Goal: Information Seeking & Learning: Check status

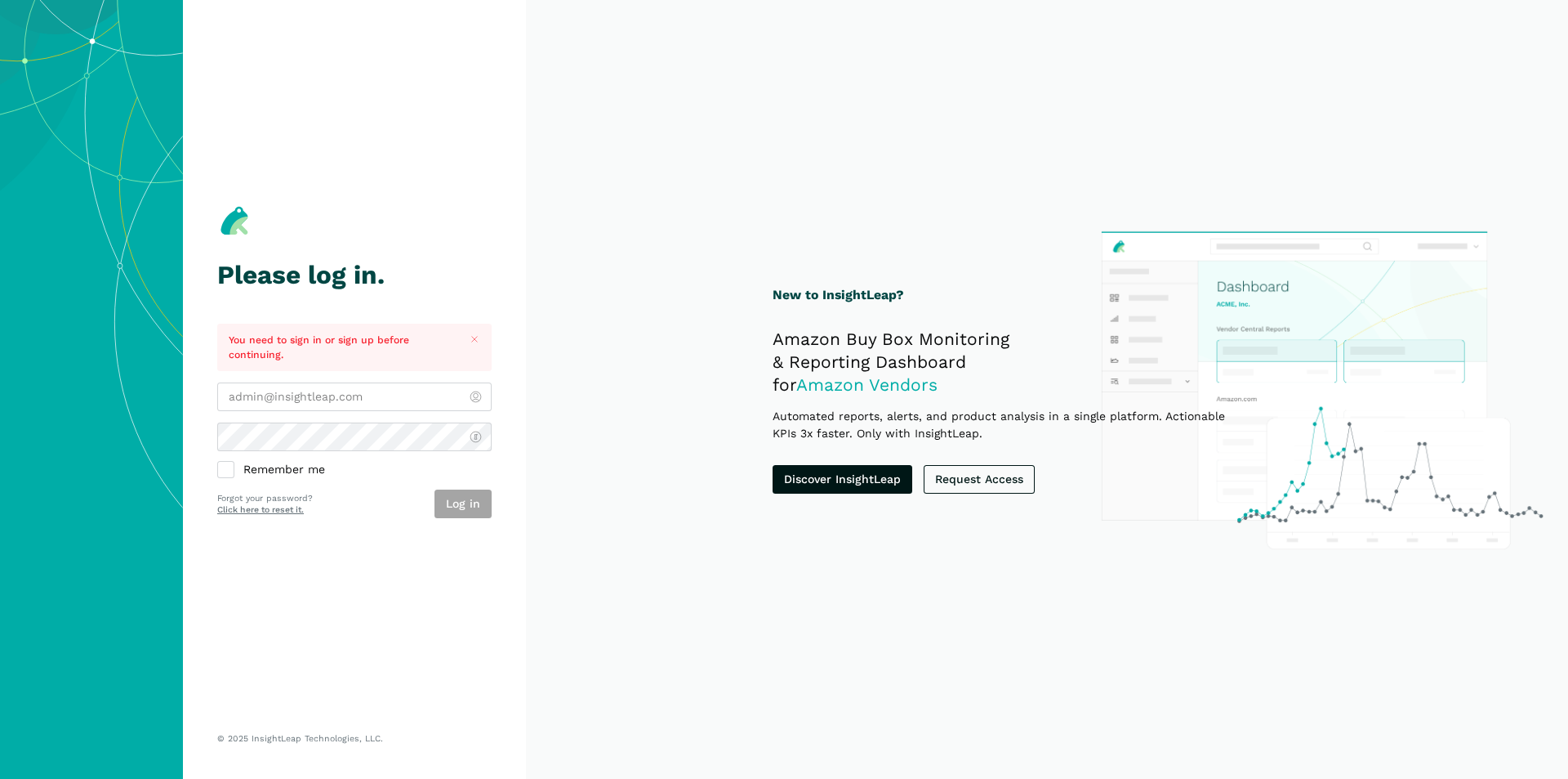
type input "[PERSON_NAME][EMAIL_ADDRESS][DOMAIN_NAME]"
drag, startPoint x: 564, startPoint y: 472, endPoint x: 498, endPoint y: 481, distance: 66.6
click at [562, 472] on section "New to InsightLeap? Amazon Buy Box Monitoring & Reporting Dashboard for Amazon …" at bounding box center [1046, 389] width 1042 height 779
click at [453, 500] on button "Log in" at bounding box center [463, 504] width 57 height 29
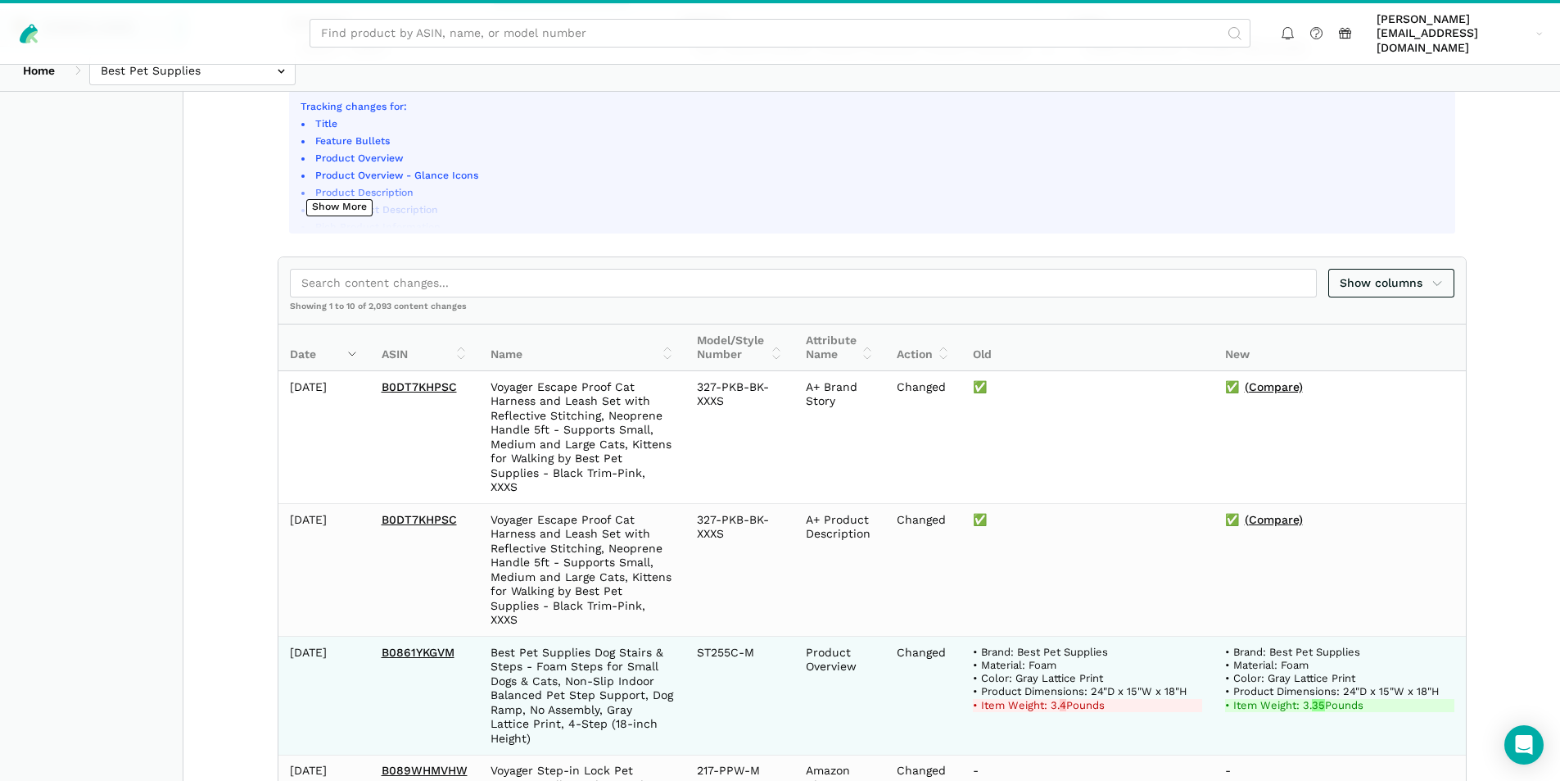
scroll to position [246, 0]
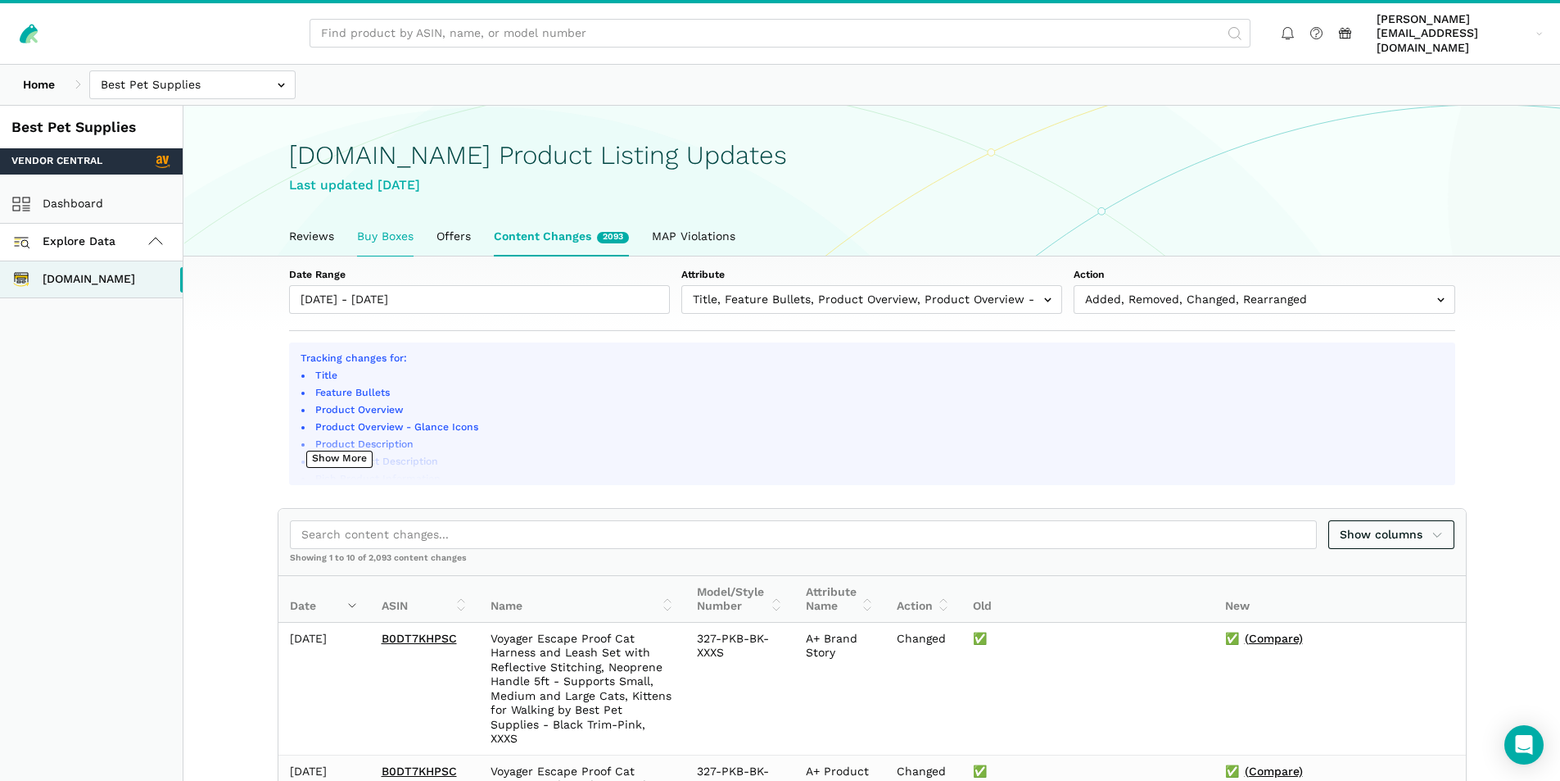
click at [398, 224] on link "Buy Boxes" at bounding box center [385, 237] width 79 height 38
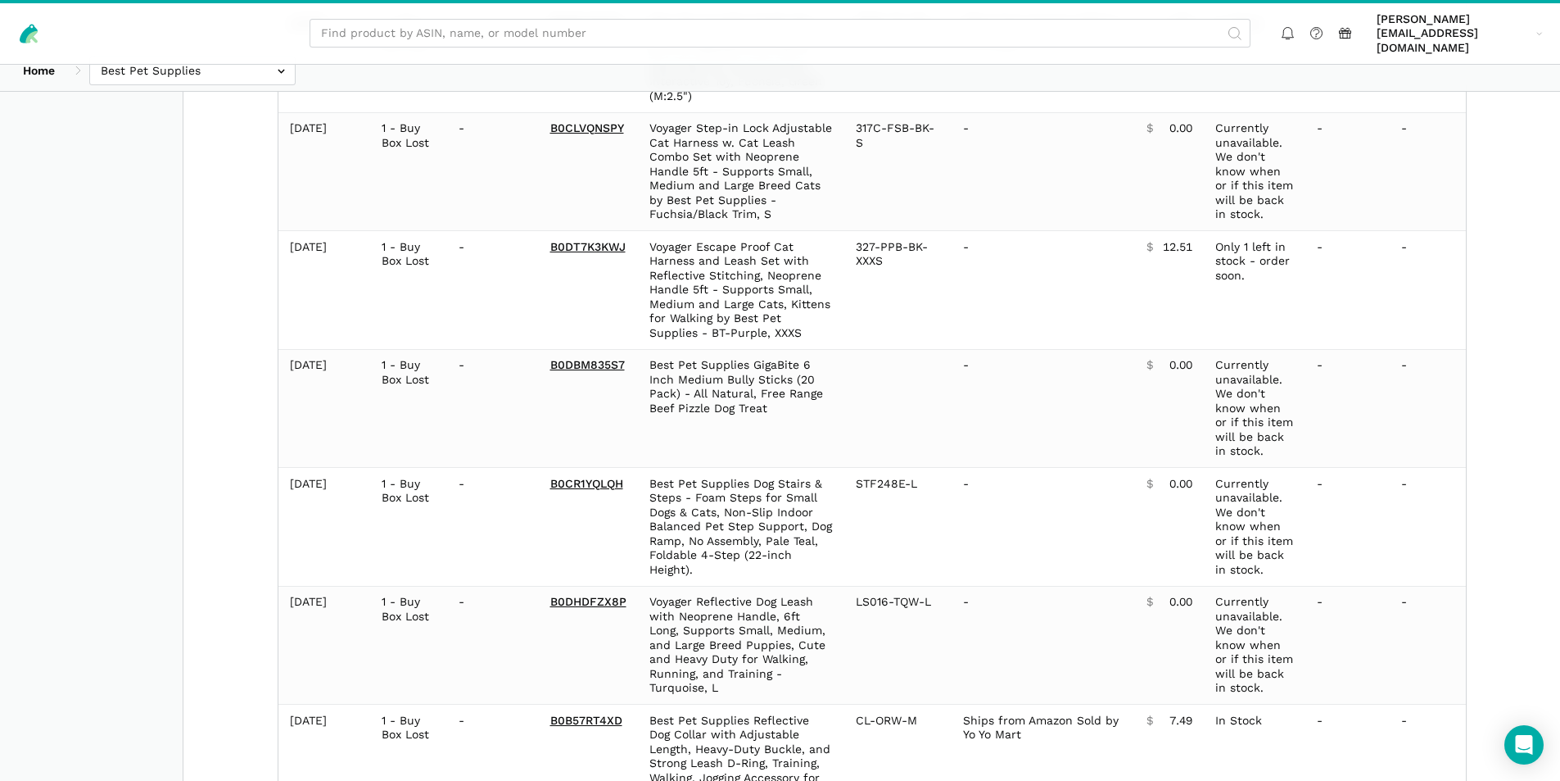
scroll to position [793, 0]
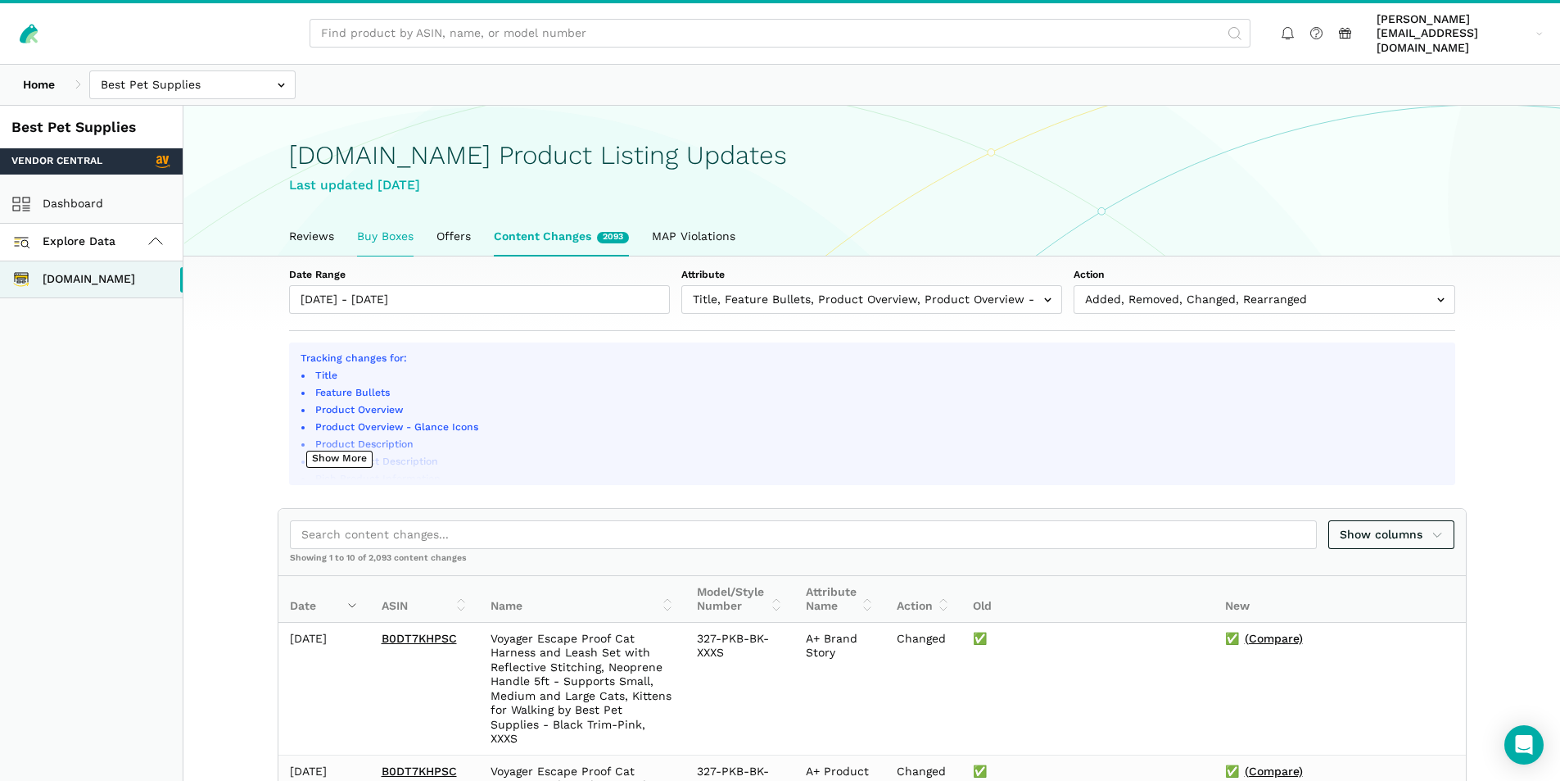
click at [404, 218] on link "Buy Boxes" at bounding box center [385, 237] width 79 height 38
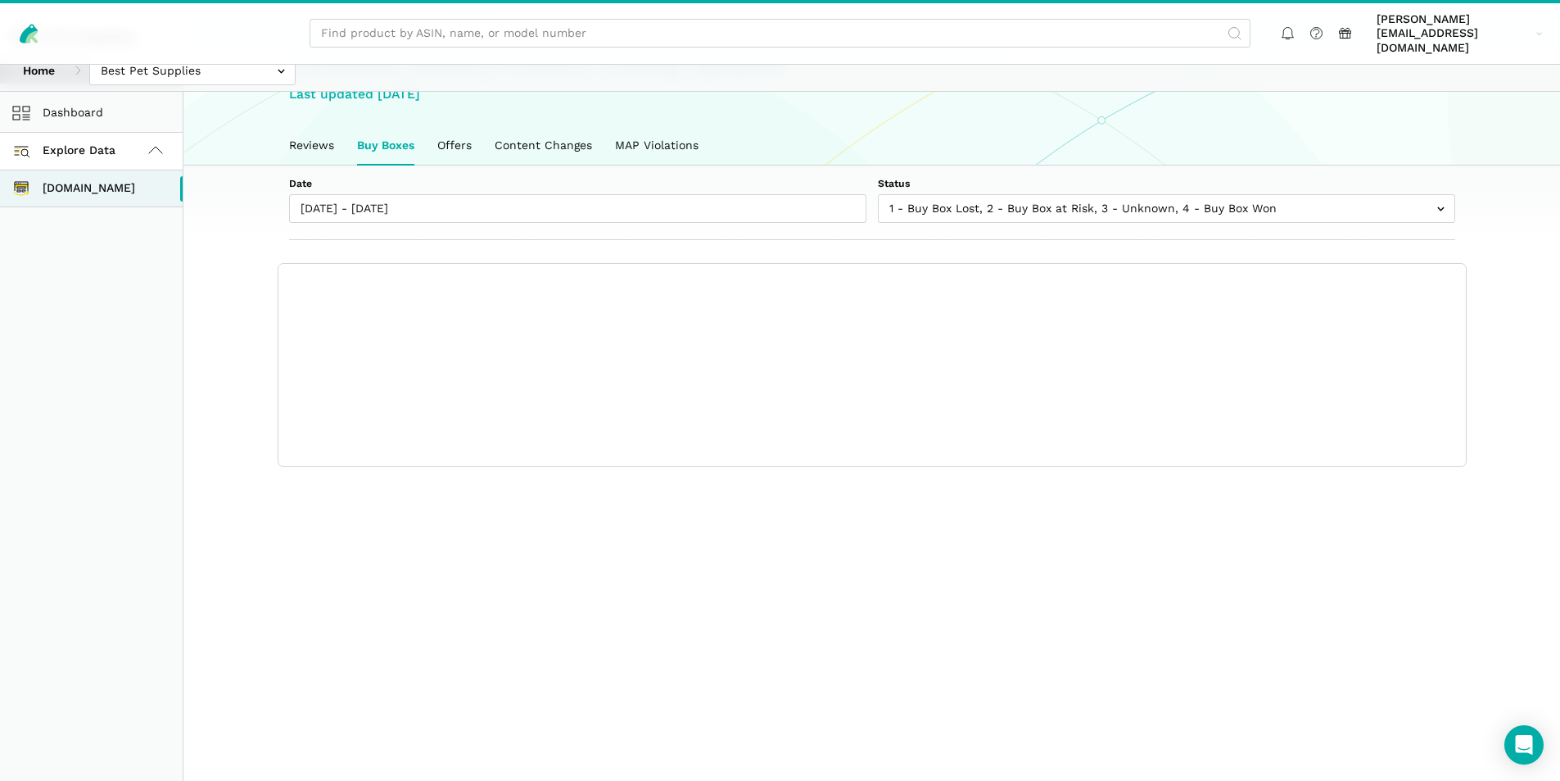
scroll to position [9, 0]
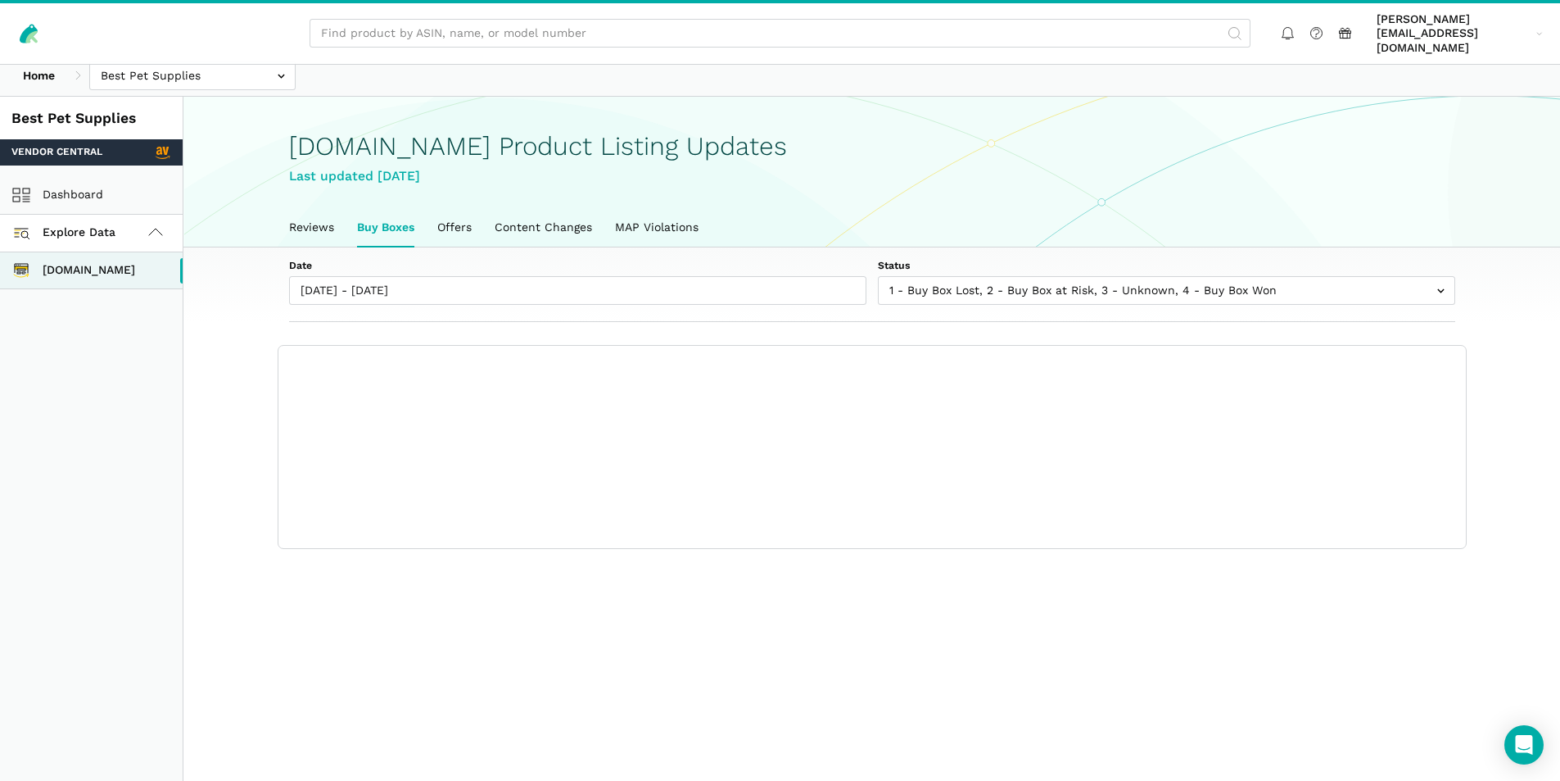
click at [401, 214] on link "Buy Boxes" at bounding box center [386, 228] width 80 height 38
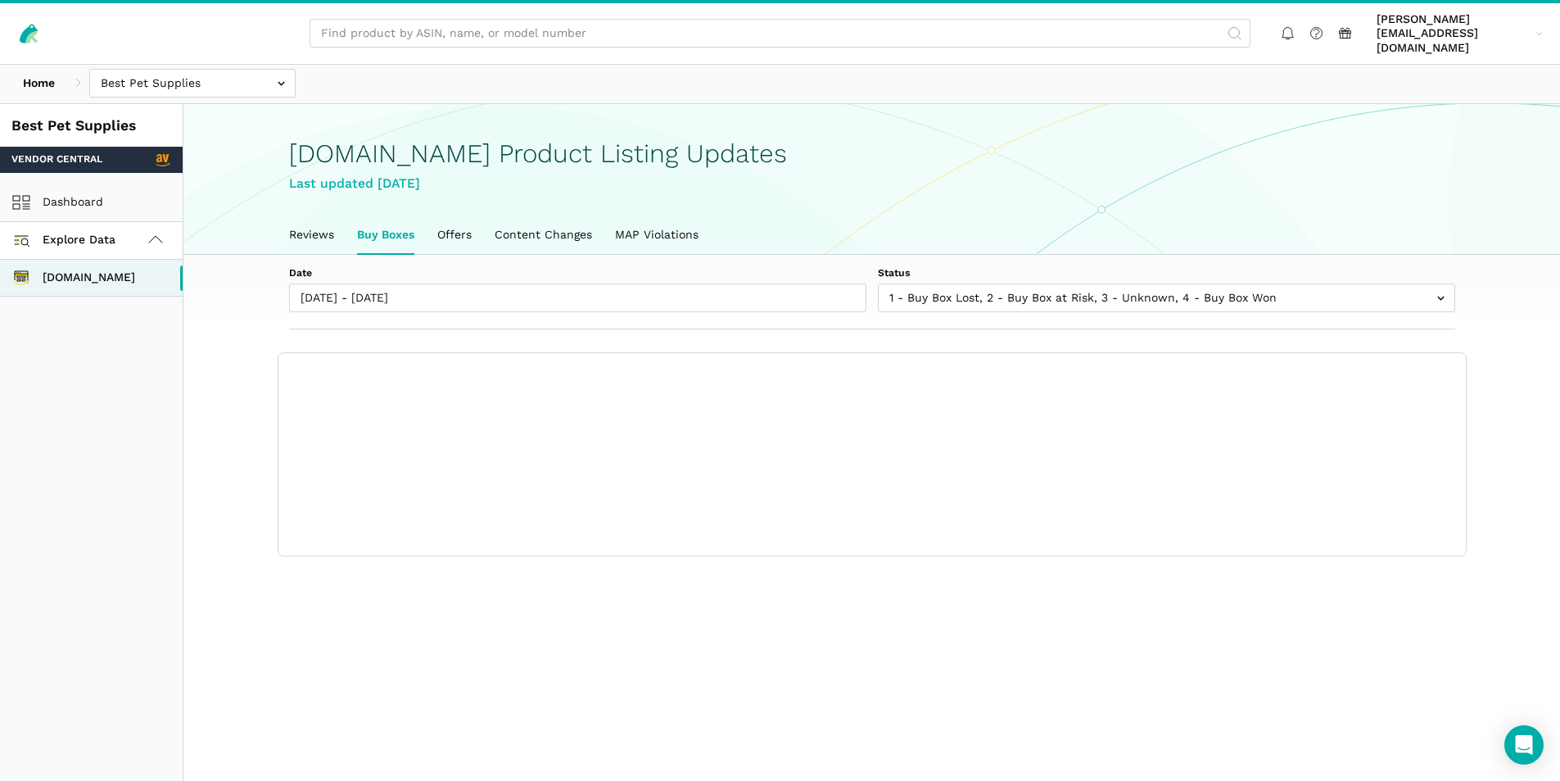
scroll to position [0, 0]
click at [1484, 662] on main "Amazon.com Product Listing Updates Last updated August 15, 2025 Reviews Buy Box…" at bounding box center [871, 496] width 1377 height 781
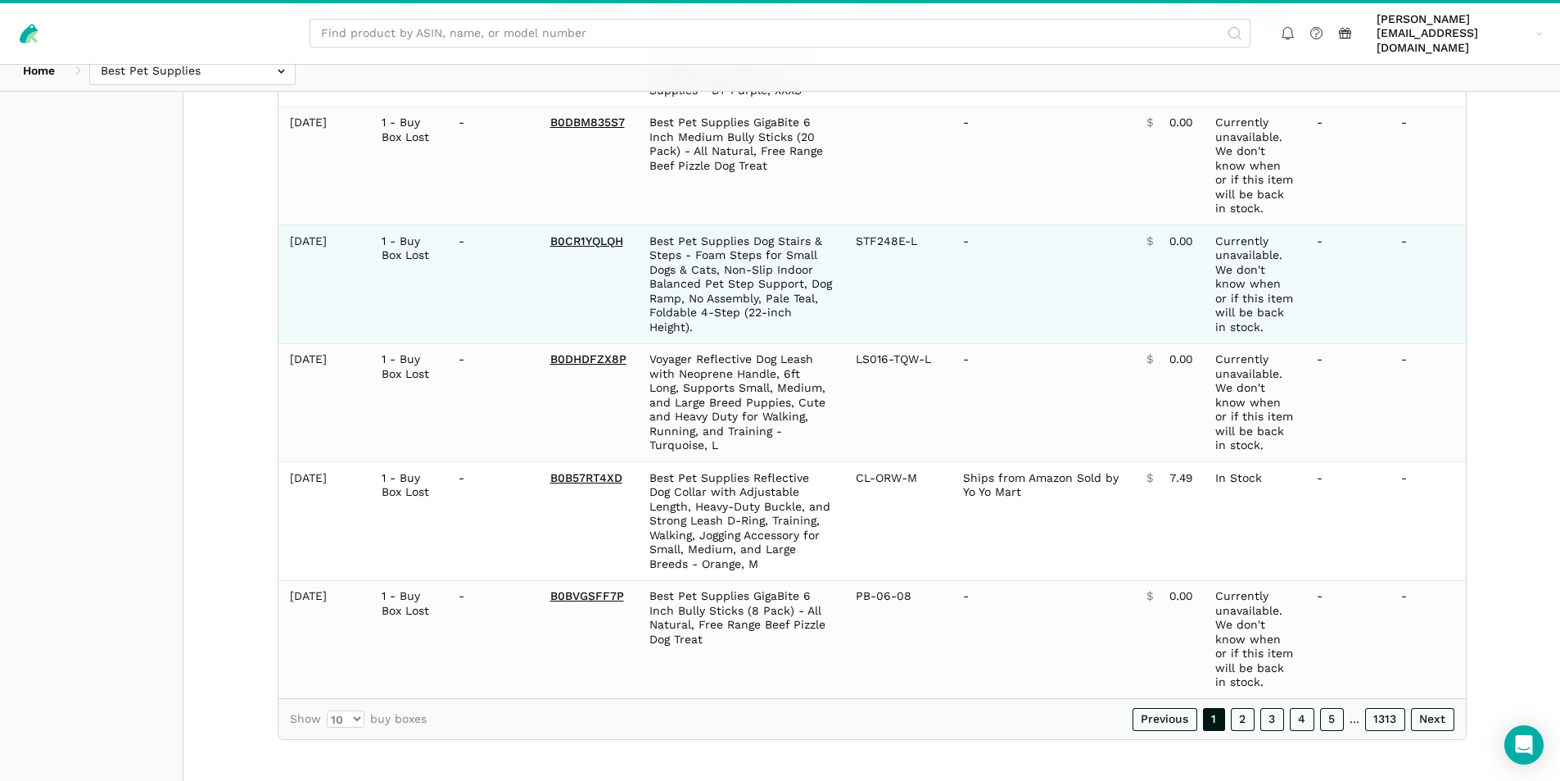
scroll to position [957, 0]
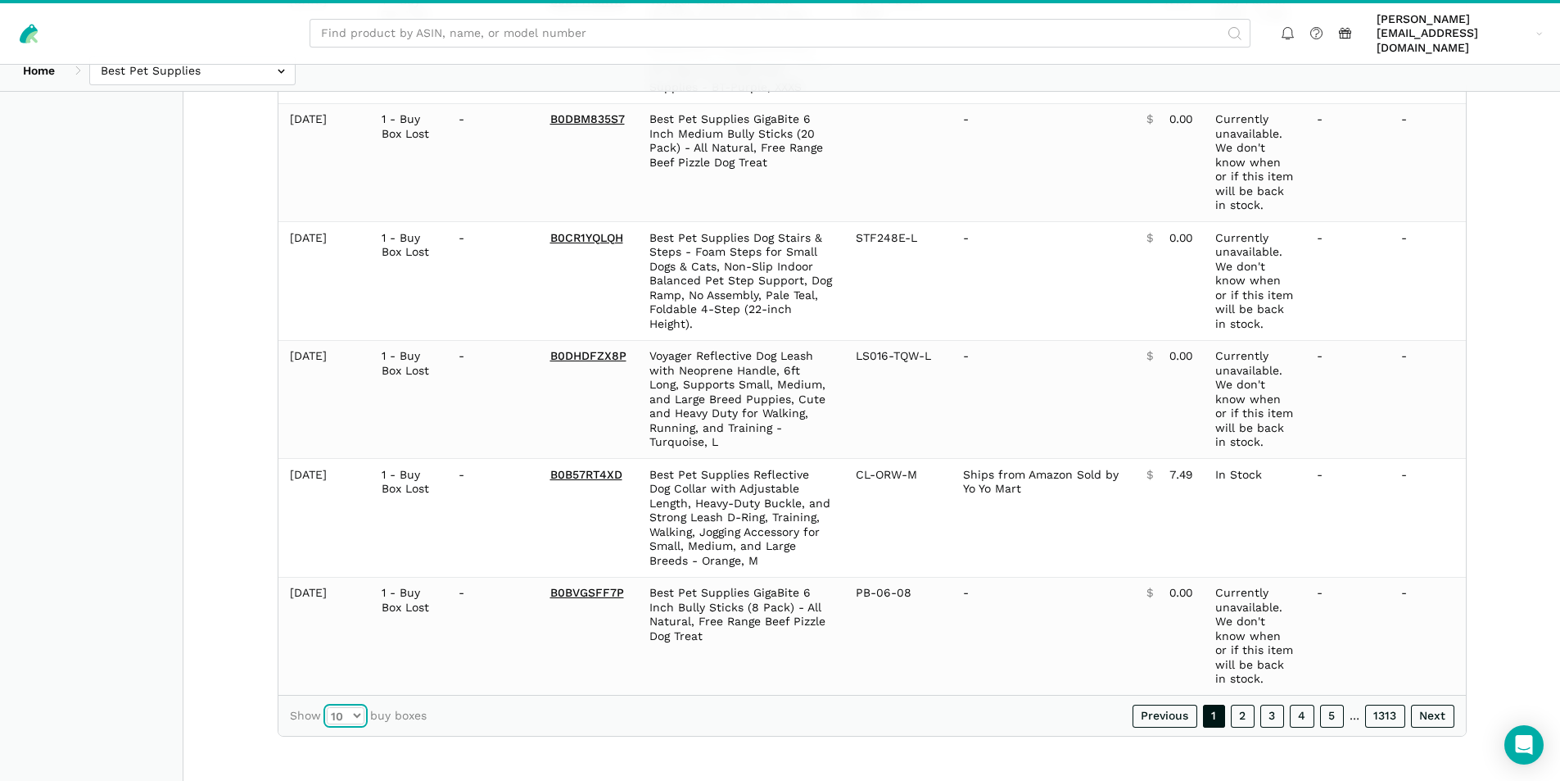
click at [340, 711] on select "10 25 50 100" at bounding box center [346, 715] width 38 height 17
select select "100"
click at [327, 724] on select "10 25 50 100" at bounding box center [346, 715] width 38 height 17
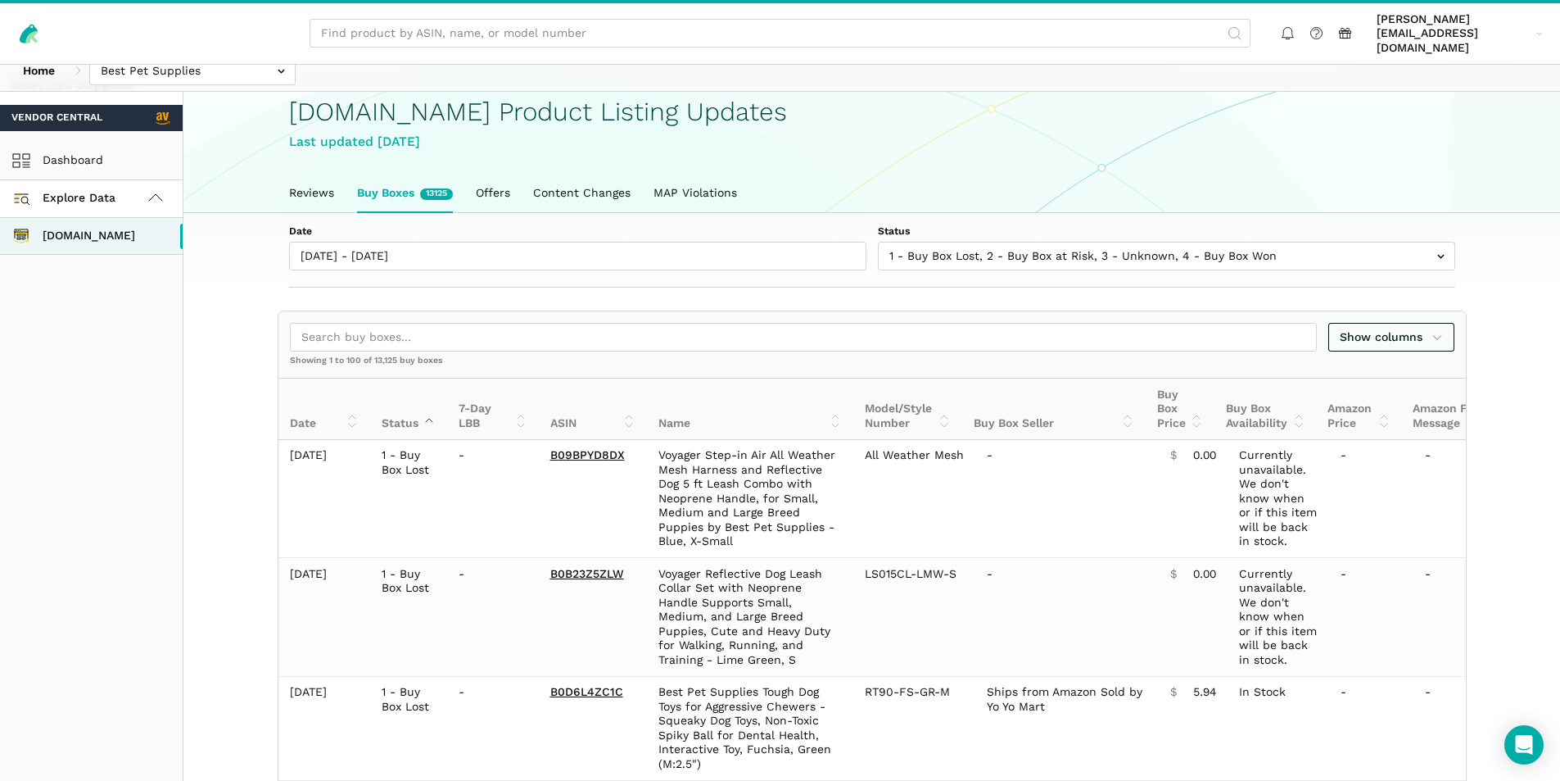
scroll to position [0, 0]
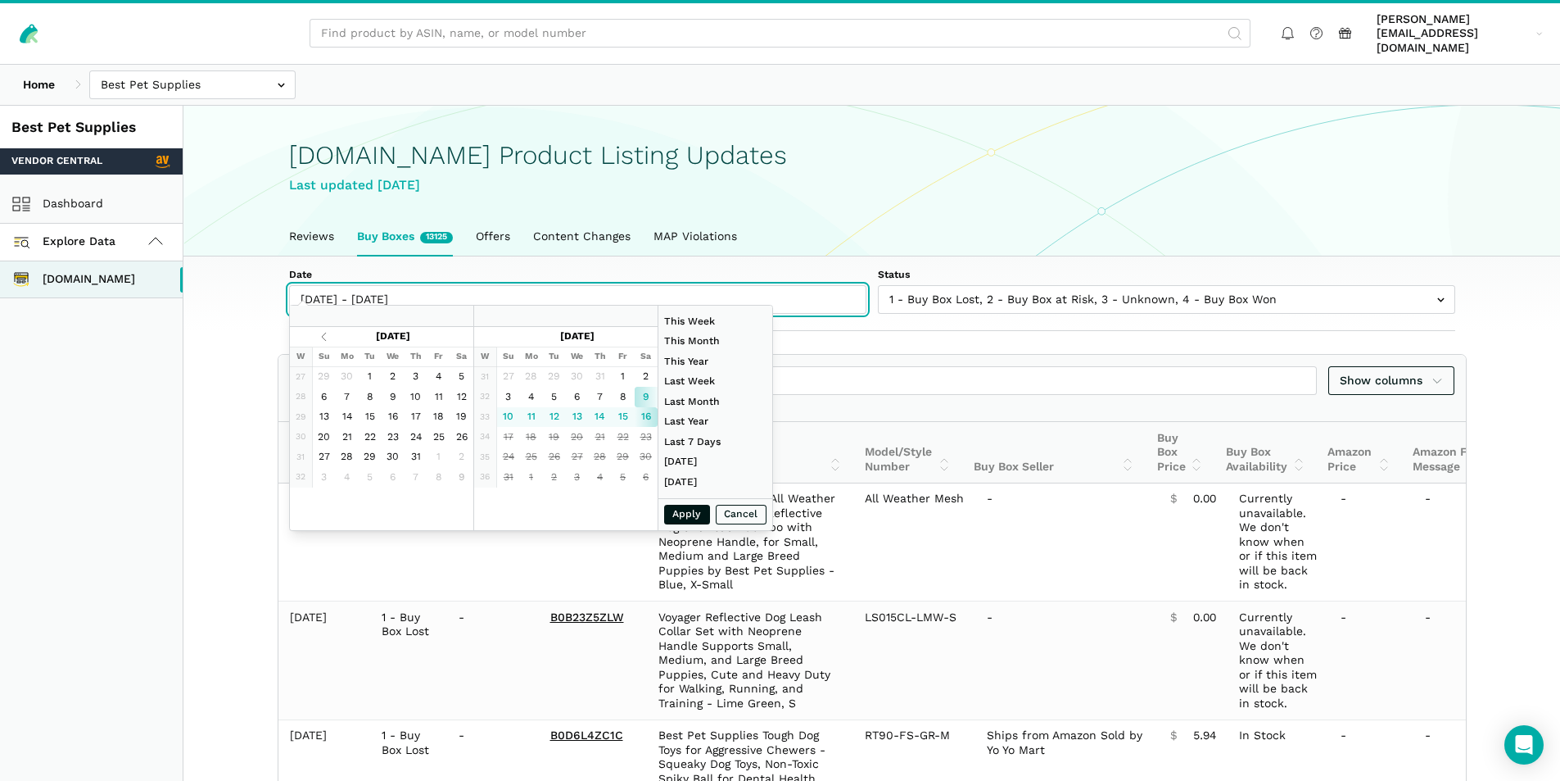
type input "08/09/2025"
type input "08/16/2025"
click at [411, 285] on input "[DATE] - [DATE]" at bounding box center [577, 299] width 577 height 29
type input "08/13/2025"
type input "08/16/2025"
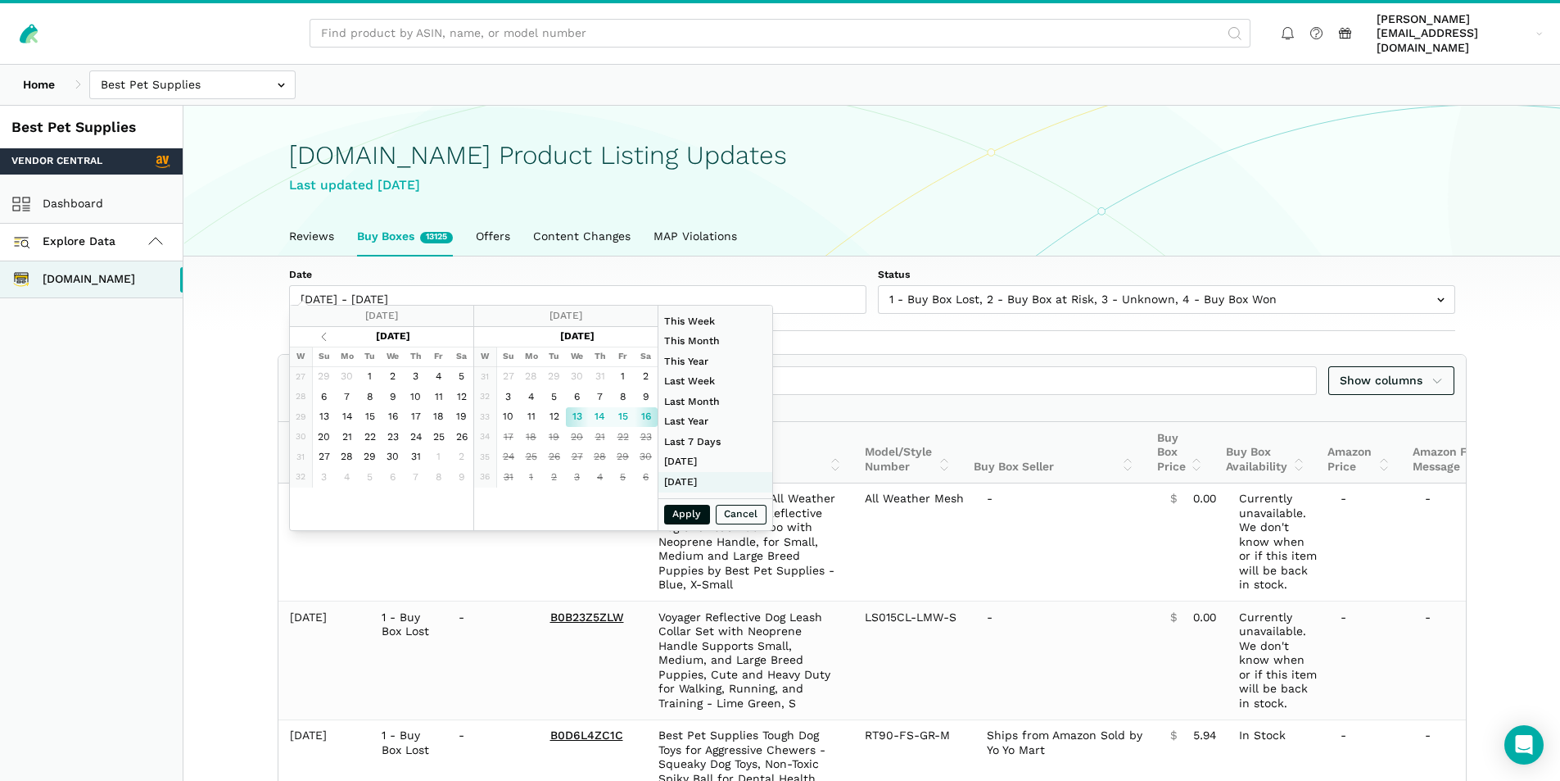
type input "07/27/2025"
type input "08/02/2025"
type input "06/01/2025"
type input "06/30/2025"
type input "08/13/2025"
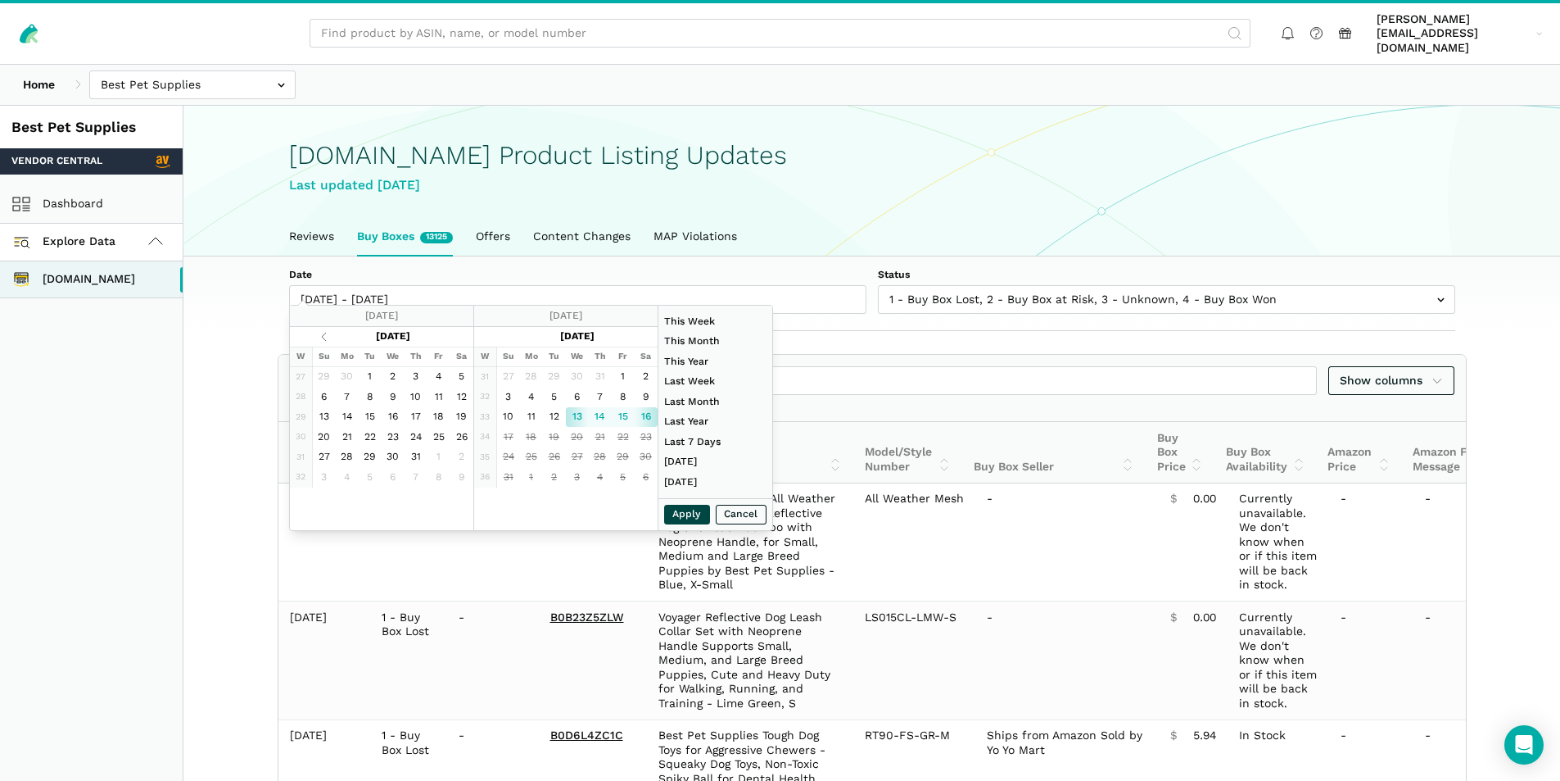
type input "08/16/2025"
click at [705, 519] on button "Apply" at bounding box center [687, 515] width 46 height 20
type input "08/13/2025 - 08/16/2025"
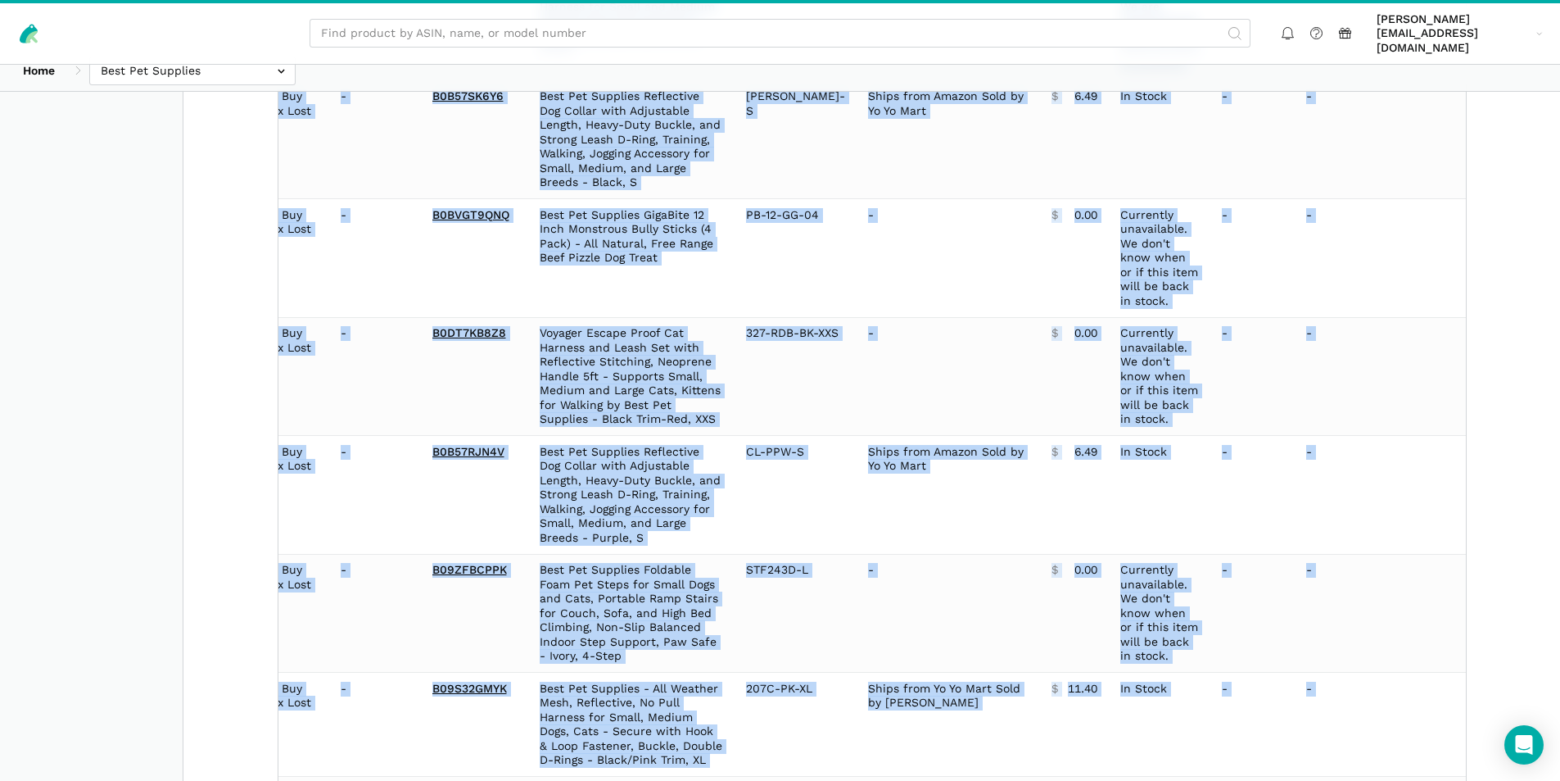
scroll to position [11666, 0]
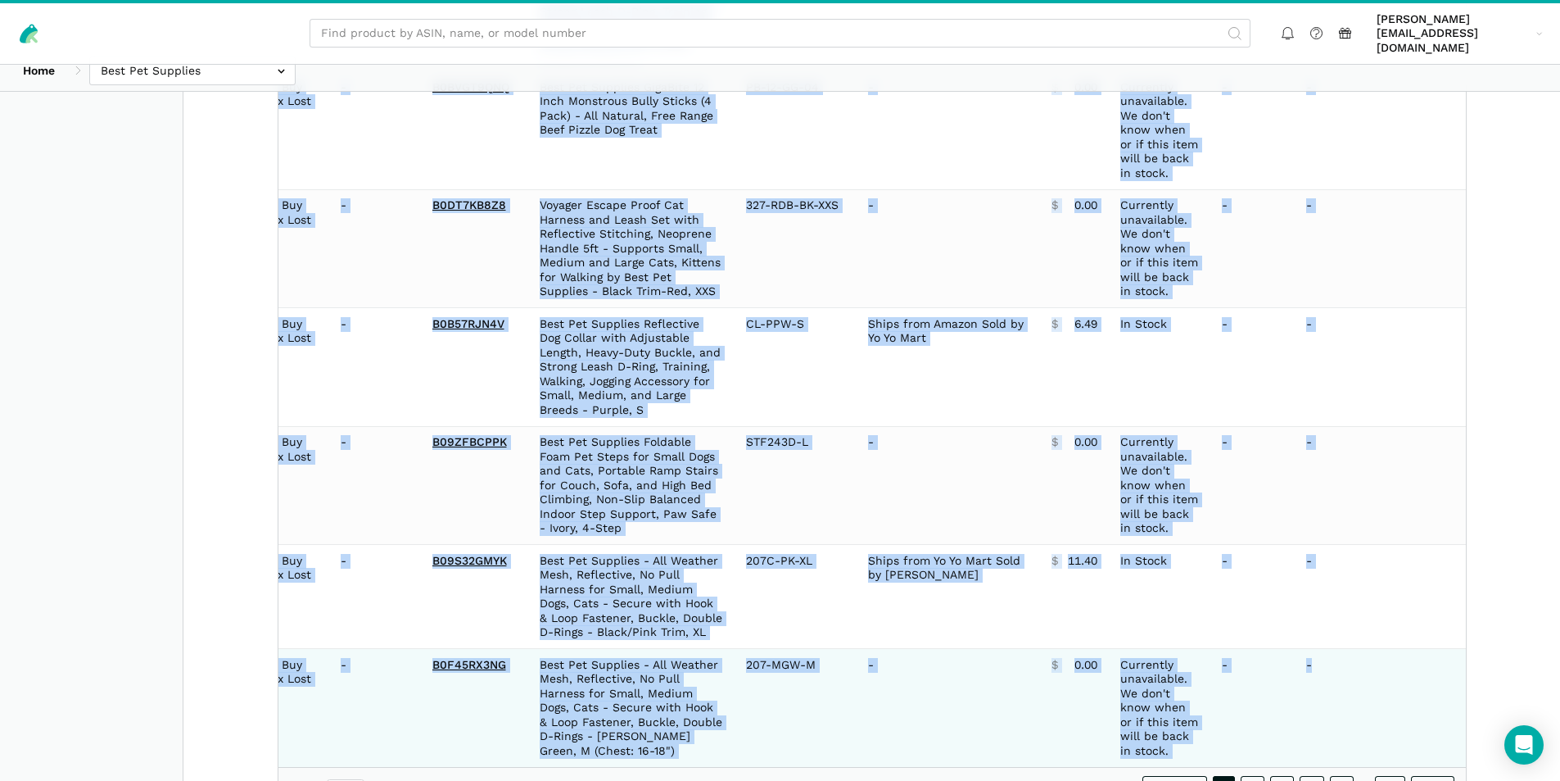
drag, startPoint x: 292, startPoint y: 324, endPoint x: 1437, endPoint y: 655, distance: 1192.0
copy tbody "2025-08-13 1 - Buy Box Lost - B09BPYD8DX Voyager Step-in Air All Weather Mesh H…"
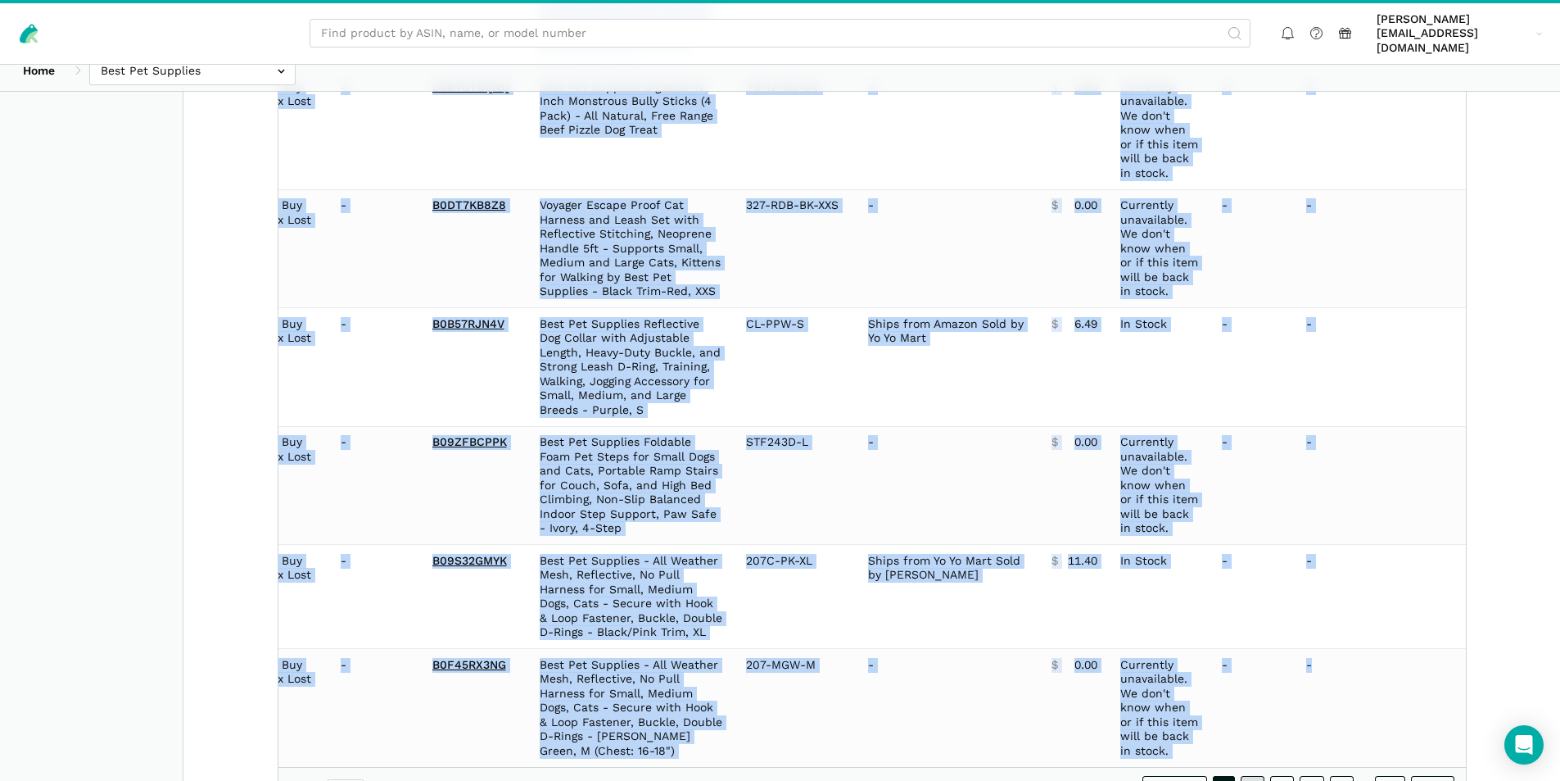
drag, startPoint x: 1252, startPoint y: 713, endPoint x: 1250, endPoint y: 701, distance: 11.6
click at [1248, 776] on link "2" at bounding box center [1253, 787] width 24 height 23
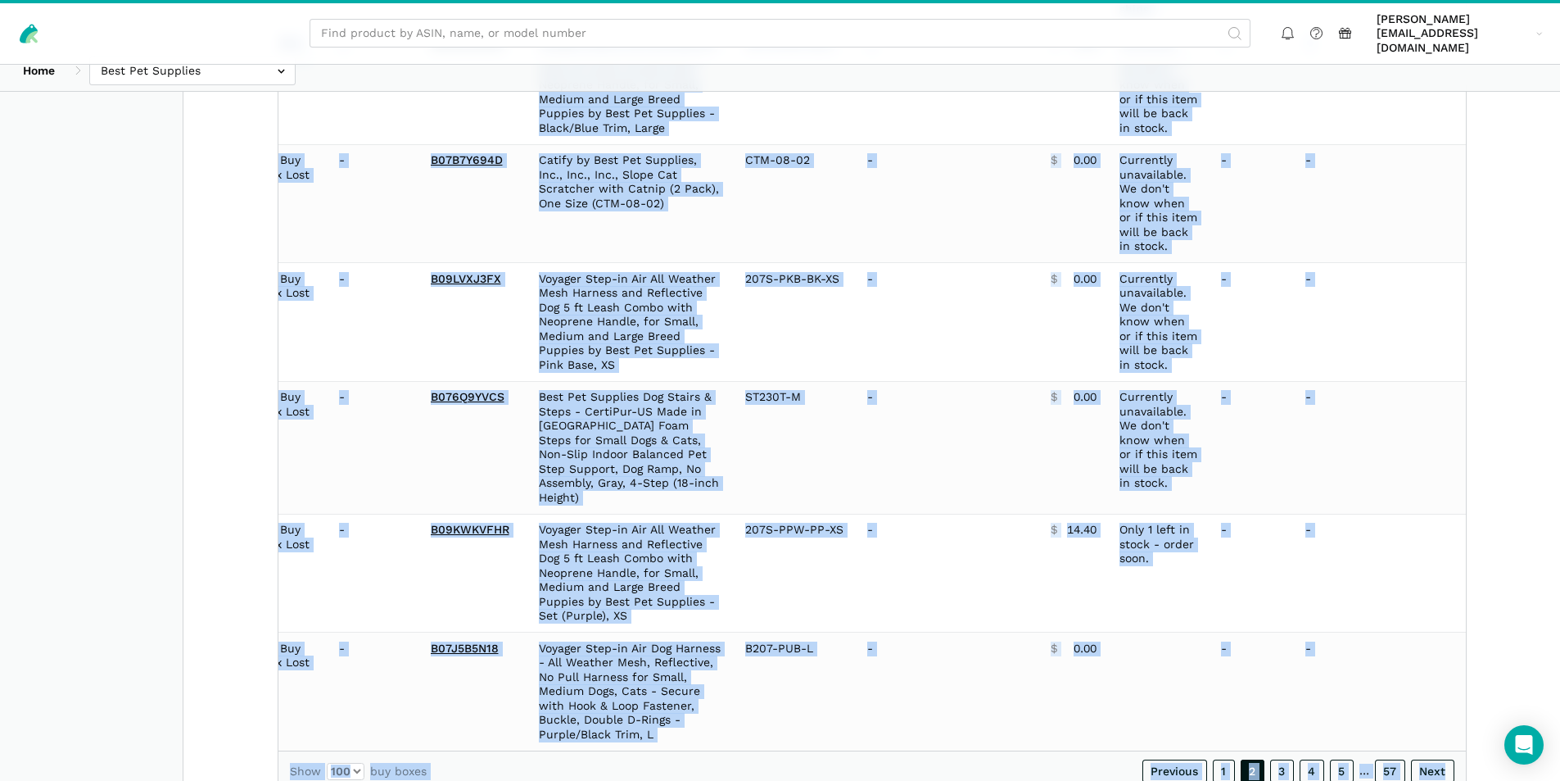
scroll to position [11594, 0]
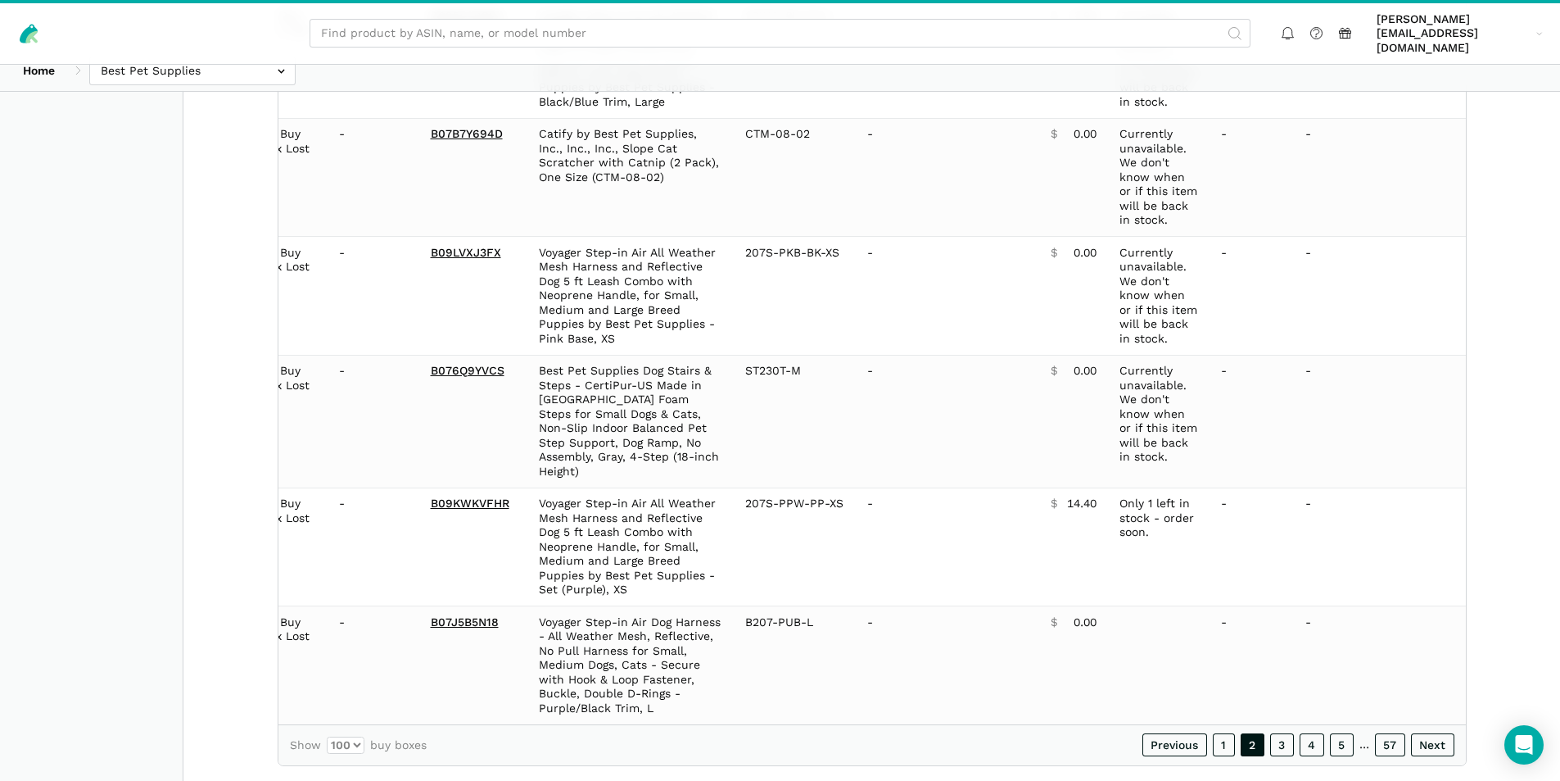
drag, startPoint x: 288, startPoint y: 489, endPoint x: 1553, endPoint y: 636, distance: 1273.3
copy table "Date Status 7-Day LBB ASIN Name Model/Style Number Buy Box Seller Buy Box Price…"
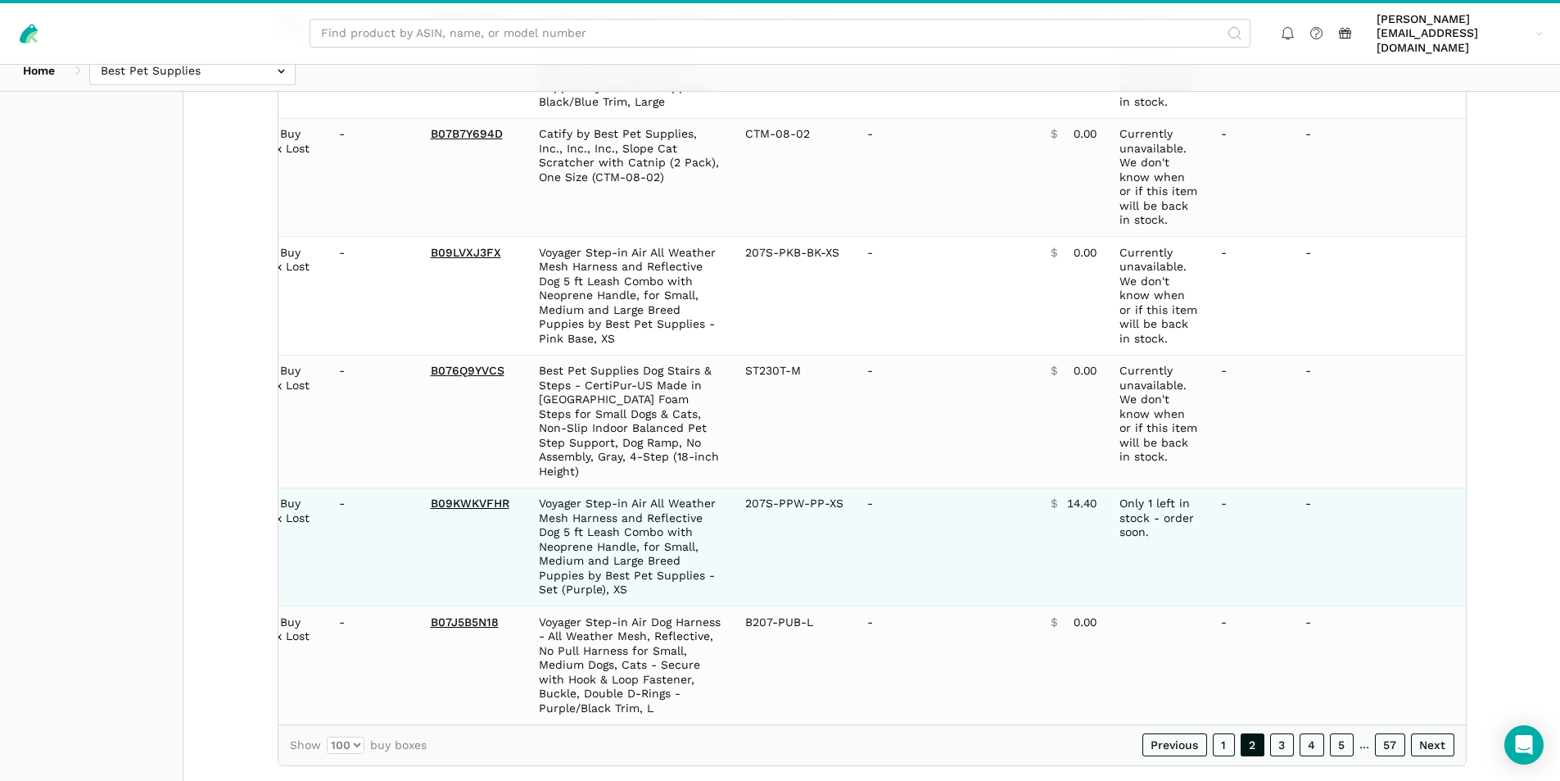
scroll to position [0, 119]
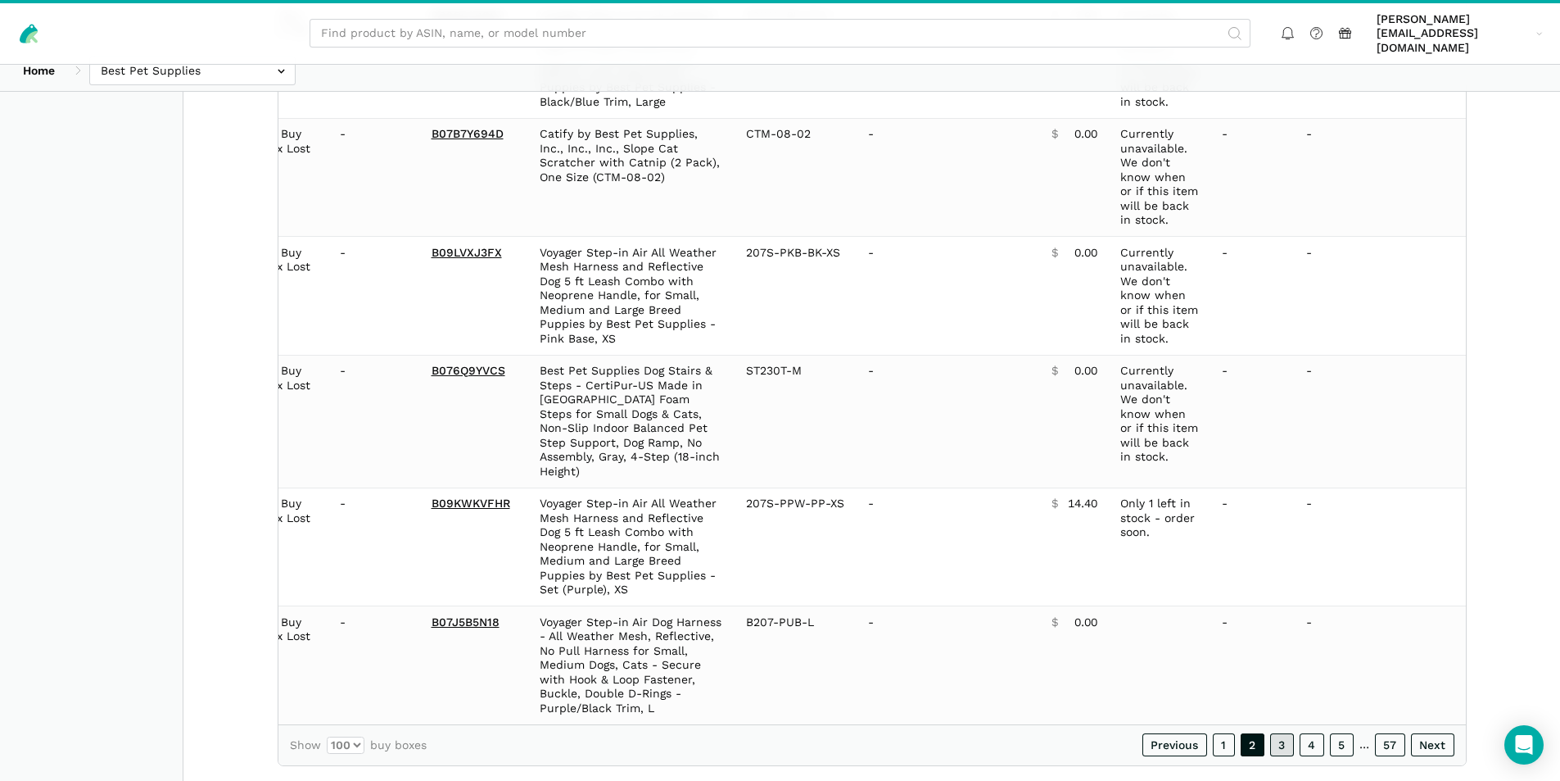
click at [1284, 733] on link "3" at bounding box center [1282, 744] width 24 height 23
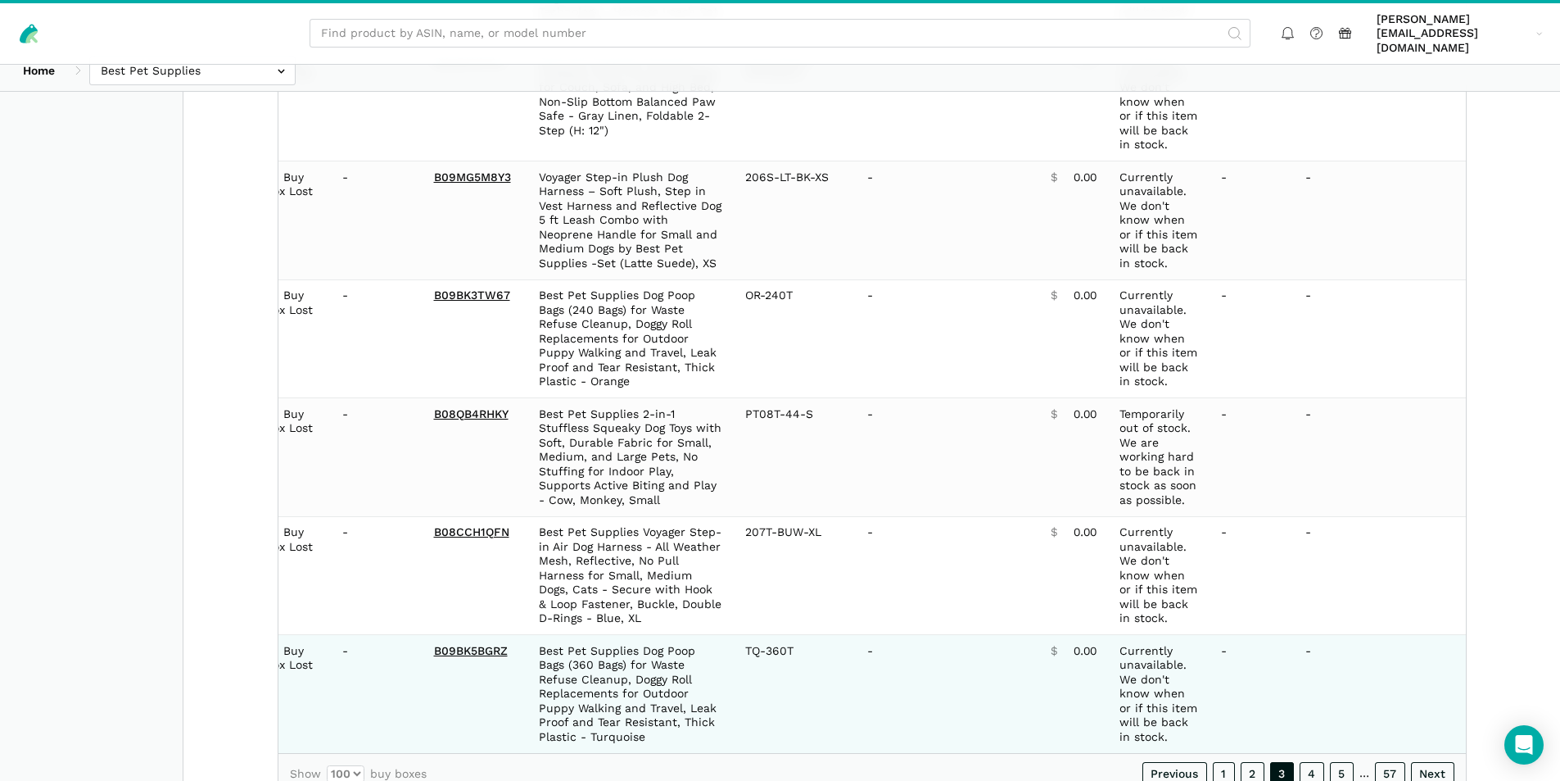
scroll to position [0, 115]
copy table "Date Status 7-Day LBB ASIN Name Model/Style Number Buy Box Seller Buy Box Price…"
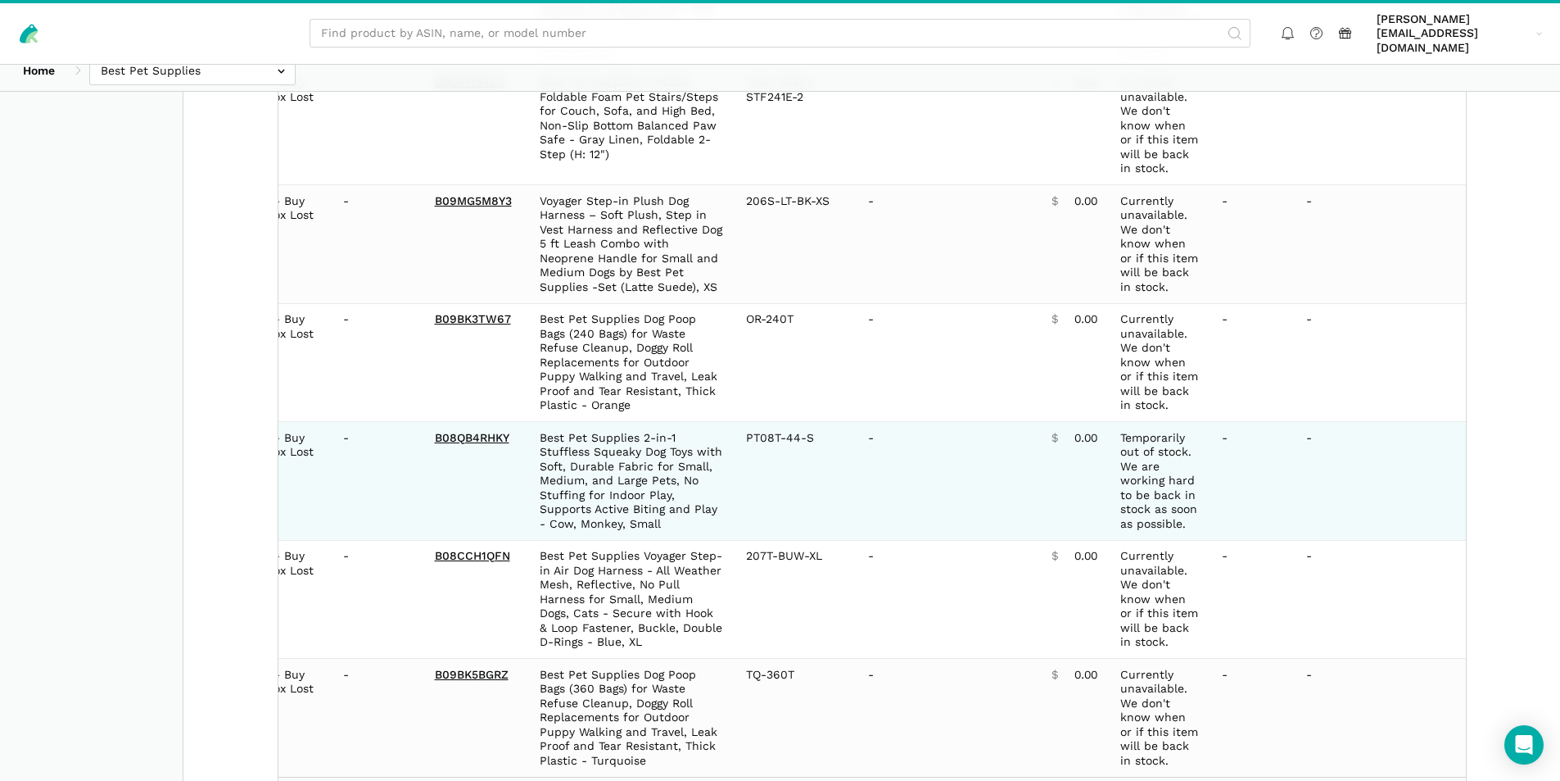
scroll to position [11222, 0]
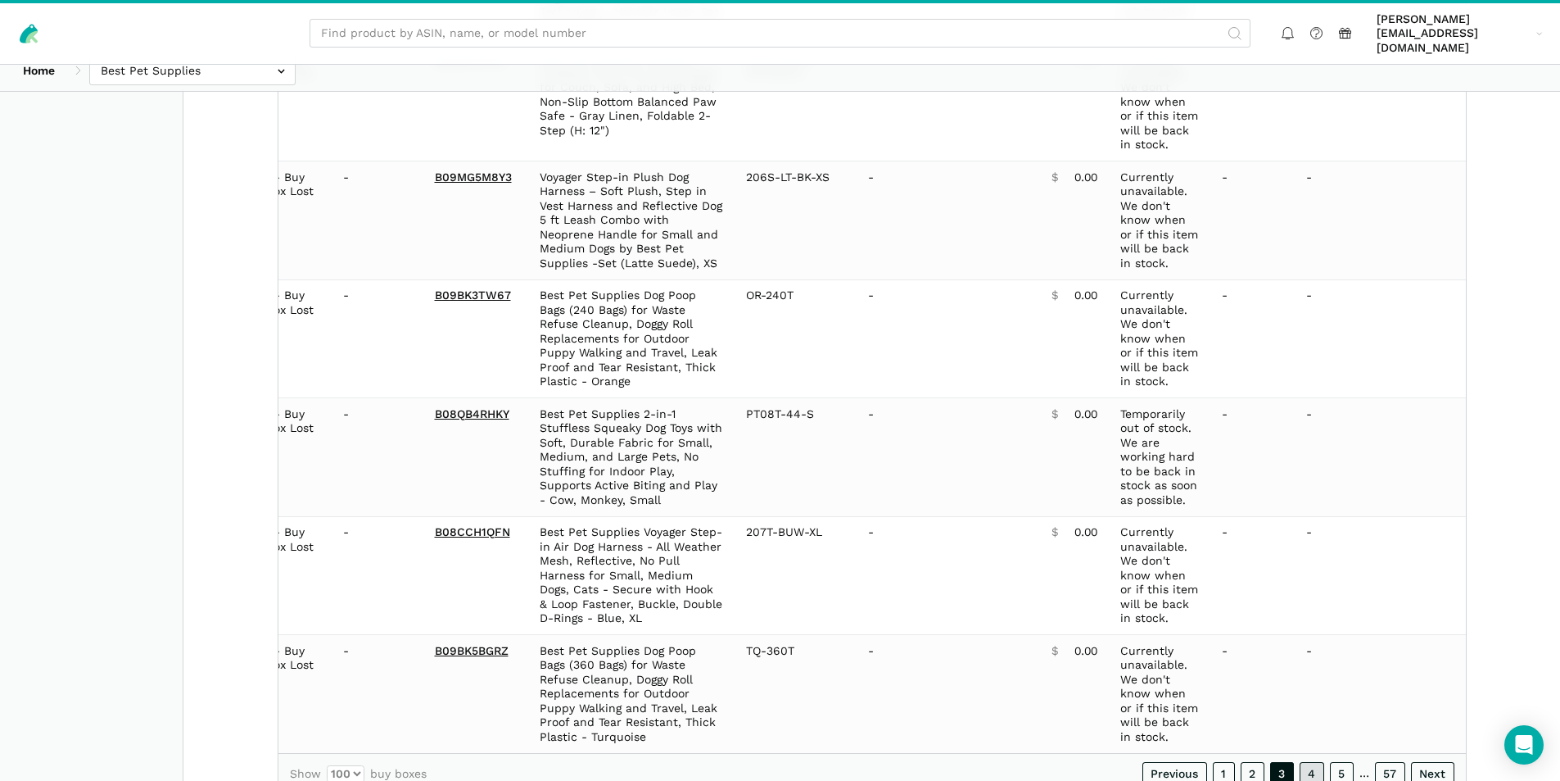
click at [1312, 762] on link "4" at bounding box center [1312, 773] width 25 height 23
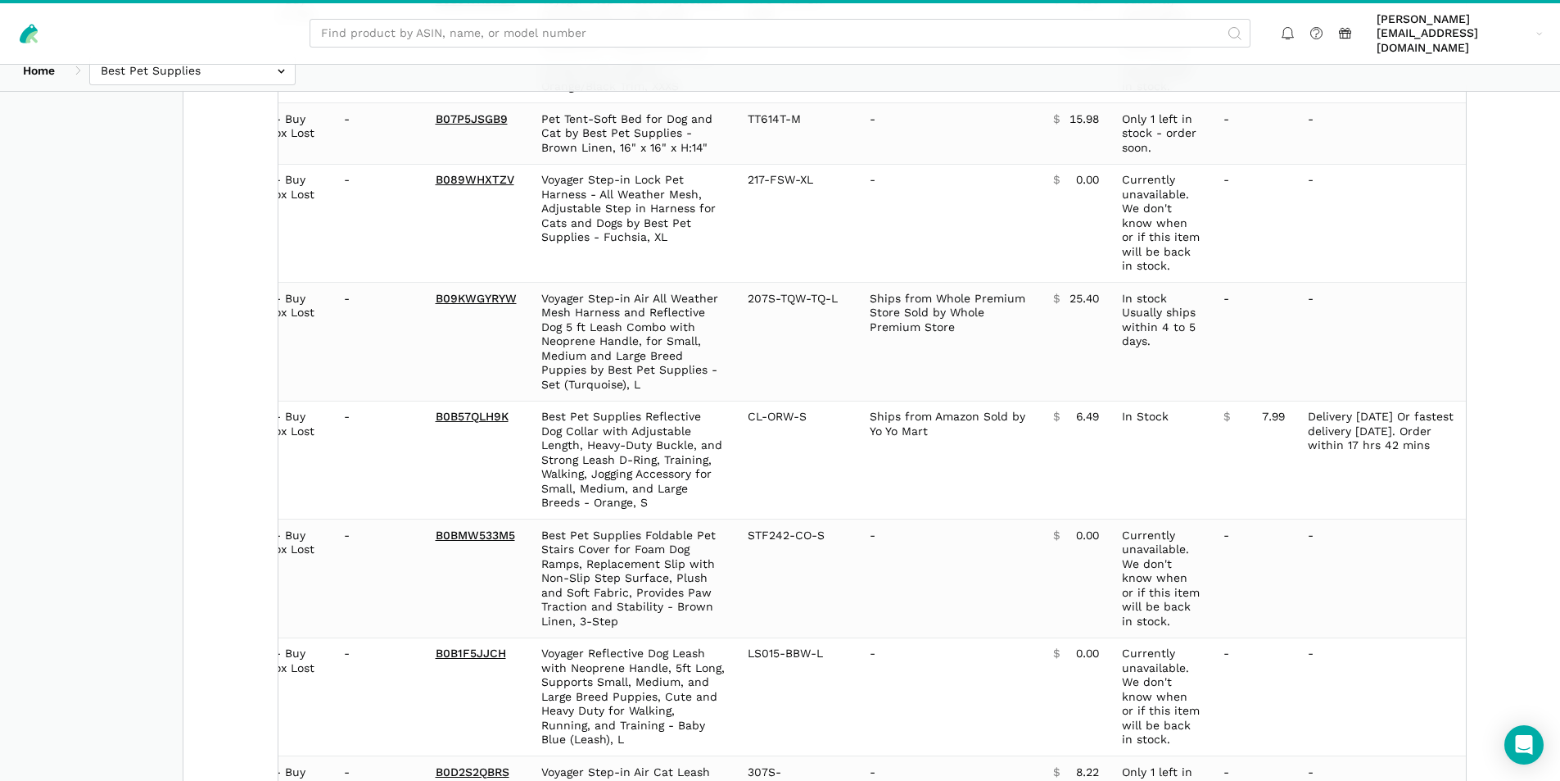
scroll to position [11508, 0]
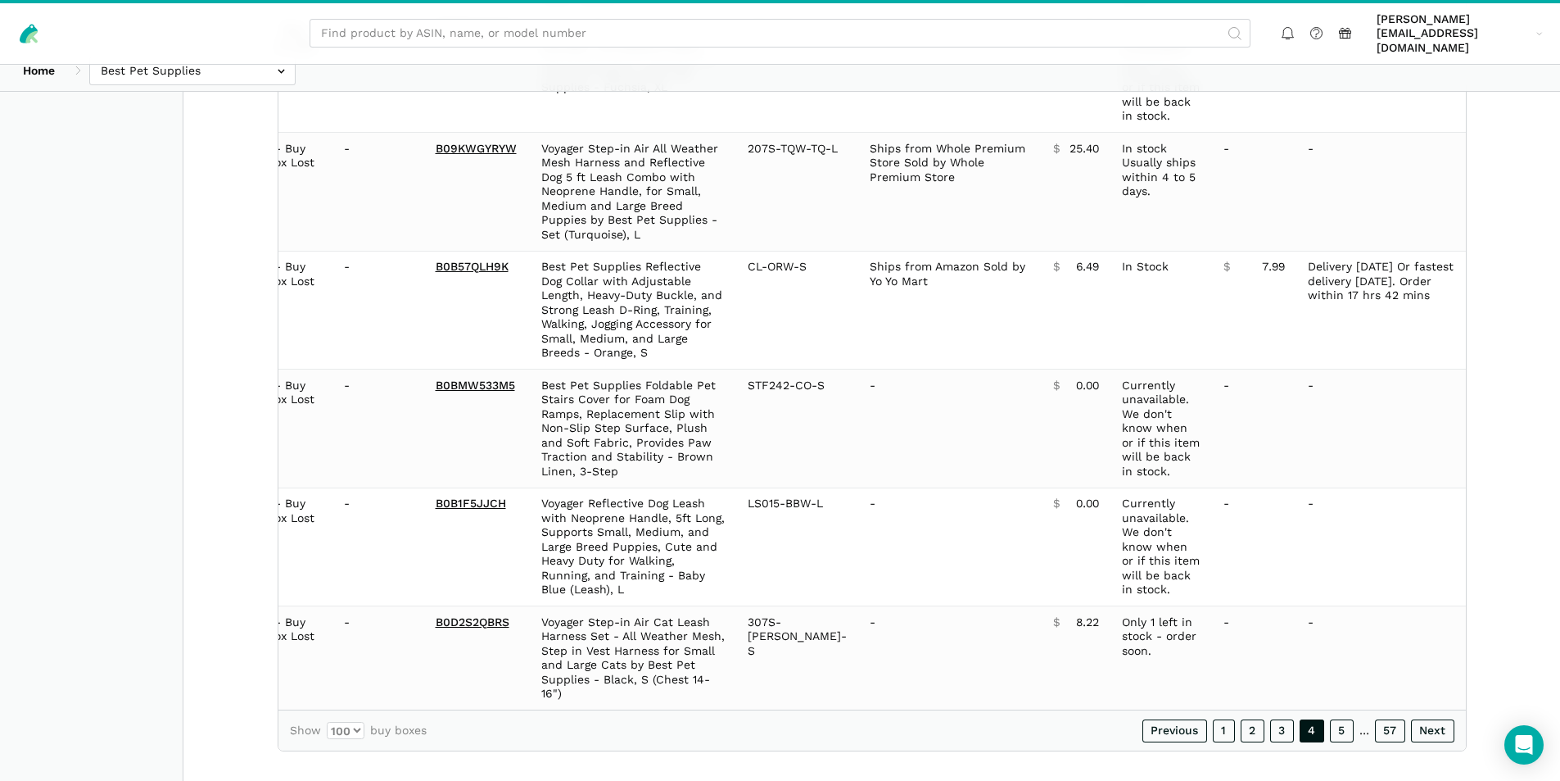
copy table "Date Status 7-Day LBB ASIN Name Model/Style Number Buy Box Seller Buy Box Price…"
click at [1342, 719] on link "5" at bounding box center [1342, 730] width 24 height 23
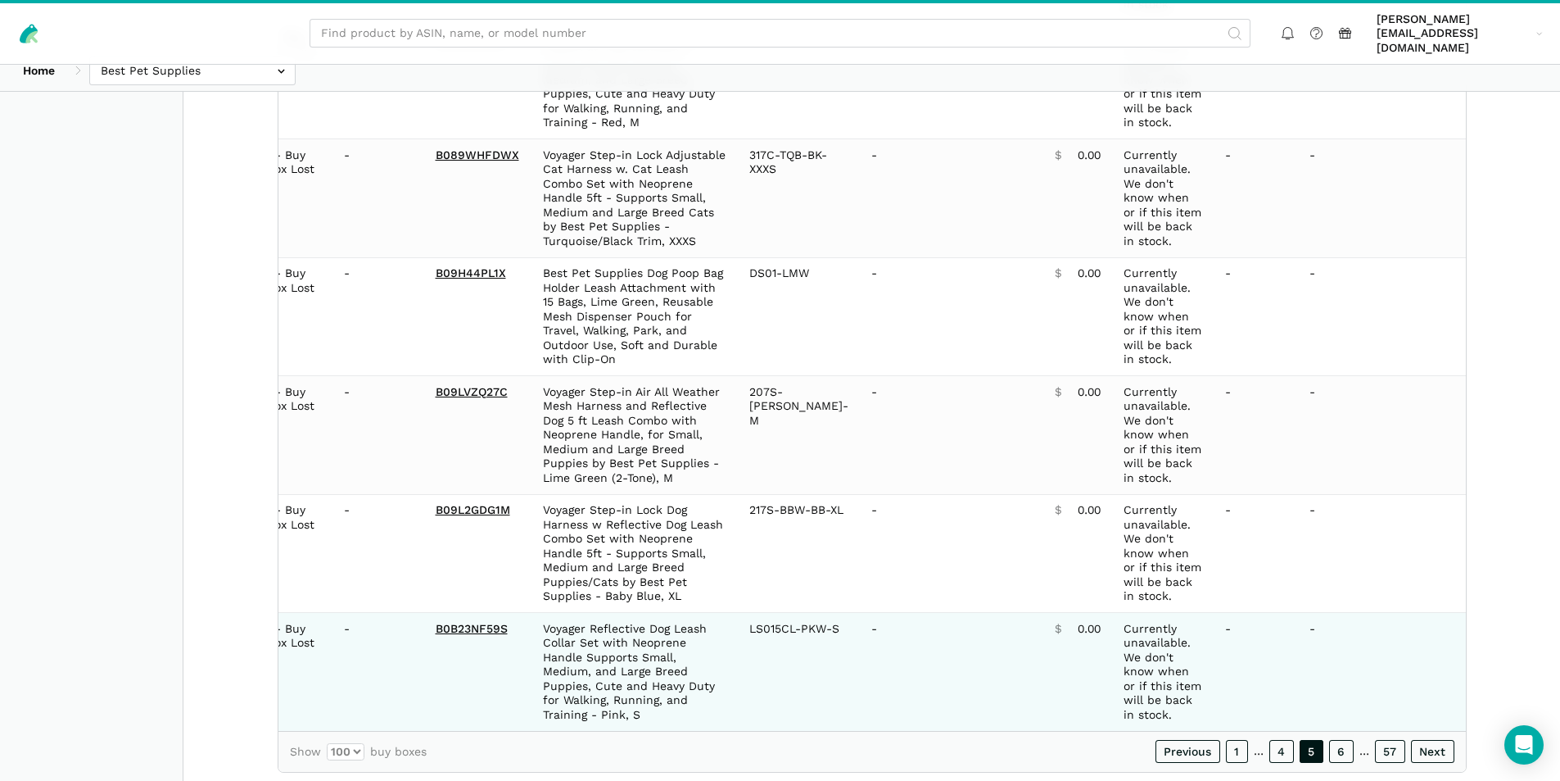
scroll to position [11537, 0]
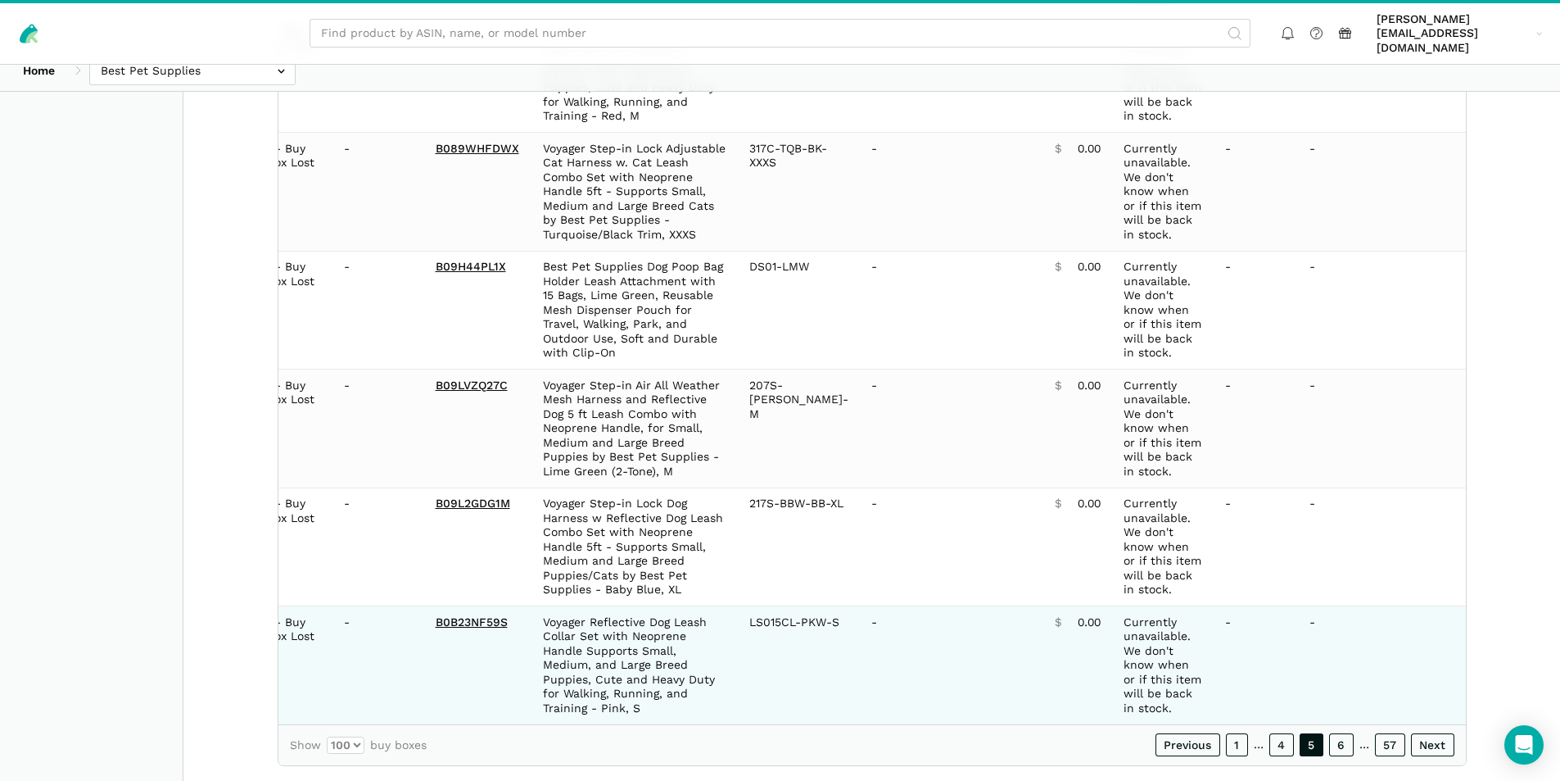
copy table "Date Status 7-Day LBB ASIN Name Model/Style Number Buy Box Seller Buy Box Price…"
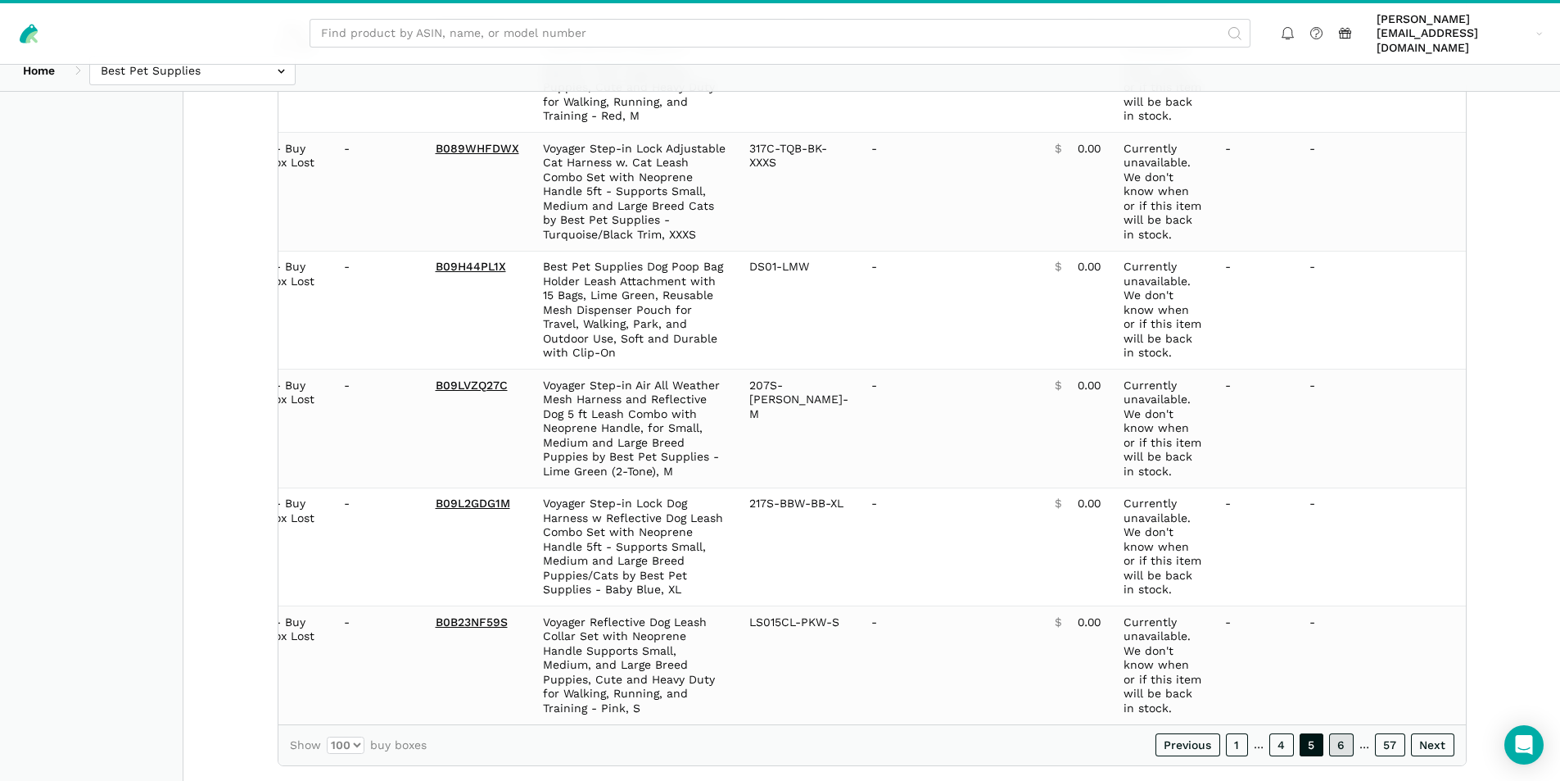
click at [1340, 733] on link "6" at bounding box center [1341, 744] width 25 height 23
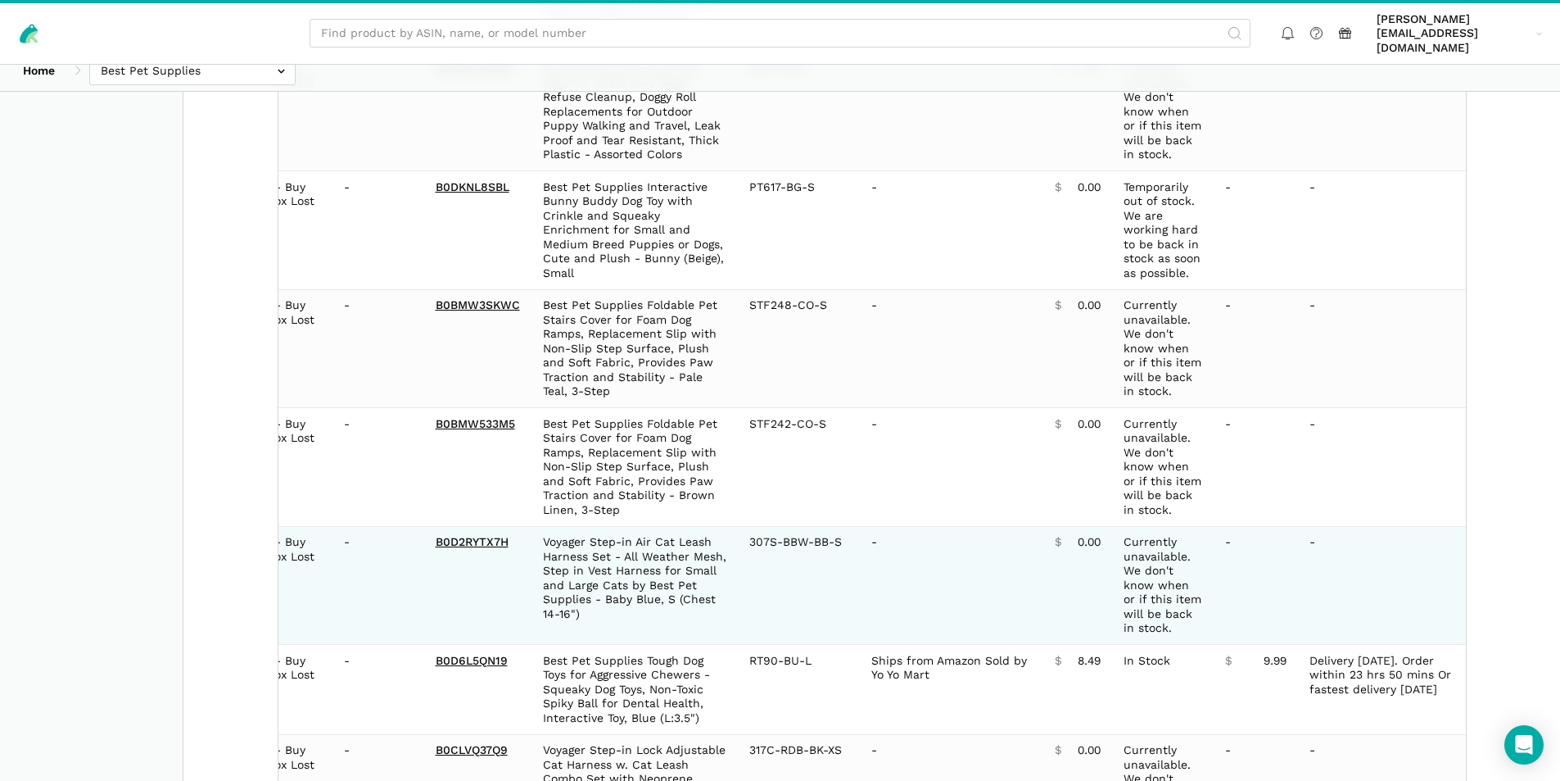
scroll to position [11652, 0]
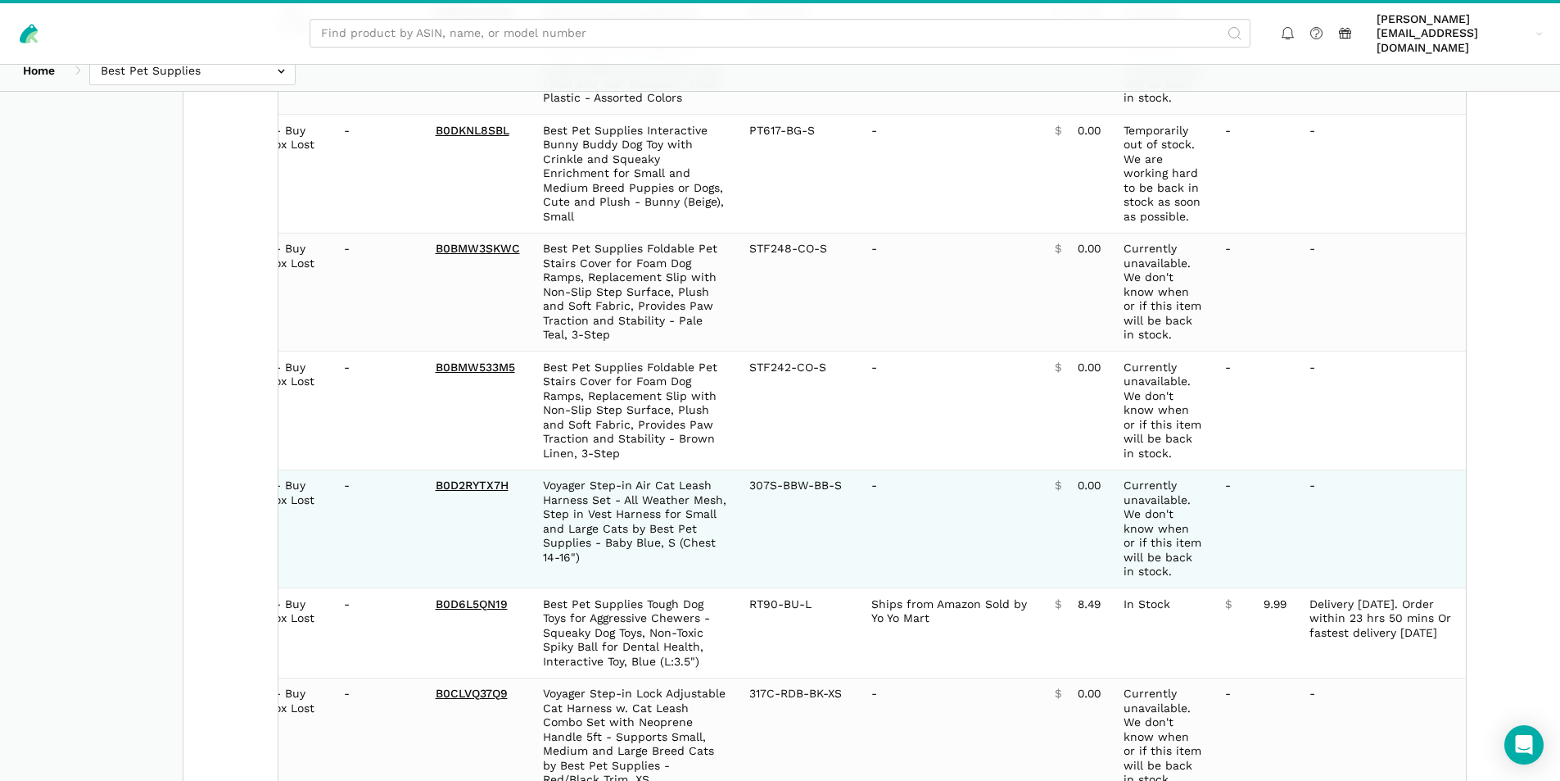
copy table "Date Status 7-Day LBB ASIN Name Model/Style Number Buy Box Seller Buy Box Price…"
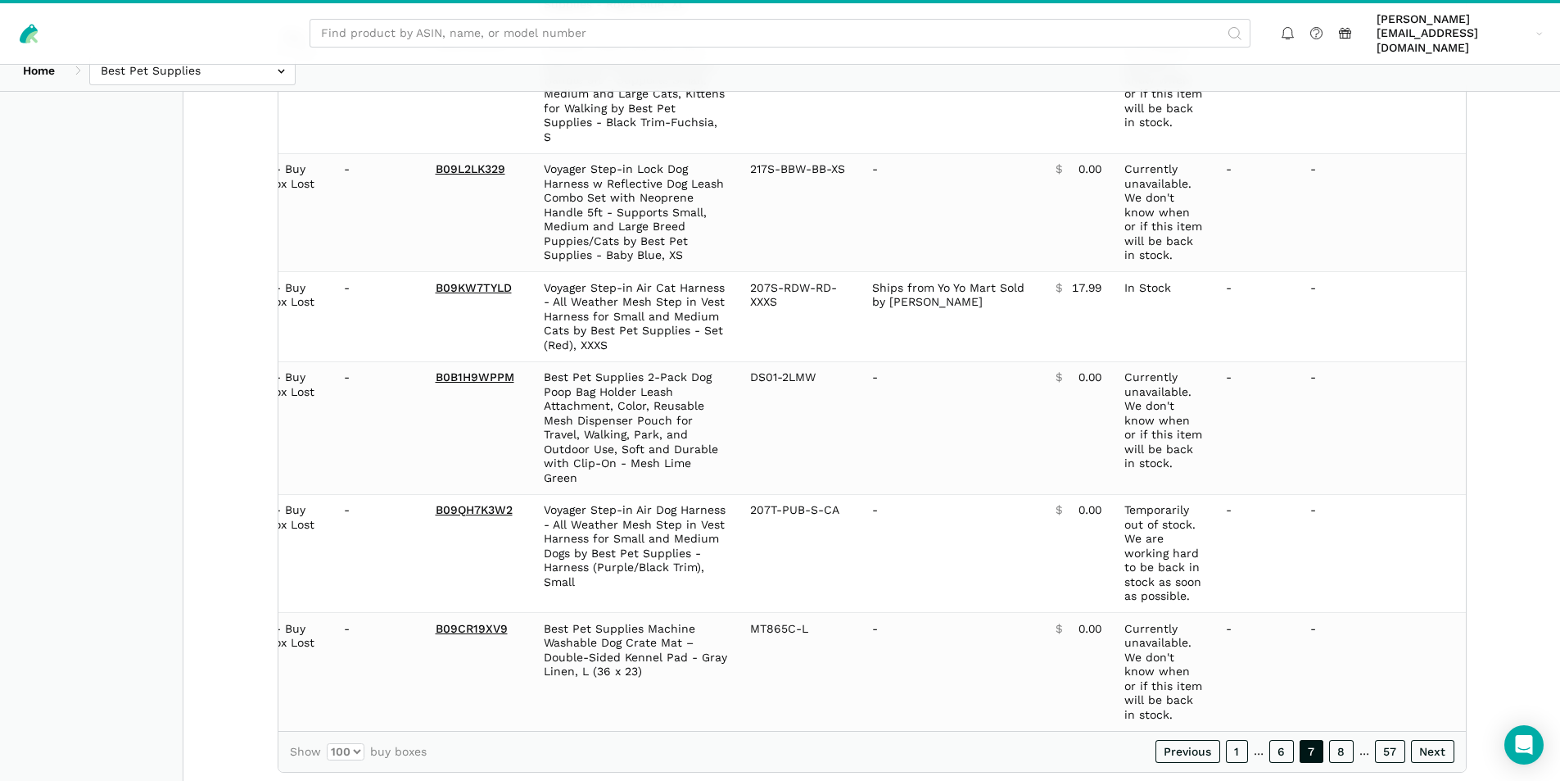
scroll to position [11680, 0]
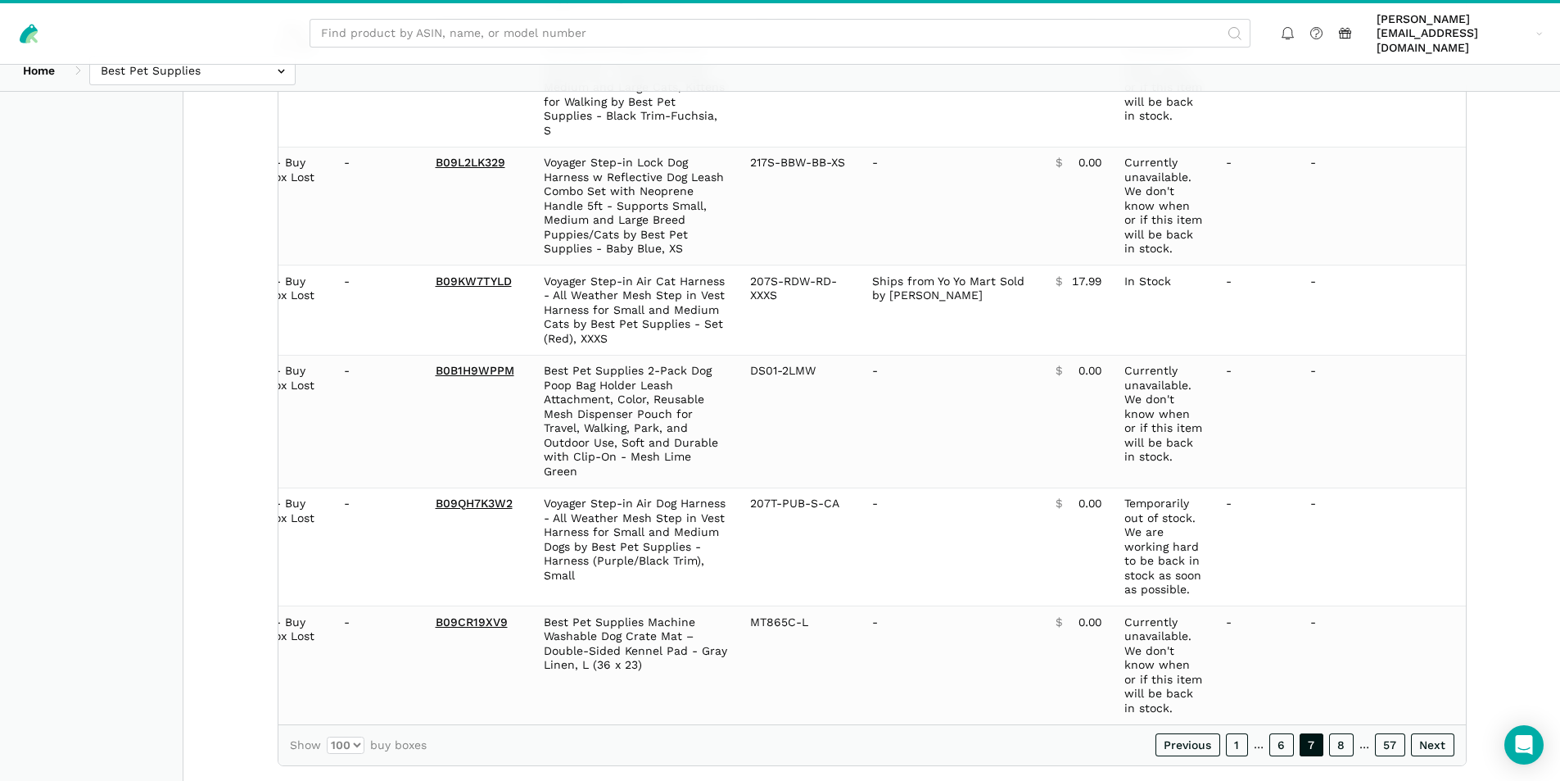
copy table "Date Status 7-Day LBB ASIN Name Model/Style Number Buy Box Seller Buy Box Price…"
click at [1342, 733] on link "8" at bounding box center [1341, 744] width 25 height 23
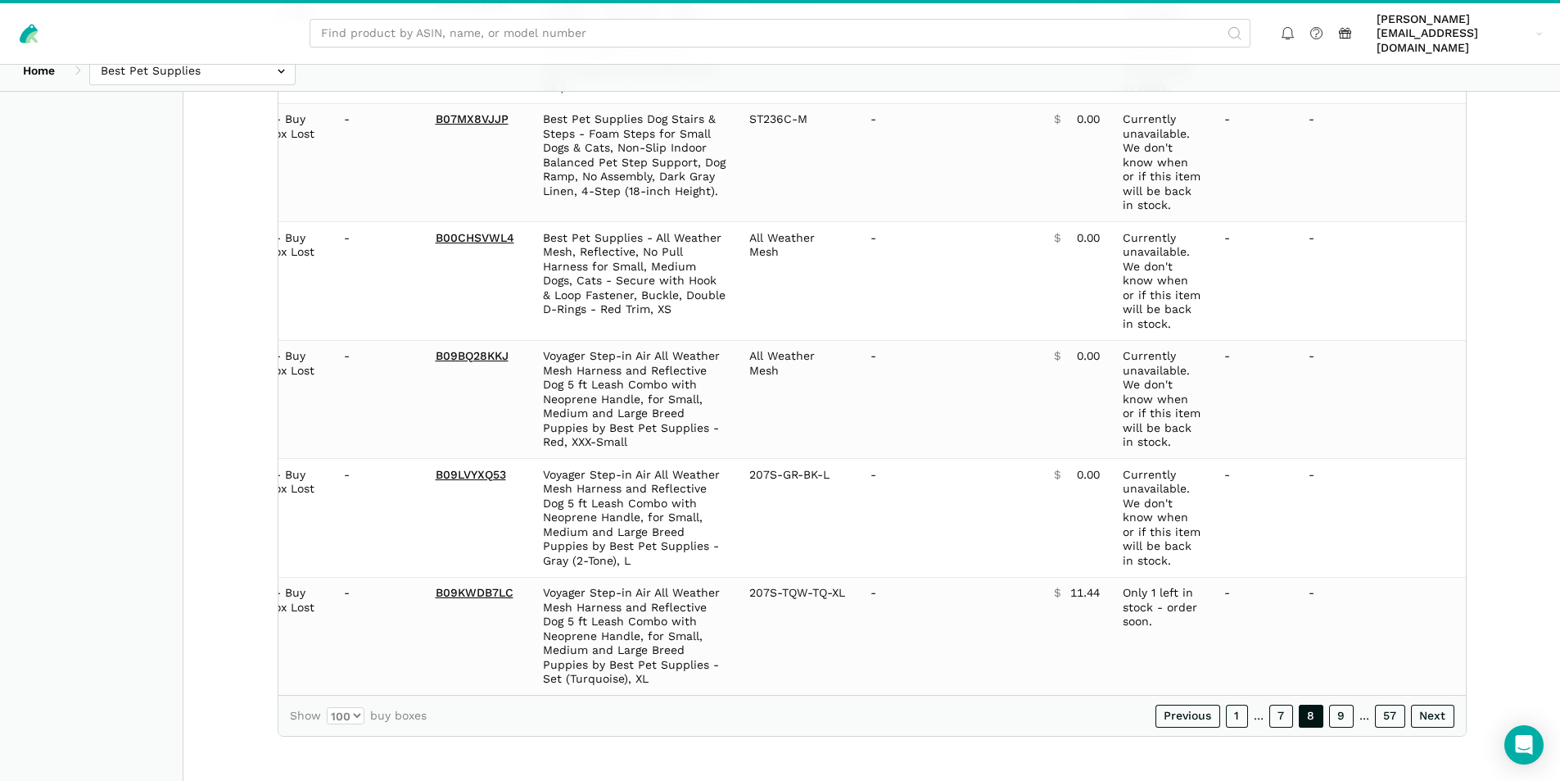
copy table "Date Status 7-Day LBB ASIN Name Model/Style Number Buy Box Seller Buy Box Price…"
click at [1339, 707] on link "9" at bounding box center [1341, 715] width 25 height 23
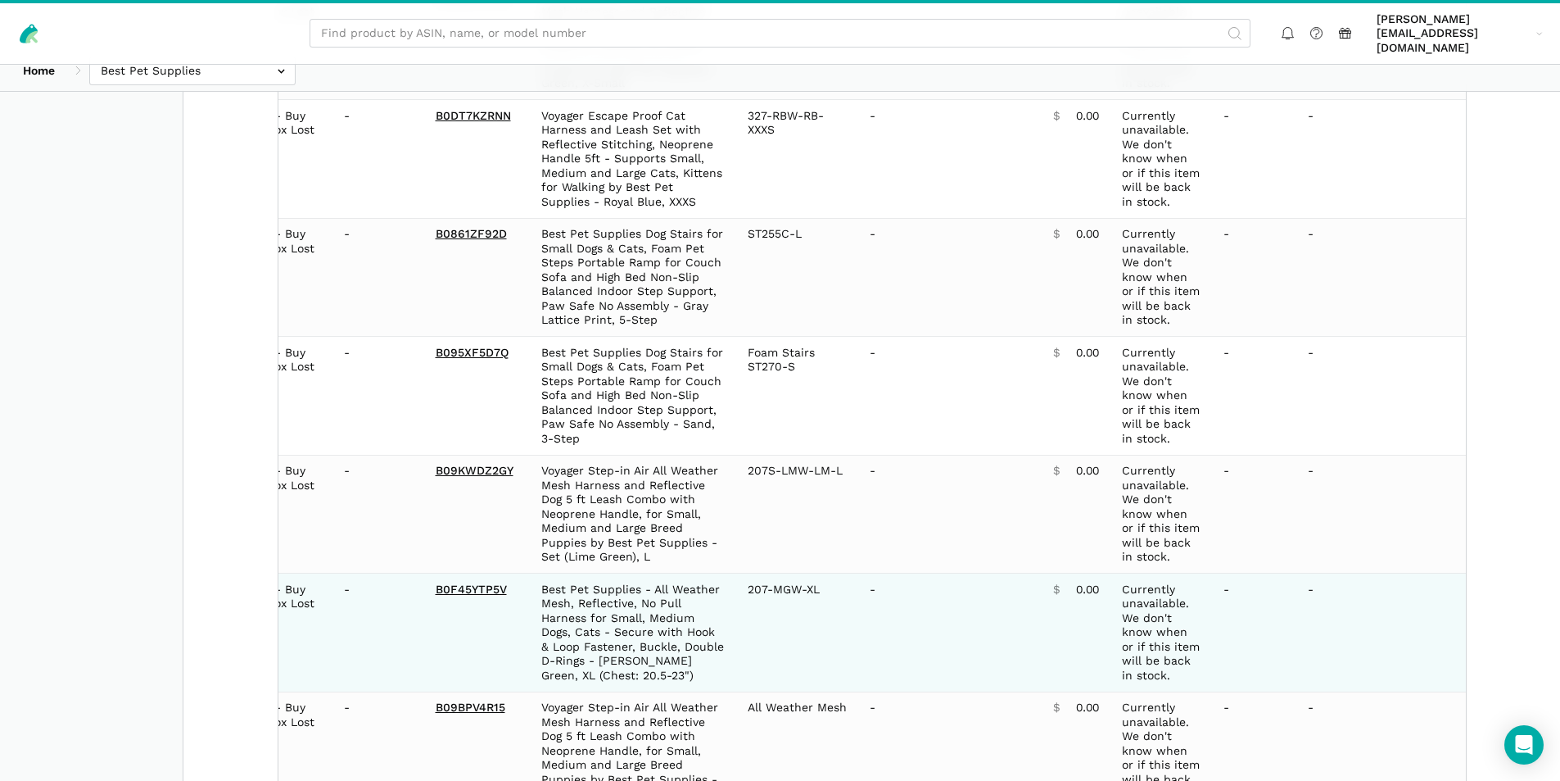
scroll to position [11523, 0]
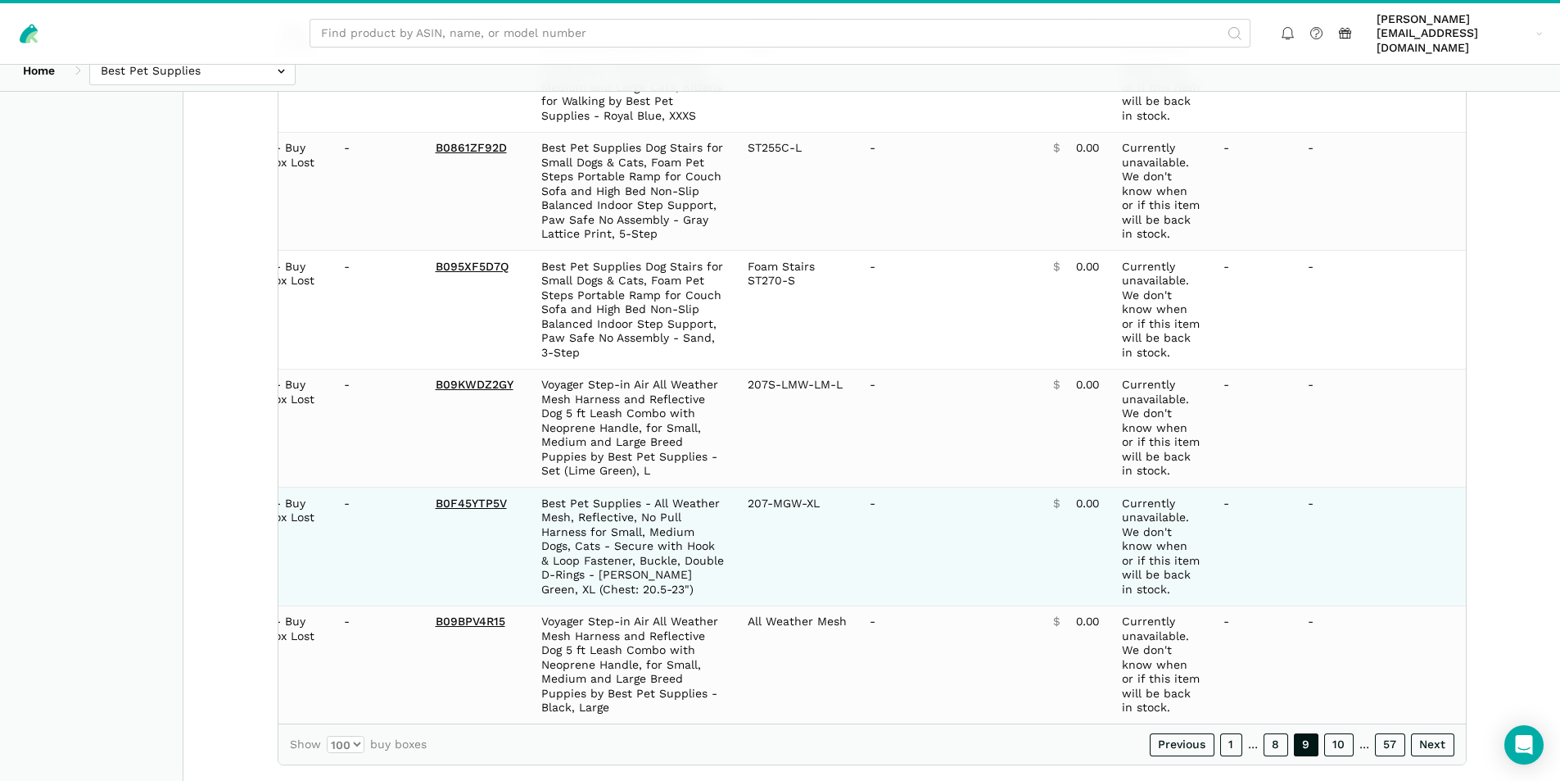
copy table "Date Status 7-Day LBB ASIN Name Model/Style Number Buy Box Seller Buy Box Price…"
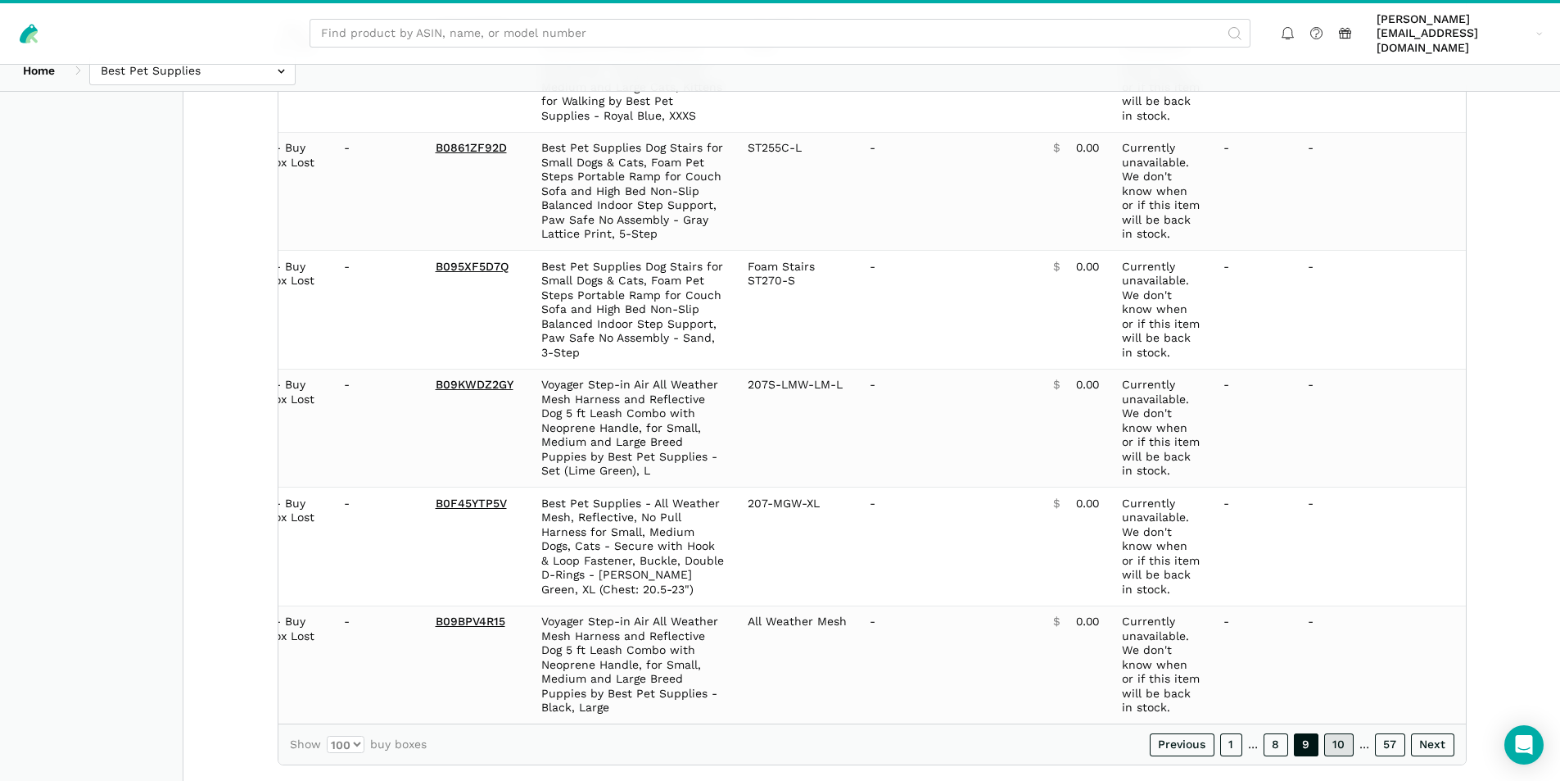
click at [1339, 733] on link "10" at bounding box center [1338, 744] width 29 height 23
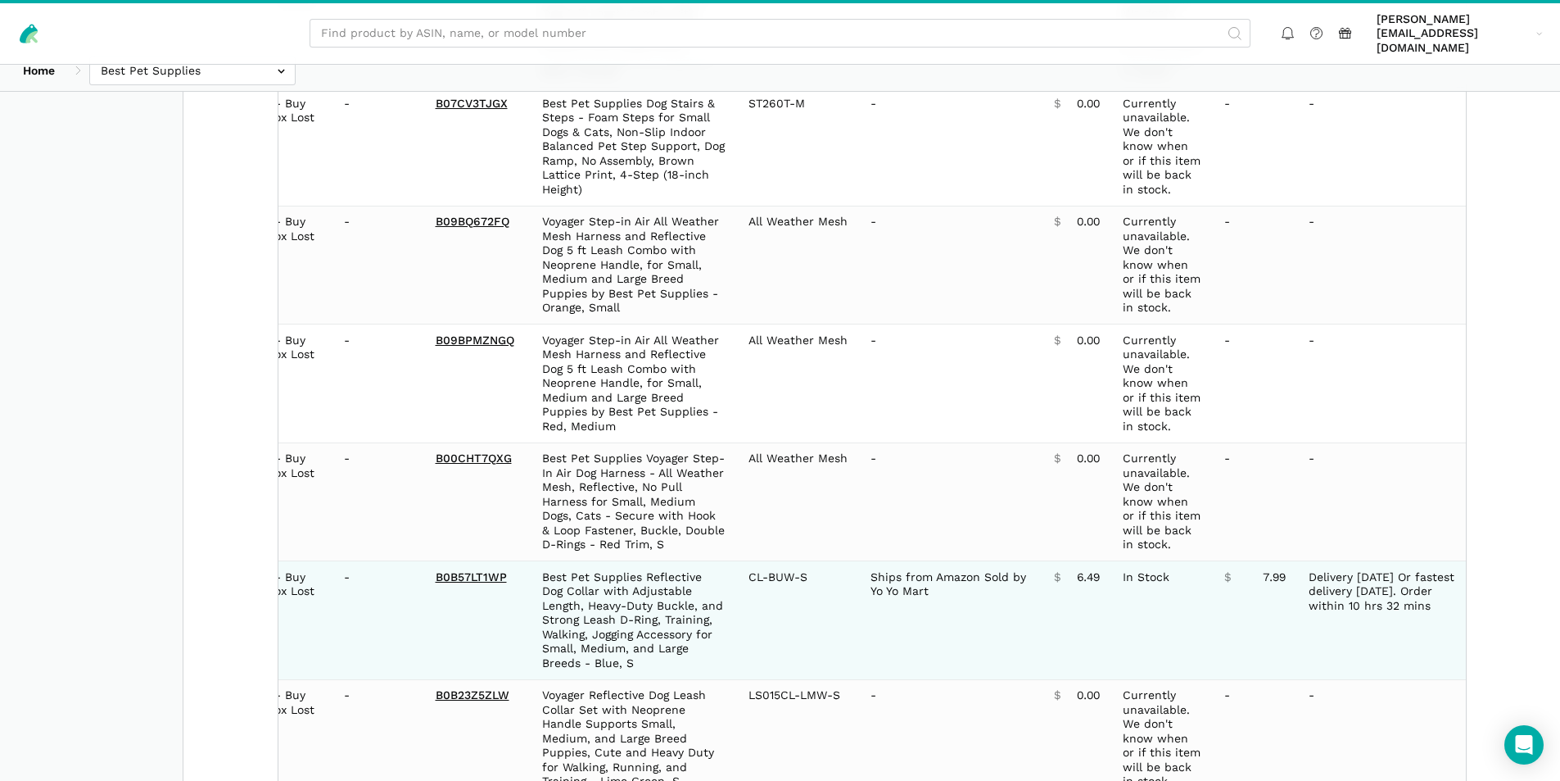
scroll to position [11369, 0]
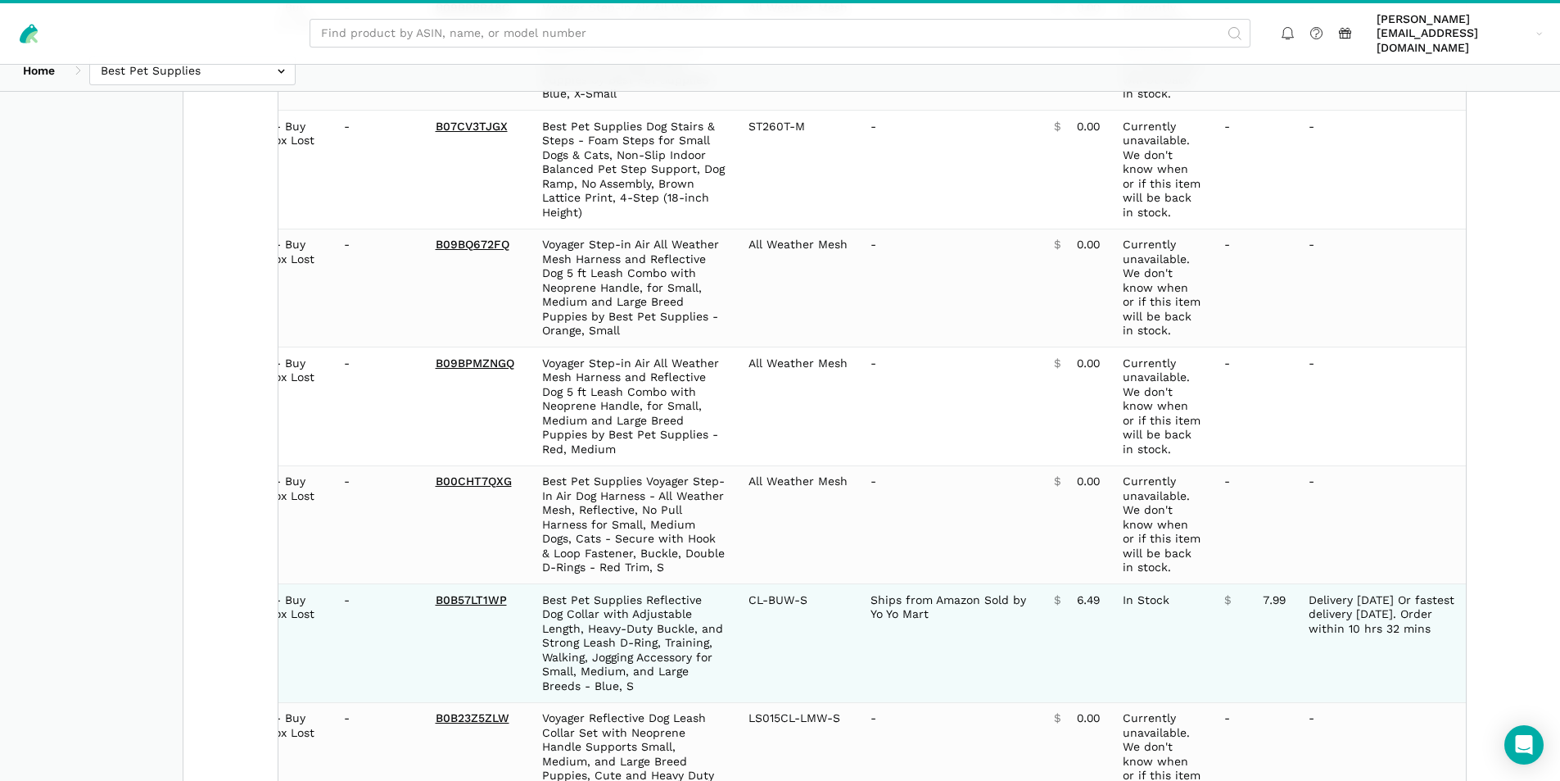
copy table "Date Status 7-Day LBB ASIN Name Model/Style Number Buy Box Seller Buy Box Price…"
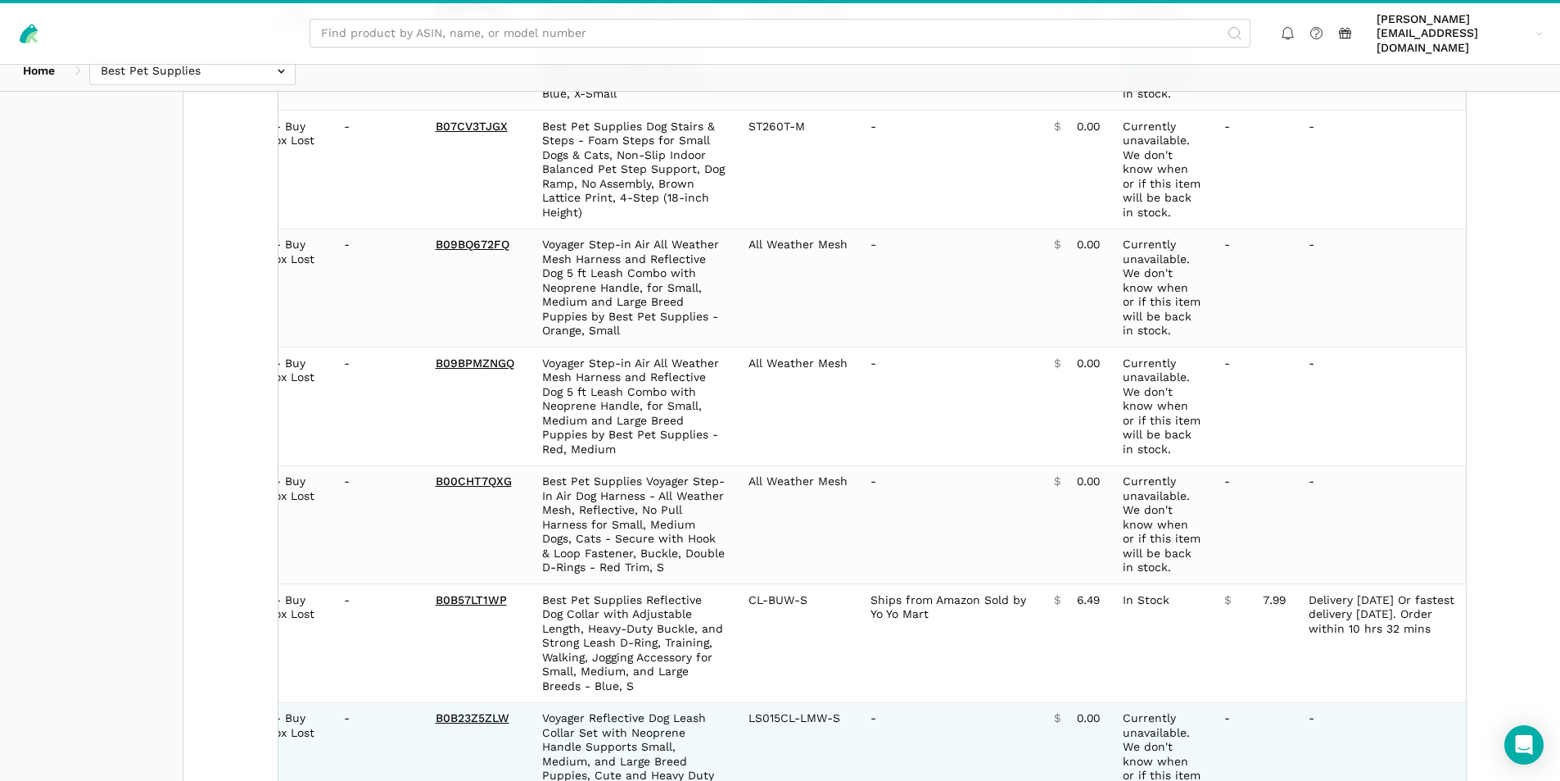
scroll to position [11451, 0]
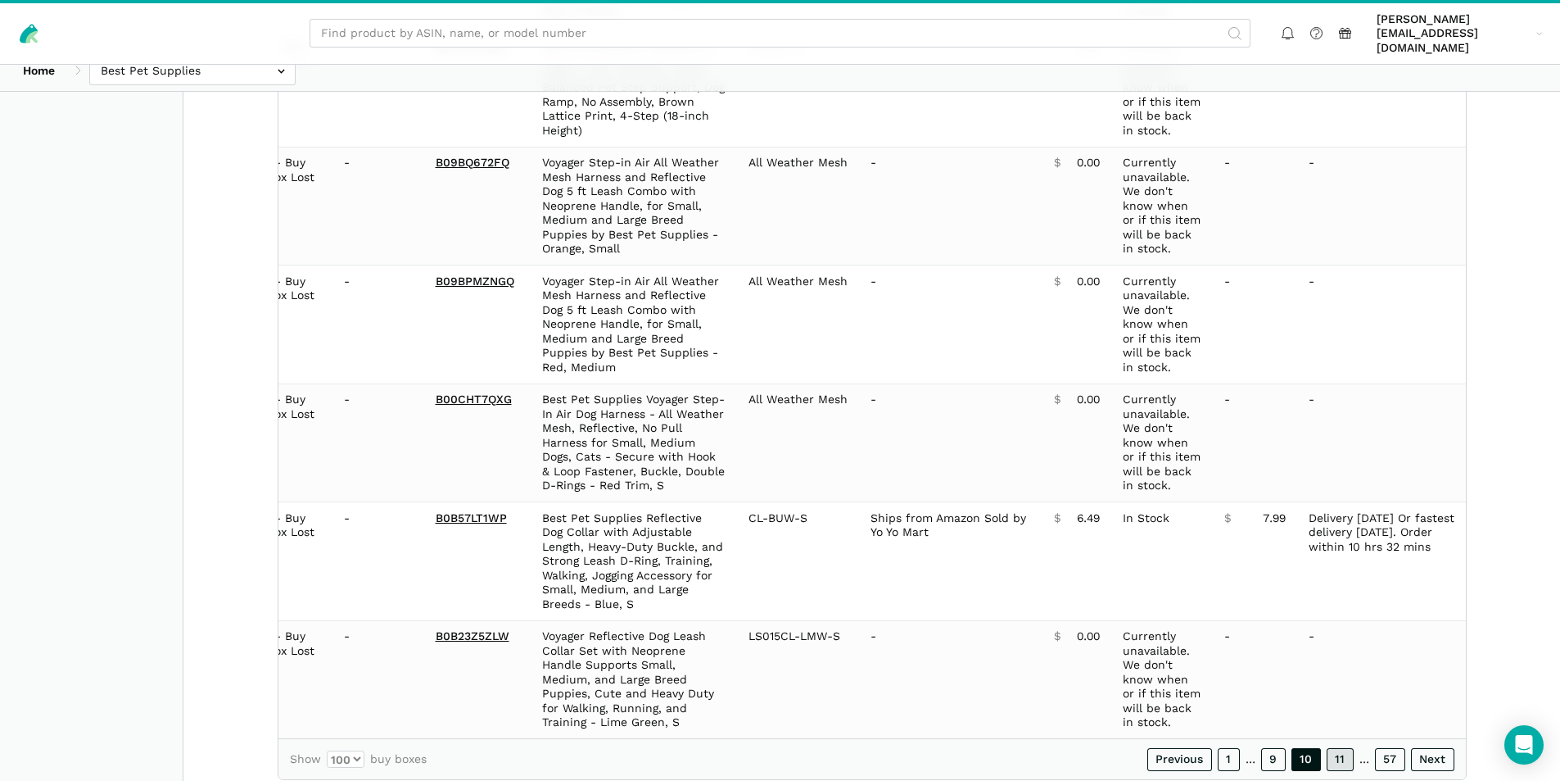
click at [1342, 748] on link "11" at bounding box center [1340, 759] width 27 height 23
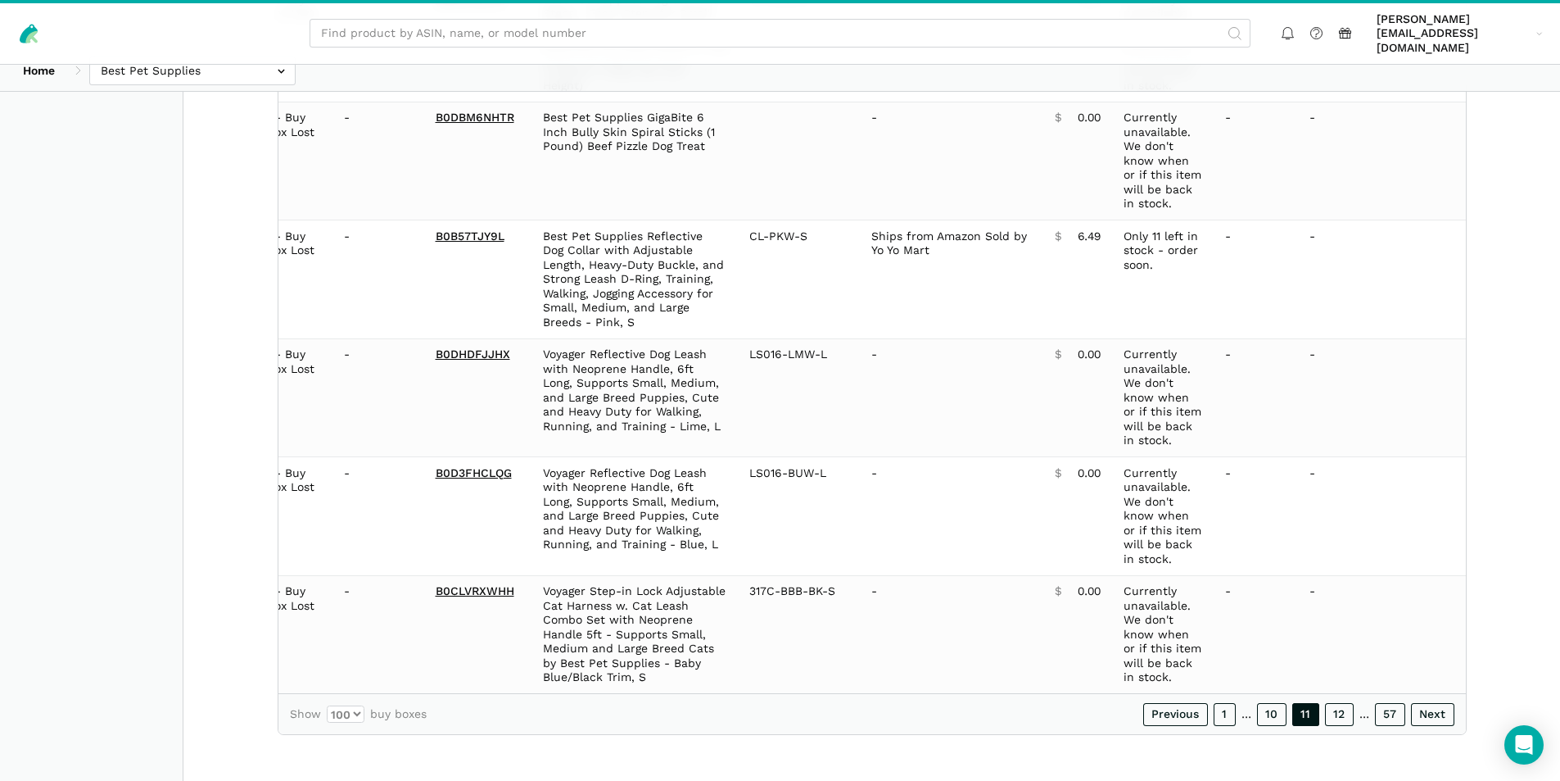
scroll to position [11394, 0]
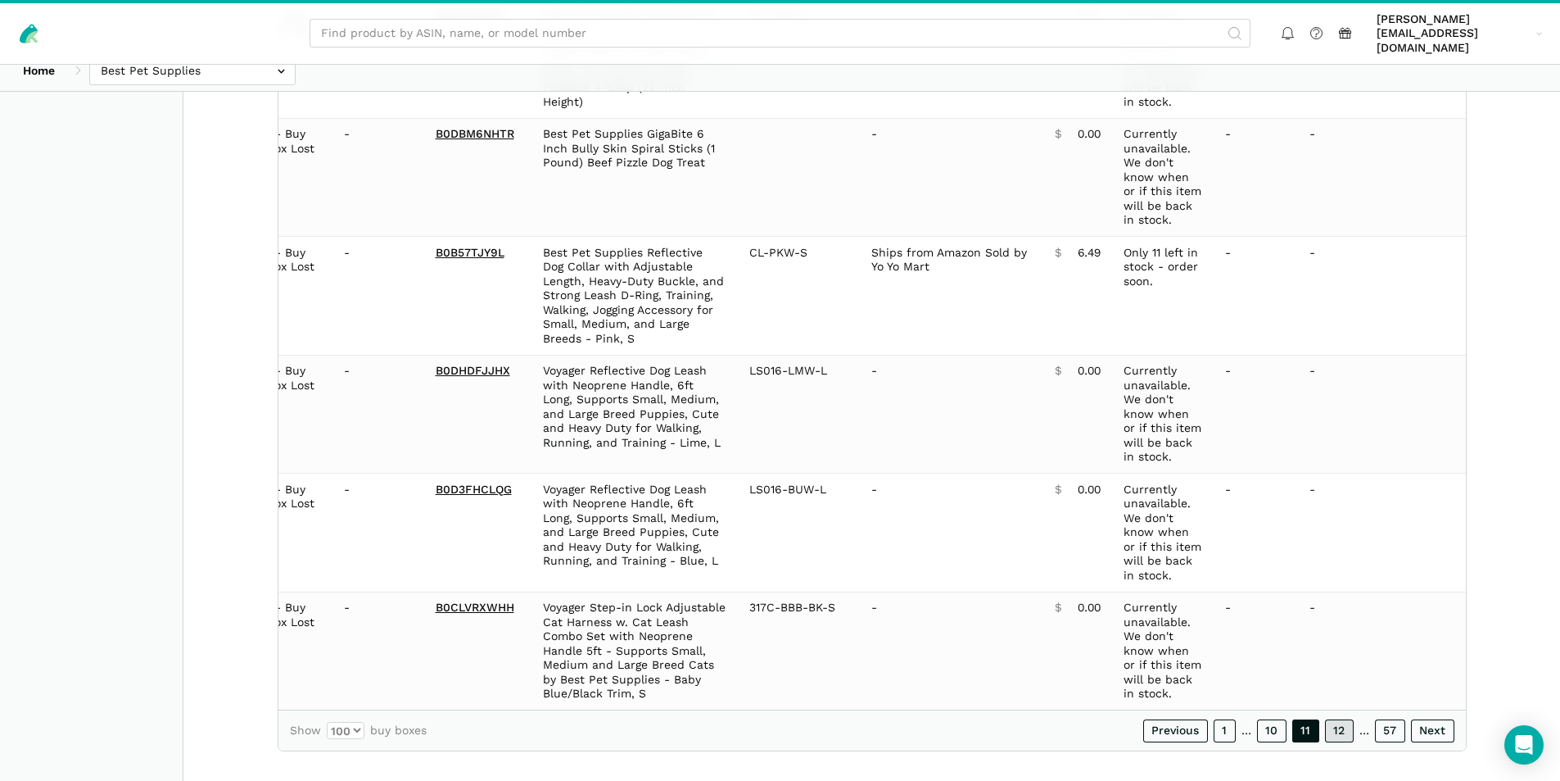
click at [1331, 719] on link "12" at bounding box center [1339, 730] width 29 height 23
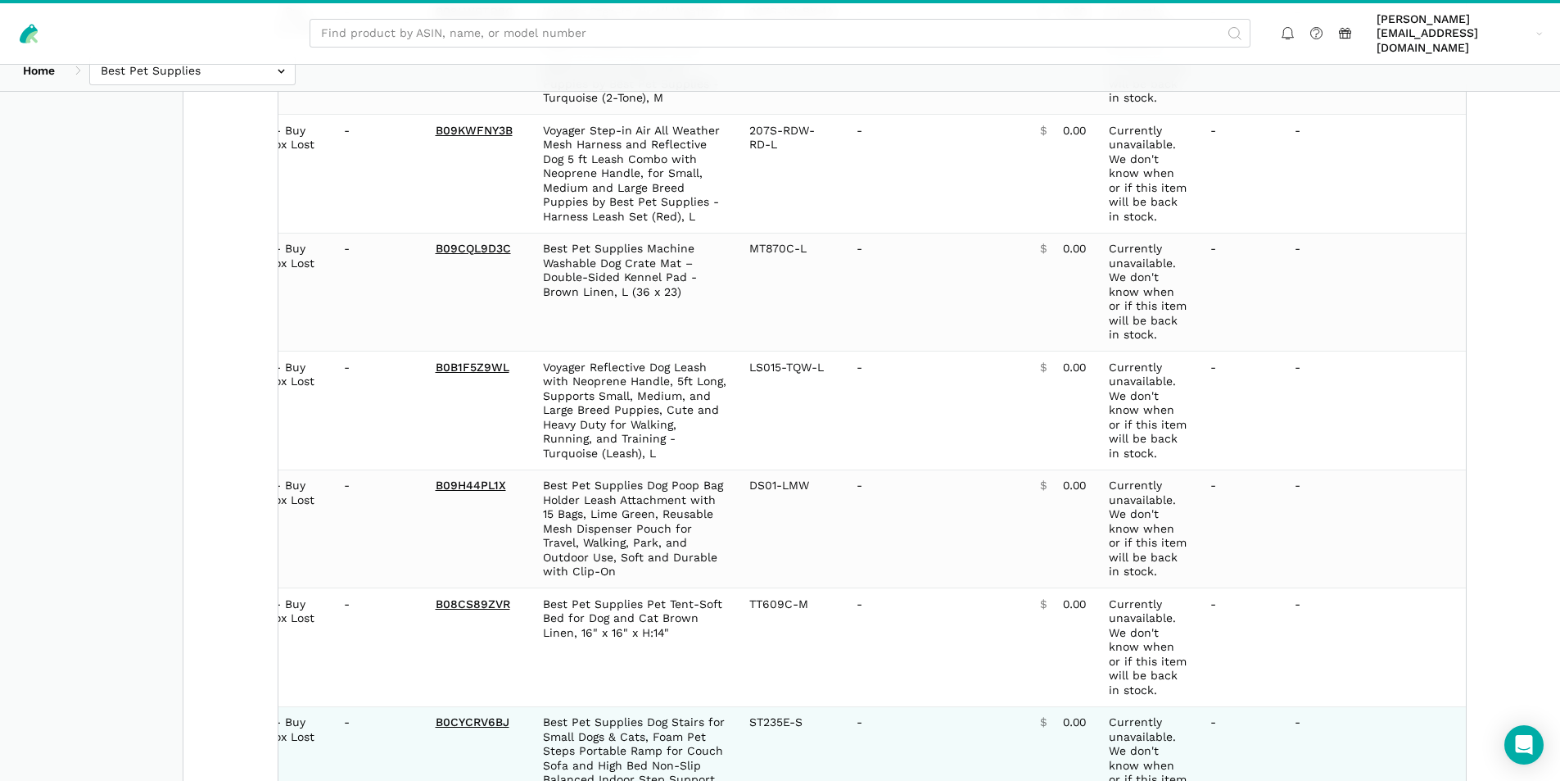
scroll to position [11422, 0]
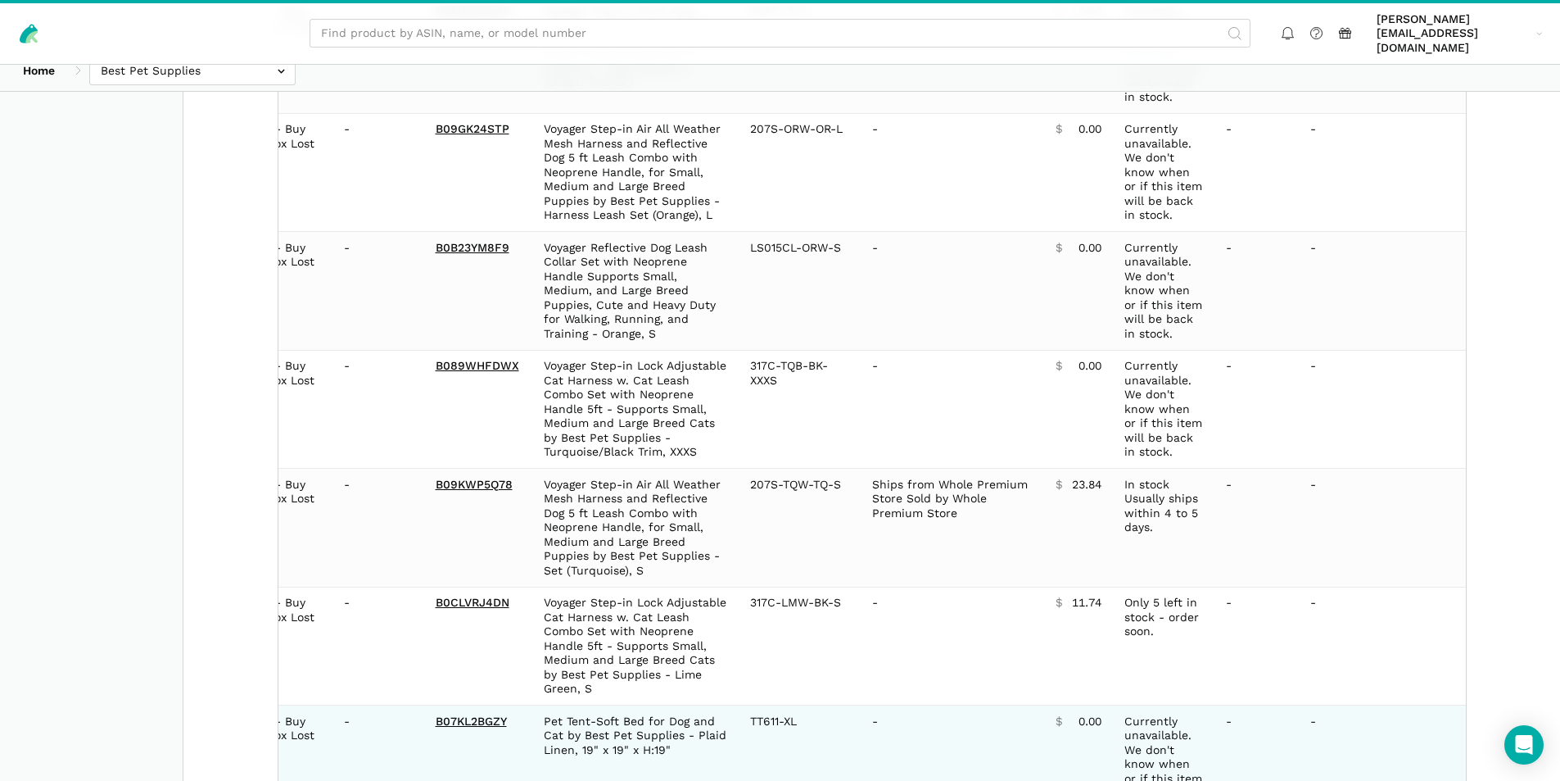
scroll to position [11666, 0]
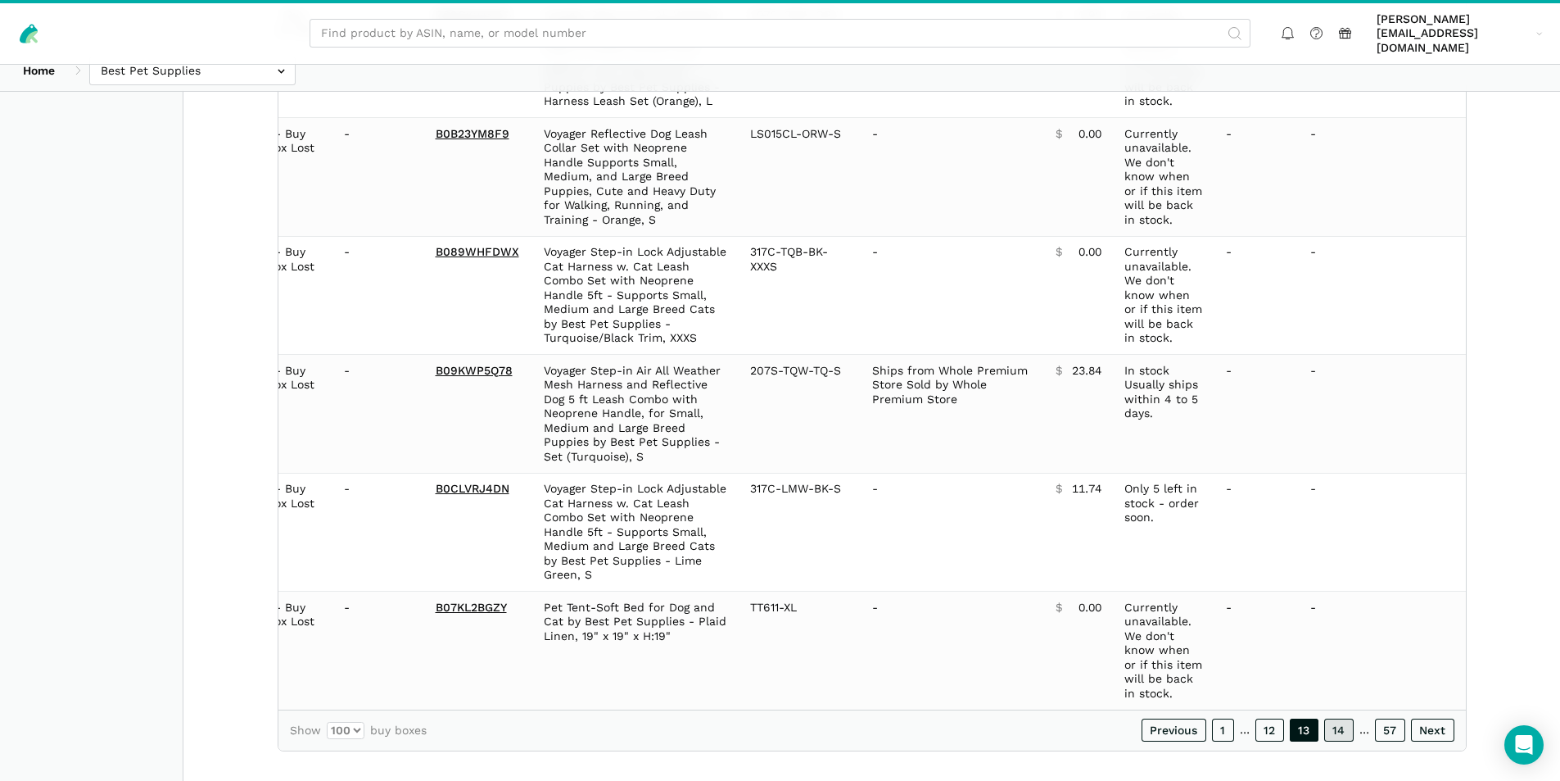
click at [1340, 718] on link "14" at bounding box center [1338, 729] width 29 height 23
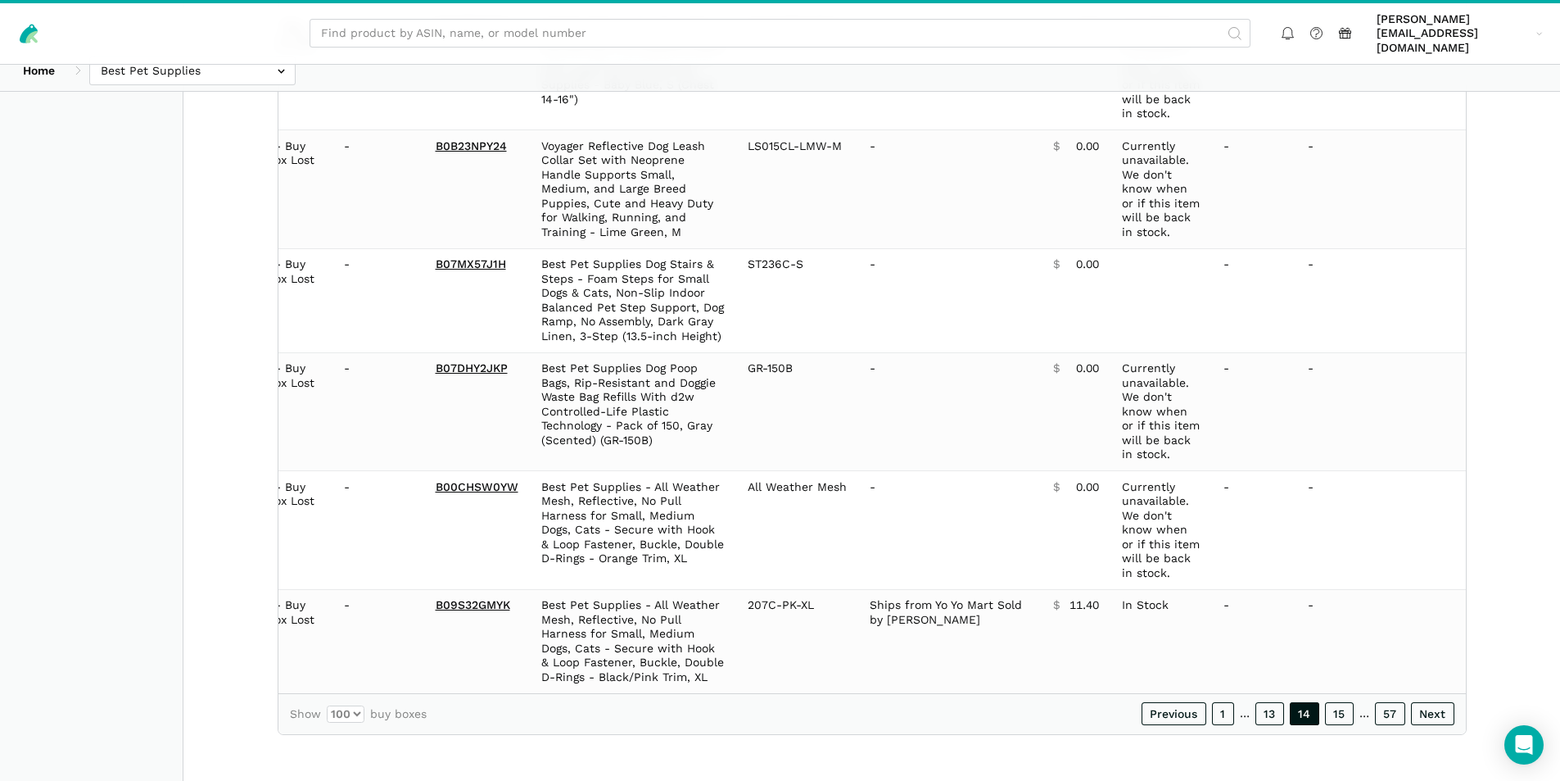
scroll to position [11380, 0]
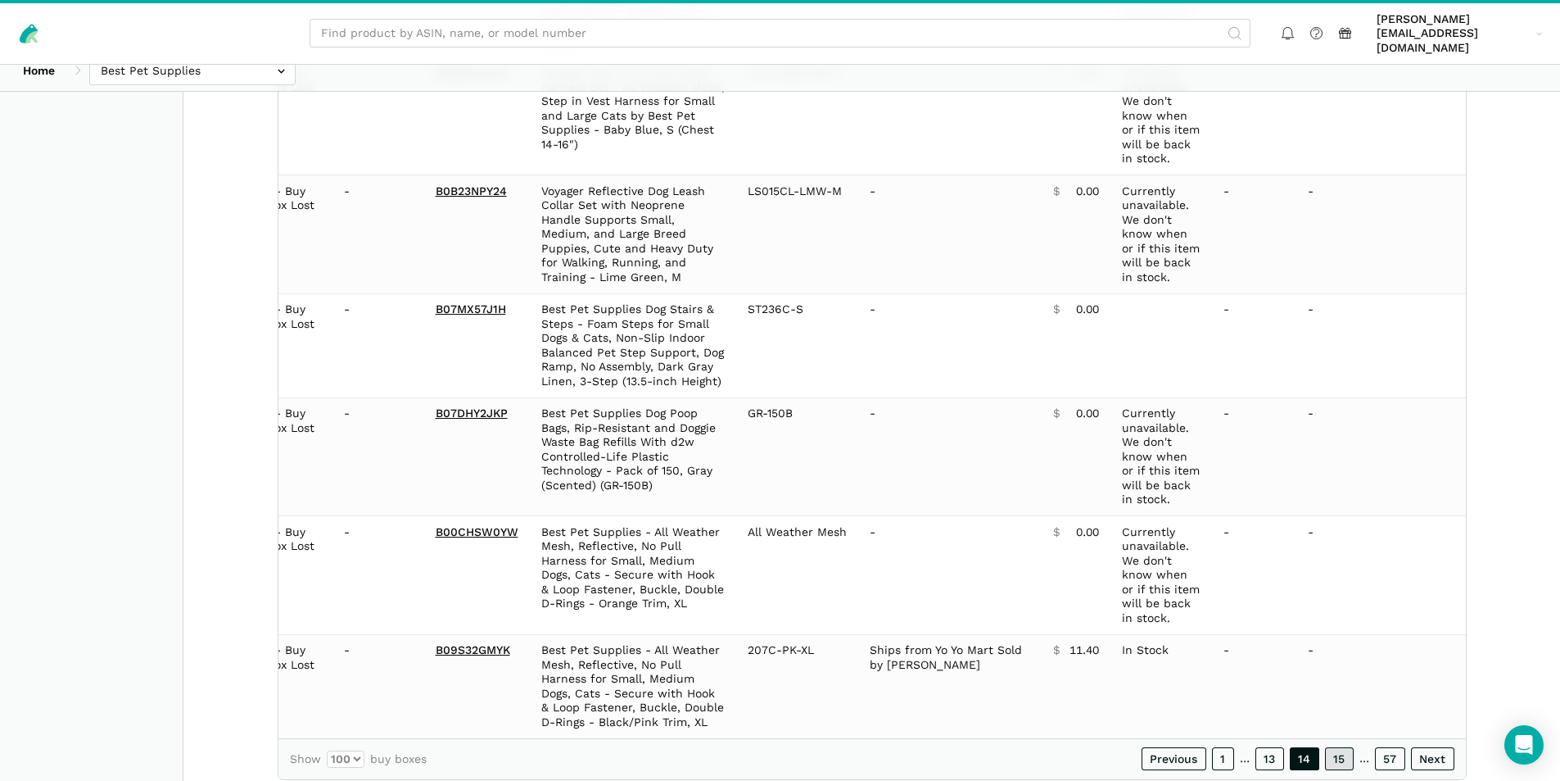
click at [1343, 747] on link "15" at bounding box center [1339, 758] width 29 height 23
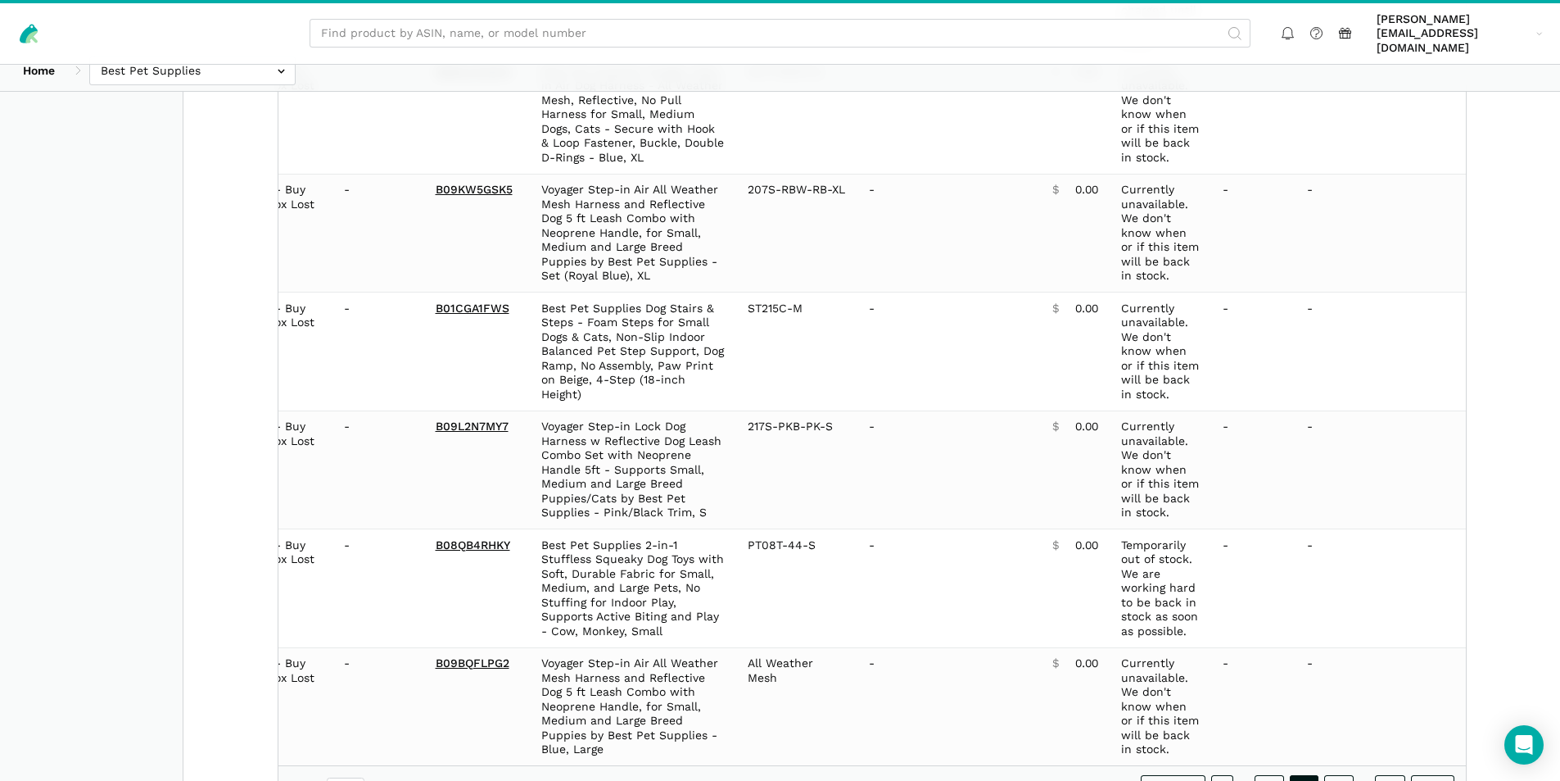
scroll to position [11666, 0]
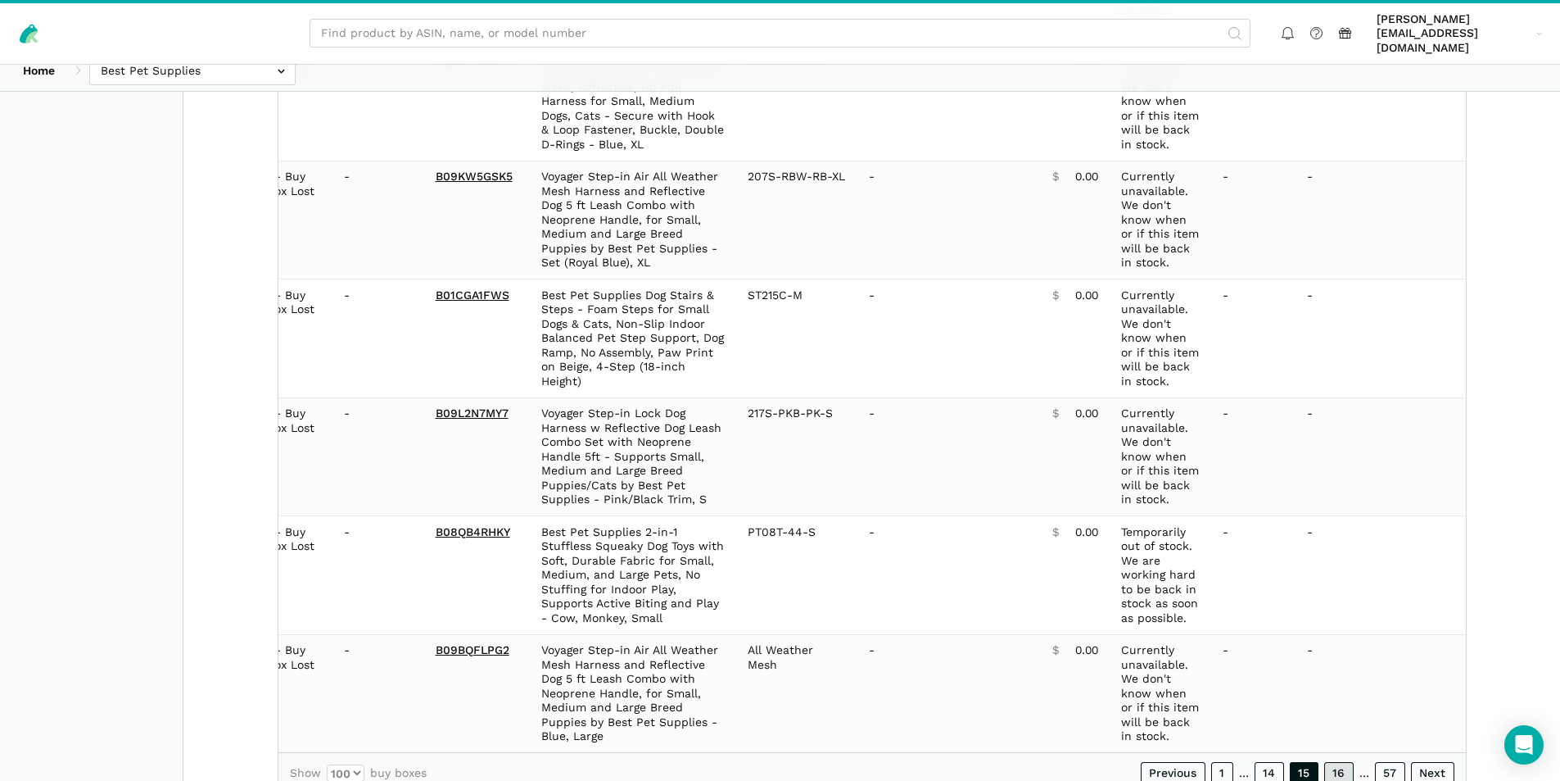
click at [1333, 762] on link "16" at bounding box center [1338, 773] width 29 height 23
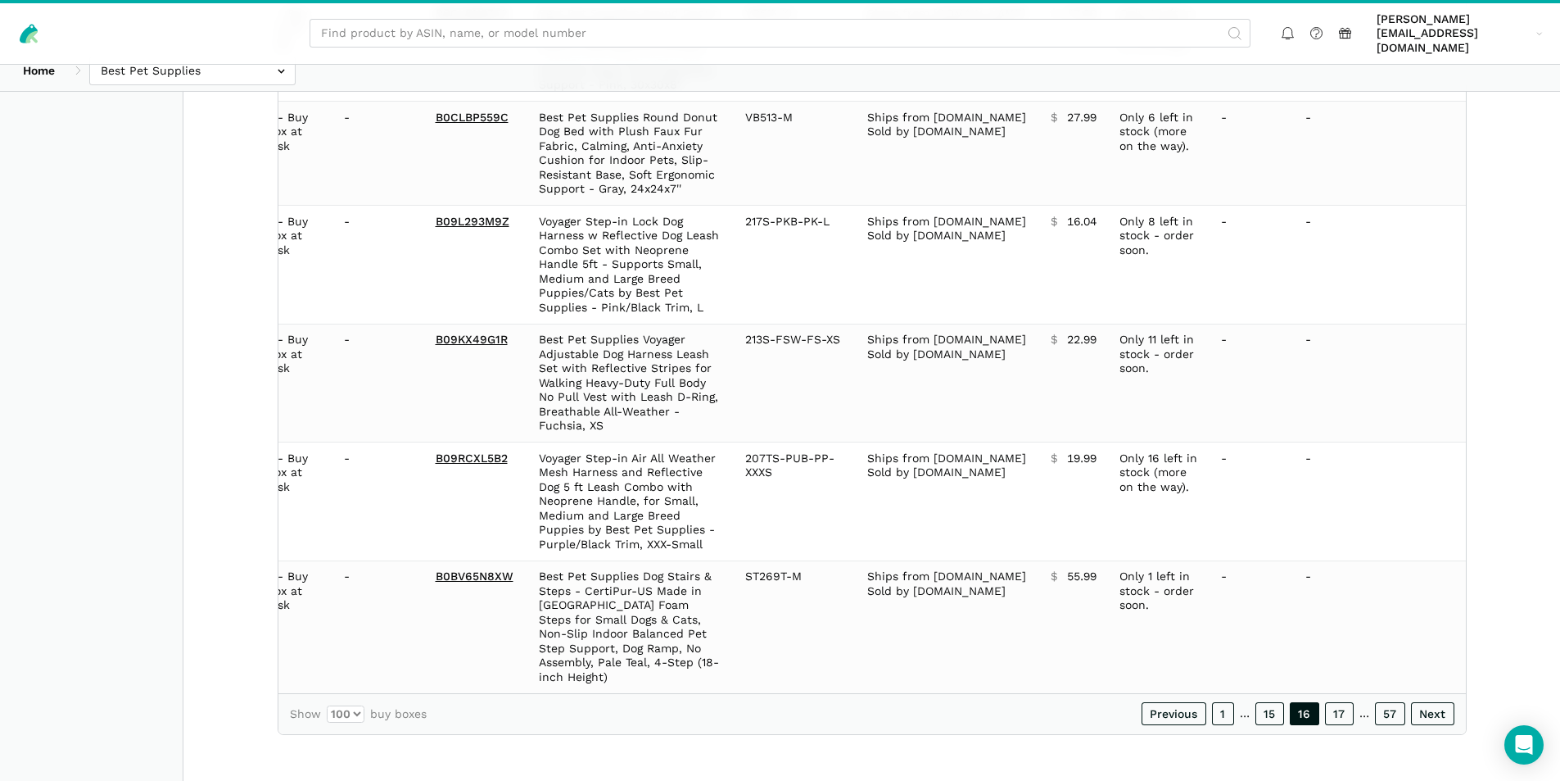
scroll to position [0, 113]
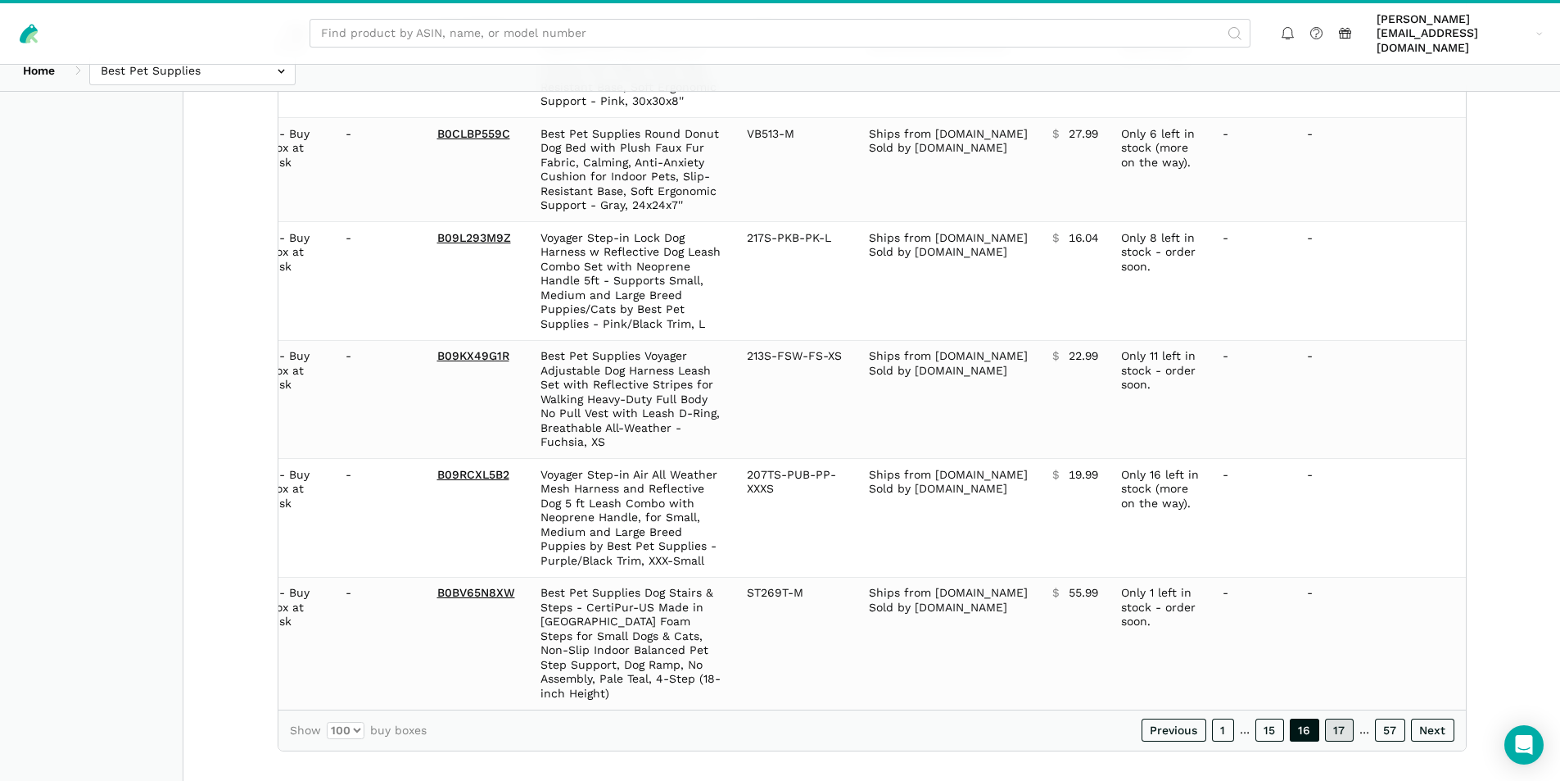
click at [1344, 718] on link "17" at bounding box center [1339, 729] width 29 height 23
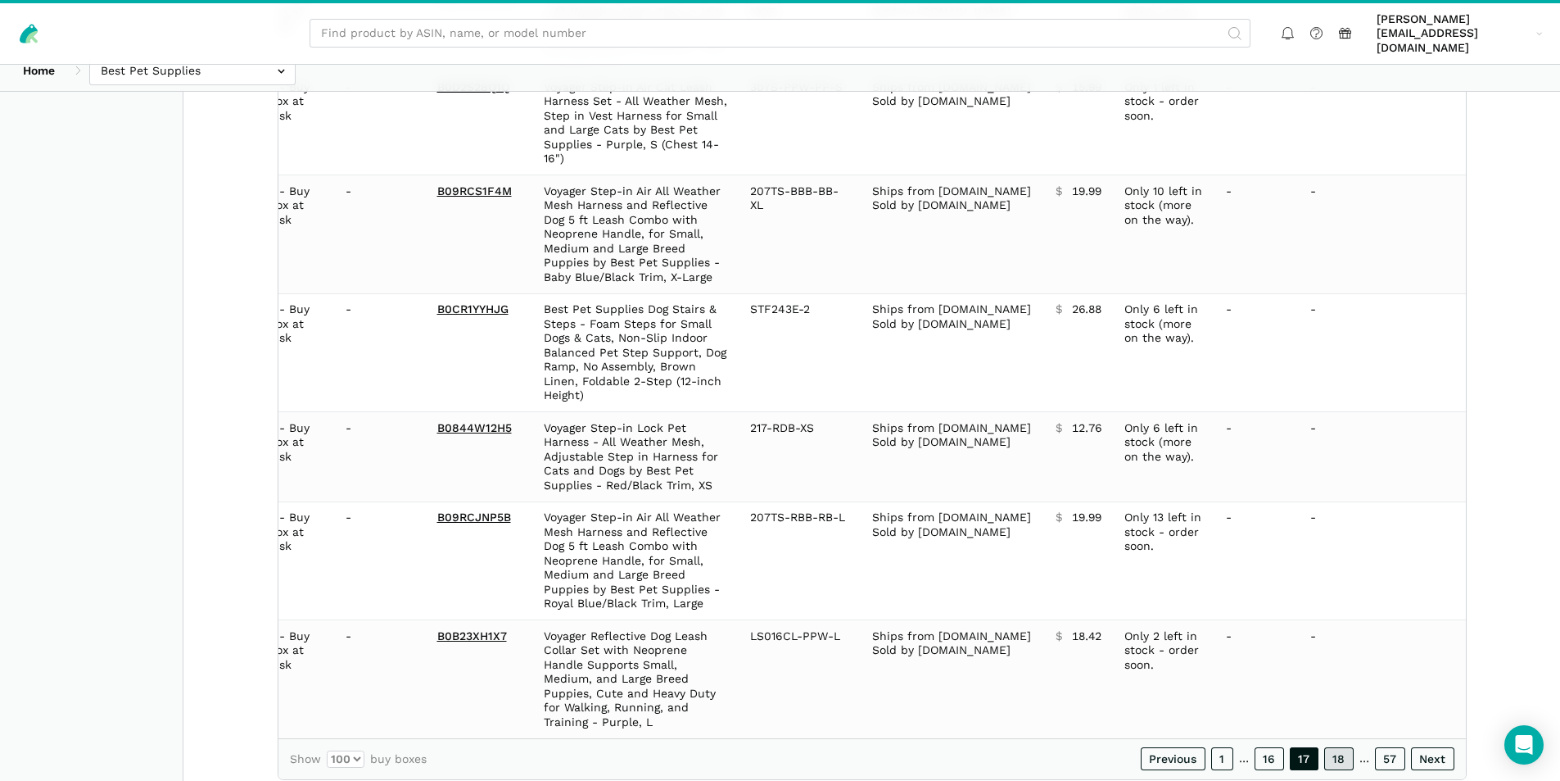
click at [1329, 747] on link "18" at bounding box center [1338, 758] width 29 height 23
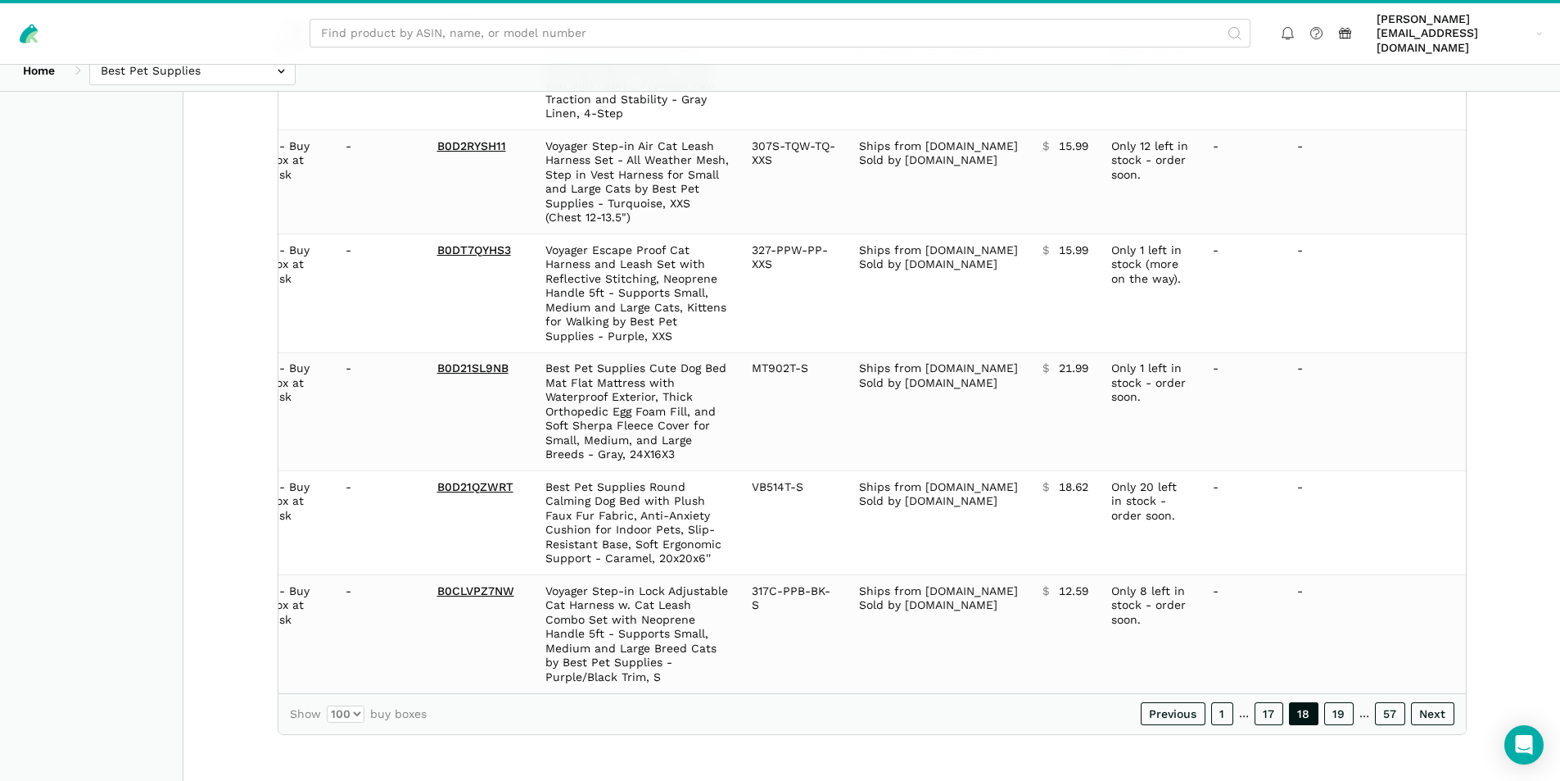
scroll to position [10792, 0]
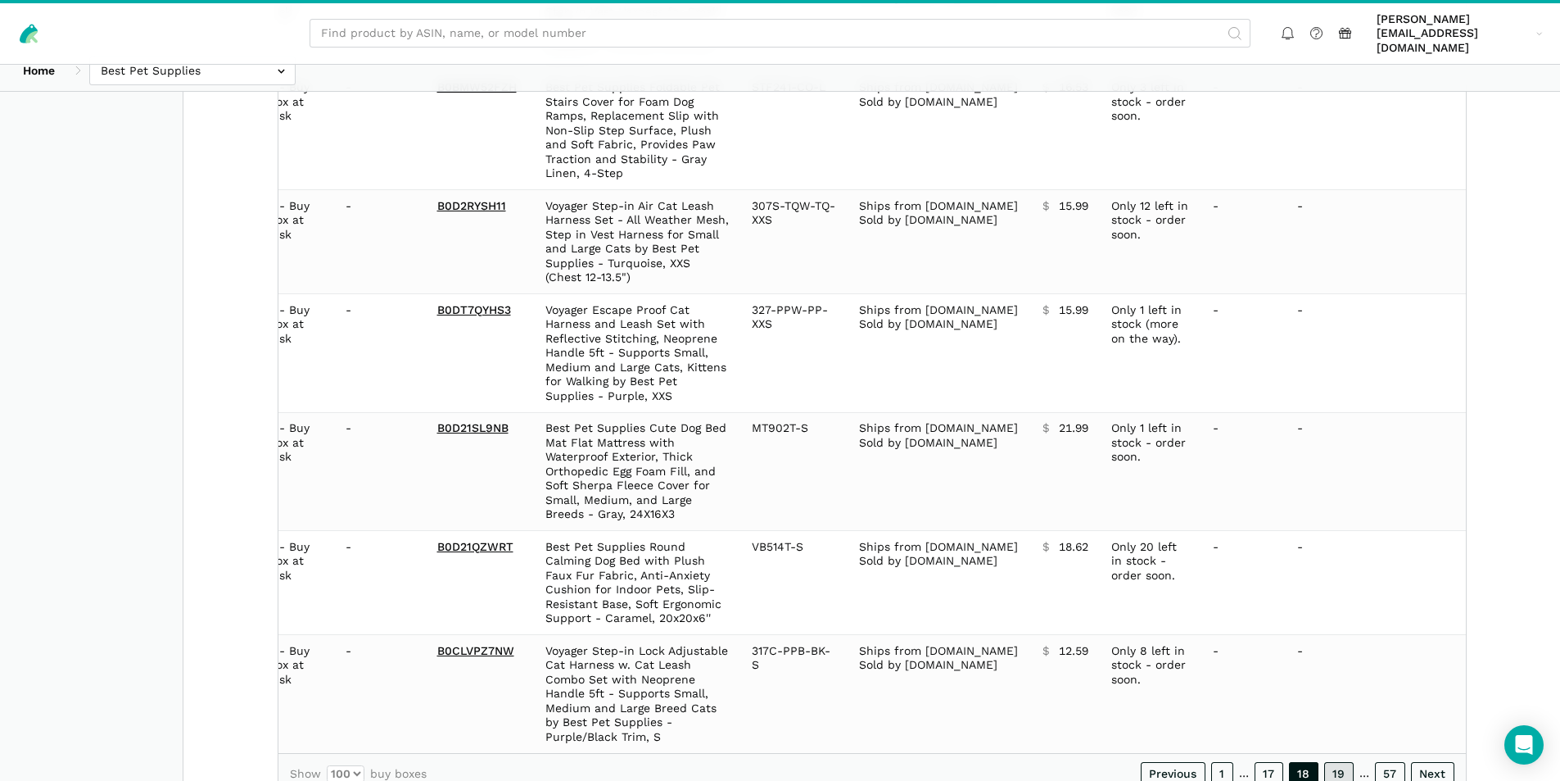
click at [1344, 762] on link "19" at bounding box center [1338, 773] width 29 height 23
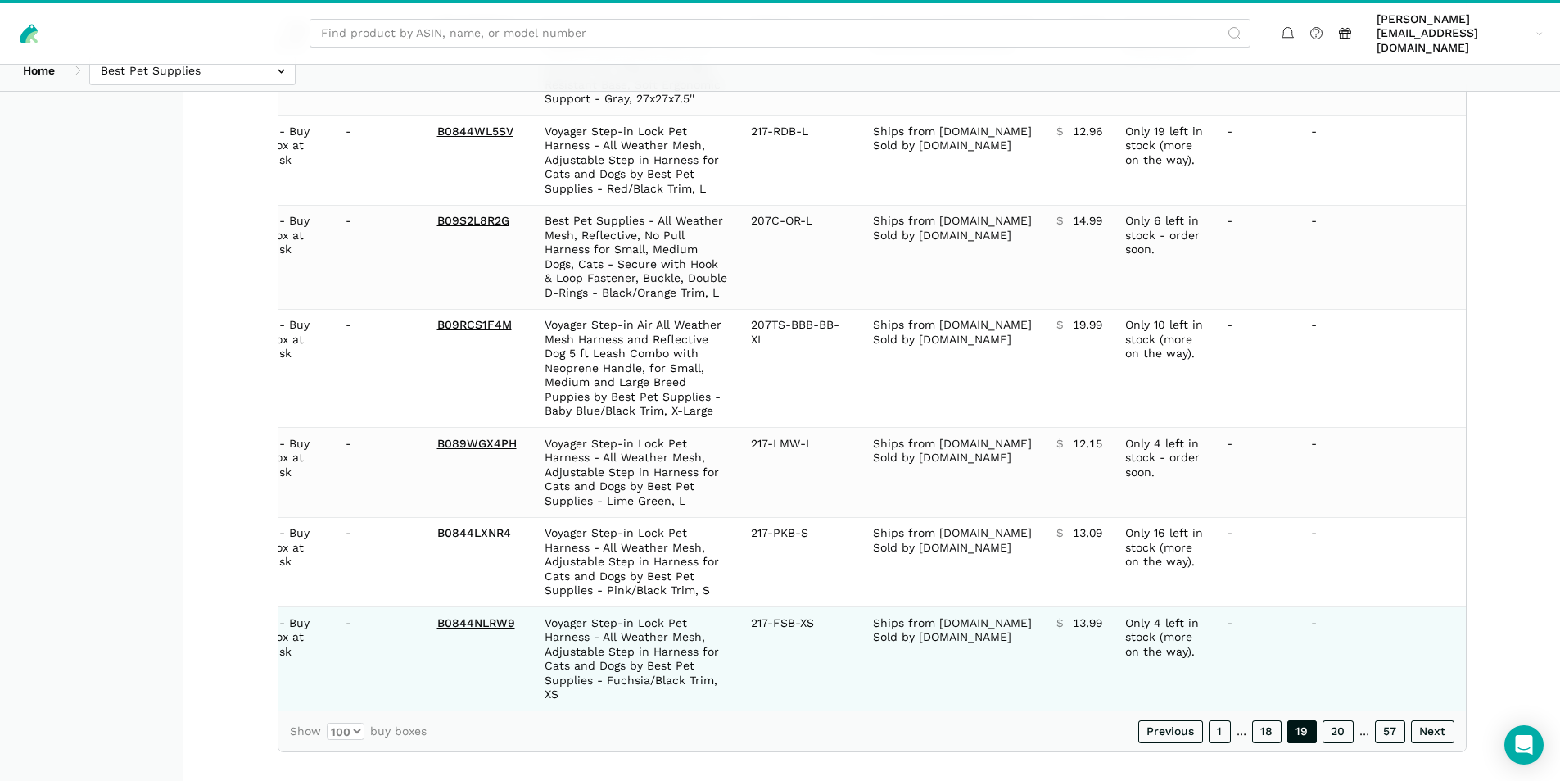
scroll to position [11021, 0]
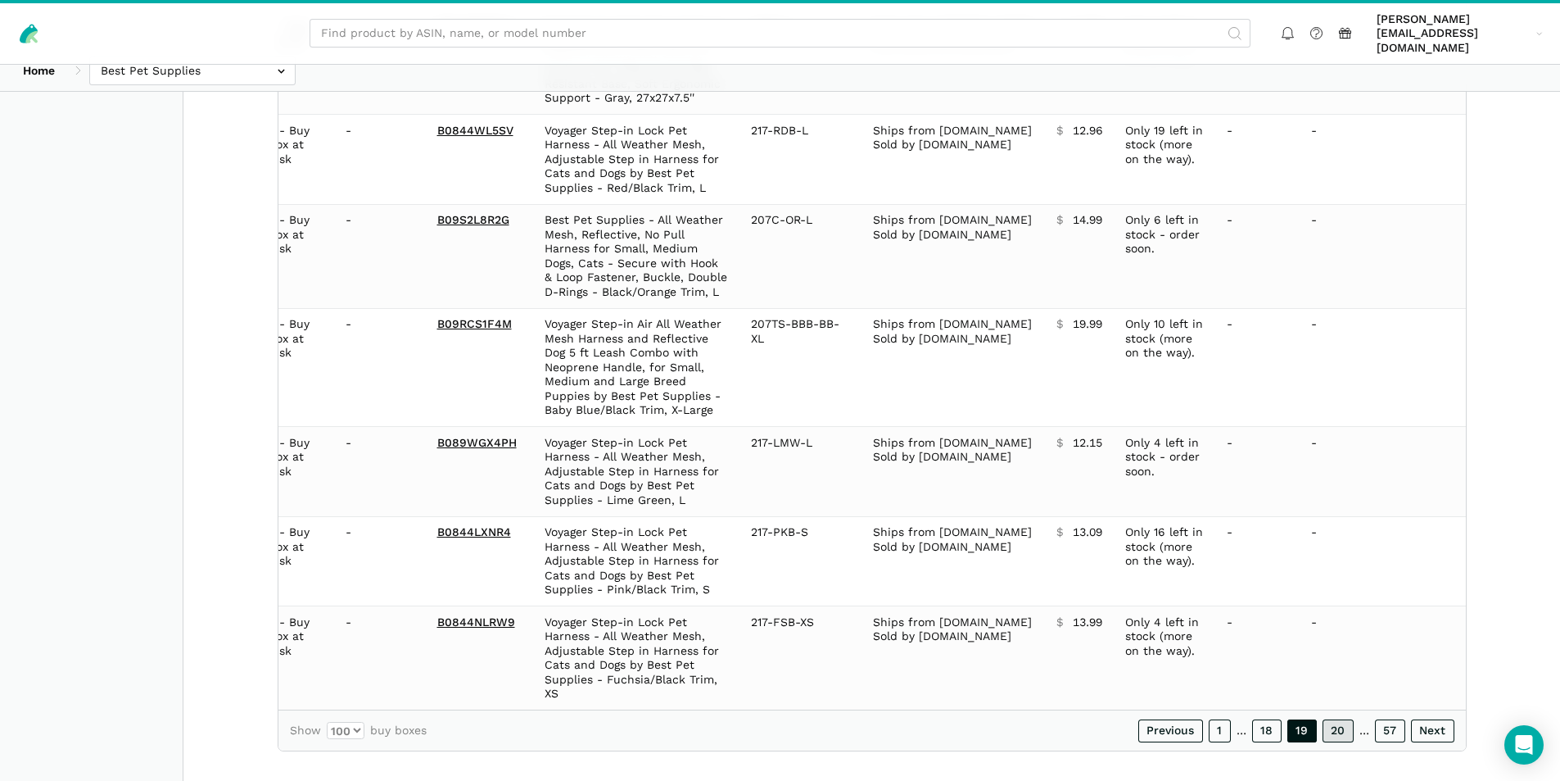
click at [1342, 719] on link "20" at bounding box center [1338, 730] width 31 height 23
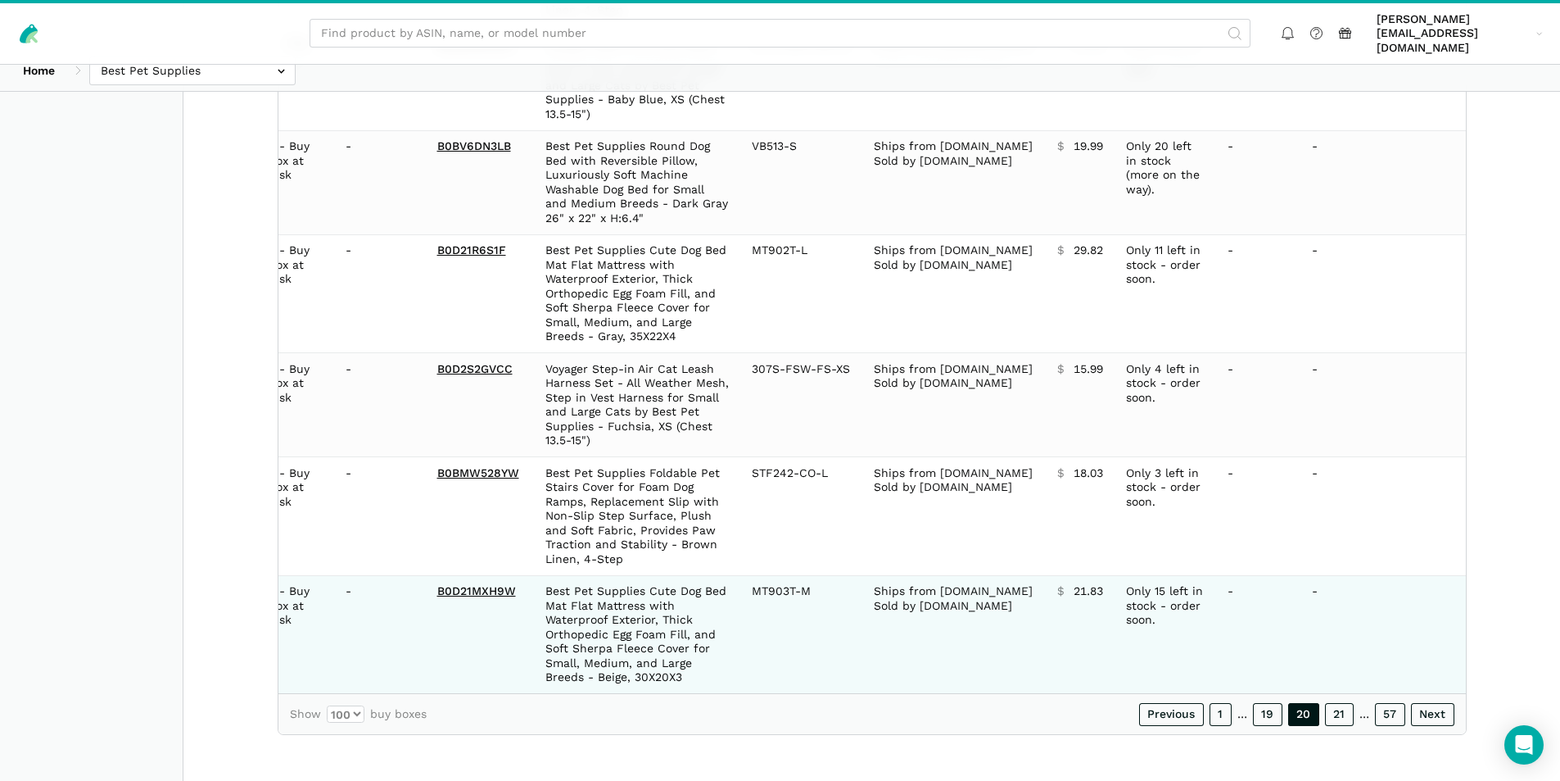
scroll to position [10978, 0]
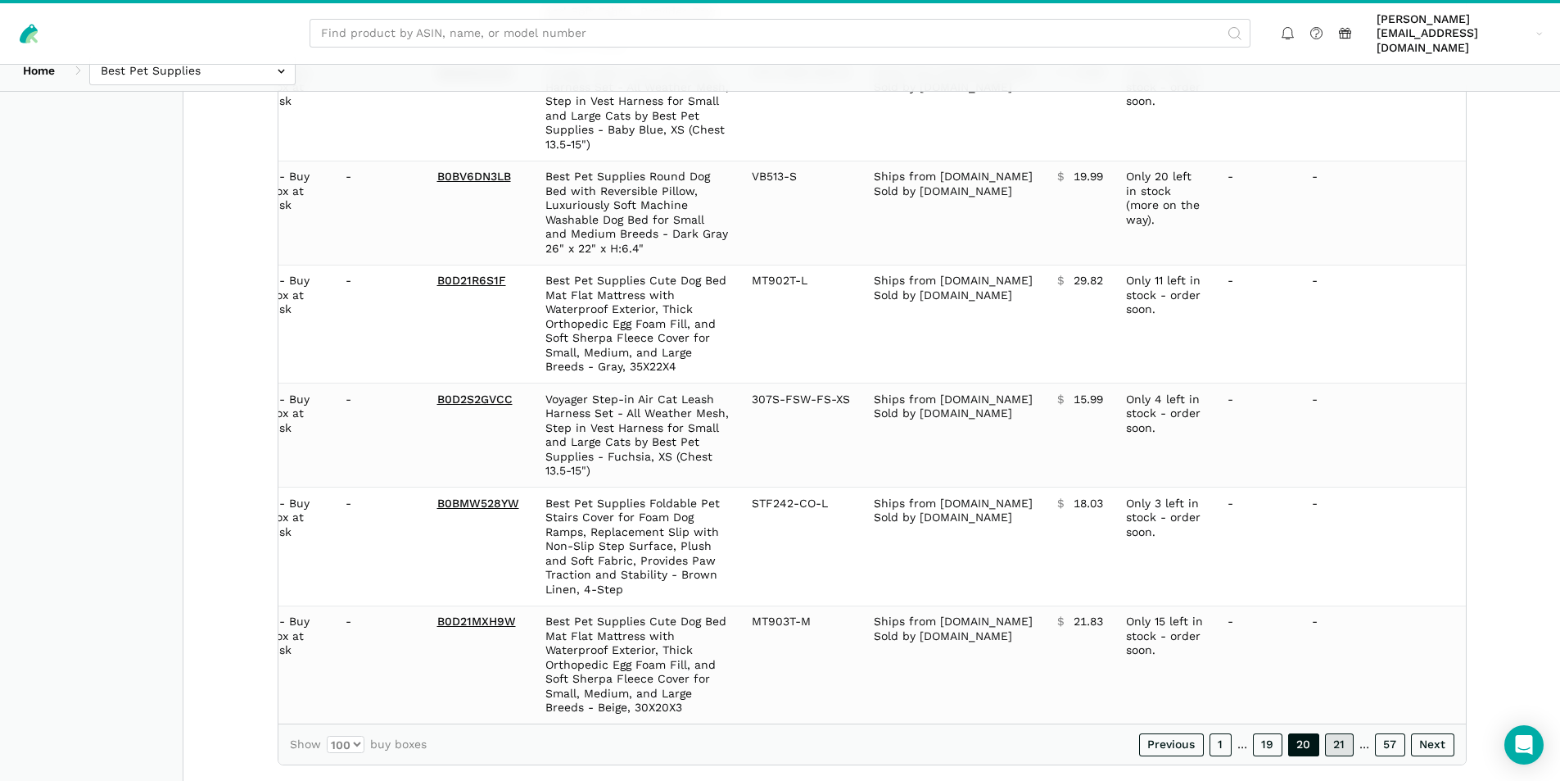
click at [1342, 733] on link "21" at bounding box center [1339, 744] width 29 height 23
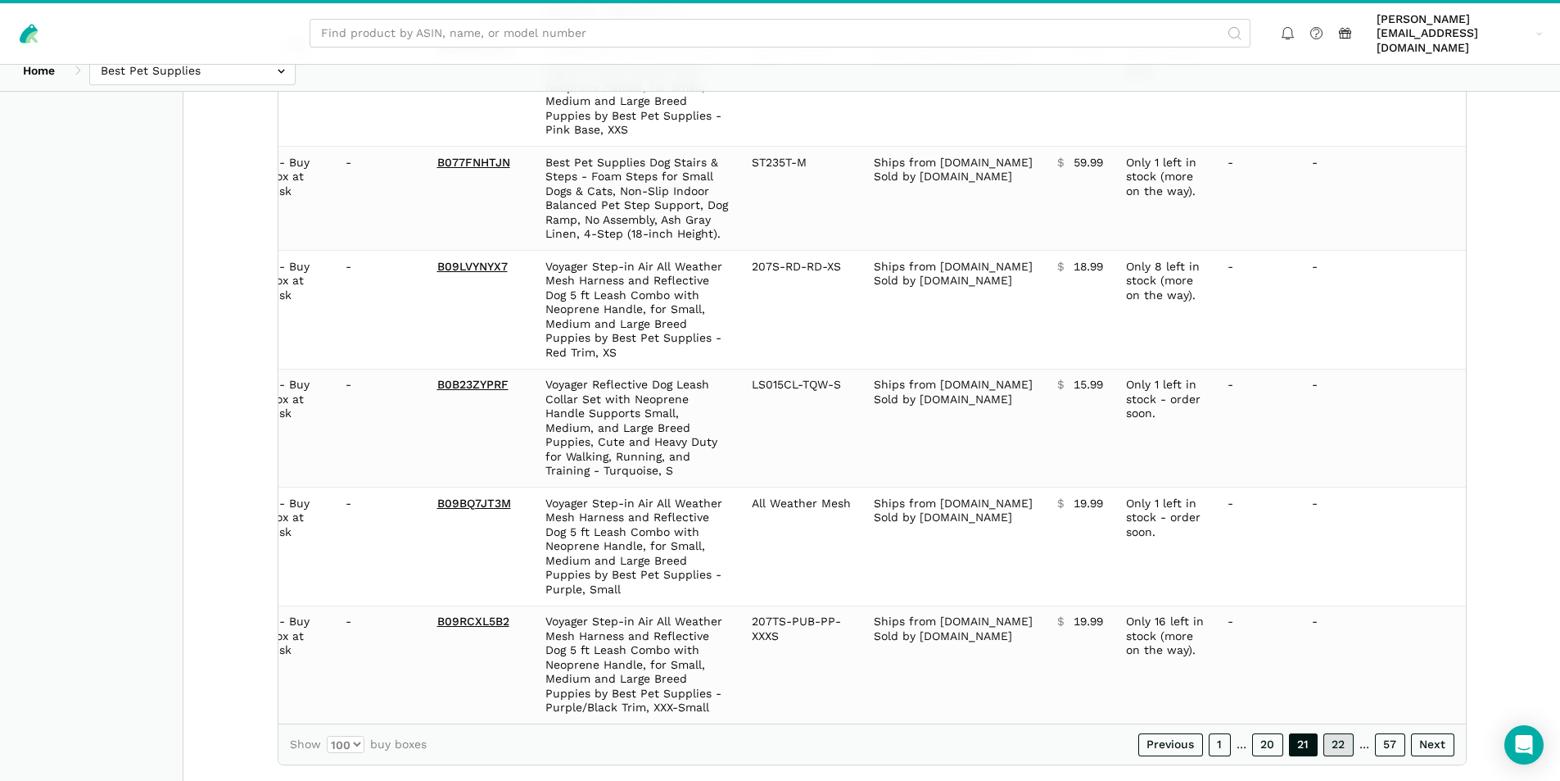
click at [1342, 733] on link "22" at bounding box center [1339, 744] width 30 height 23
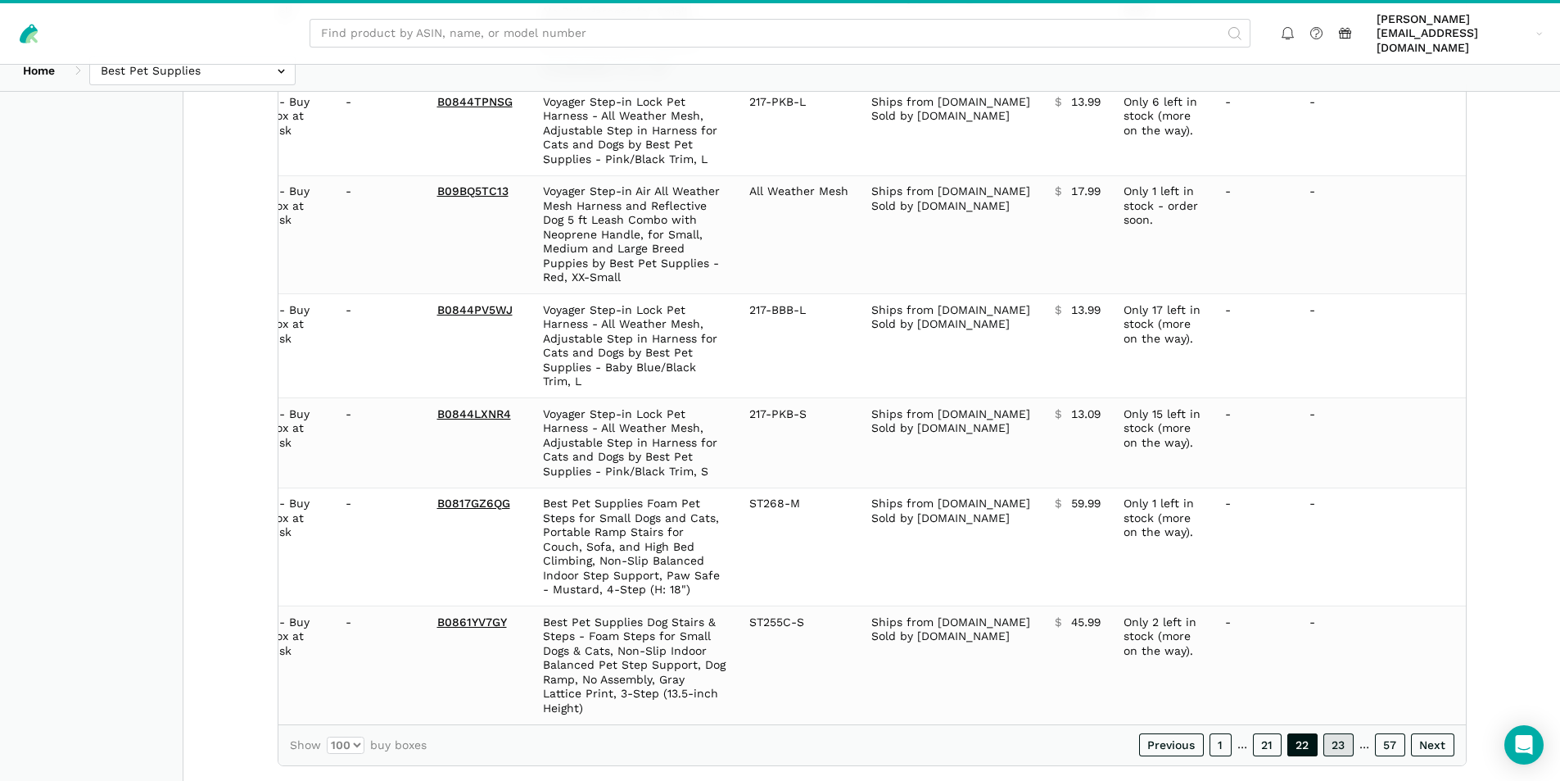
click at [1341, 733] on link "23" at bounding box center [1339, 744] width 30 height 23
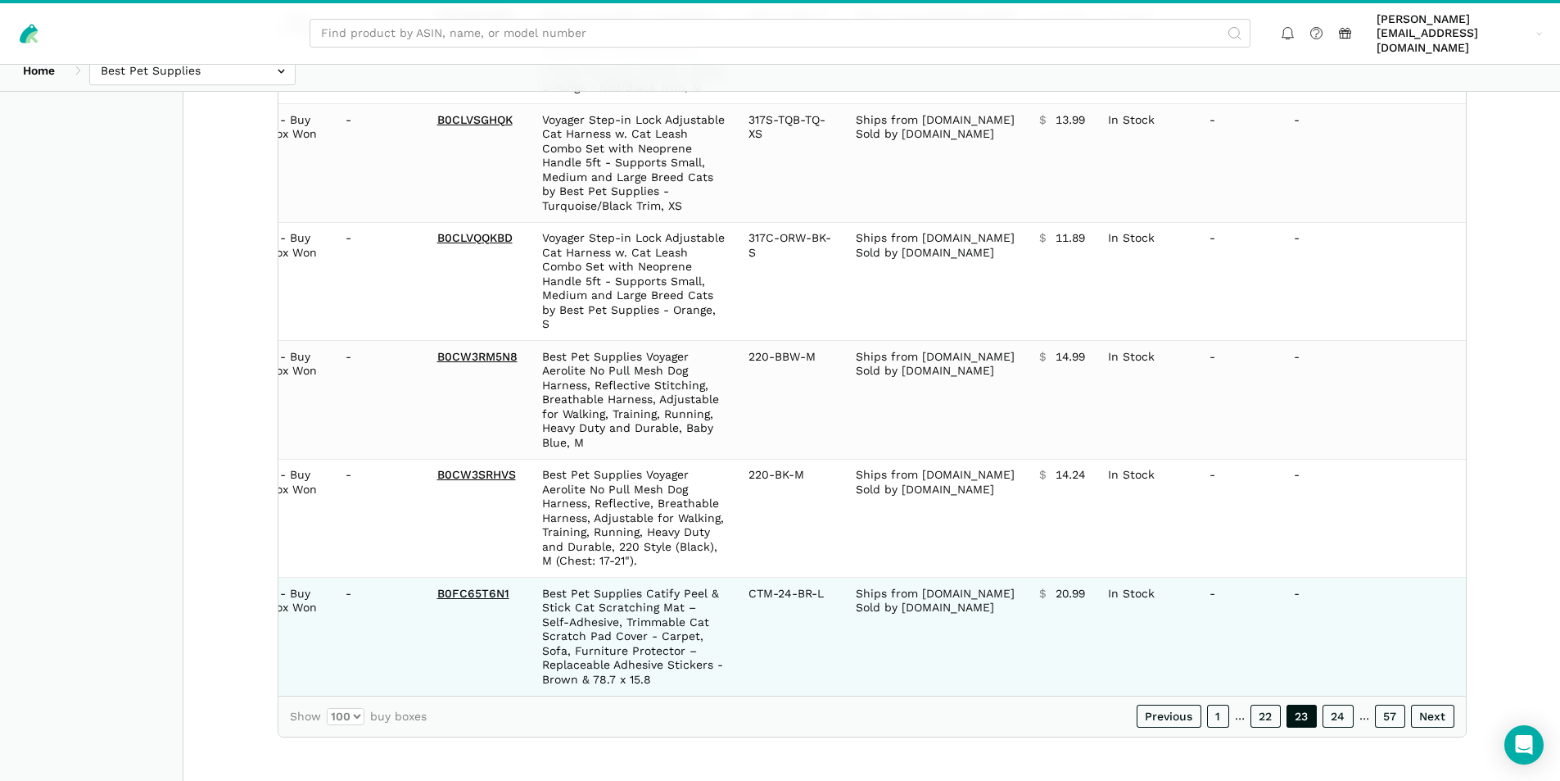
scroll to position [10864, 0]
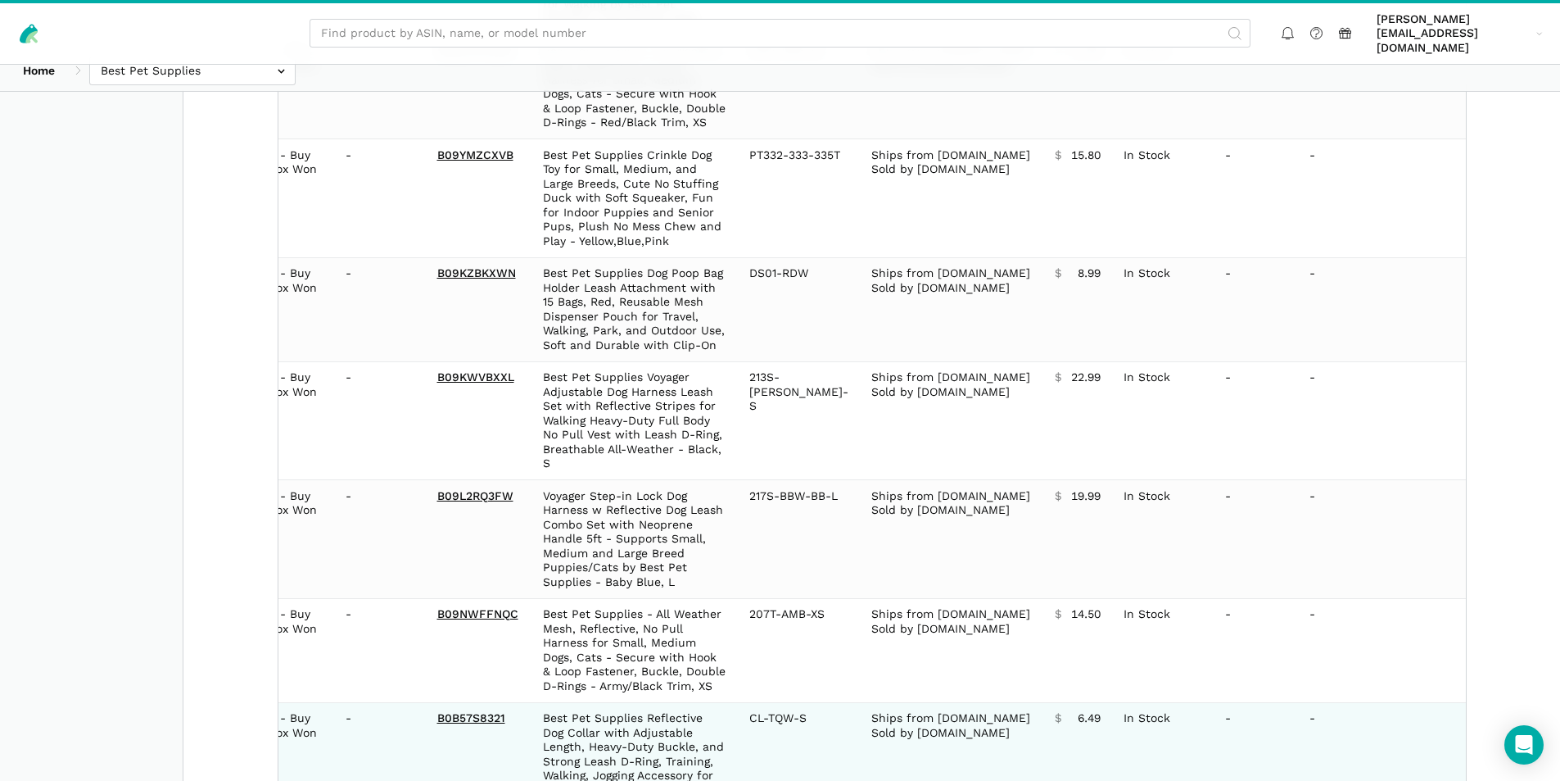
scroll to position [10964, 0]
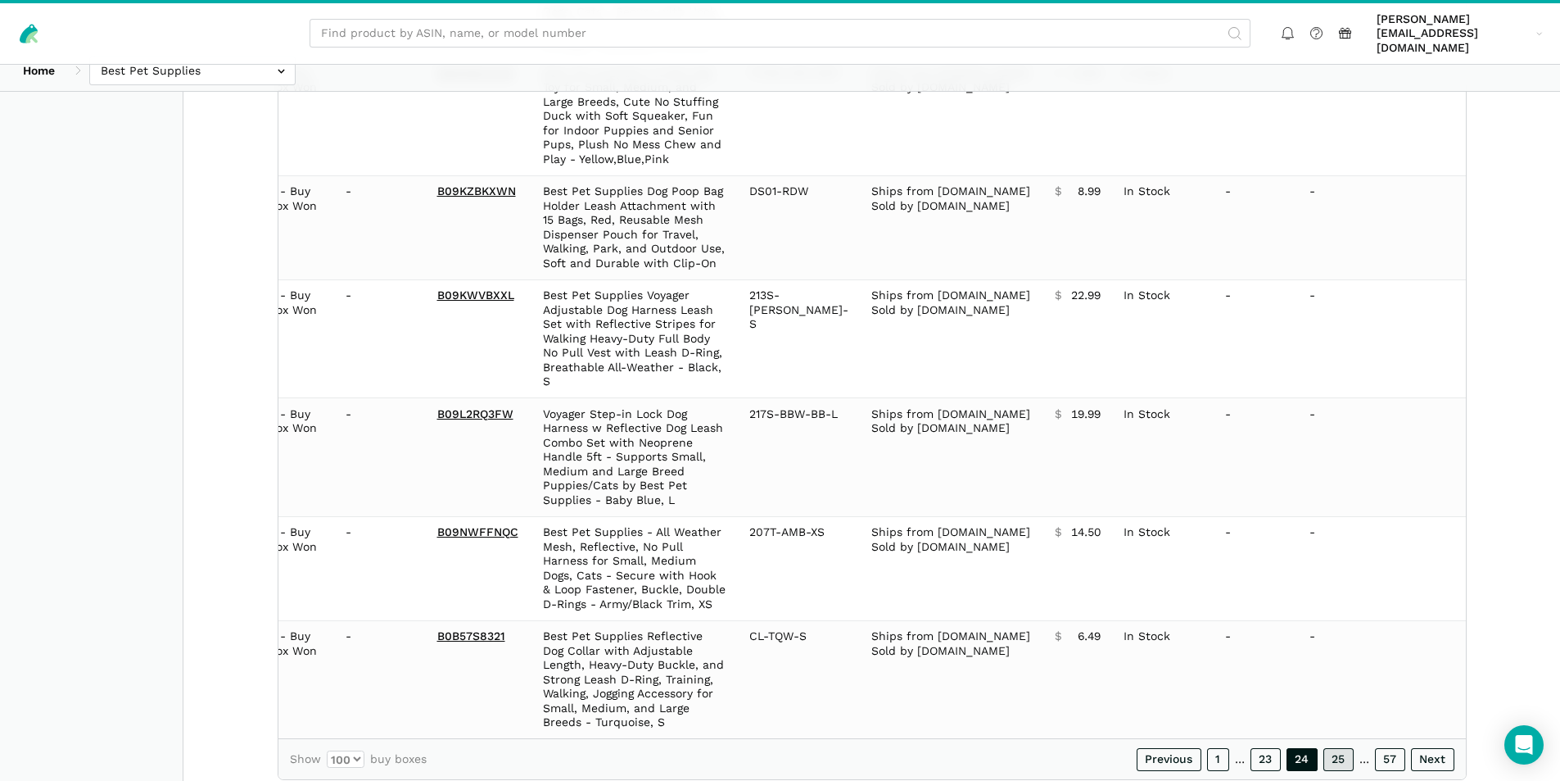
click at [1345, 748] on link "25" at bounding box center [1339, 759] width 30 height 23
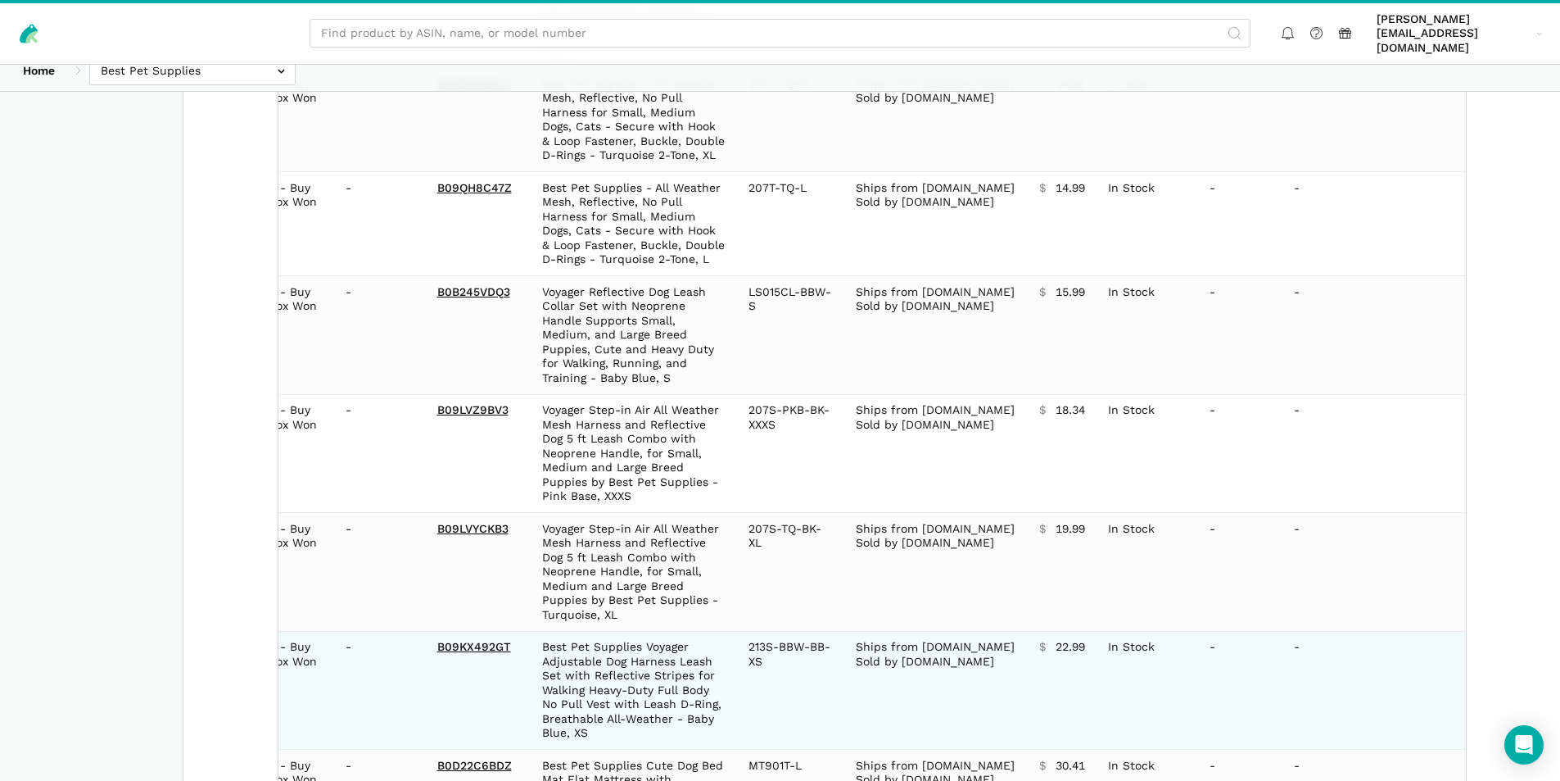
scroll to position [11093, 0]
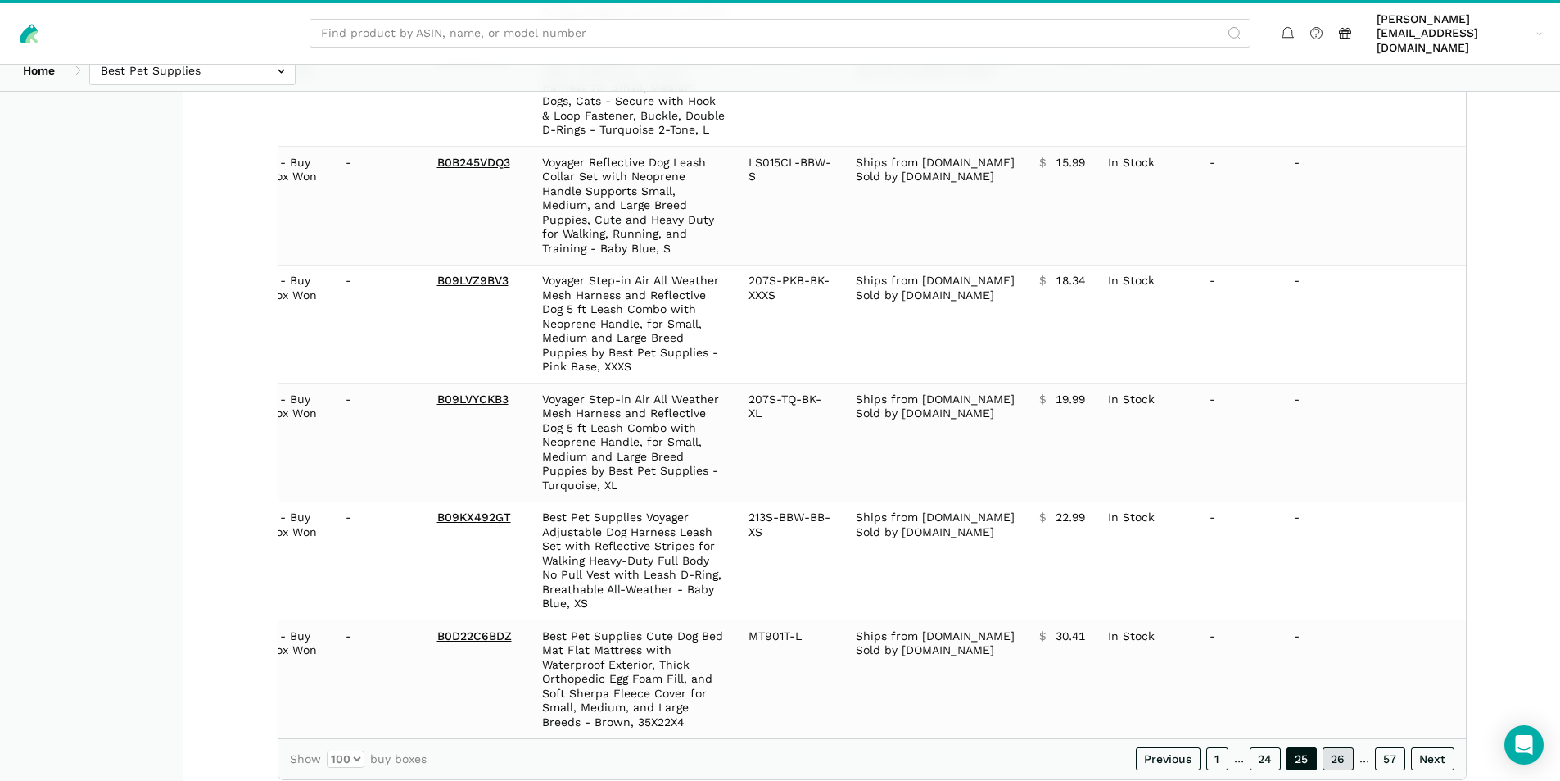
click at [1335, 747] on link "26" at bounding box center [1338, 758] width 31 height 23
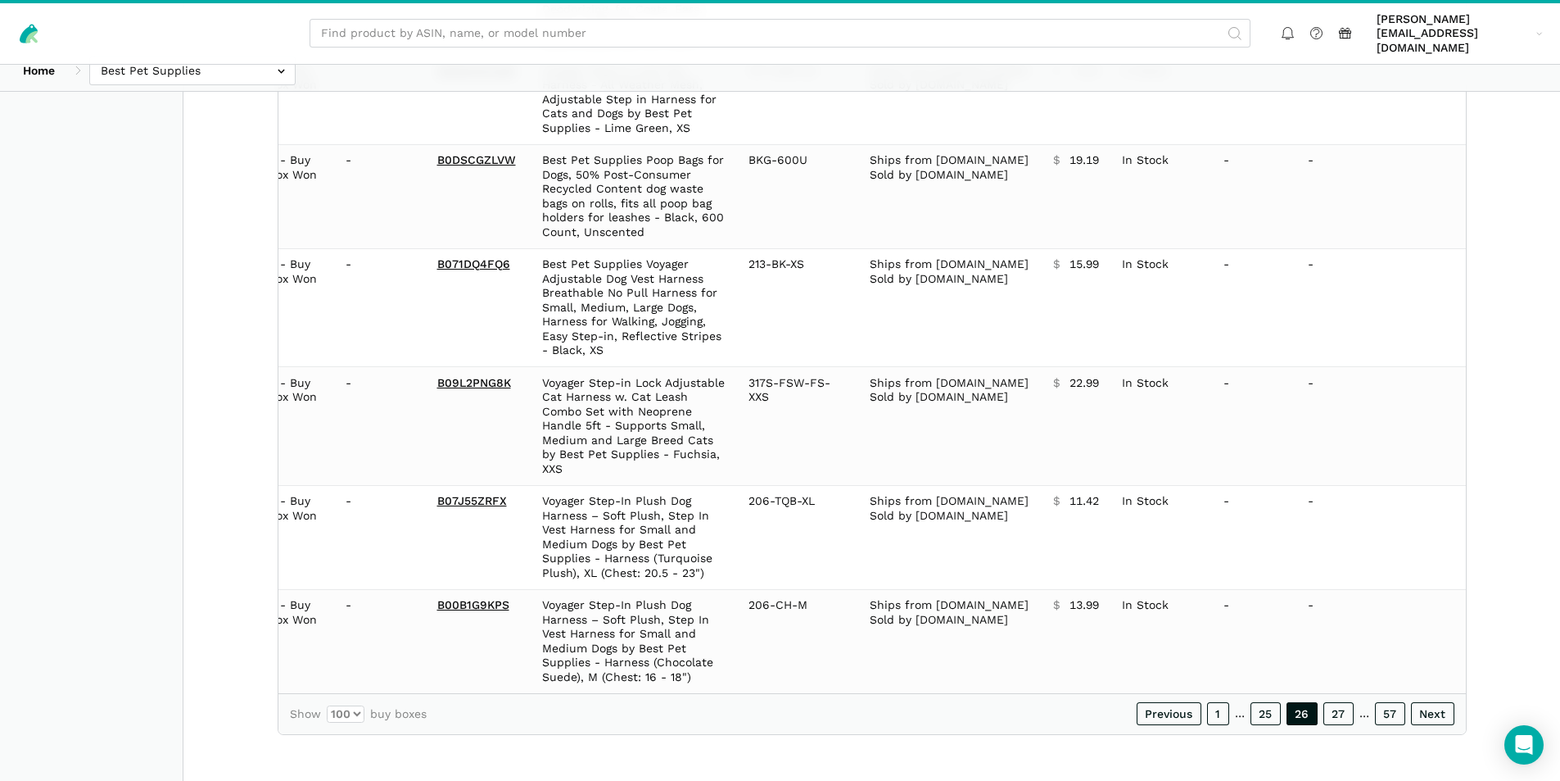
scroll to position [10462, 0]
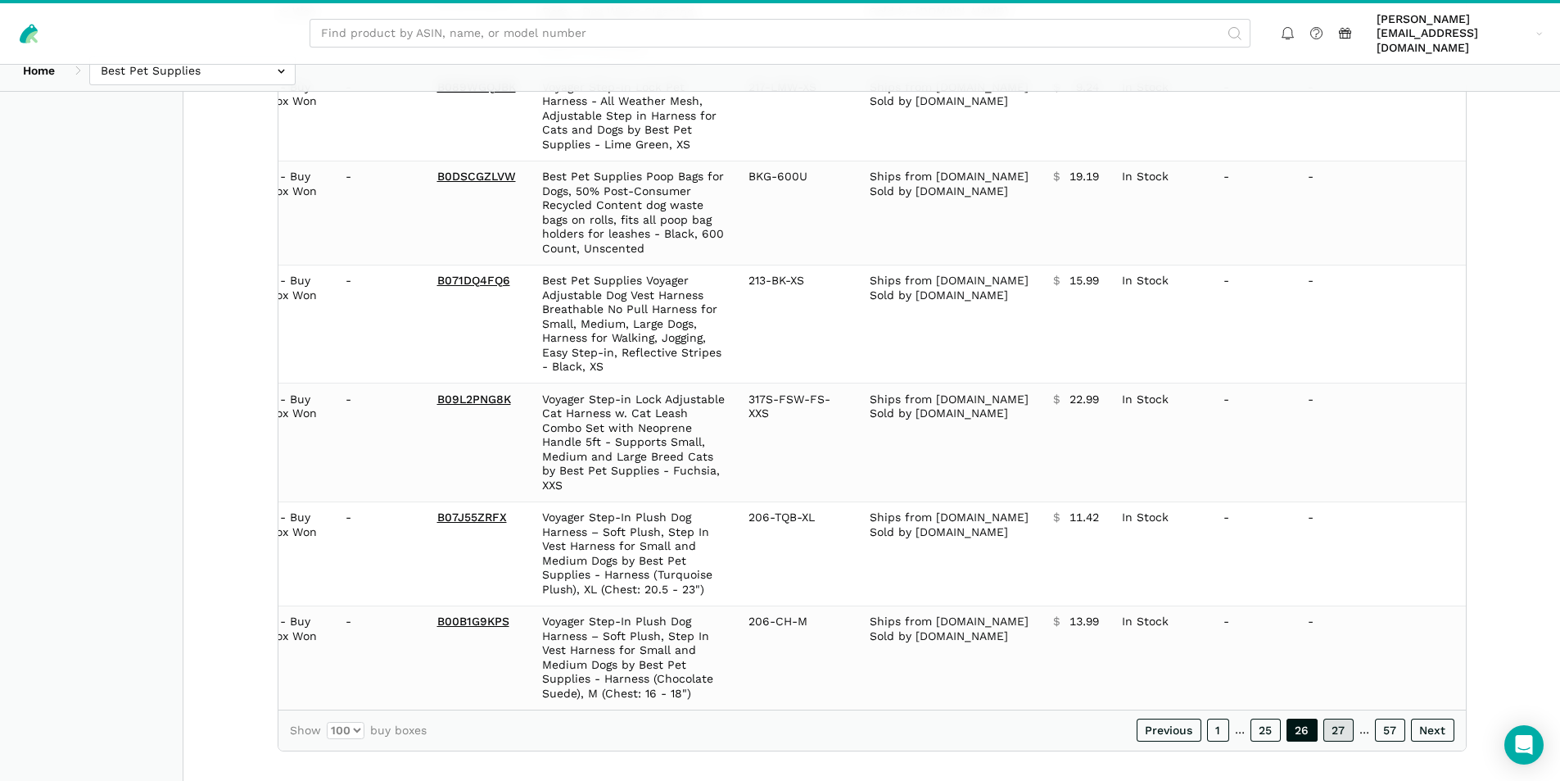
click at [1332, 718] on link "27" at bounding box center [1339, 729] width 30 height 23
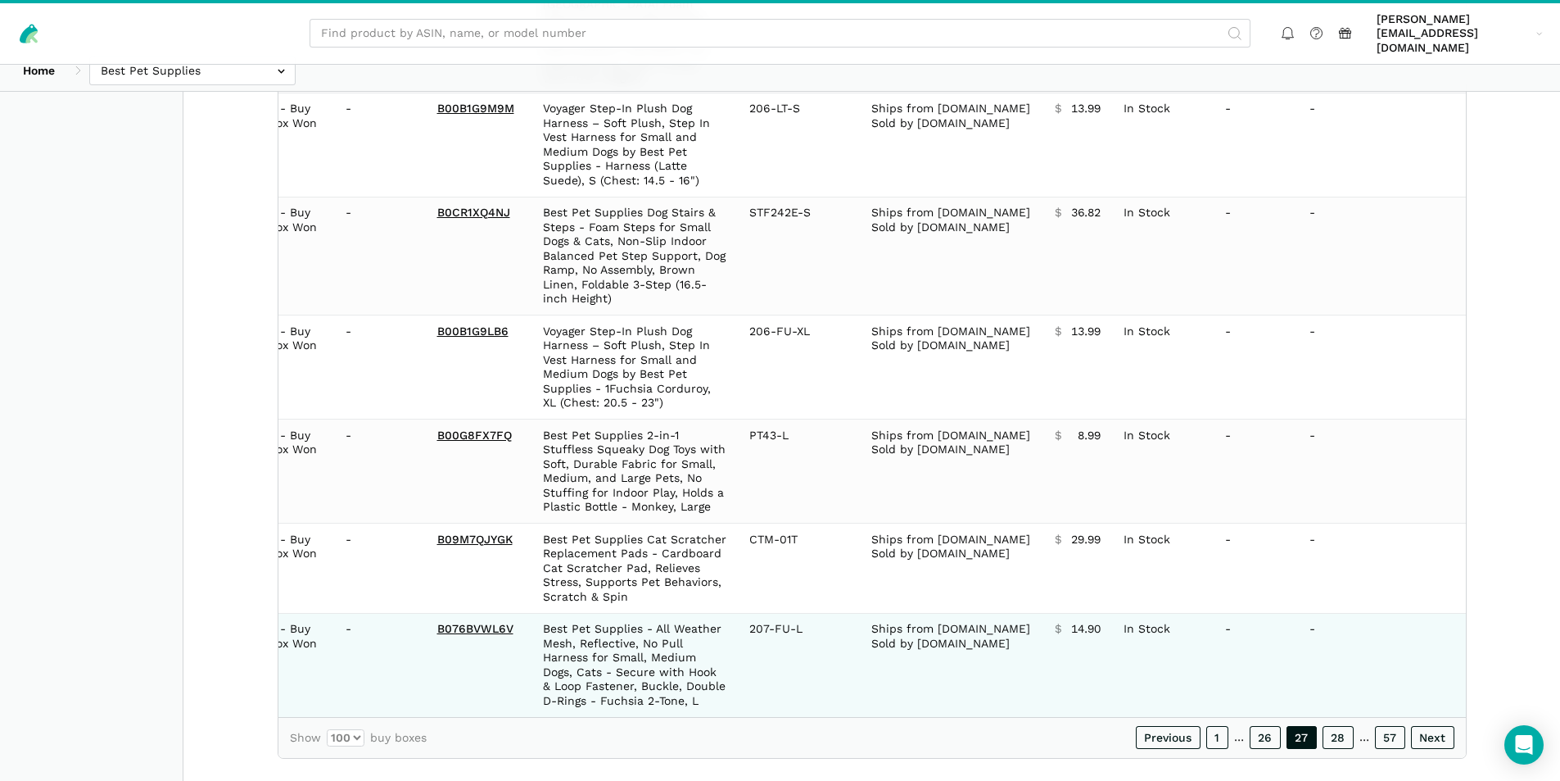
scroll to position [10835, 0]
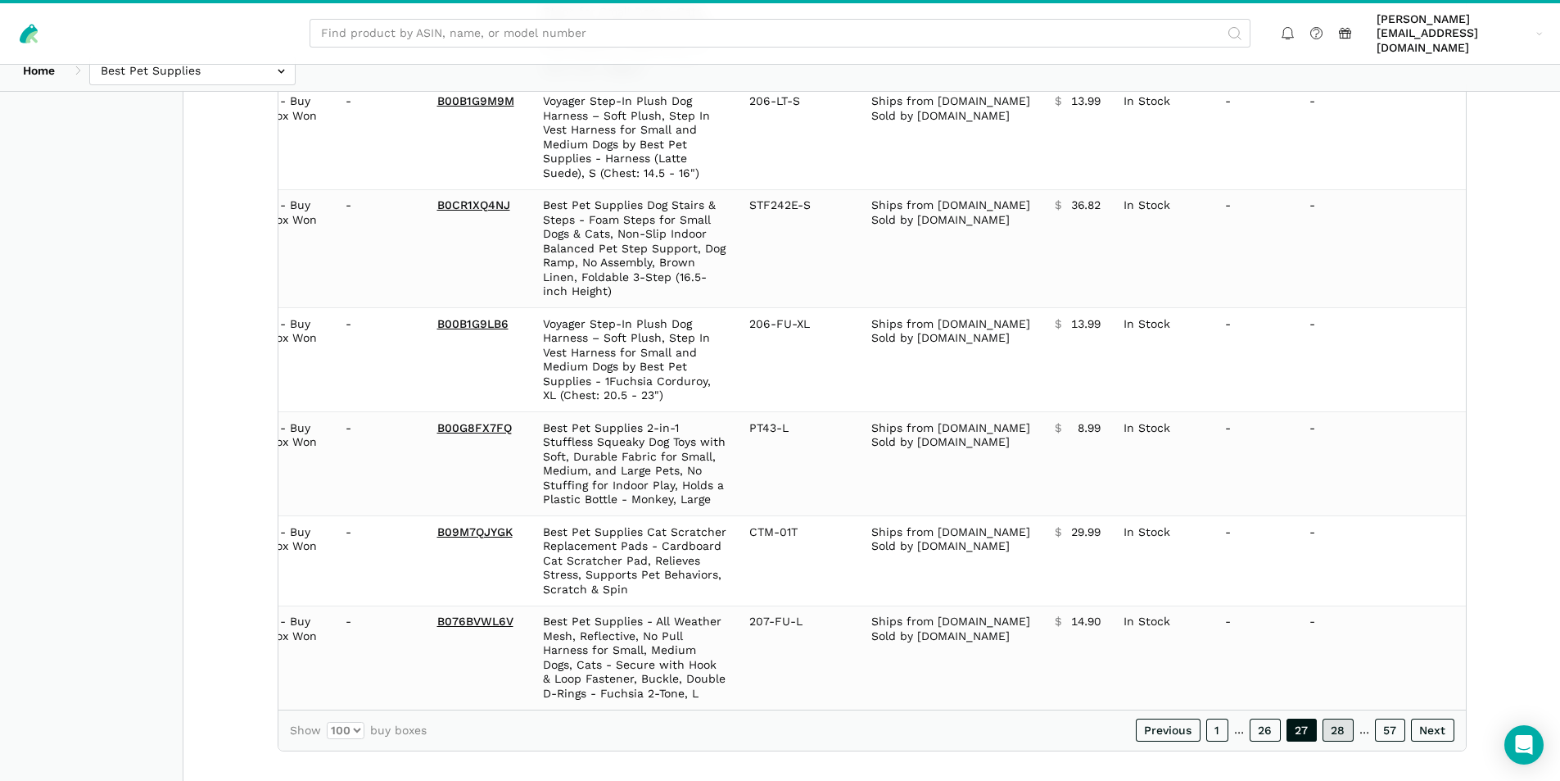
click at [1338, 719] on link "28" at bounding box center [1338, 729] width 31 height 23
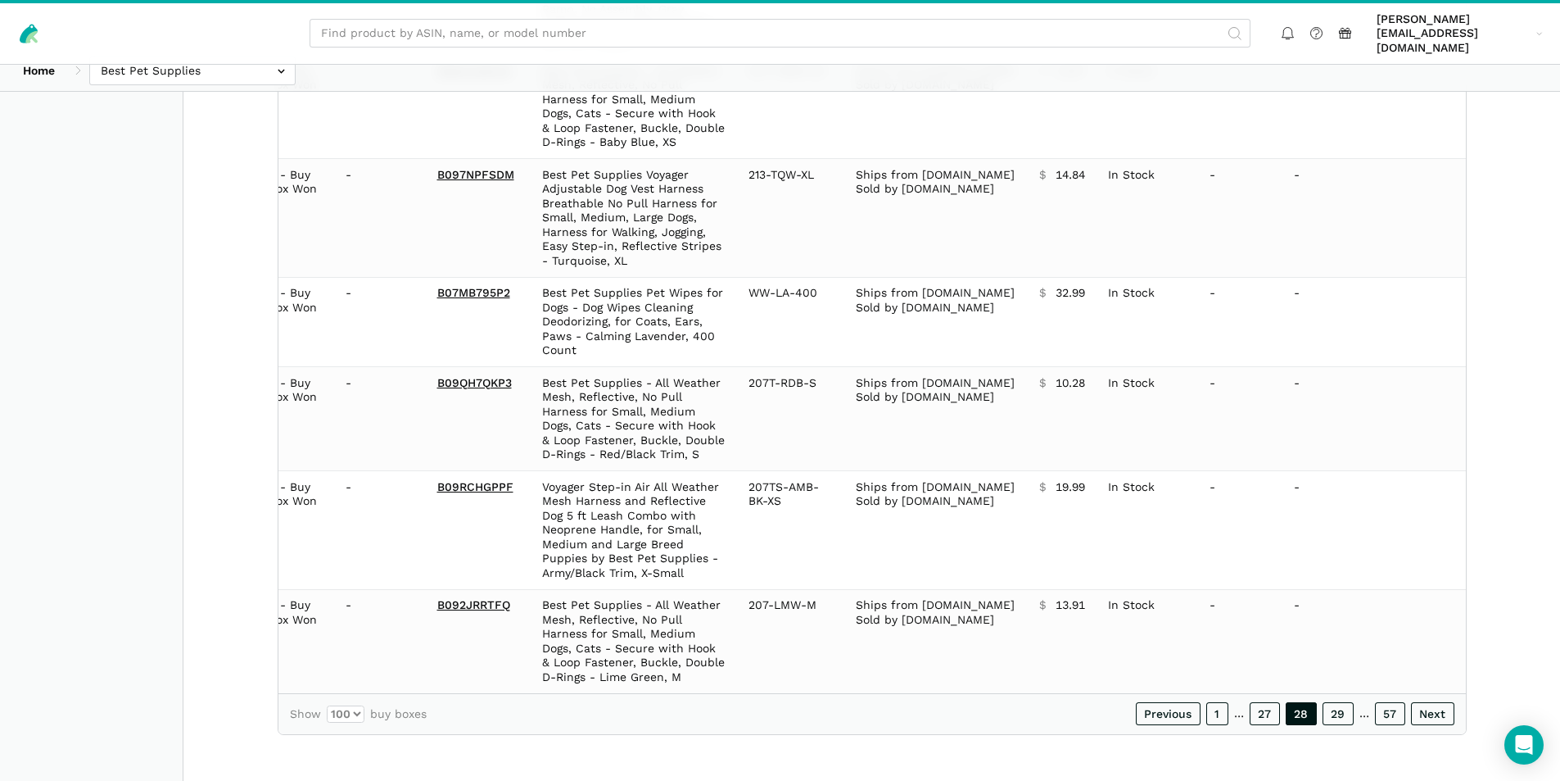
scroll to position [10720, 0]
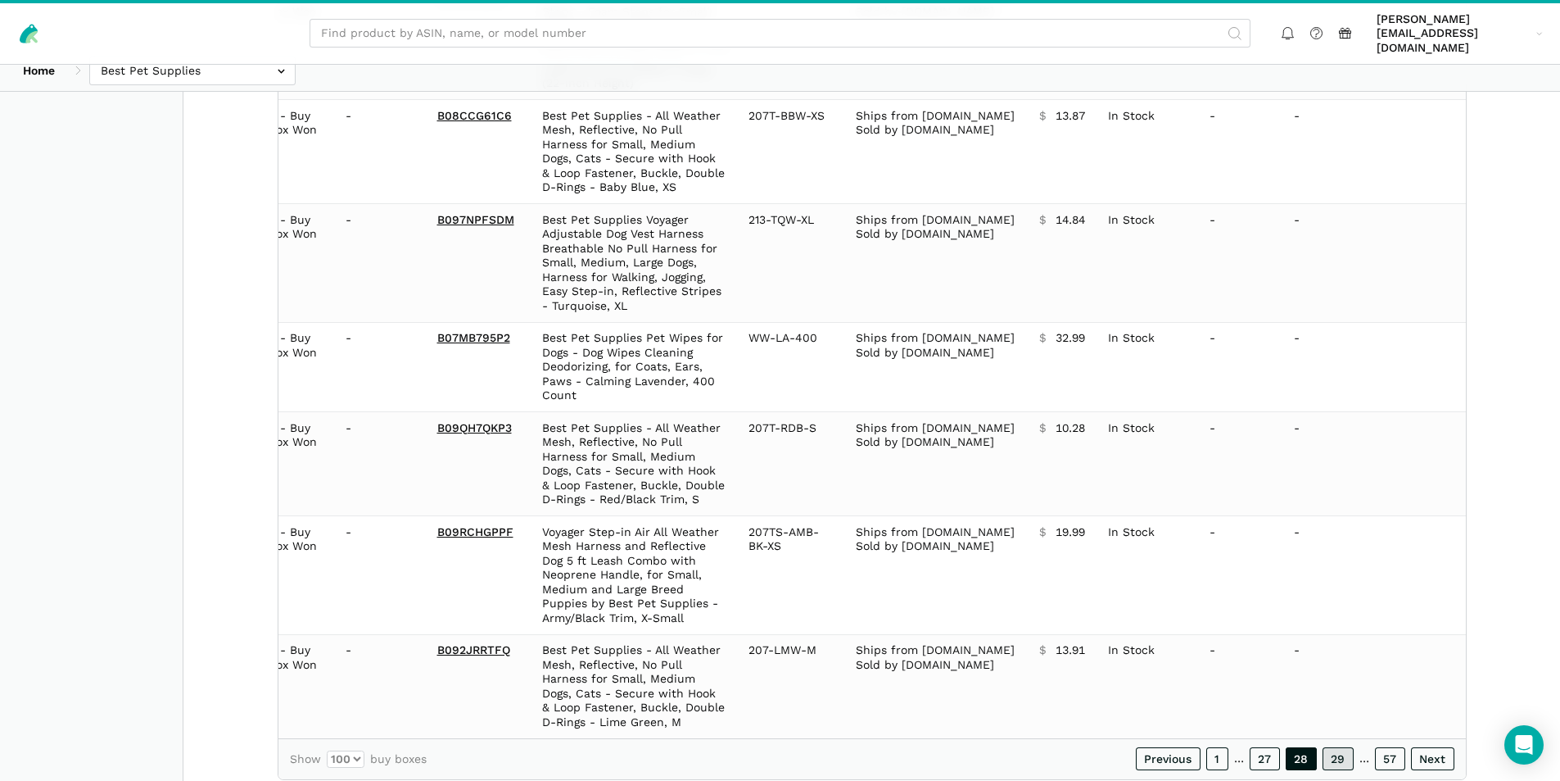
click at [1332, 747] on link "29" at bounding box center [1338, 758] width 31 height 23
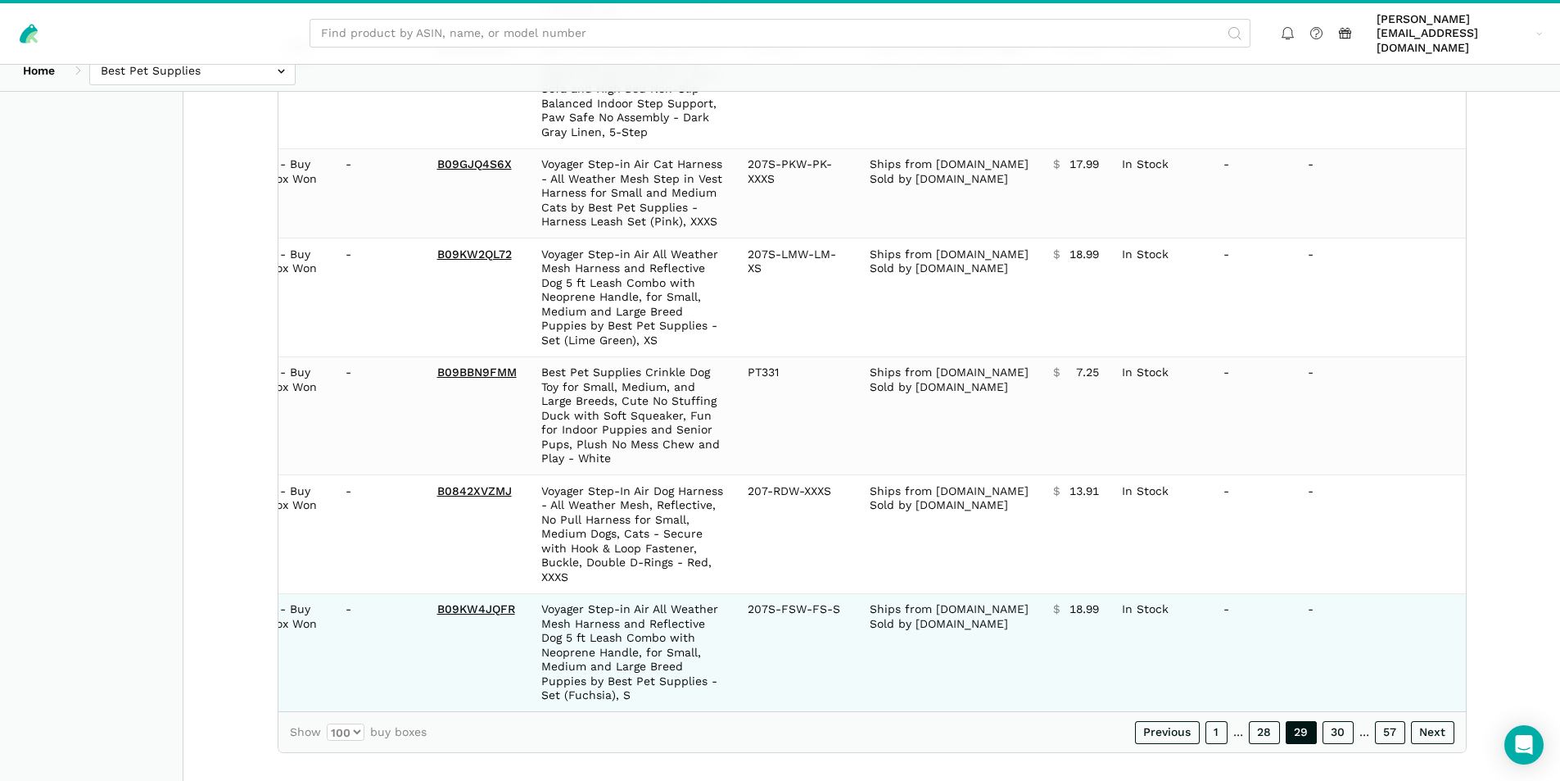
scroll to position [11050, 0]
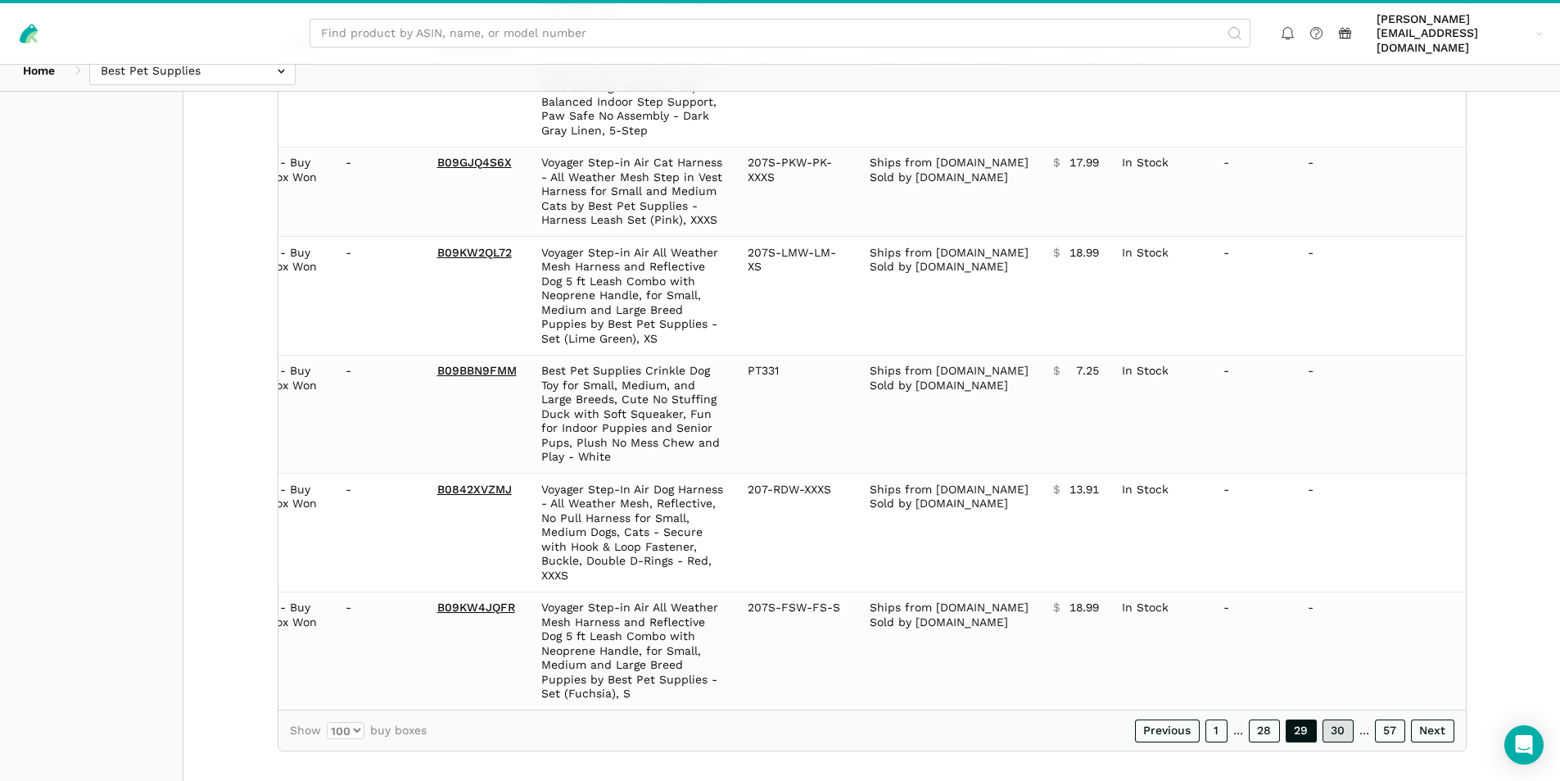
click at [1333, 719] on link "30" at bounding box center [1338, 730] width 31 height 23
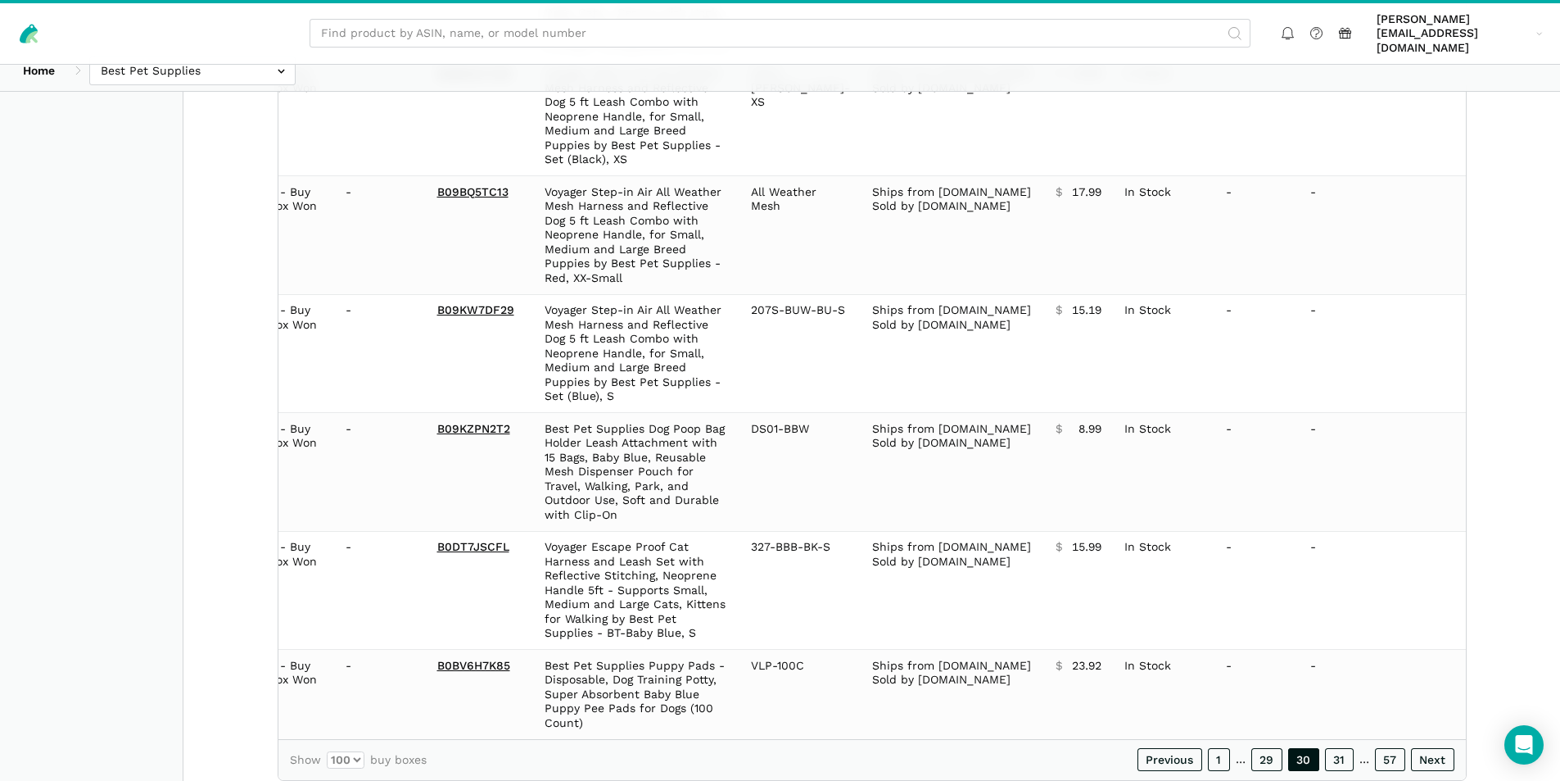
scroll to position [10864, 0]
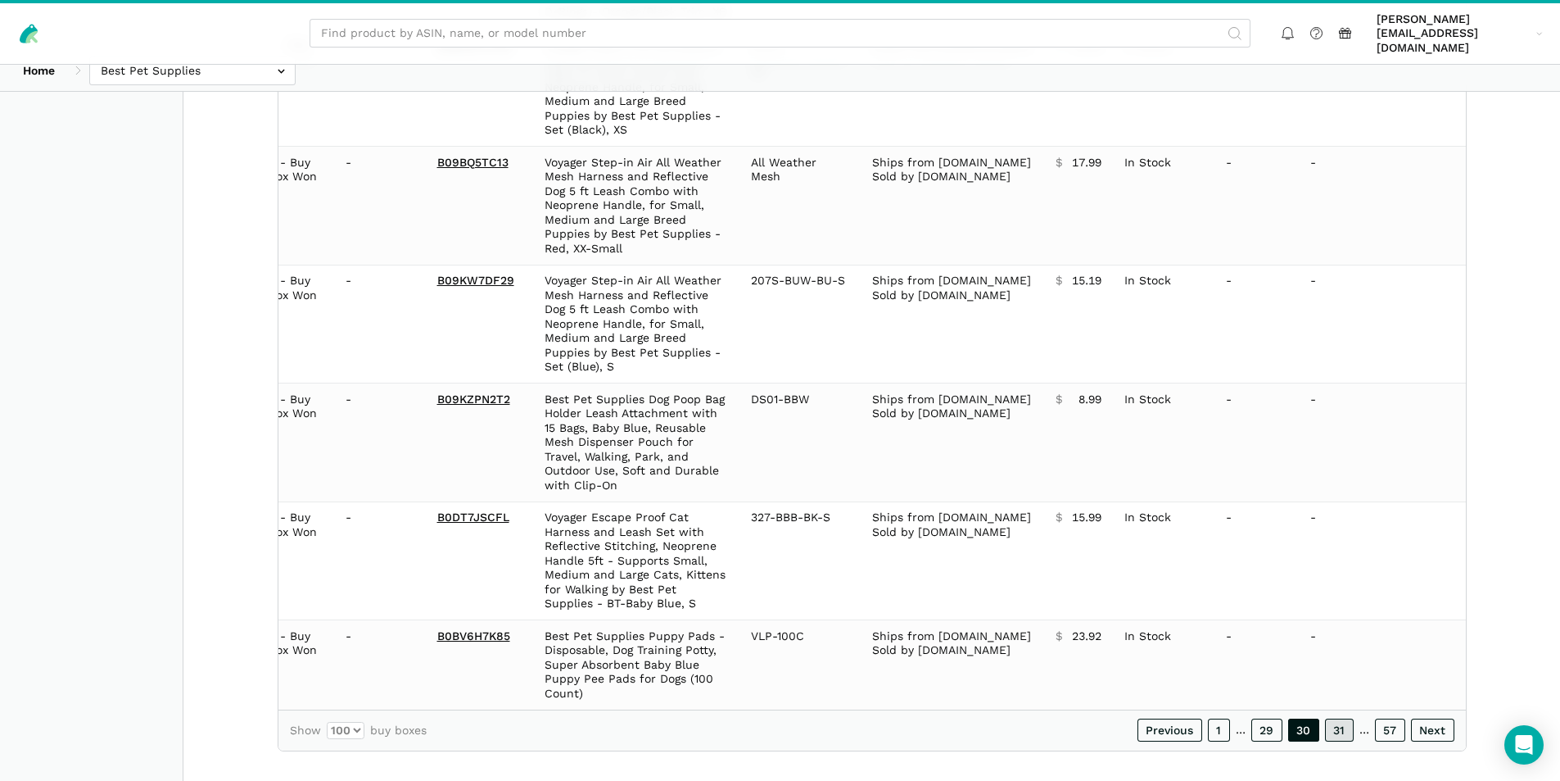
click at [1342, 718] on link "31" at bounding box center [1339, 729] width 29 height 23
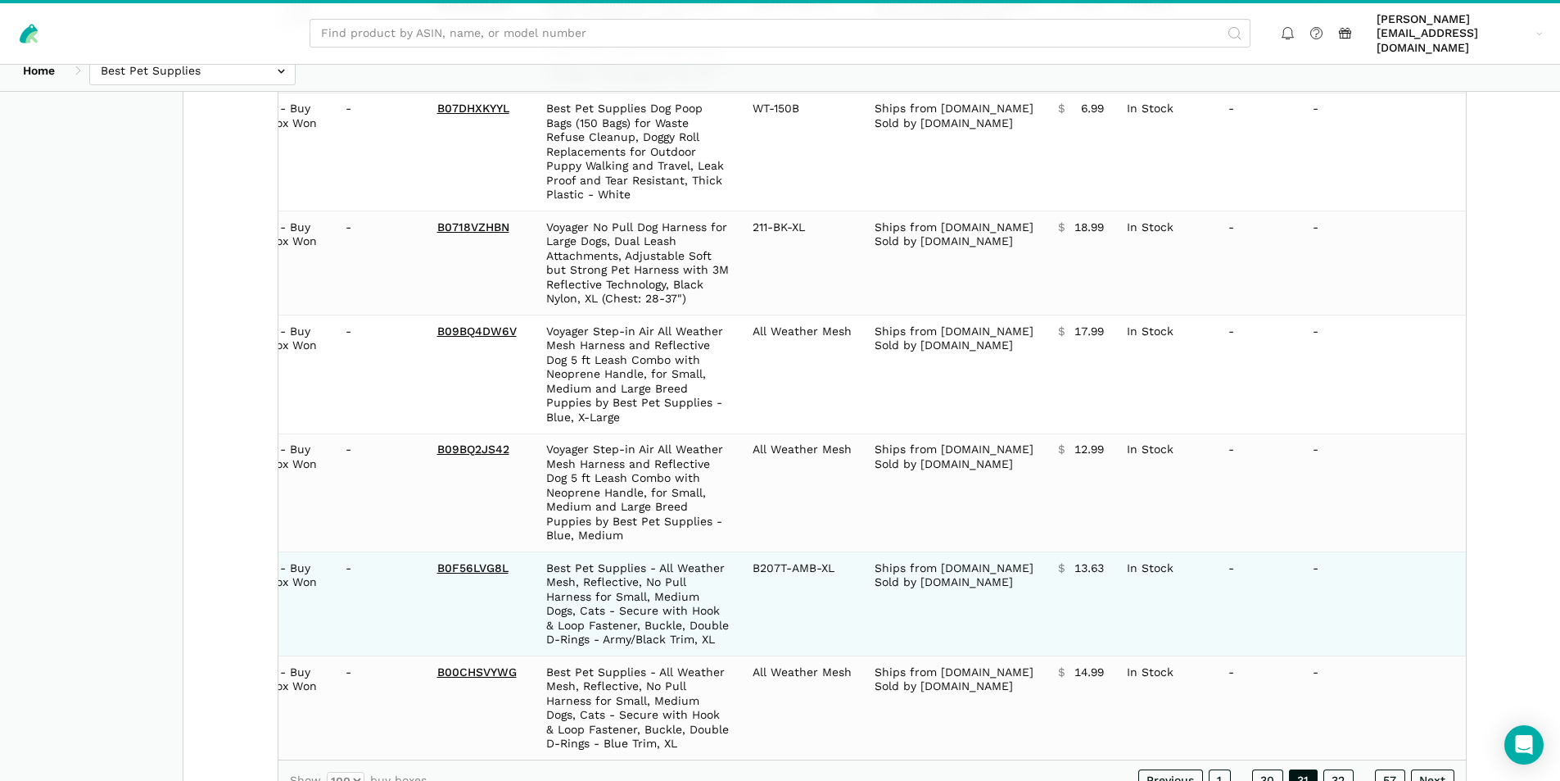
scroll to position [11036, 0]
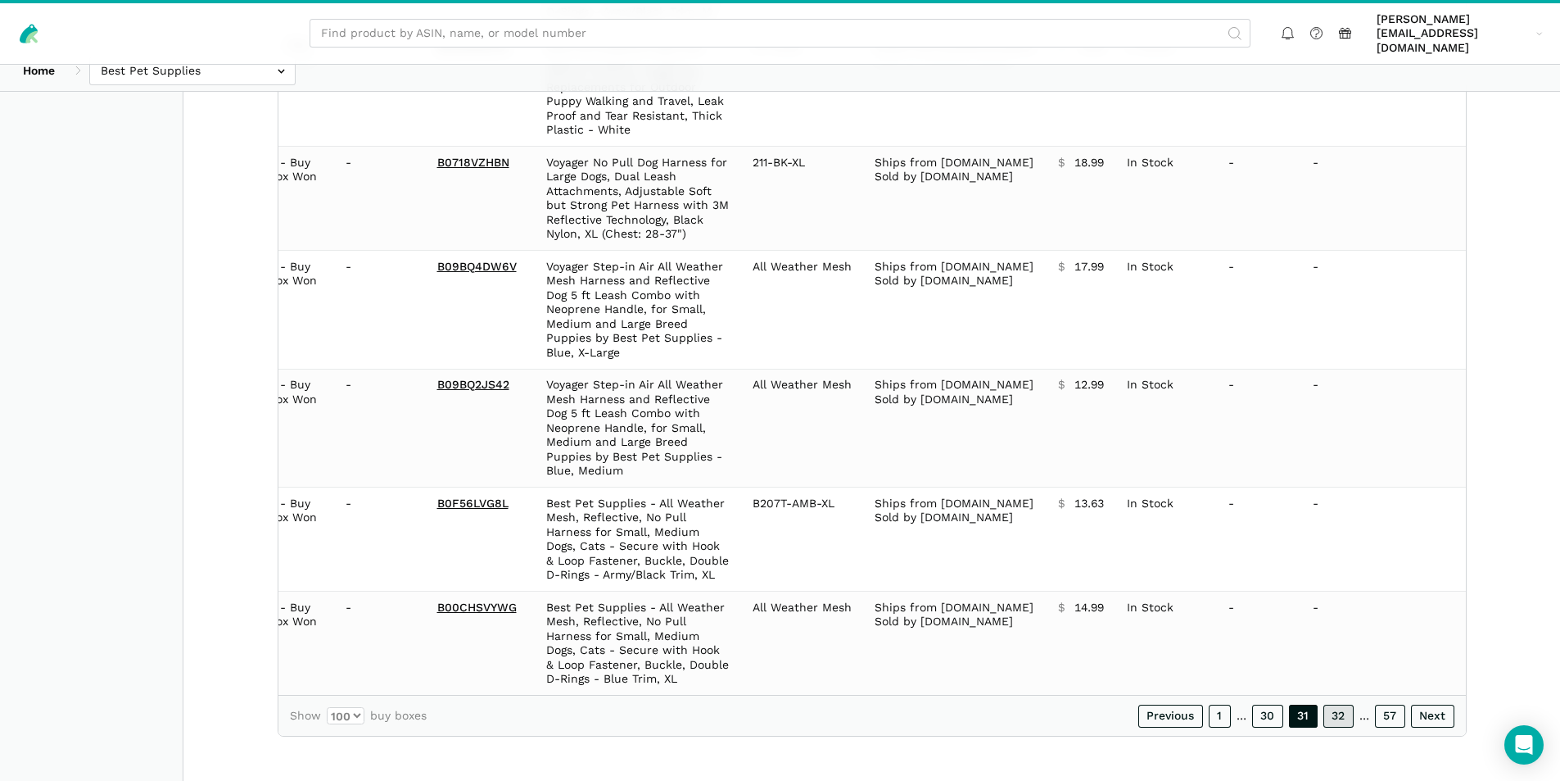
click at [1340, 708] on link "32" at bounding box center [1339, 715] width 30 height 23
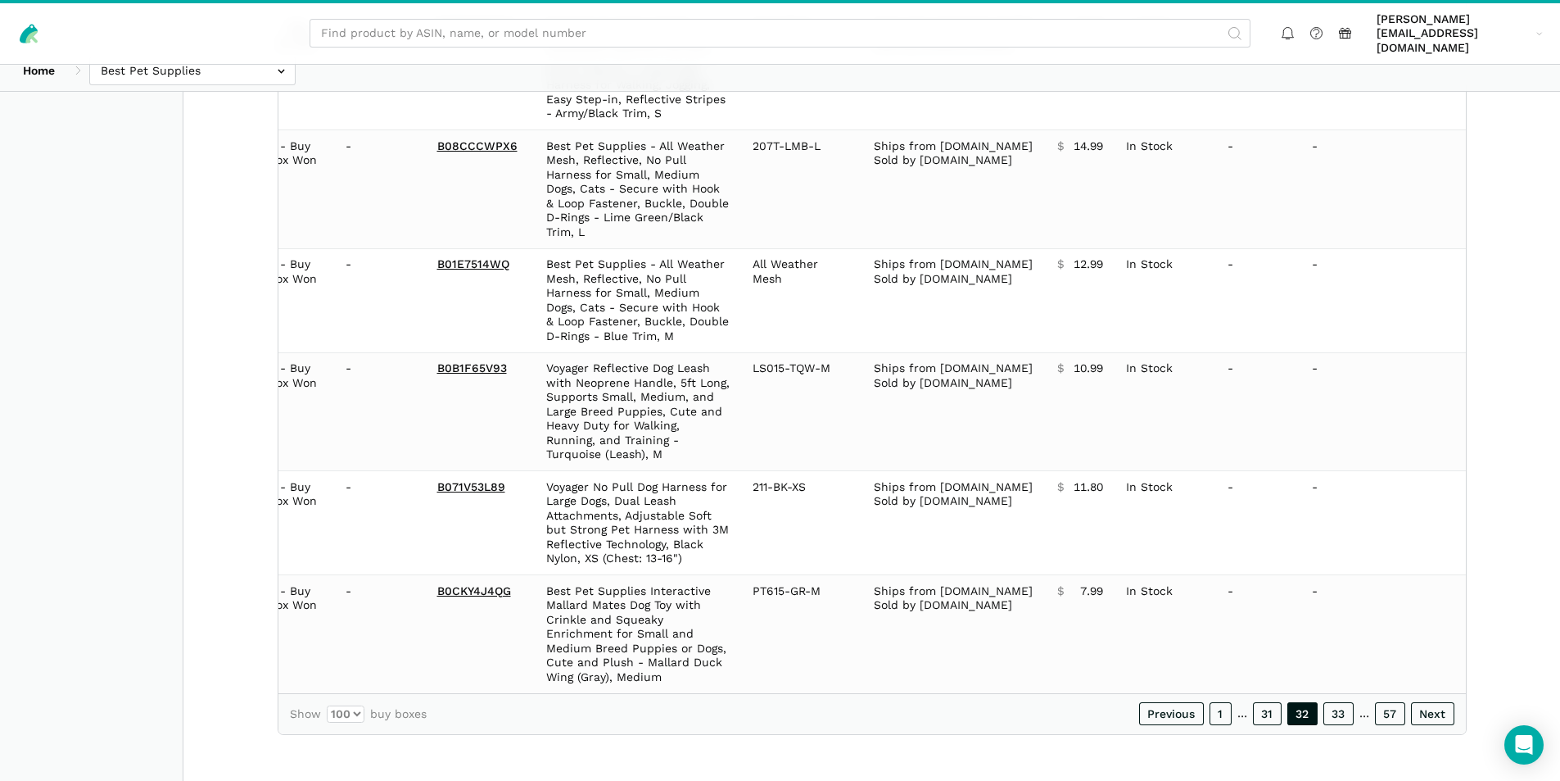
scroll to position [10749, 0]
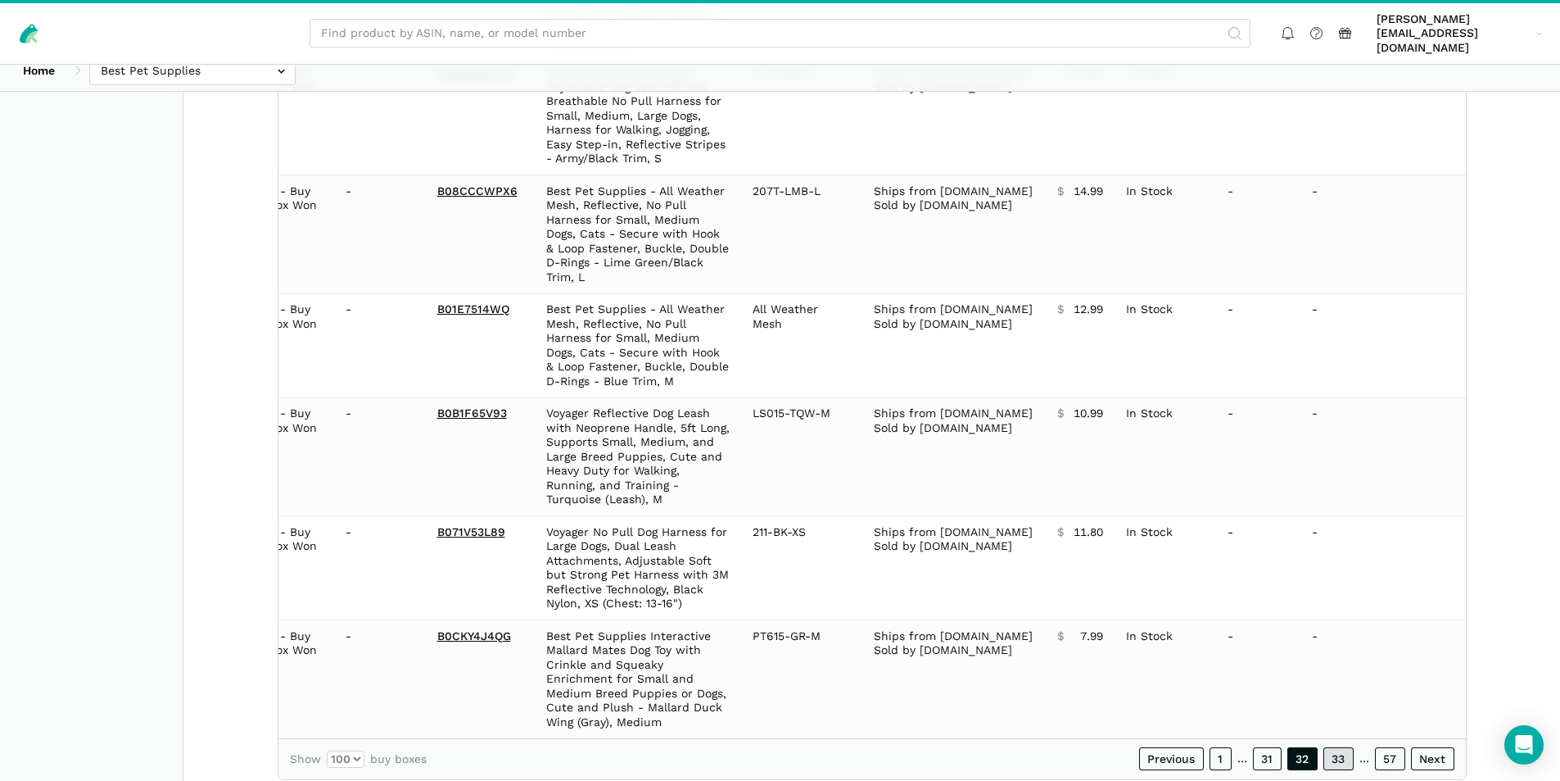
click at [1344, 747] on link "33" at bounding box center [1339, 758] width 30 height 23
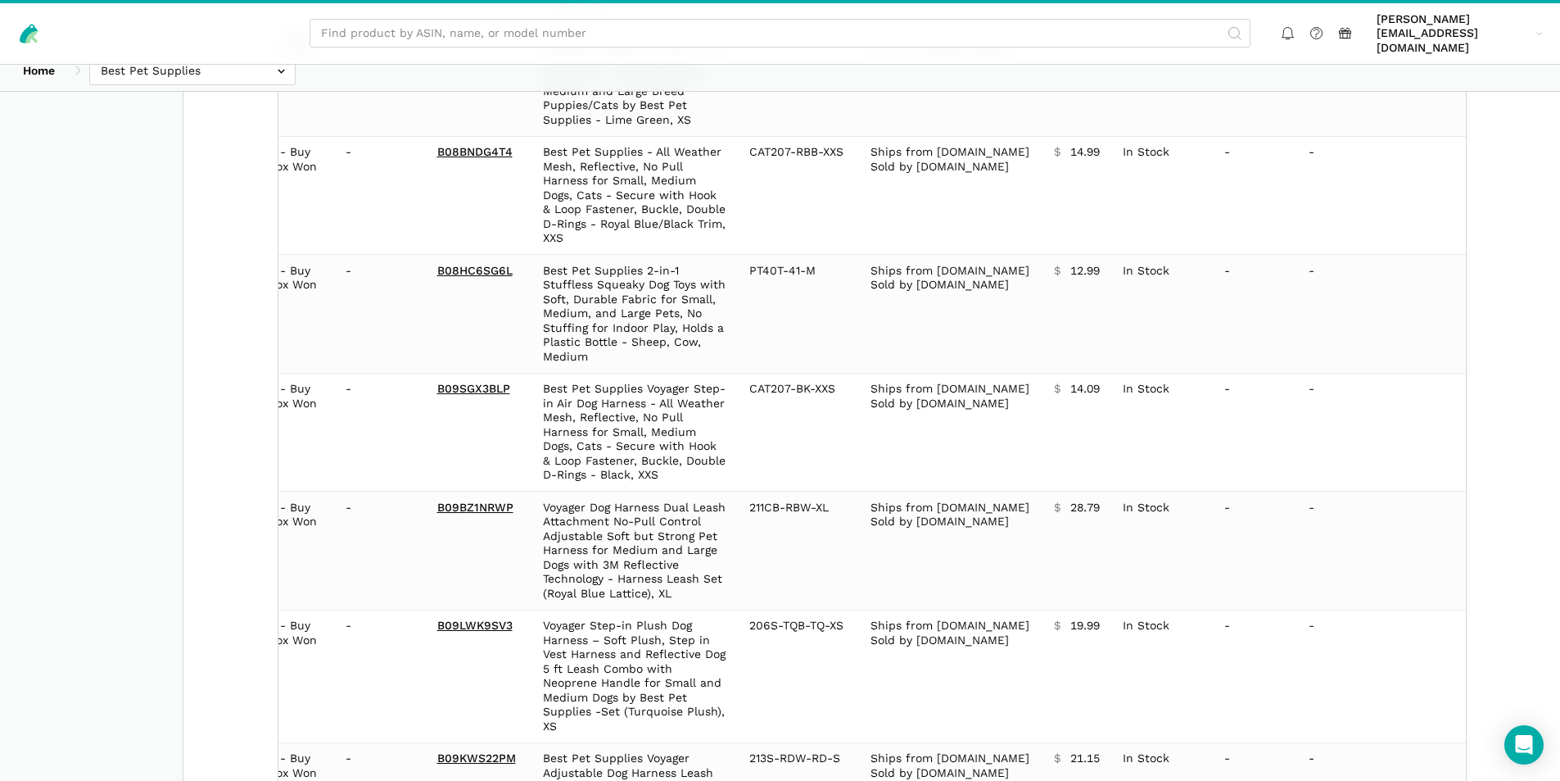
scroll to position [10935, 0]
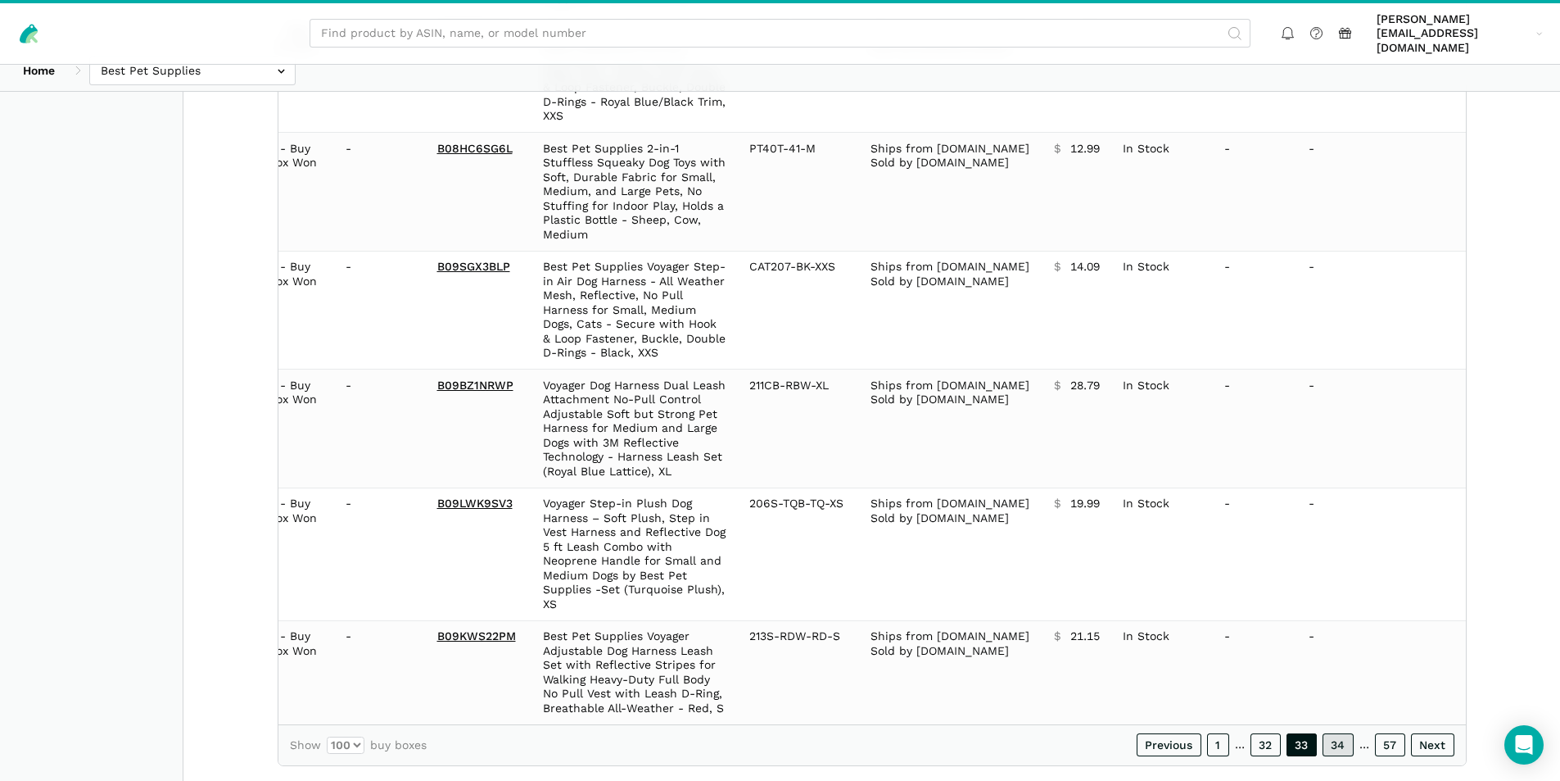
click at [1339, 733] on link "34" at bounding box center [1338, 744] width 31 height 23
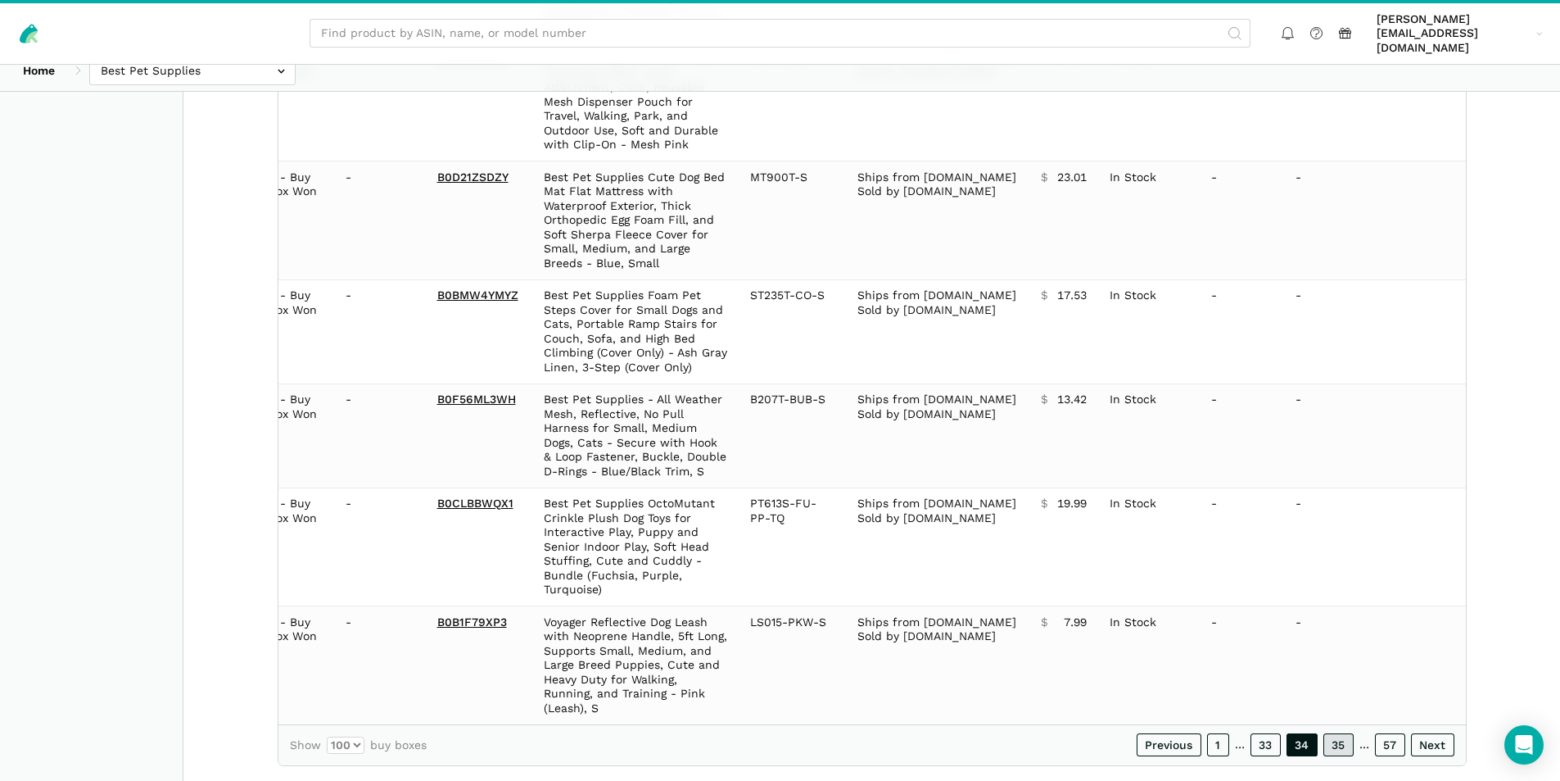
click at [1334, 733] on link "35" at bounding box center [1339, 744] width 30 height 23
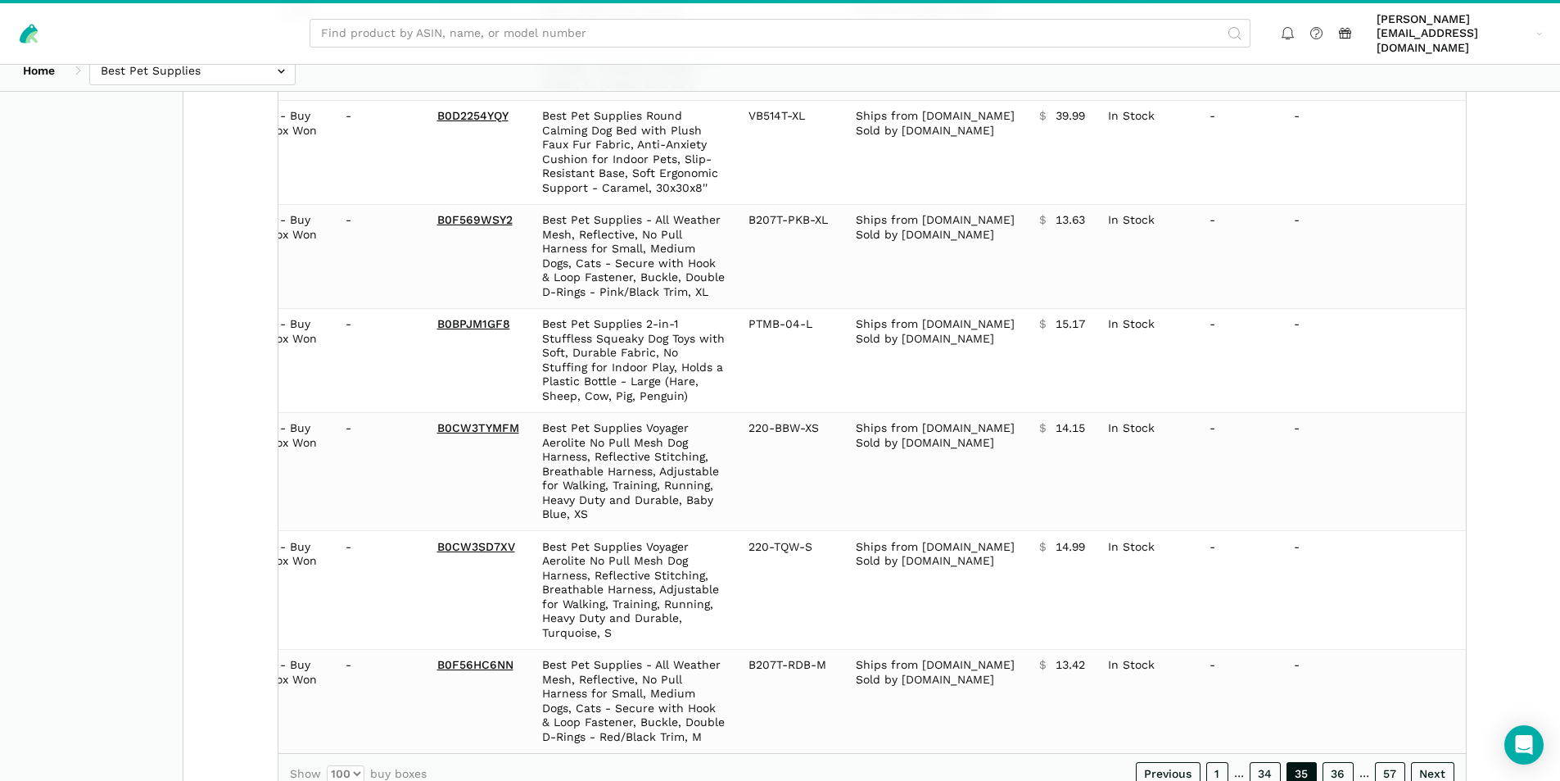
scroll to position [10921, 0]
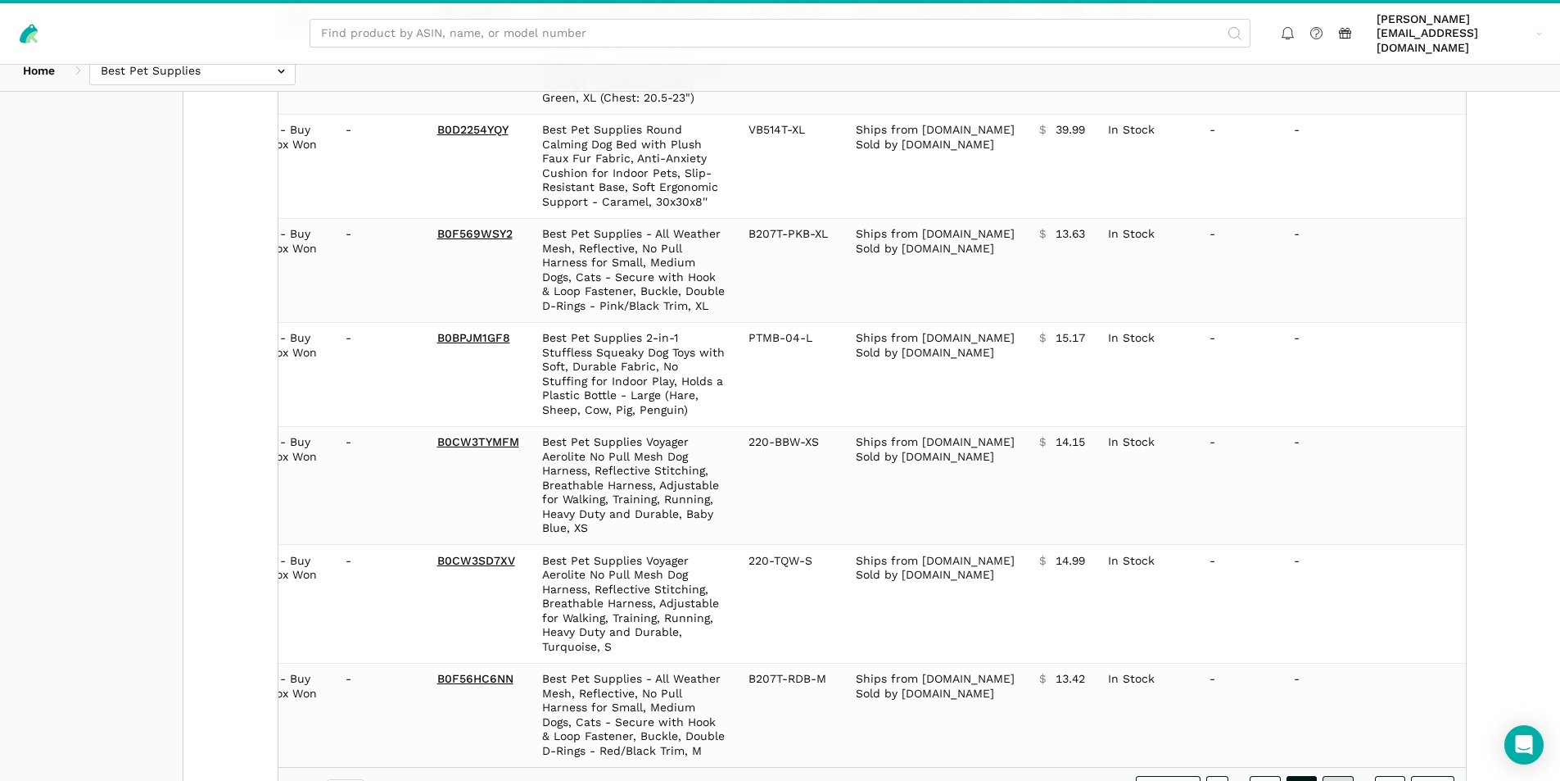
click at [1349, 776] on link "36" at bounding box center [1338, 787] width 31 height 23
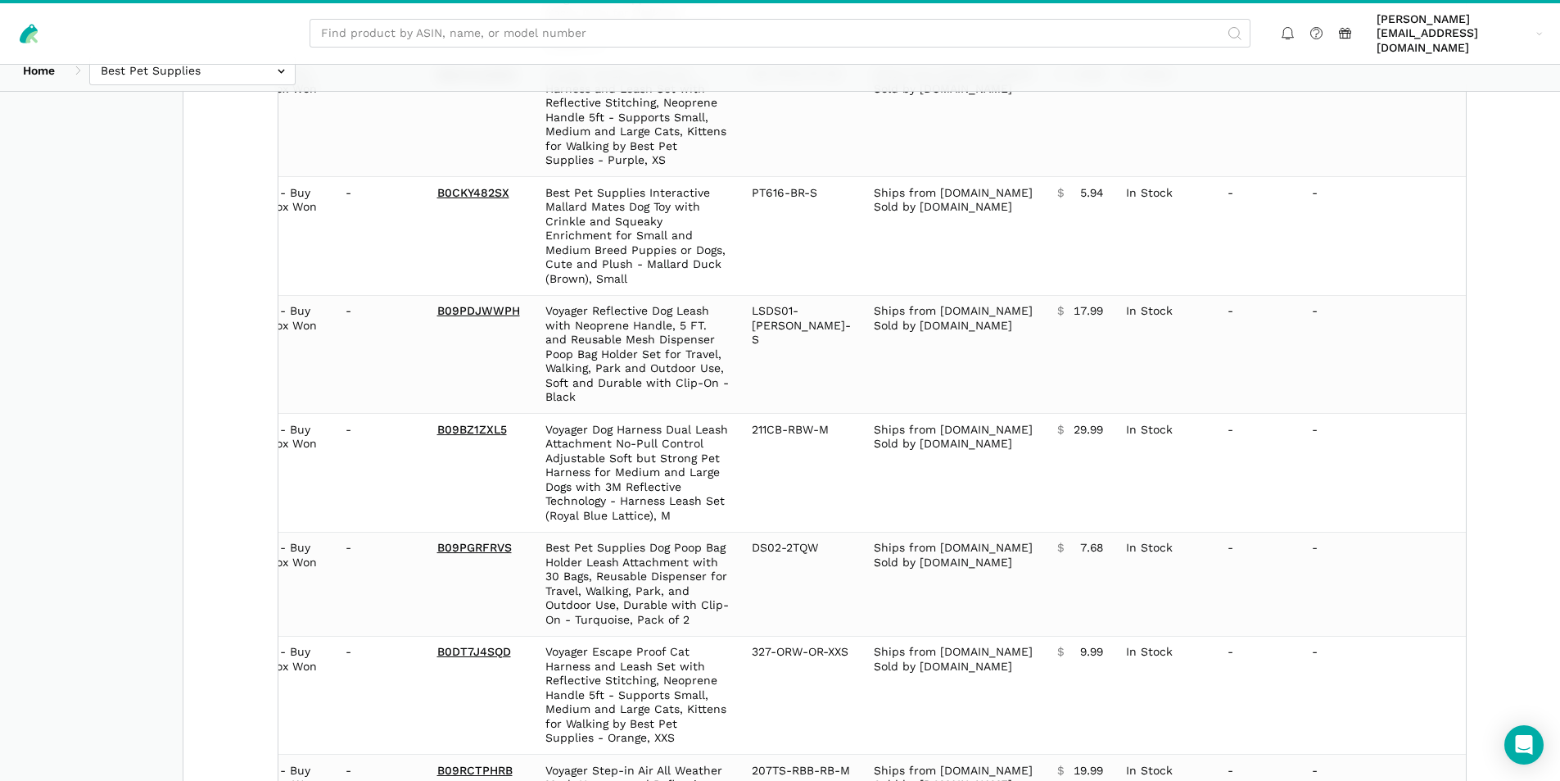
scroll to position [11122, 0]
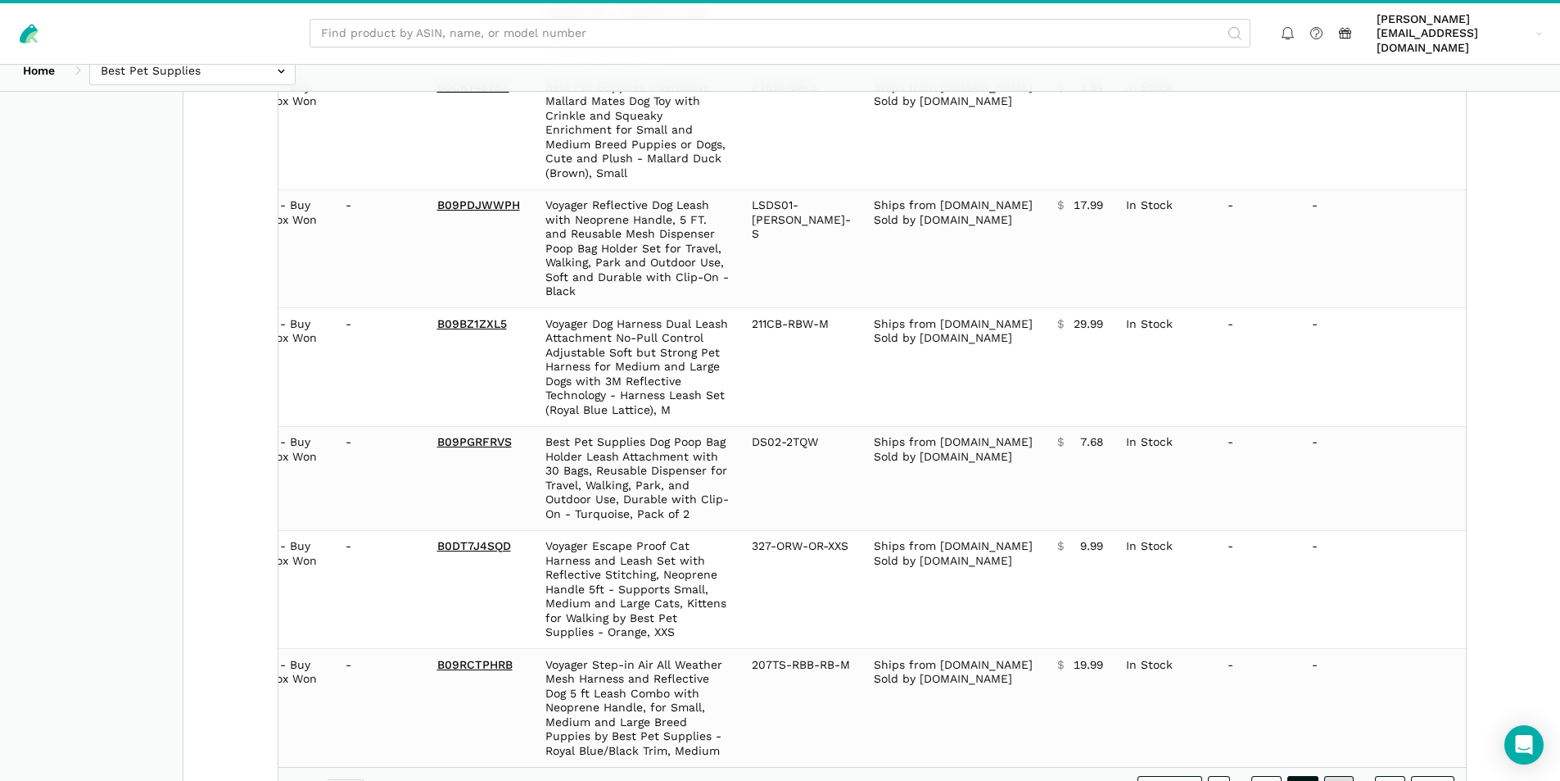
click at [1339, 776] on link "37" at bounding box center [1338, 787] width 29 height 23
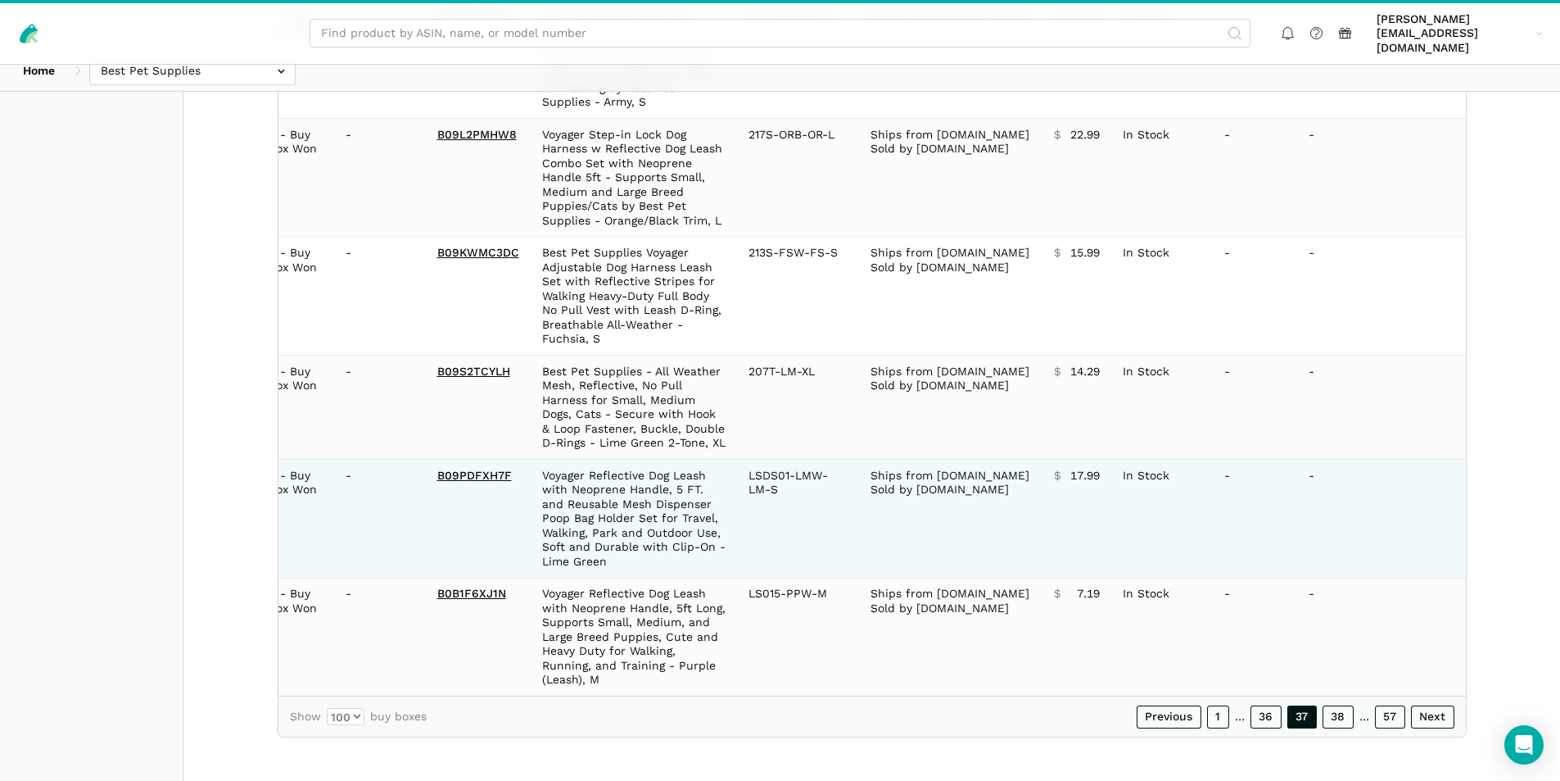
scroll to position [11265, 0]
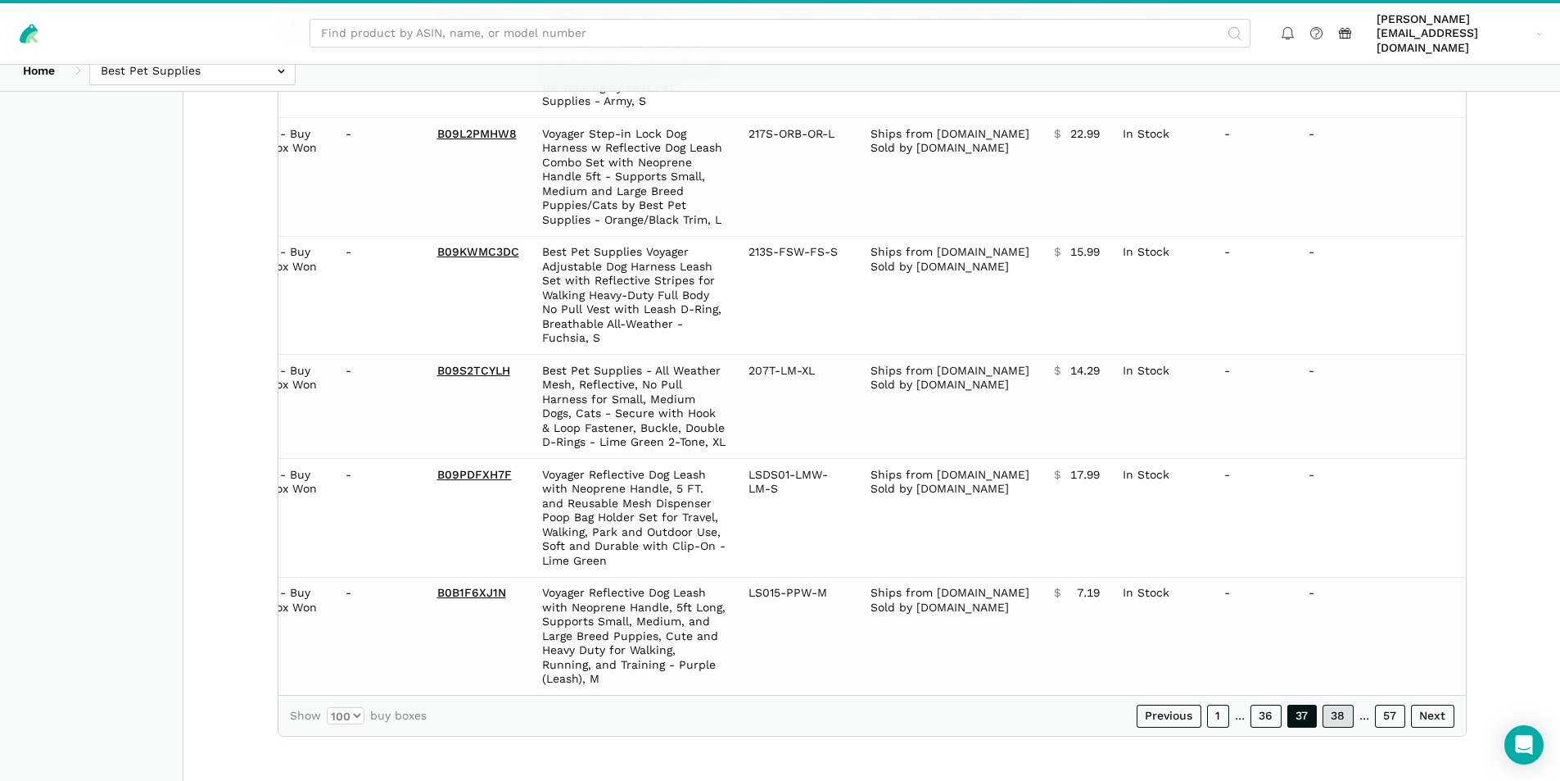
click at [1344, 715] on link "38" at bounding box center [1338, 715] width 31 height 23
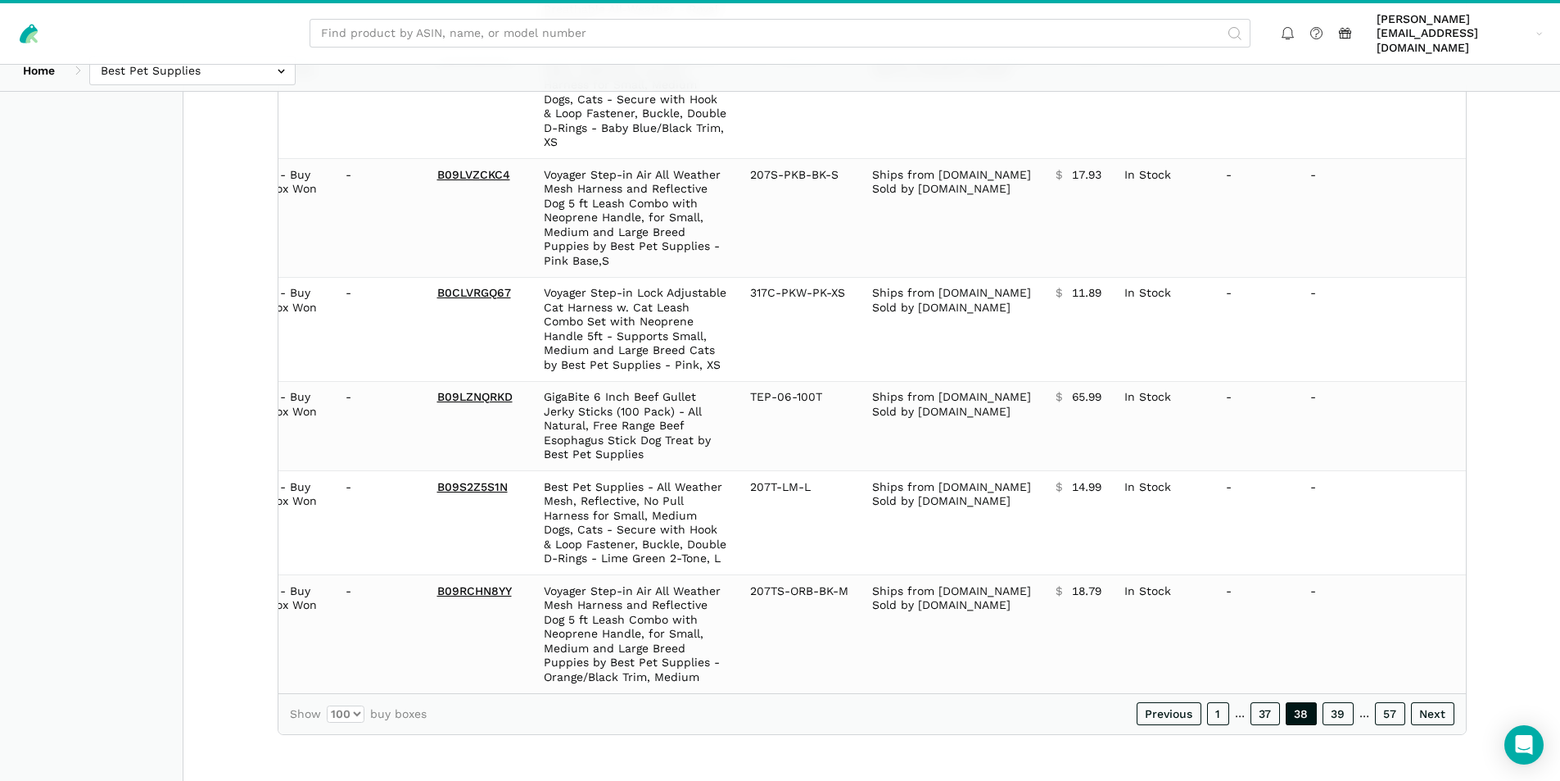
scroll to position [11007, 0]
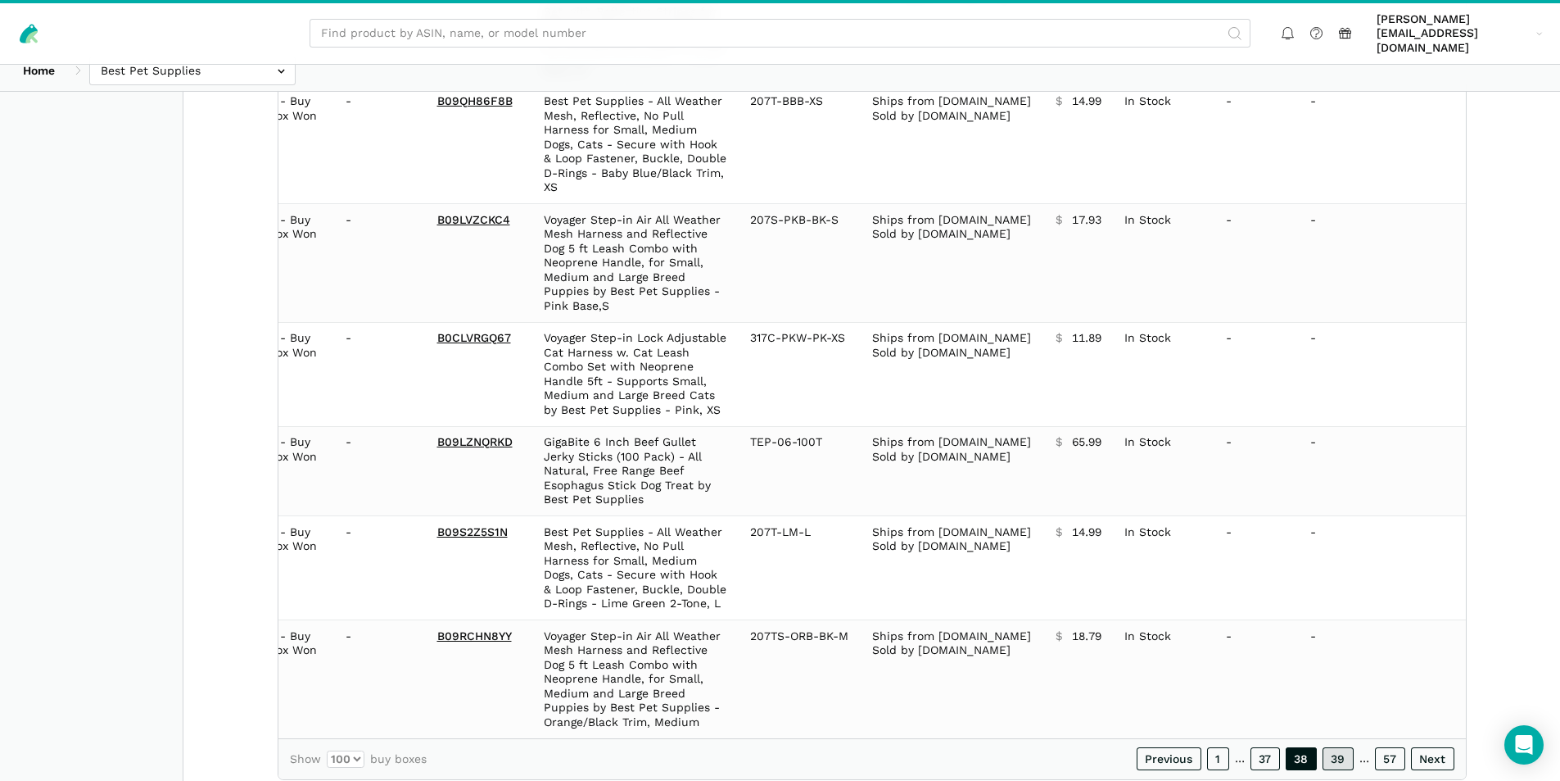
click at [1338, 747] on link "39" at bounding box center [1338, 758] width 31 height 23
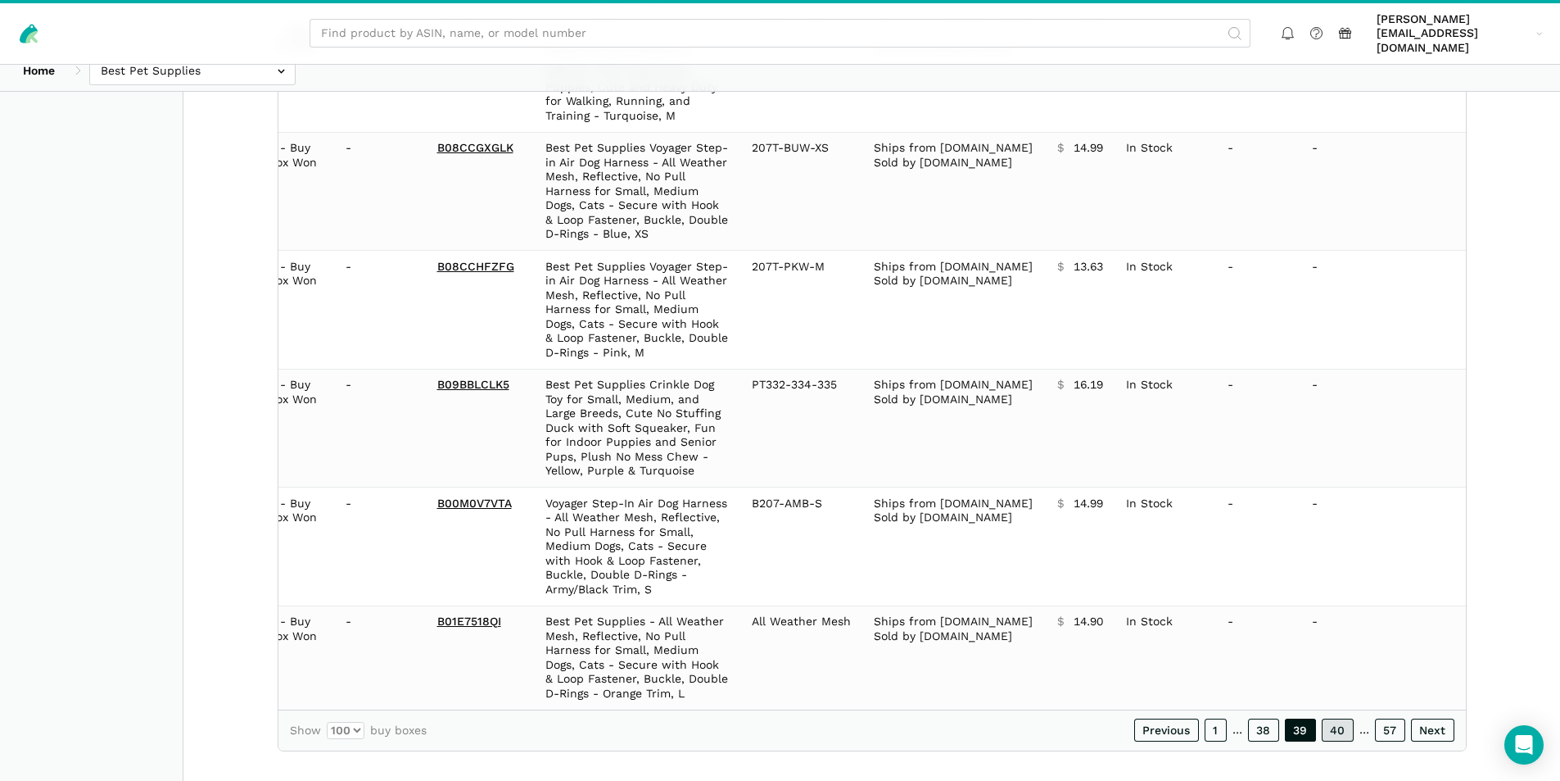
click at [1343, 718] on link "40" at bounding box center [1338, 729] width 32 height 23
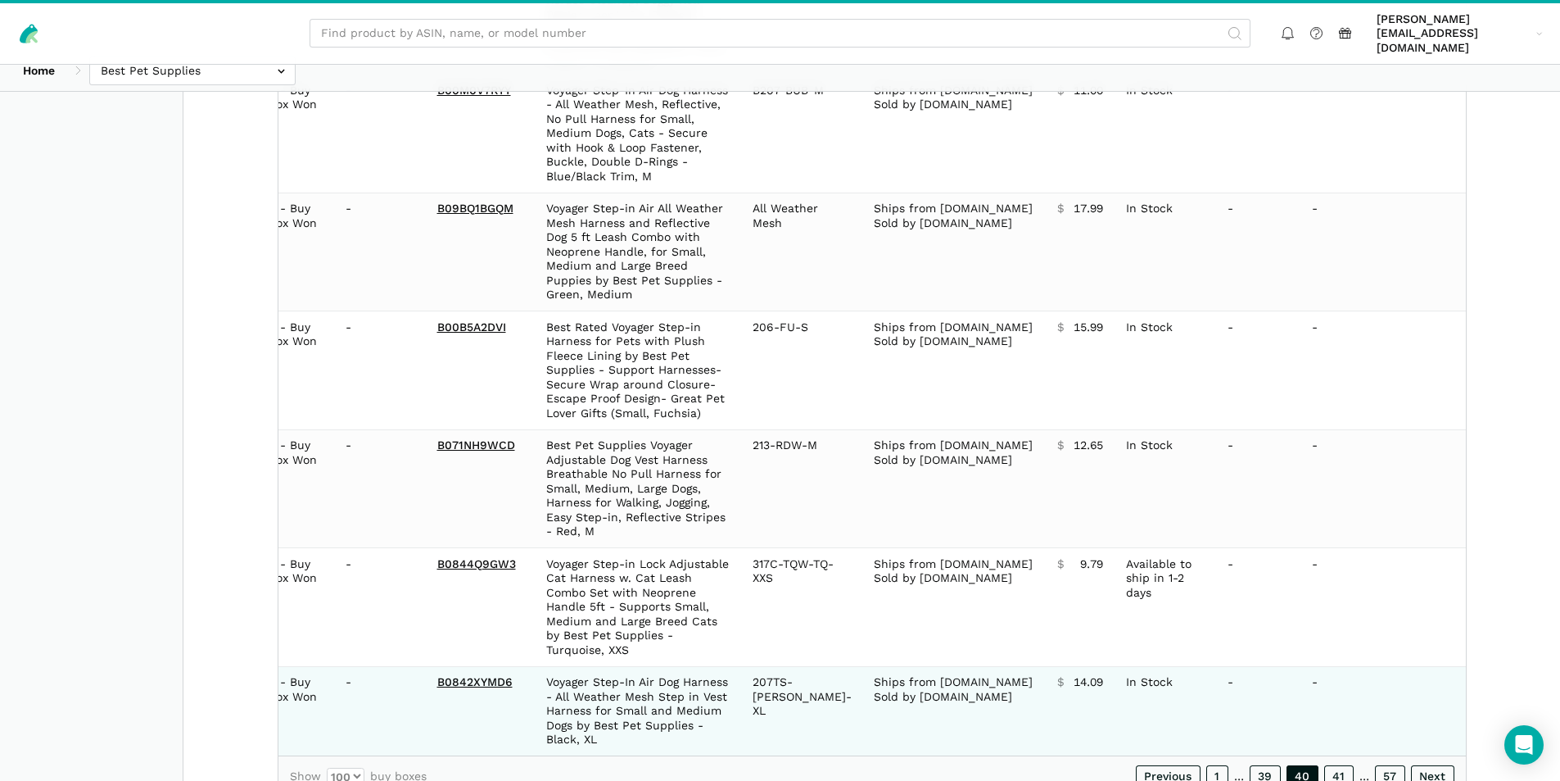
scroll to position [10663, 0]
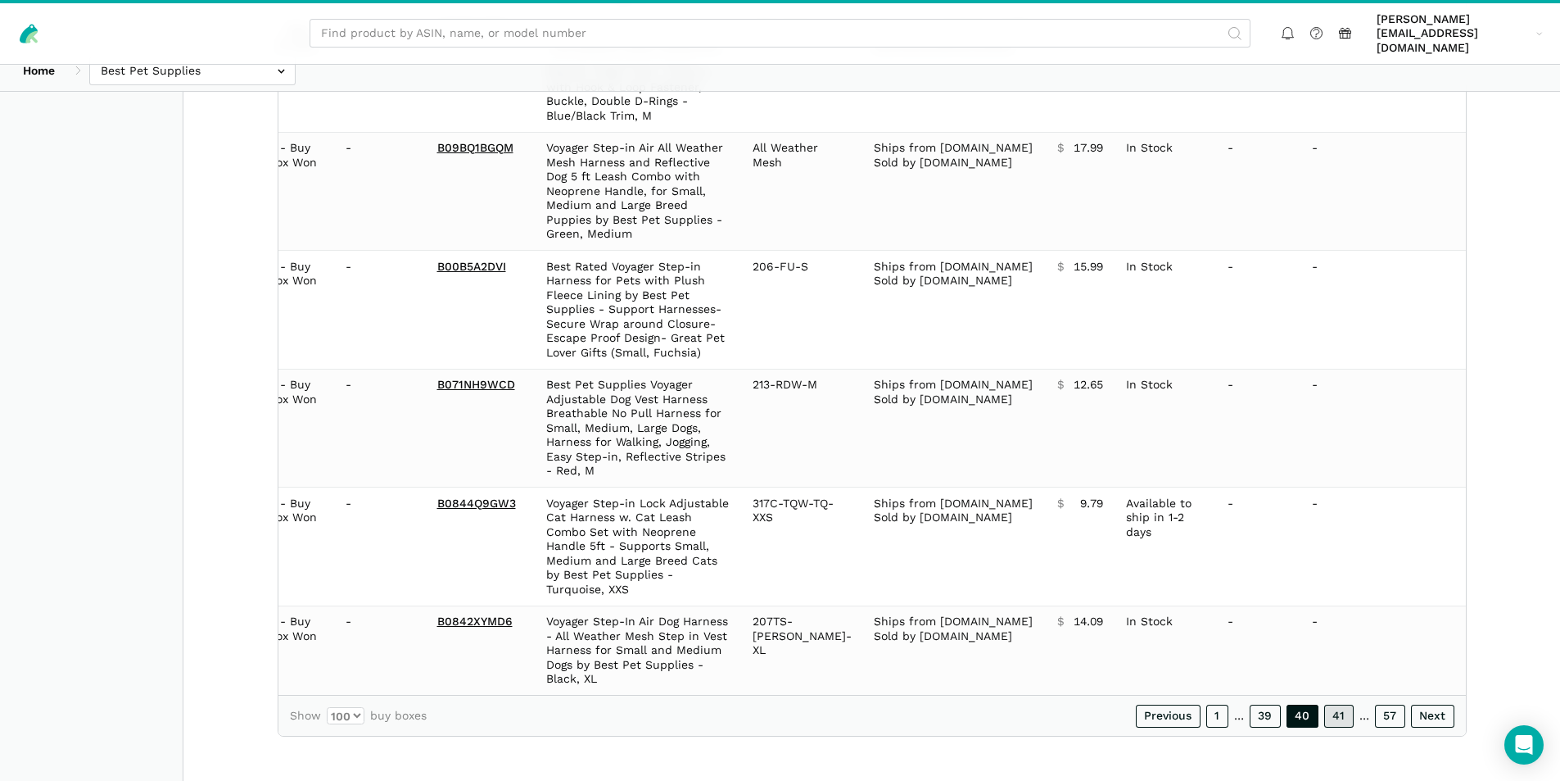
click at [1347, 716] on link "41" at bounding box center [1338, 715] width 29 height 23
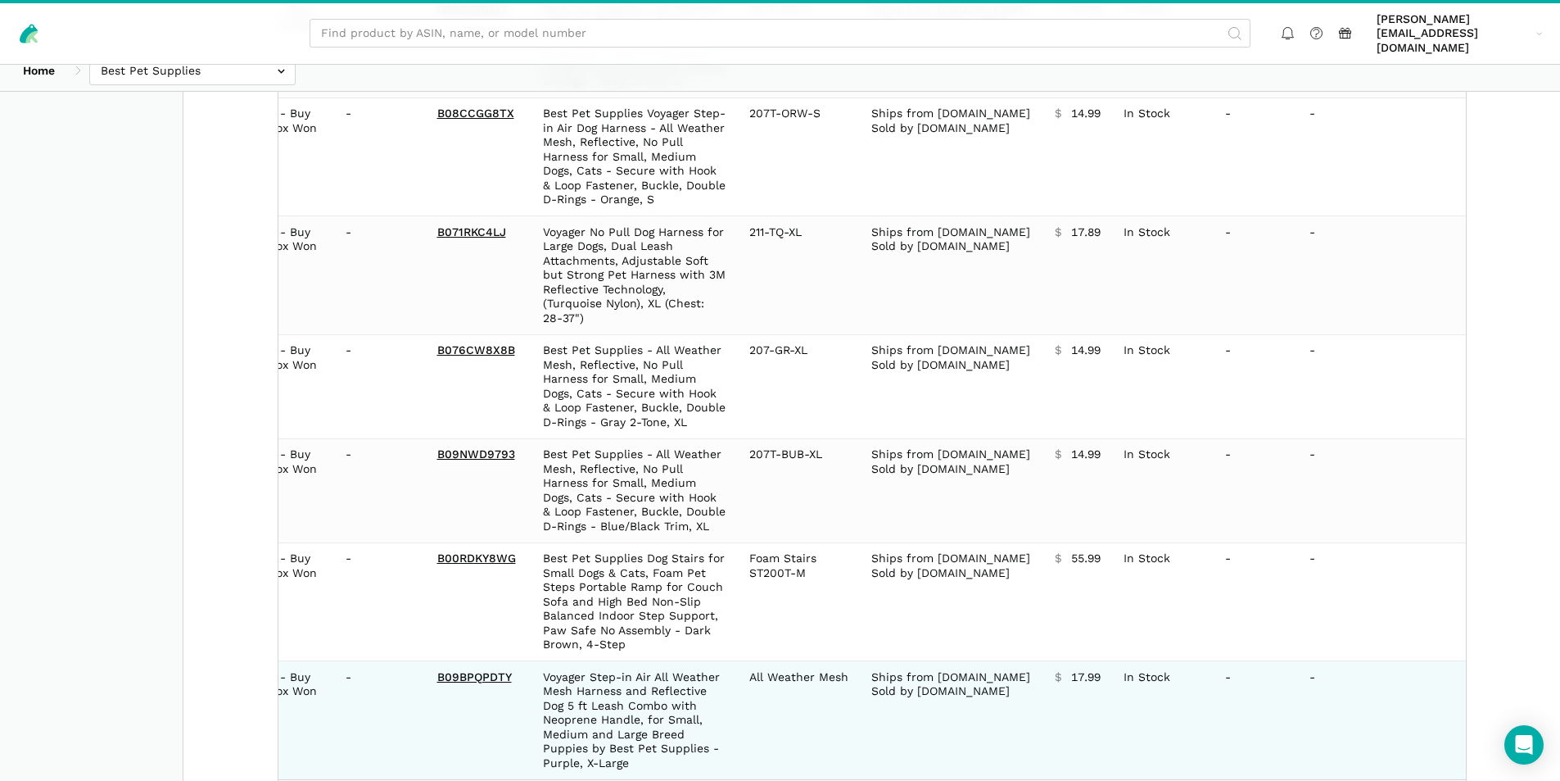
scroll to position [10720, 0]
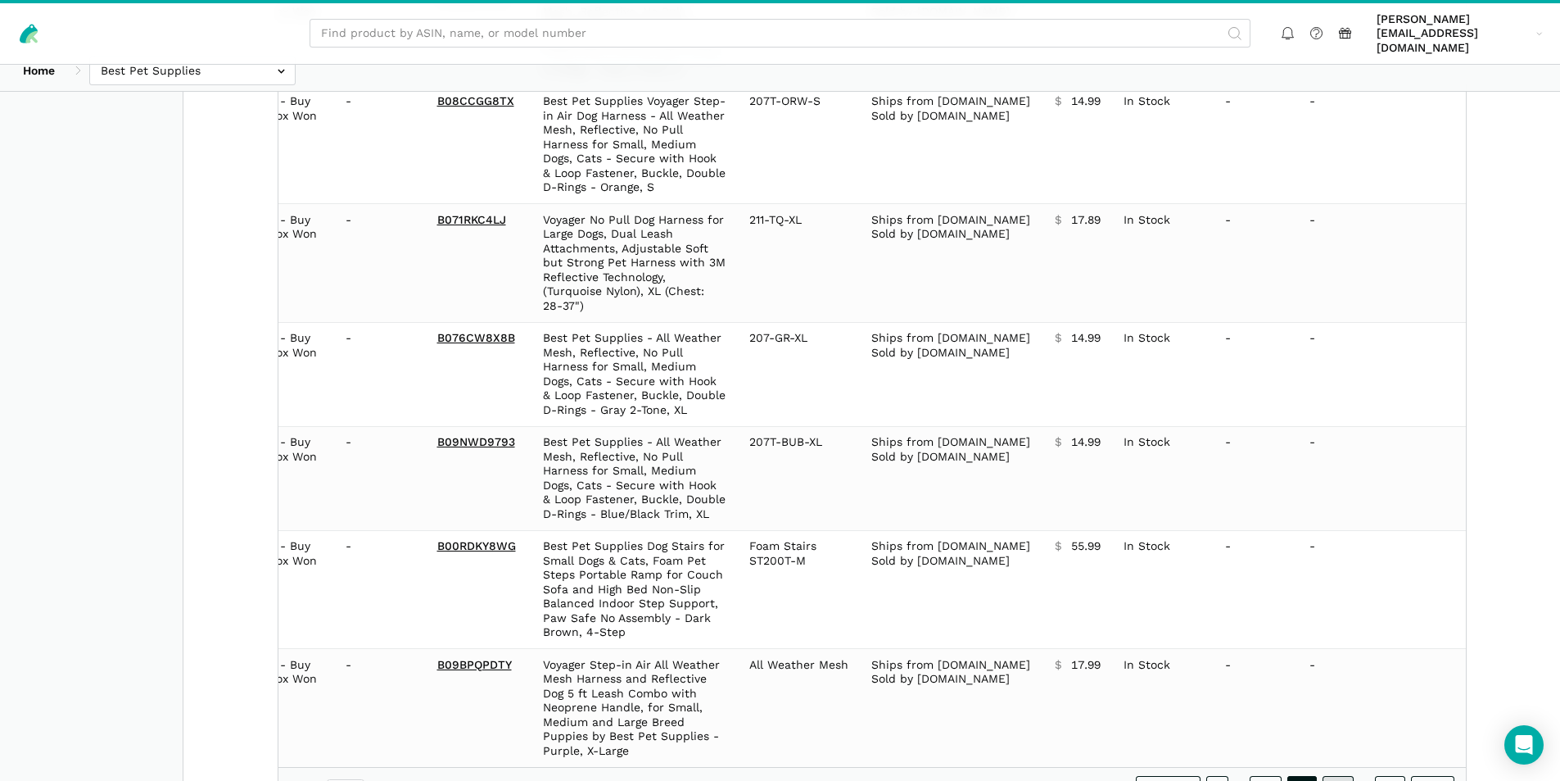
click at [1342, 776] on link "42" at bounding box center [1338, 787] width 31 height 23
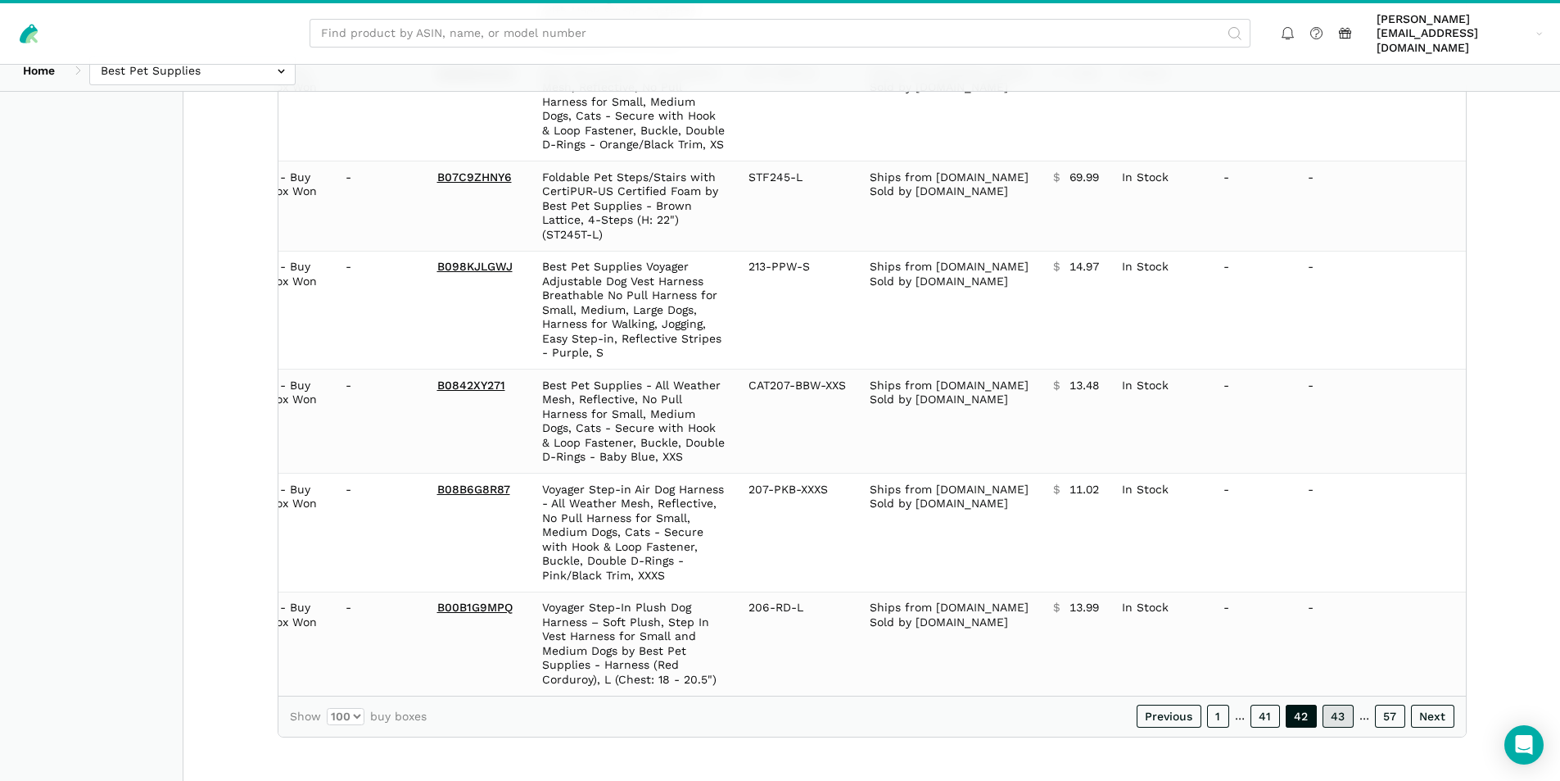
click at [1337, 713] on link "43" at bounding box center [1338, 715] width 31 height 23
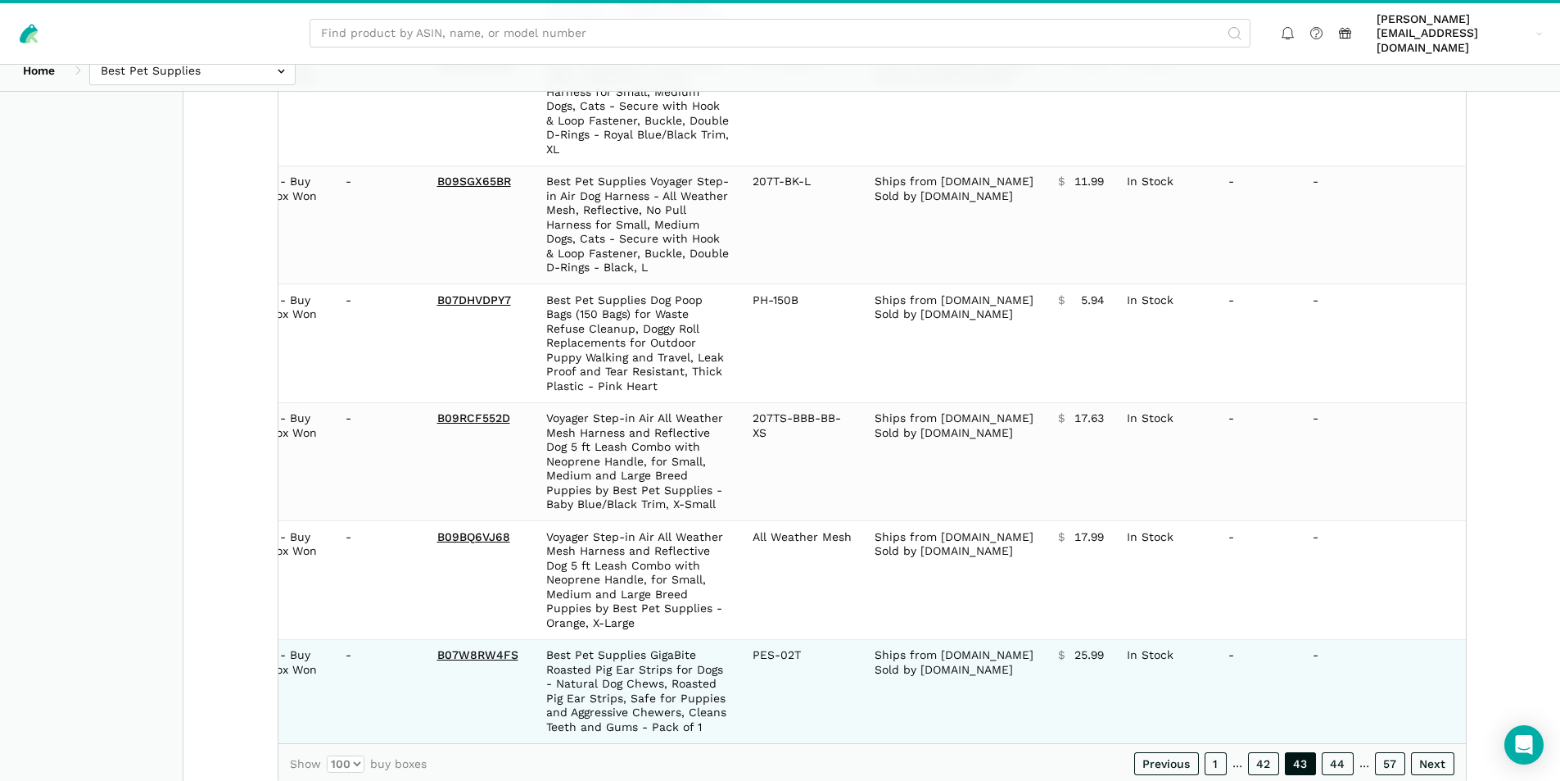
scroll to position [10906, 0]
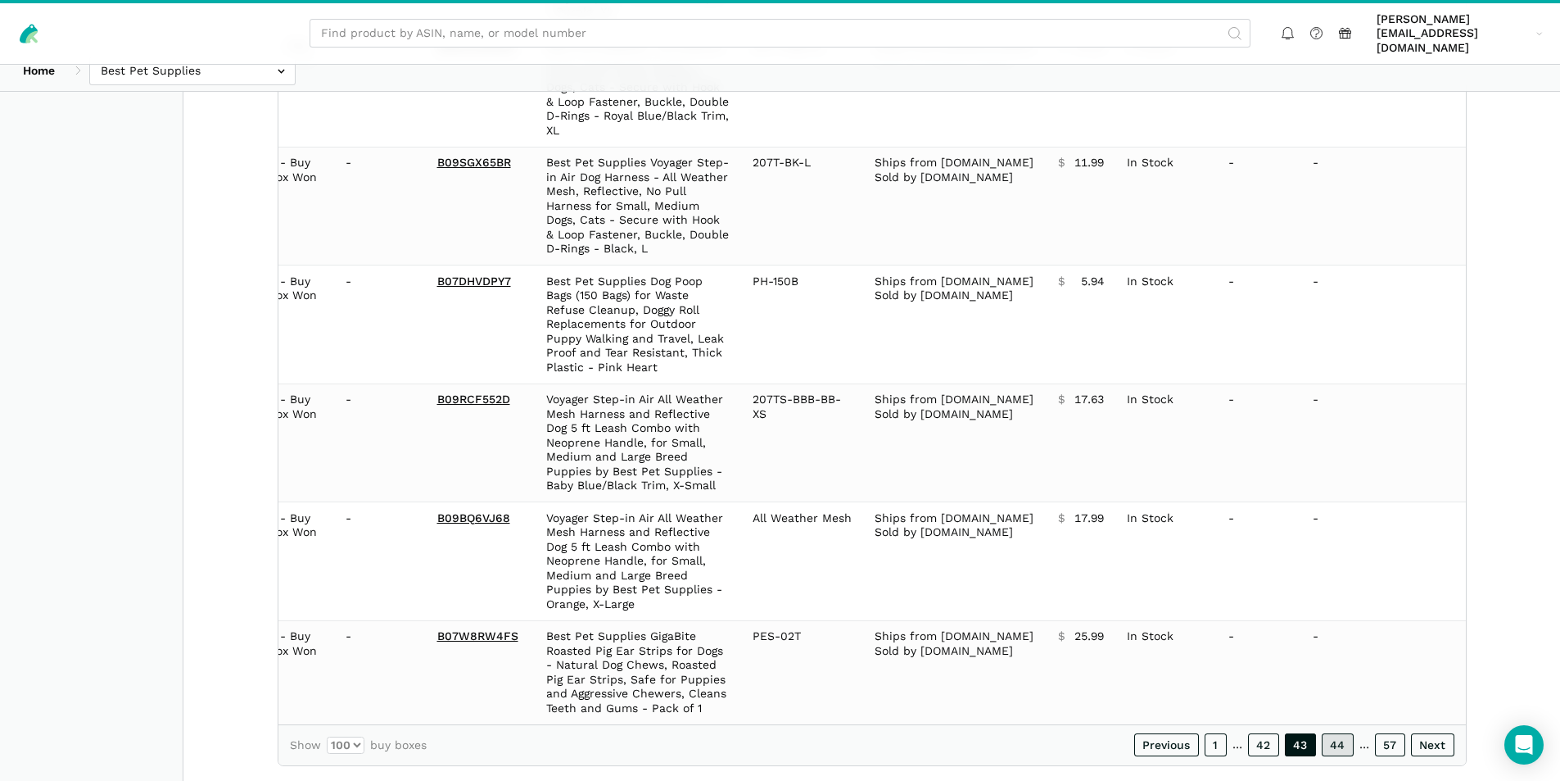
click at [1343, 733] on link "44" at bounding box center [1338, 744] width 32 height 23
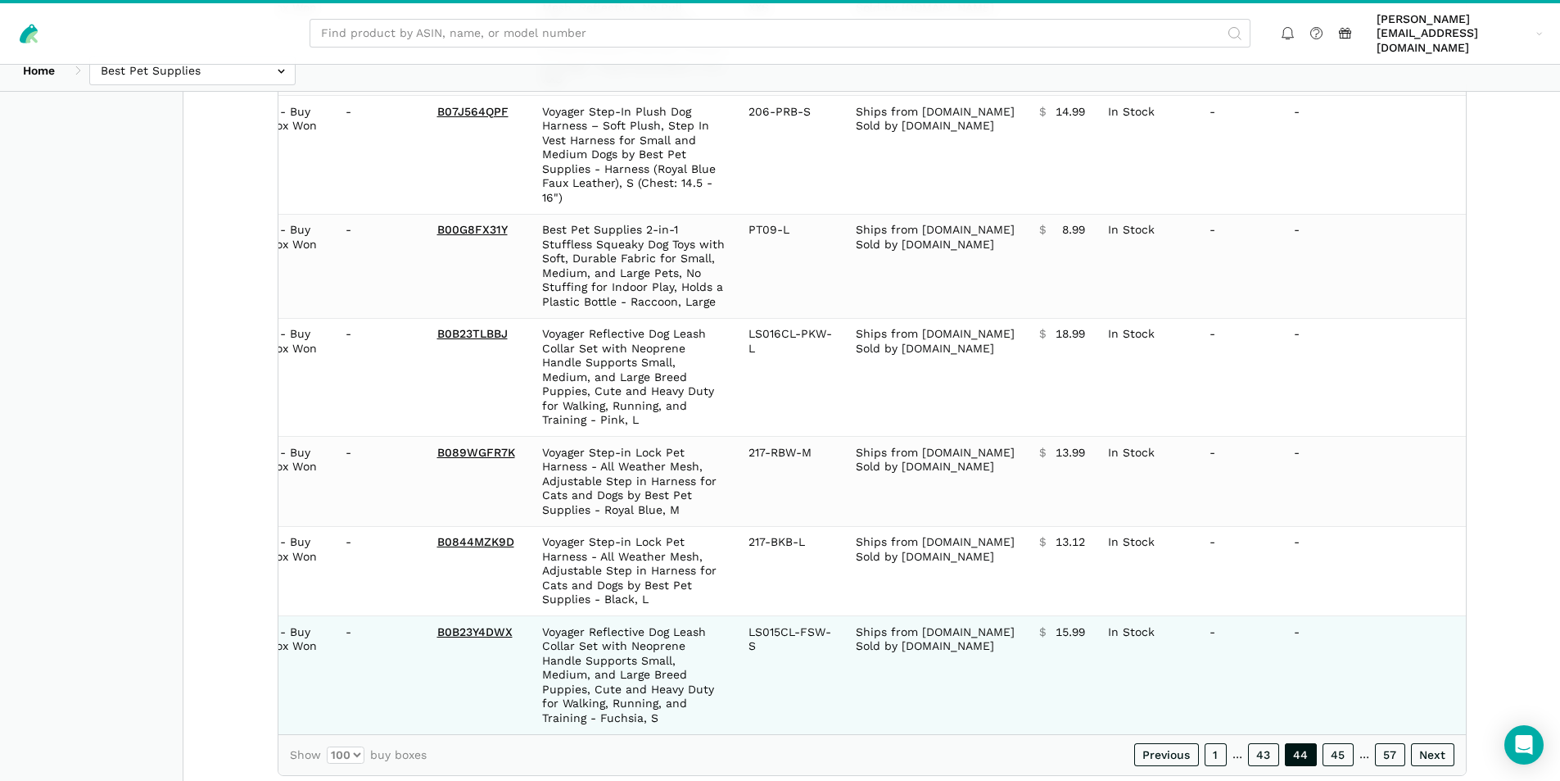
scroll to position [10992, 0]
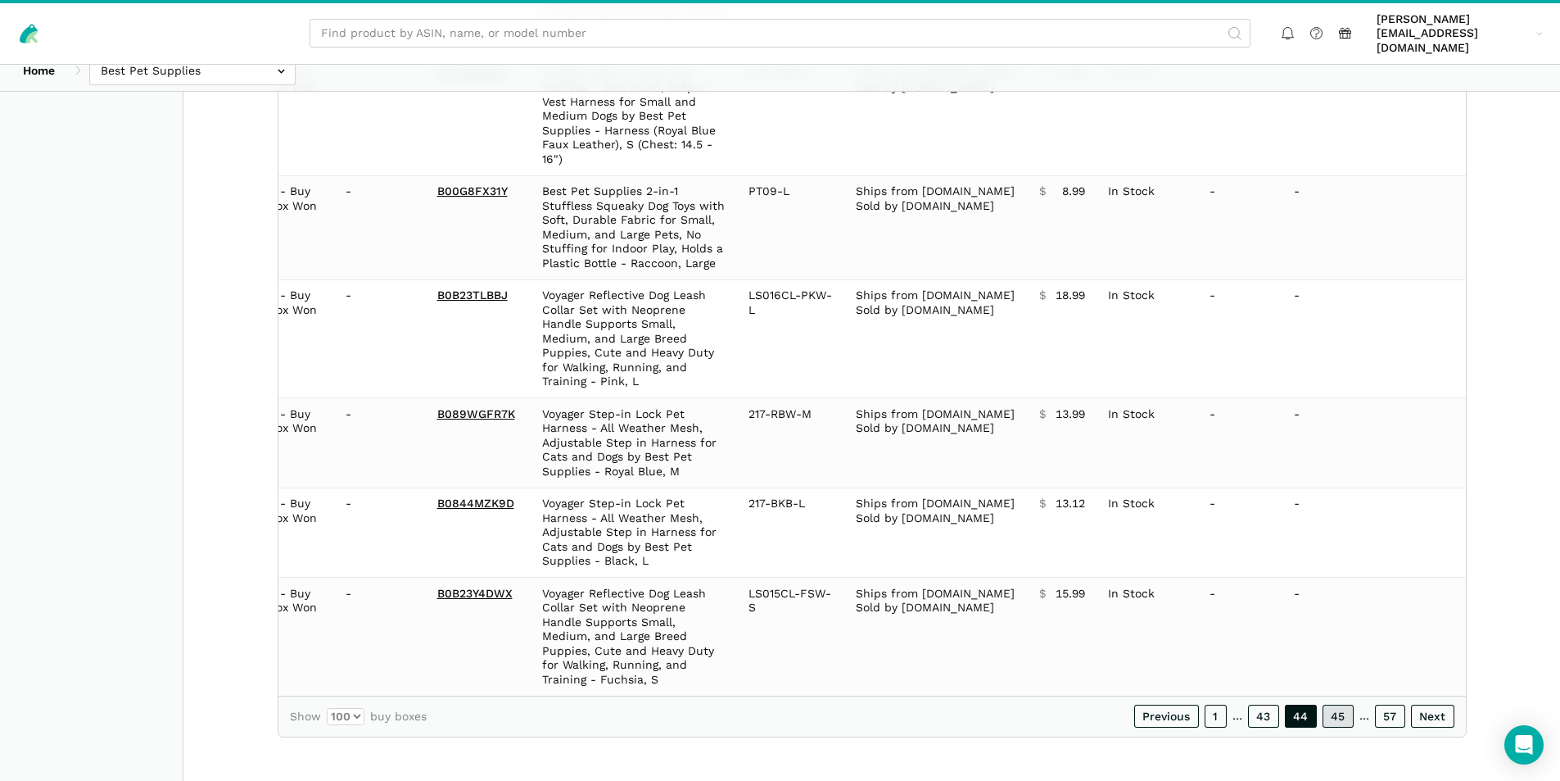
click at [1333, 716] on link "45" at bounding box center [1338, 715] width 31 height 23
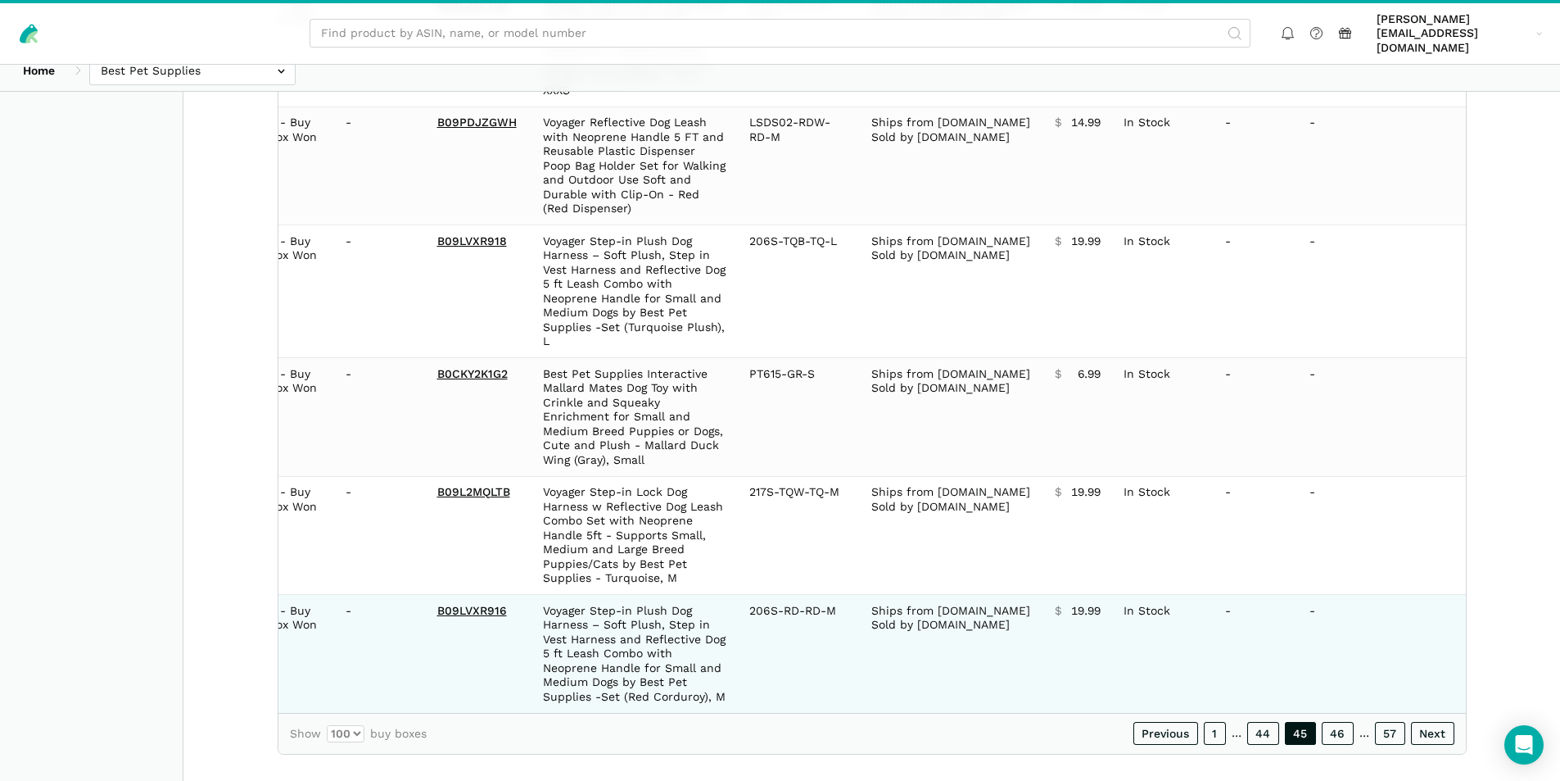
scroll to position [11007, 0]
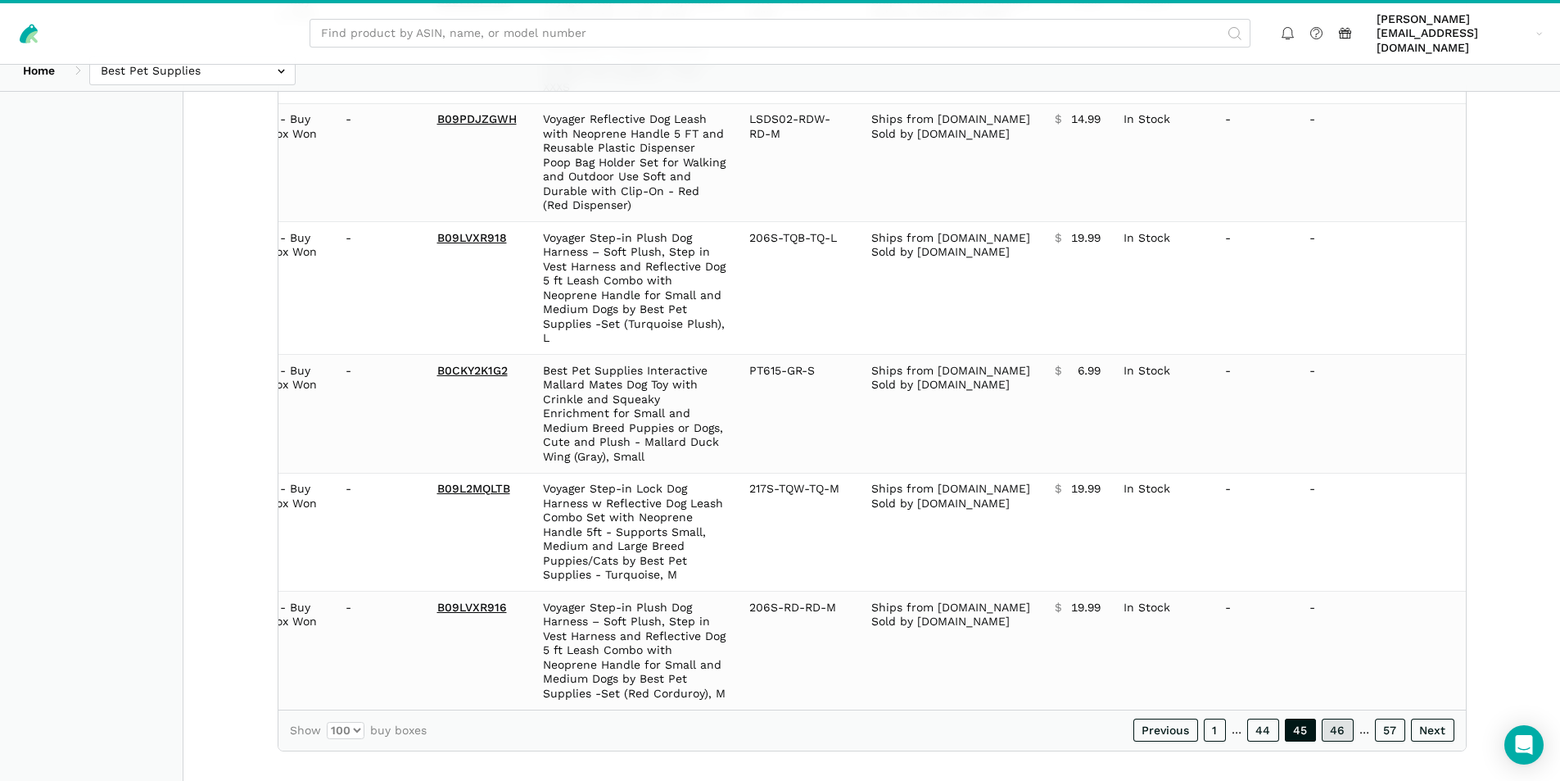
click at [1342, 719] on link "46" at bounding box center [1338, 729] width 32 height 23
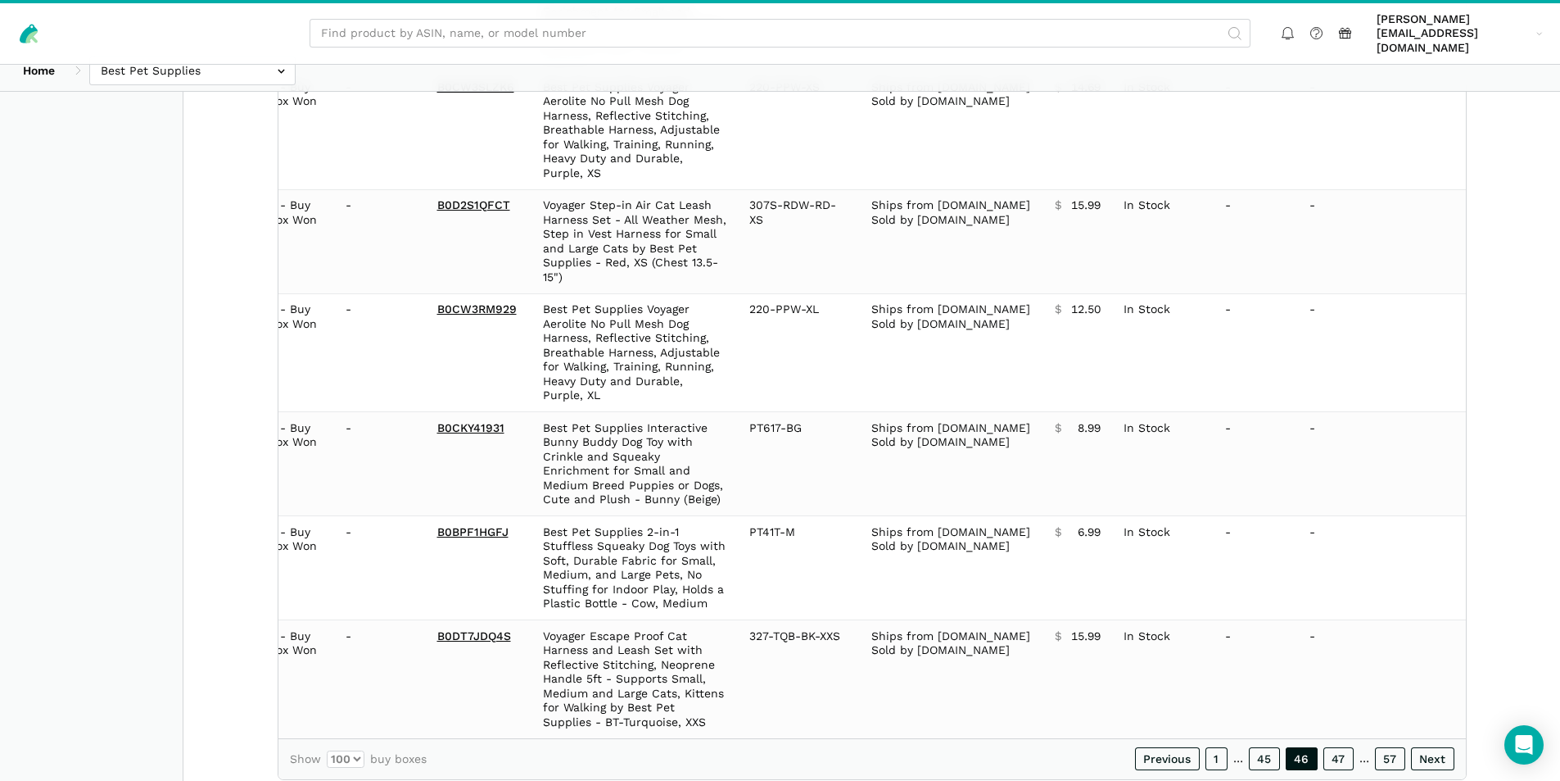
scroll to position [10978, 0]
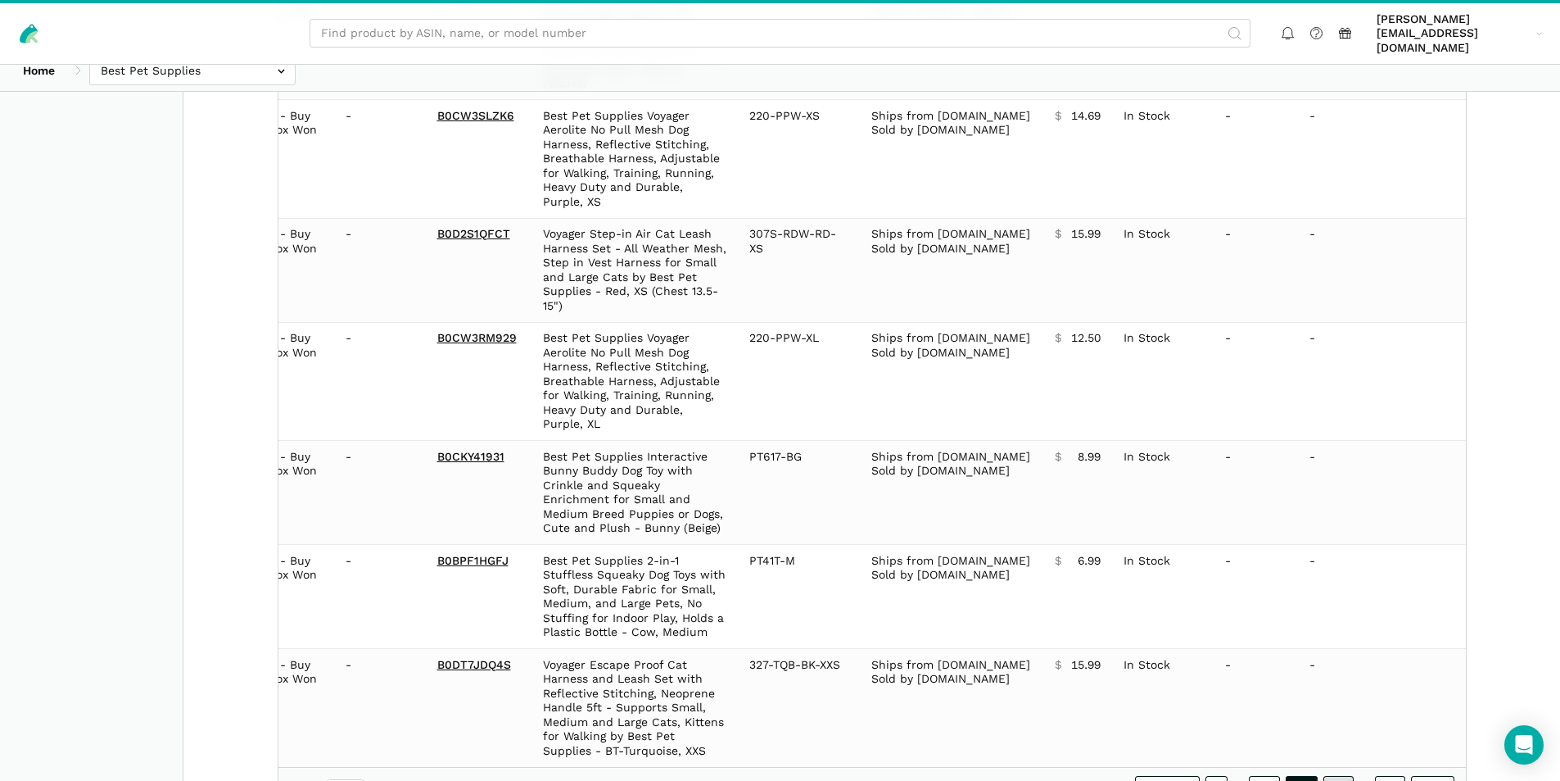
click at [1325, 776] on link "47" at bounding box center [1339, 787] width 30 height 23
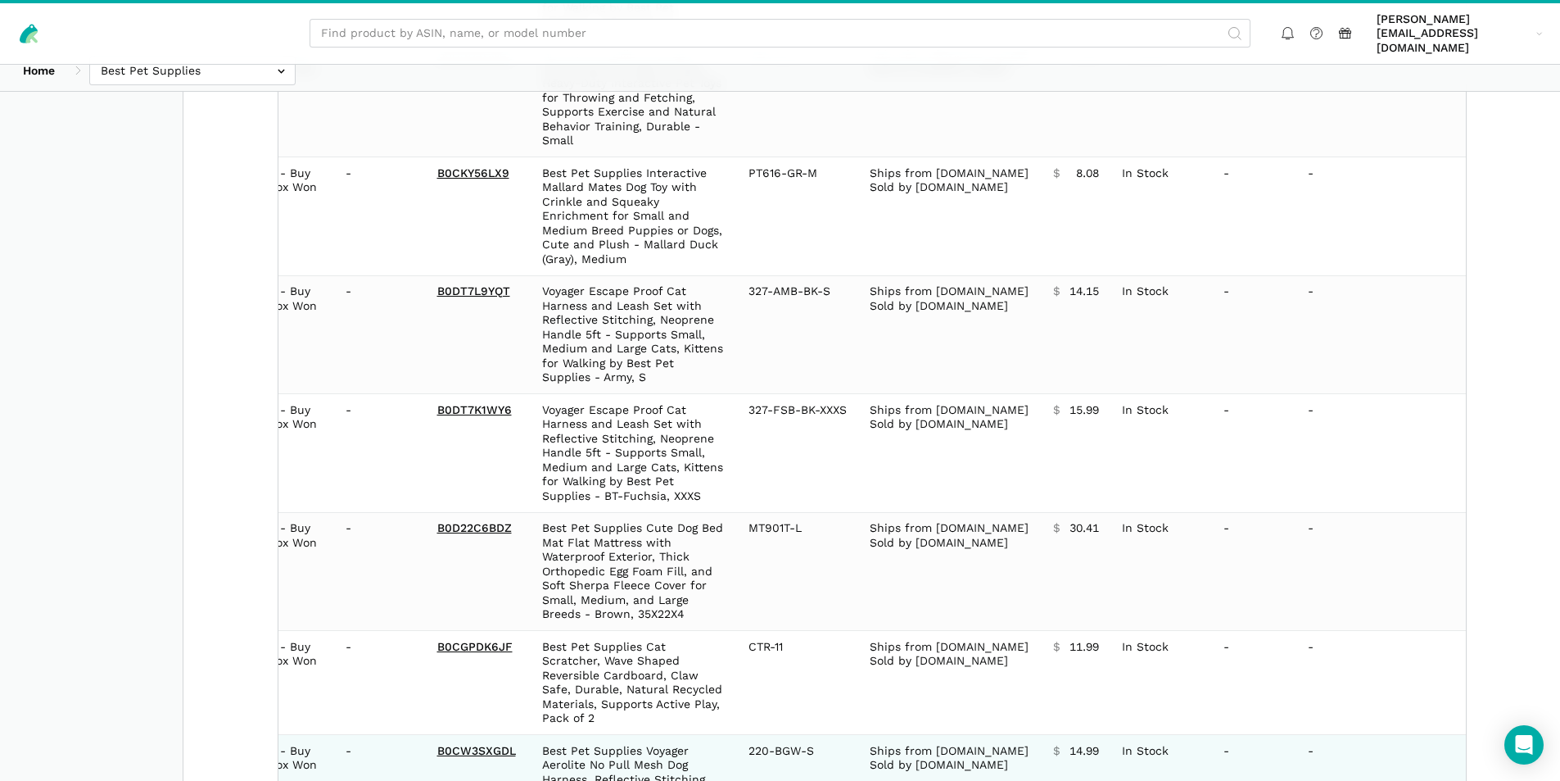
scroll to position [11050, 0]
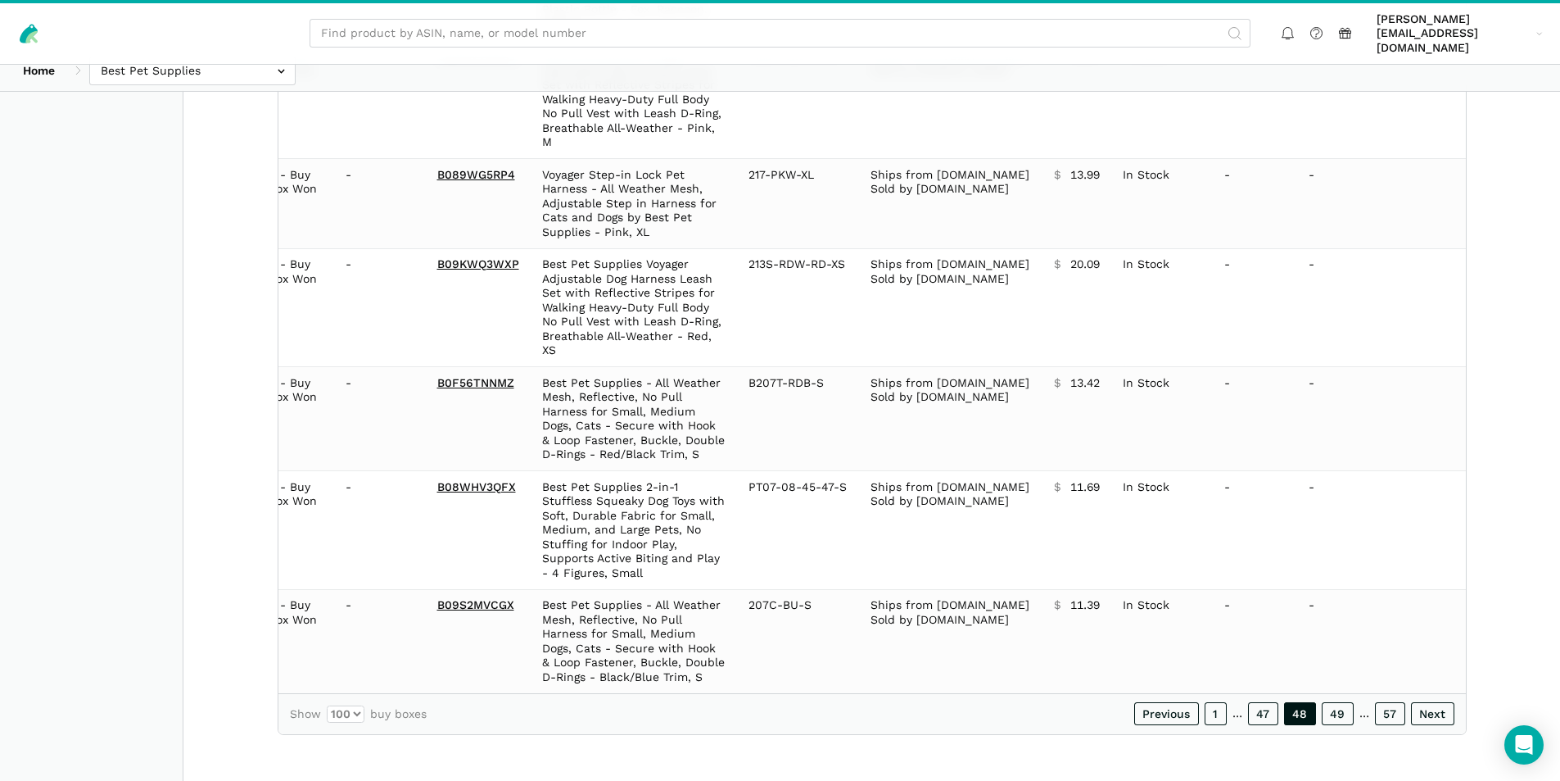
scroll to position [11007, 0]
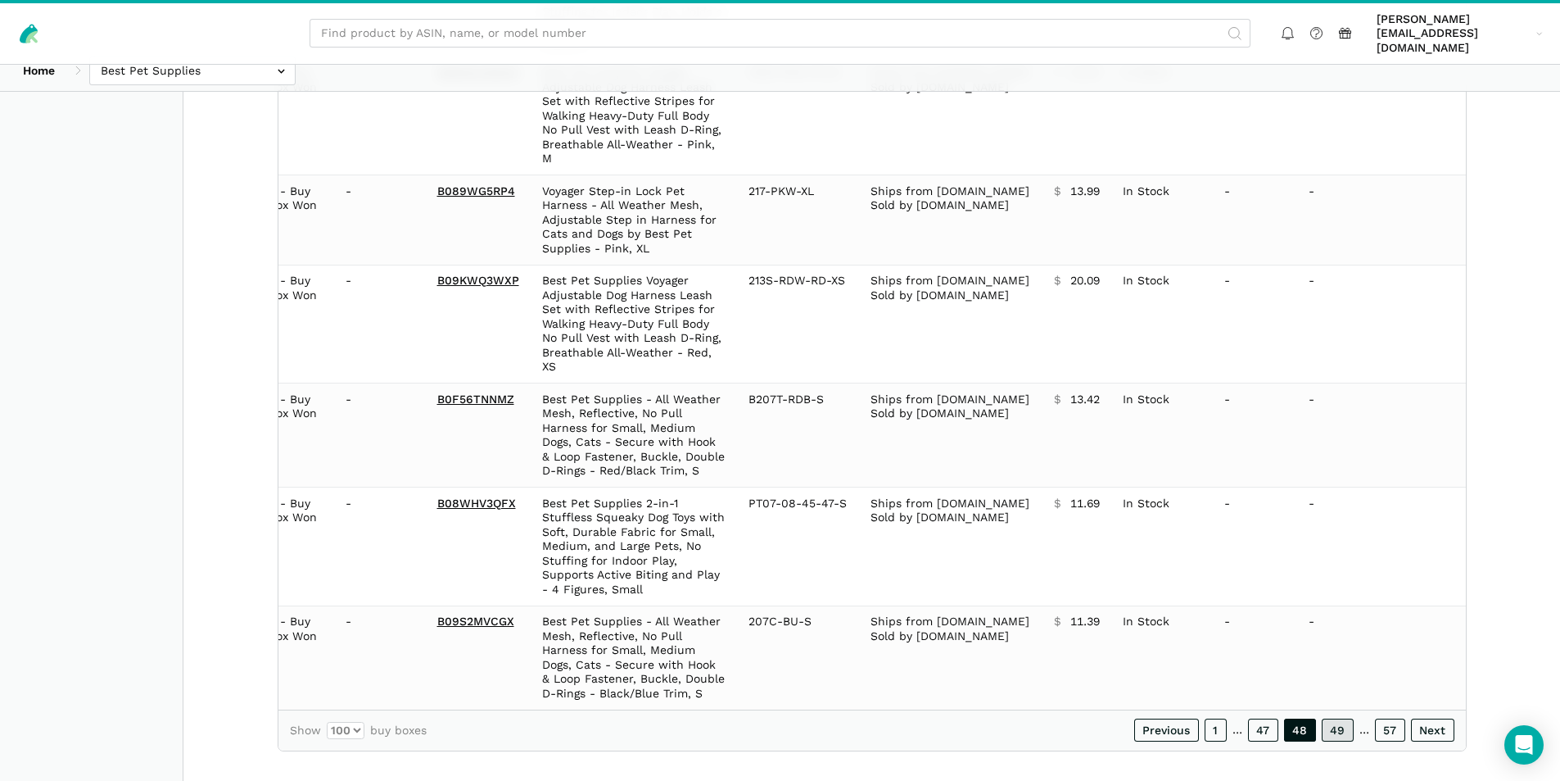
click at [1328, 718] on link "49" at bounding box center [1338, 729] width 32 height 23
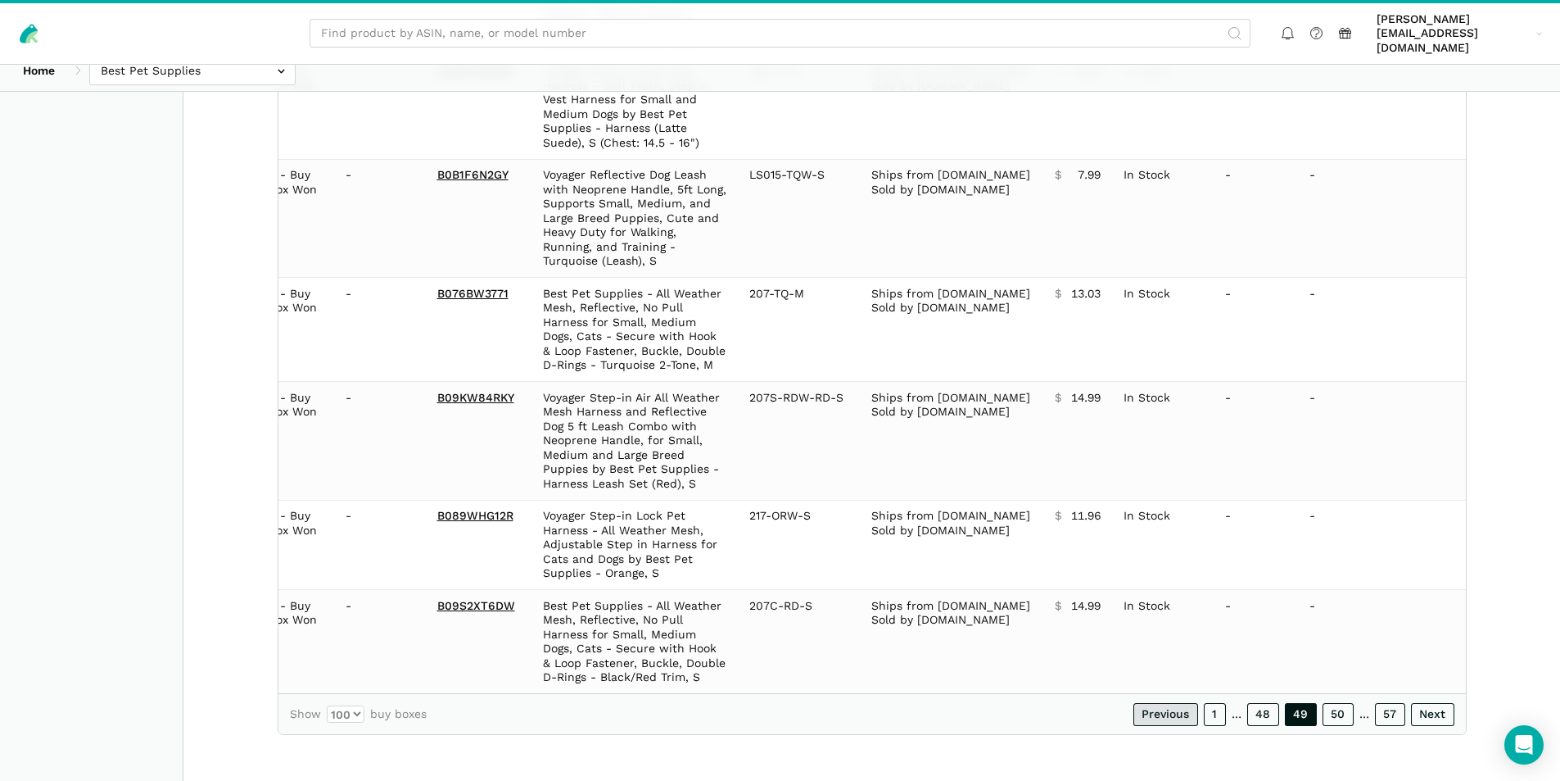
scroll to position [10849, 0]
click at [1345, 717] on link "50" at bounding box center [1338, 714] width 31 height 23
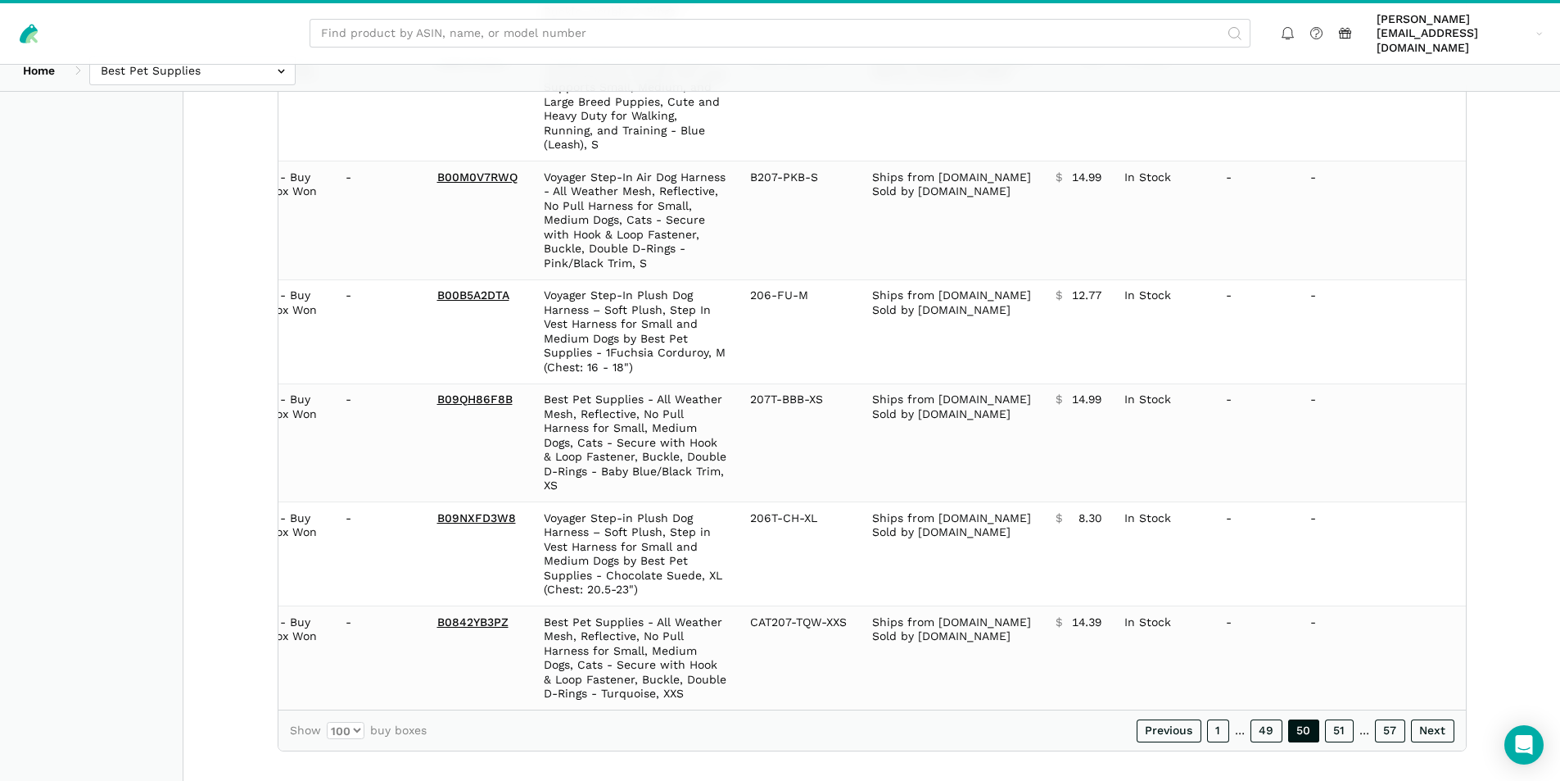
scroll to position [10835, 0]
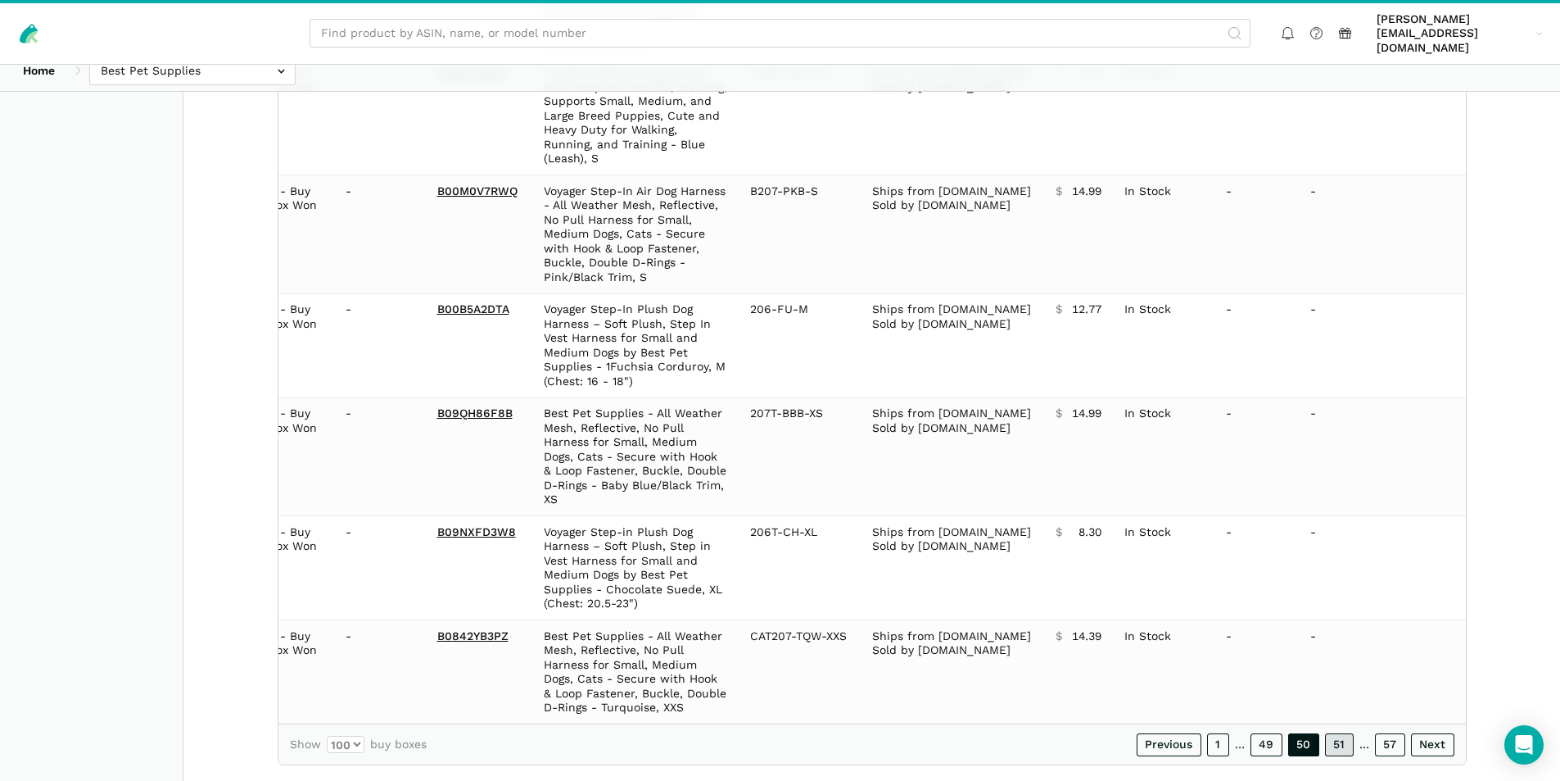
click at [1334, 733] on link "51" at bounding box center [1339, 744] width 29 height 23
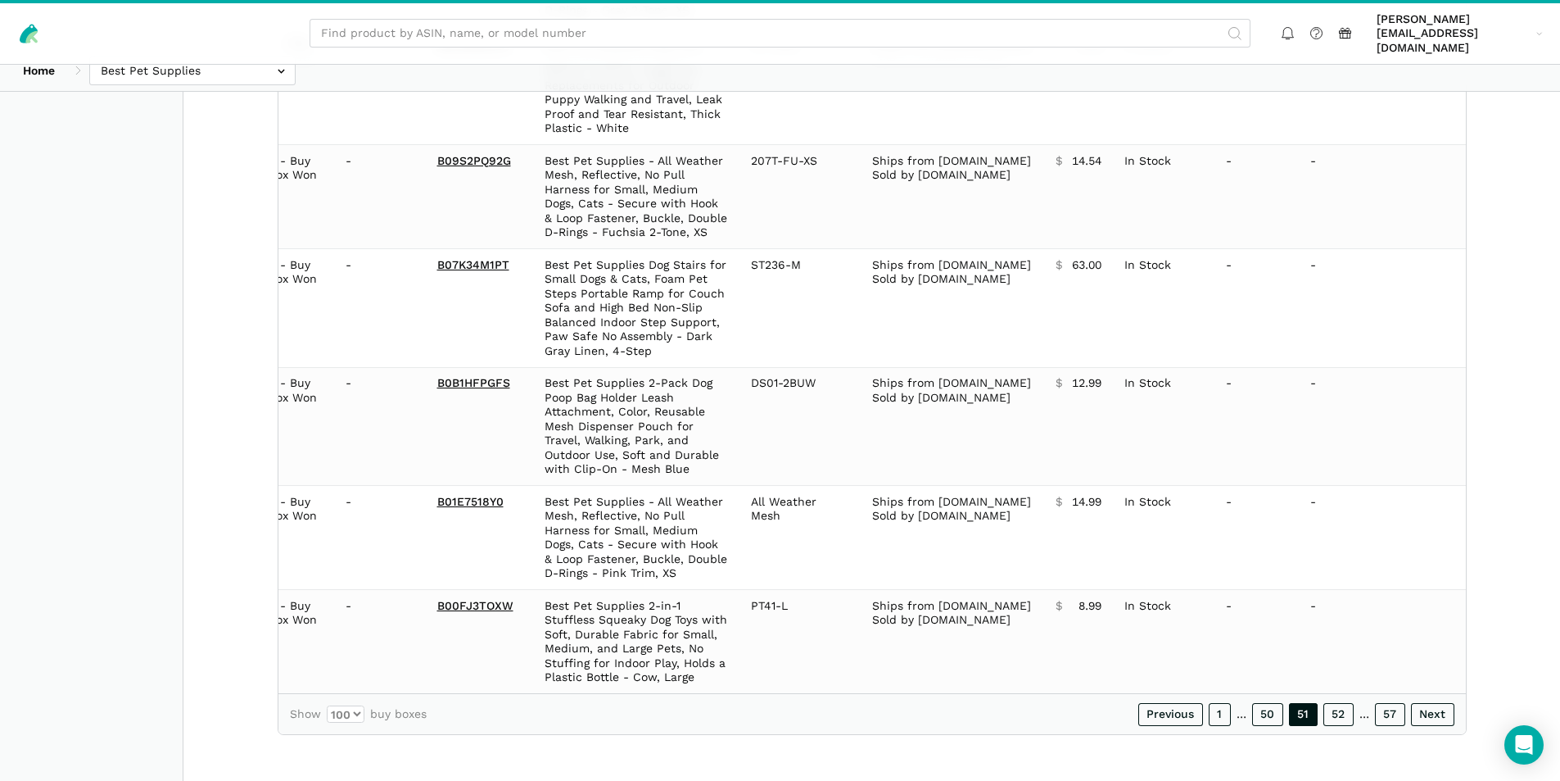
scroll to position [10792, 0]
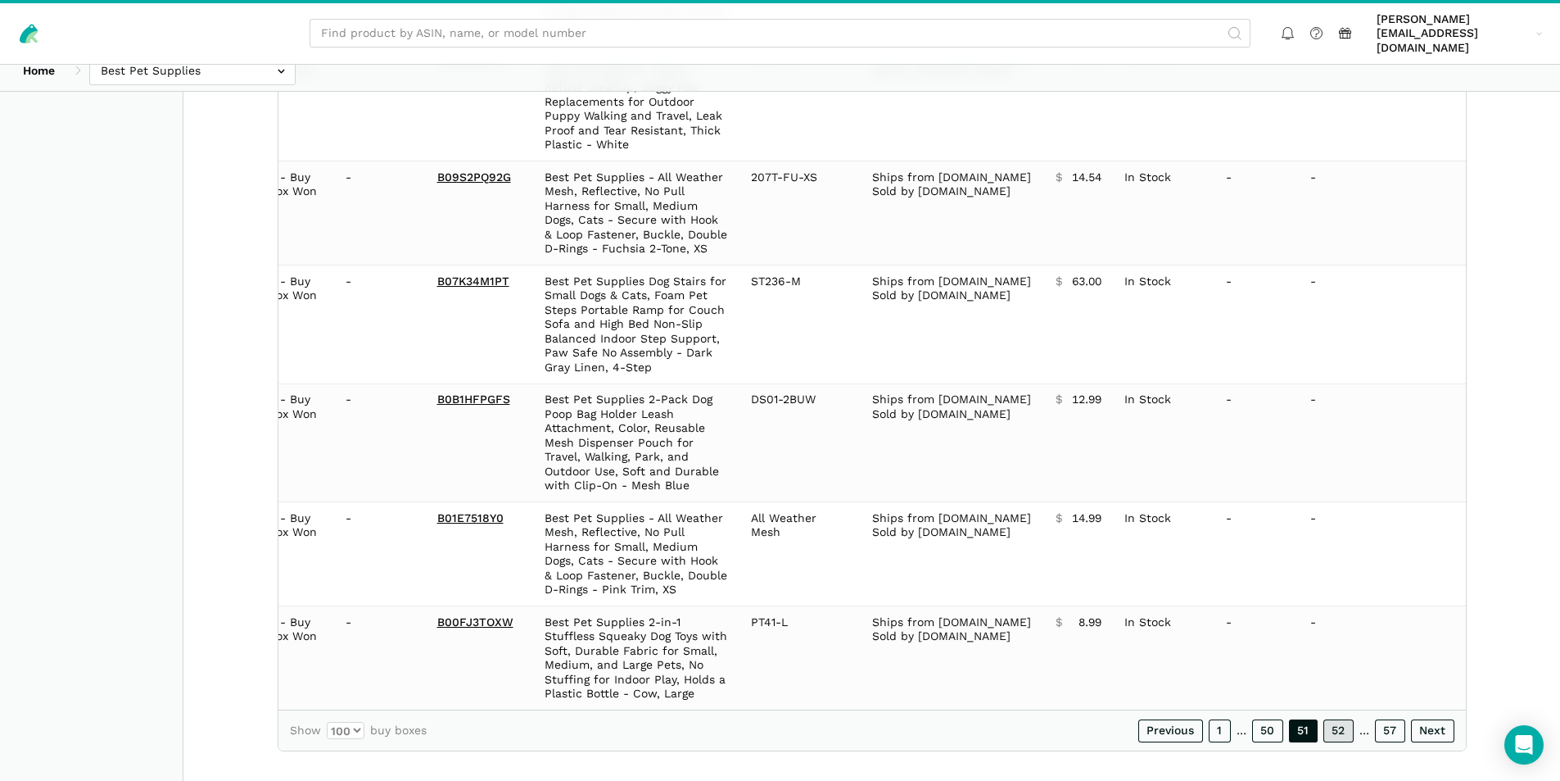
click at [1340, 719] on link "52" at bounding box center [1339, 730] width 30 height 23
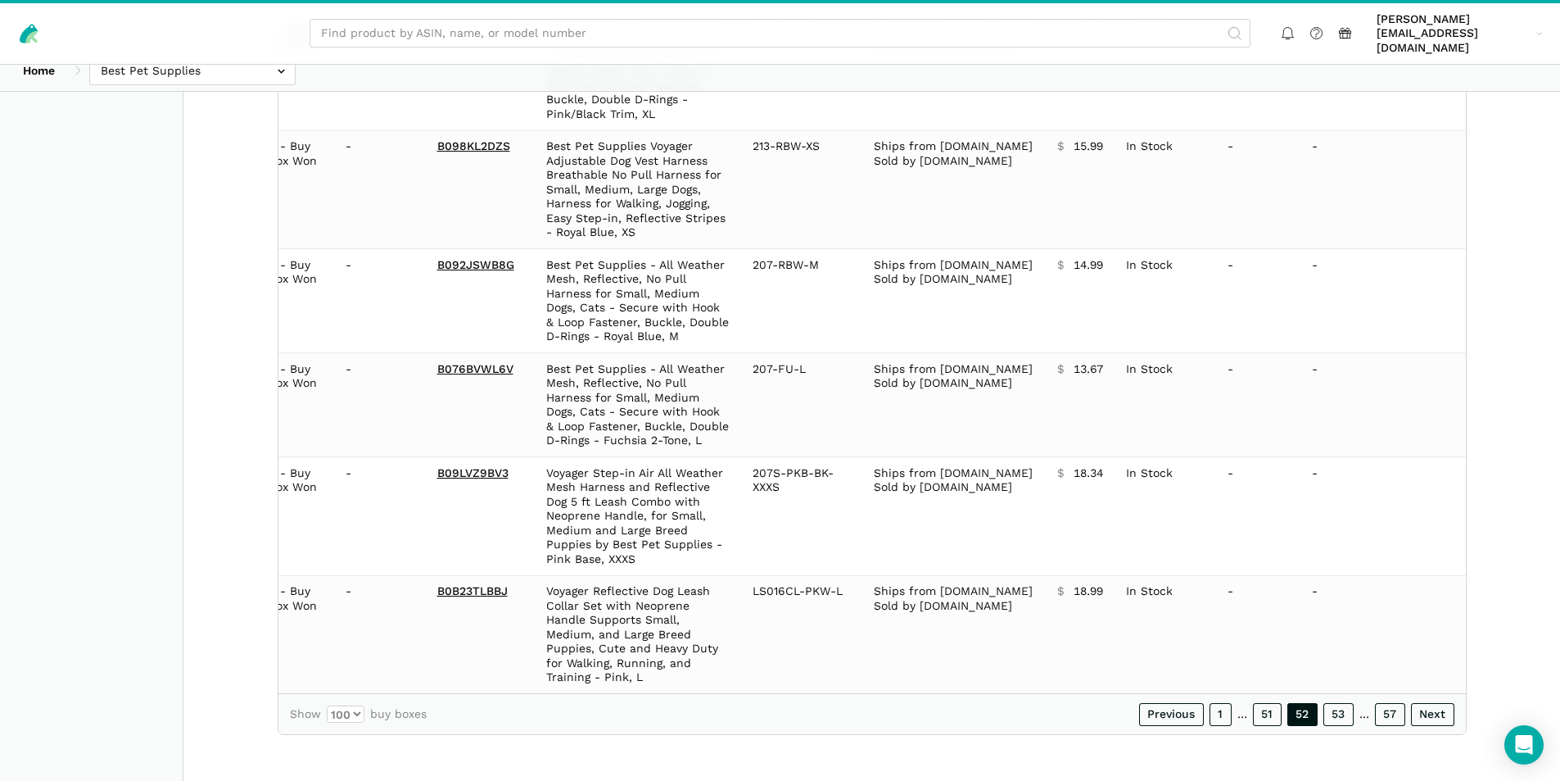
scroll to position [10634, 0]
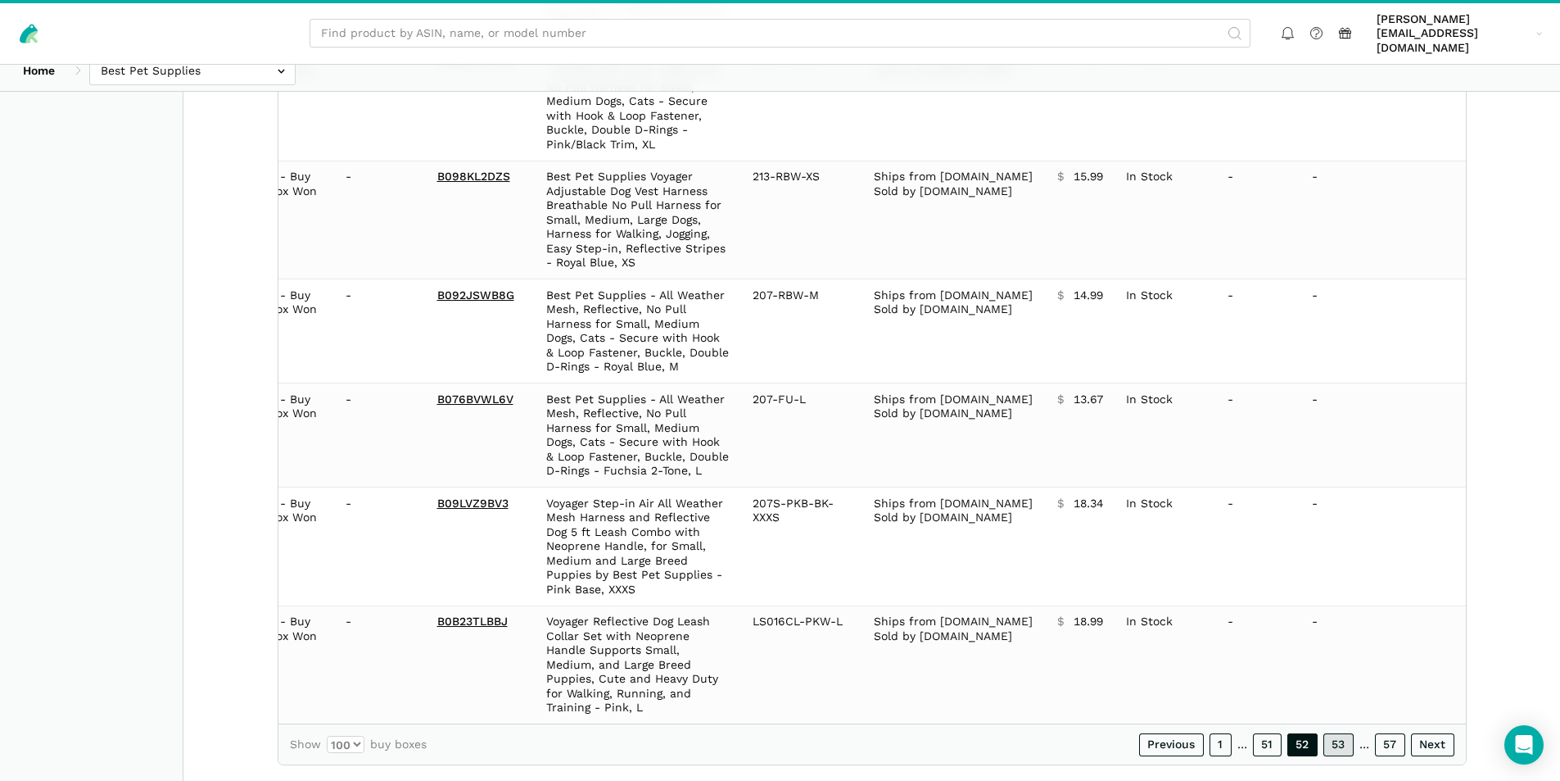
click at [1338, 733] on link "53" at bounding box center [1339, 744] width 30 height 23
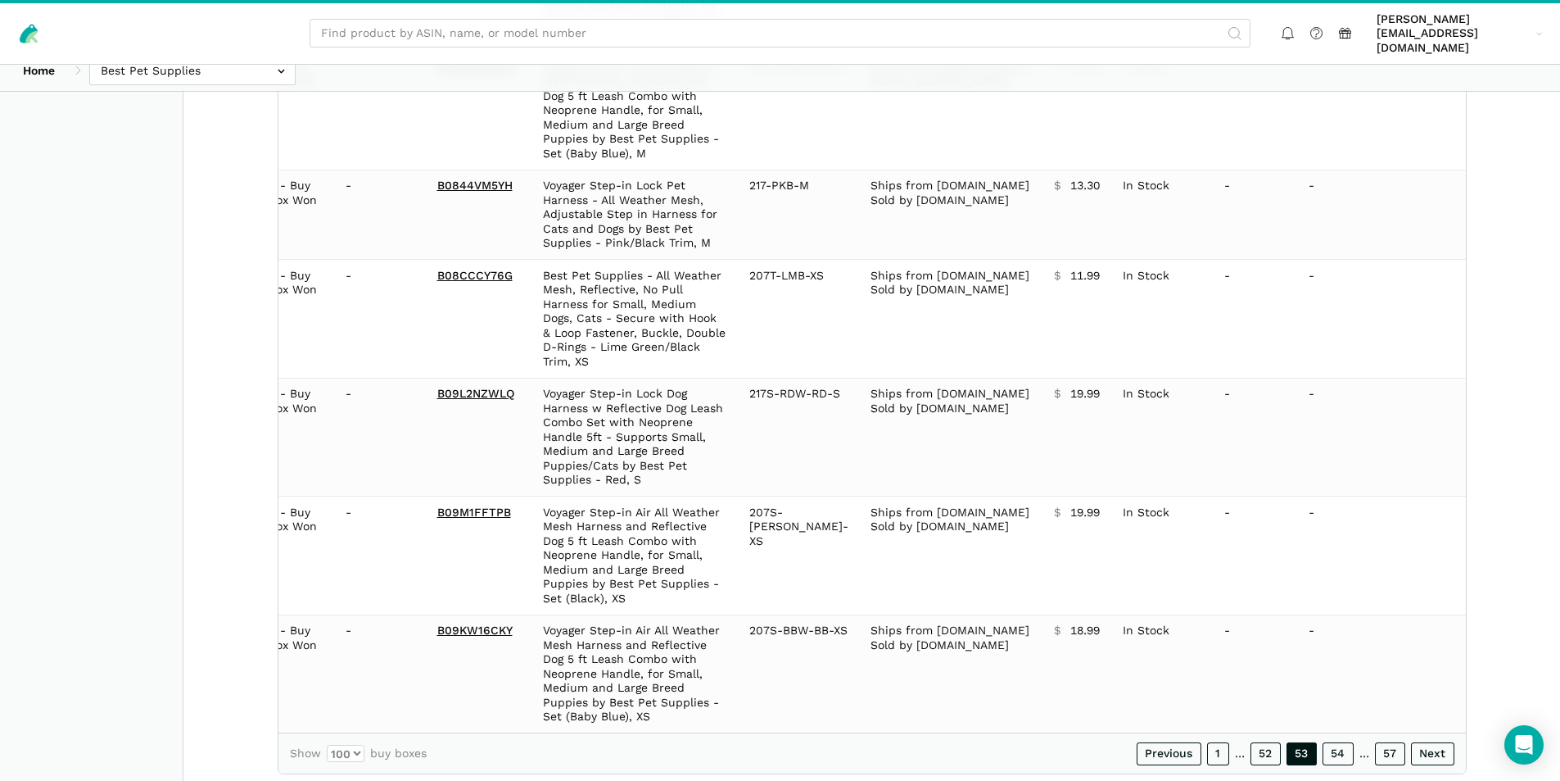
scroll to position [10906, 0]
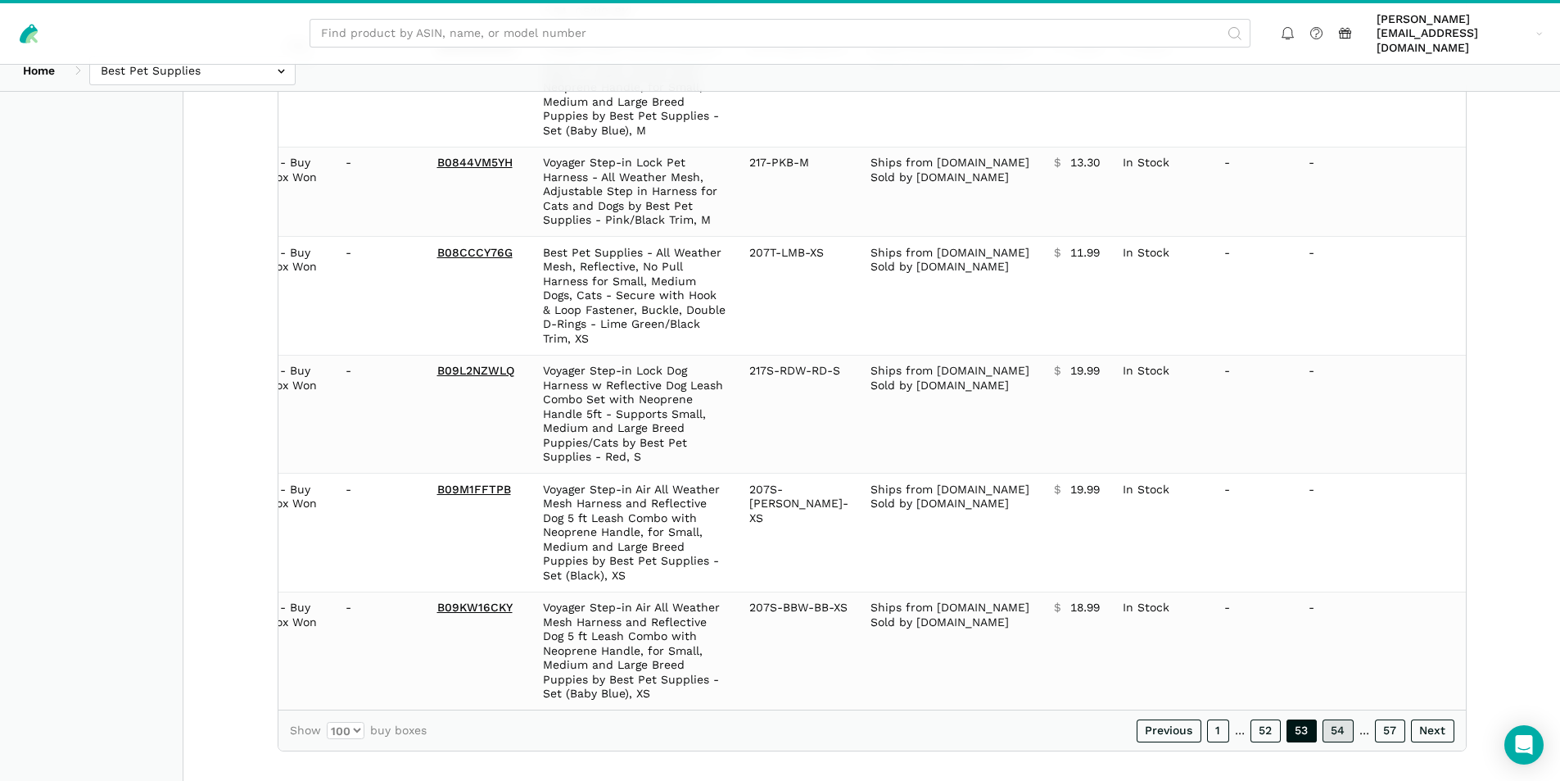
click at [1329, 719] on link "54" at bounding box center [1338, 730] width 31 height 23
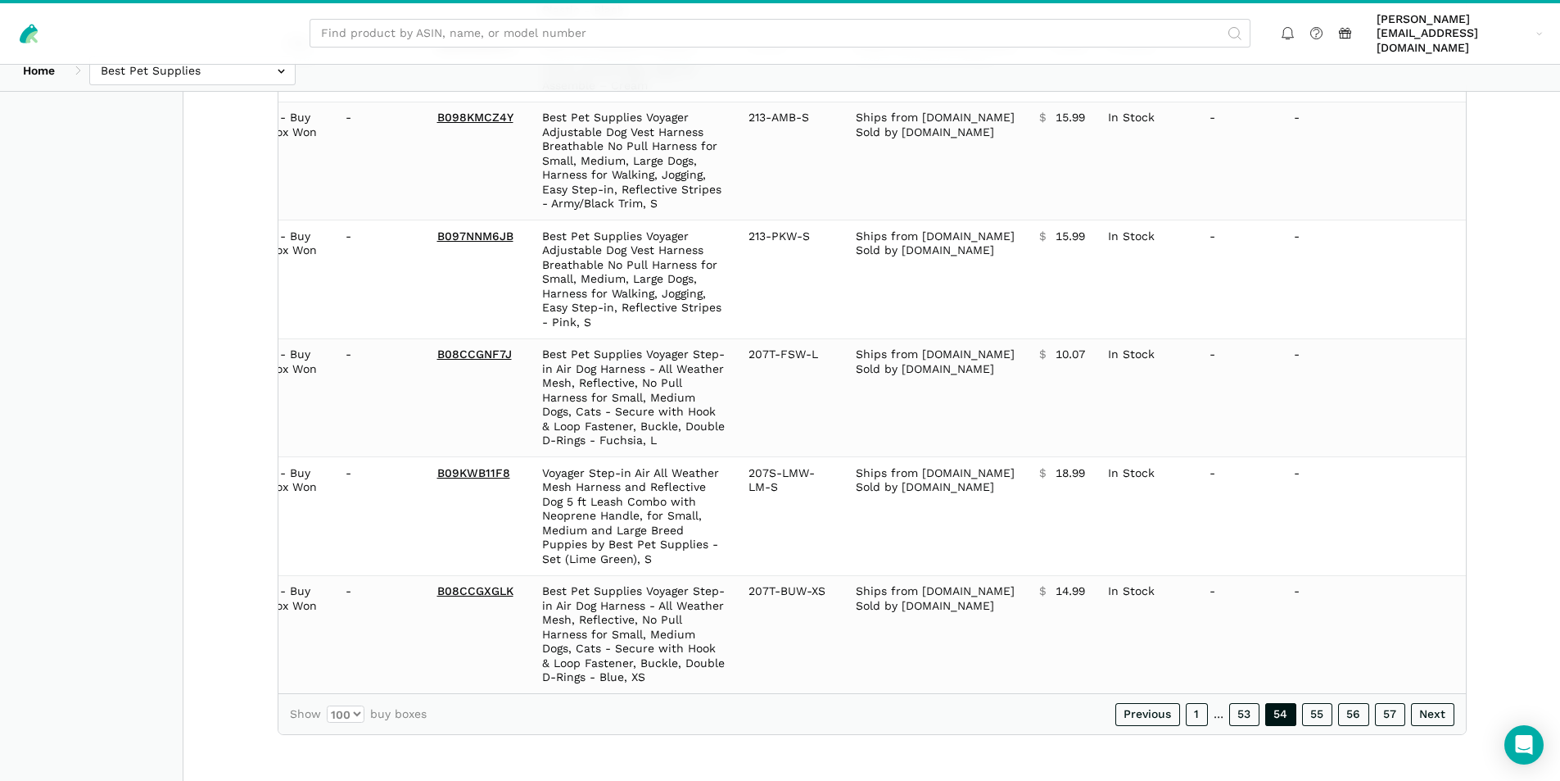
scroll to position [10778, 0]
click at [1310, 712] on link "55" at bounding box center [1317, 715] width 30 height 23
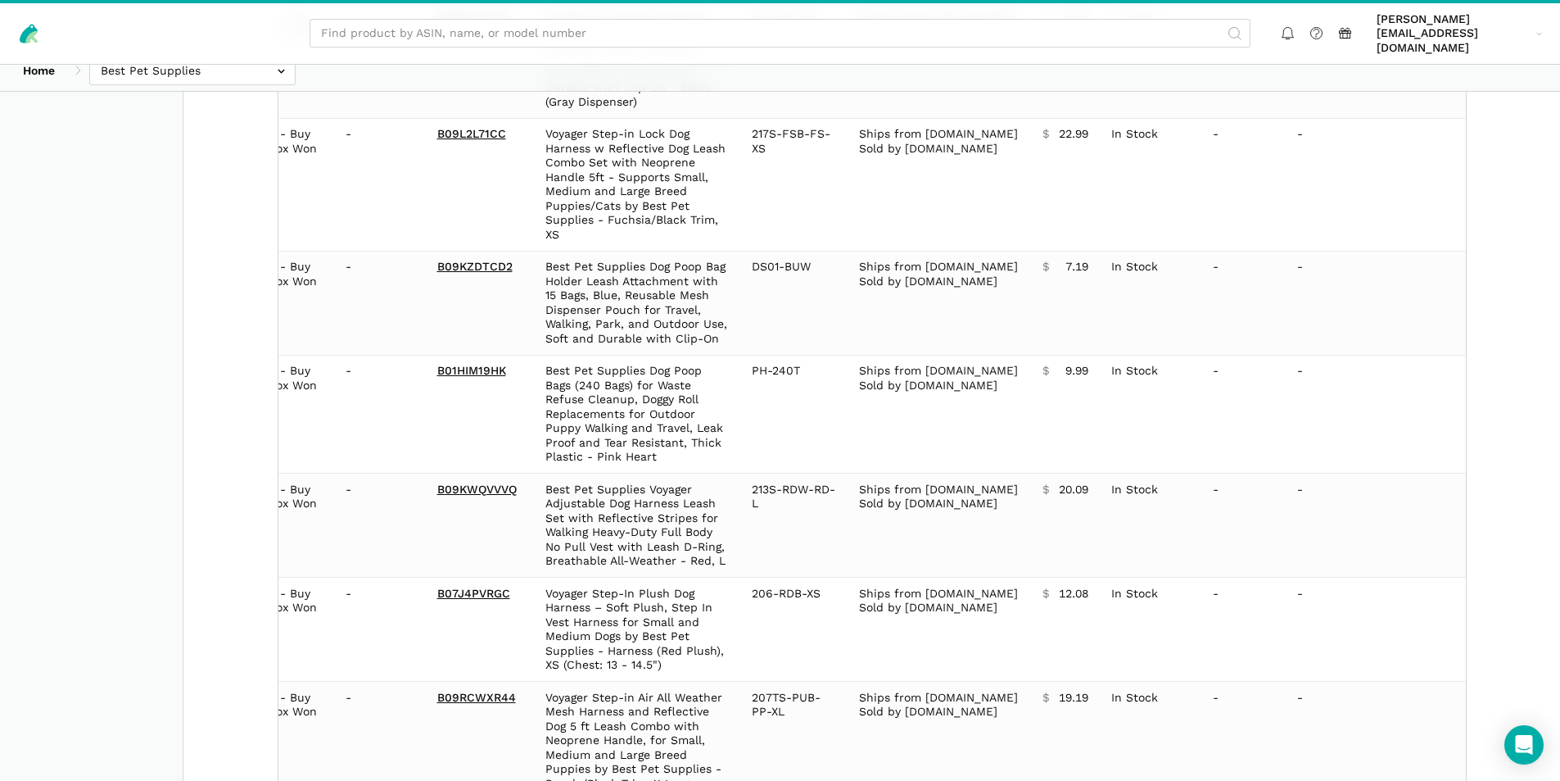
scroll to position [10950, 0]
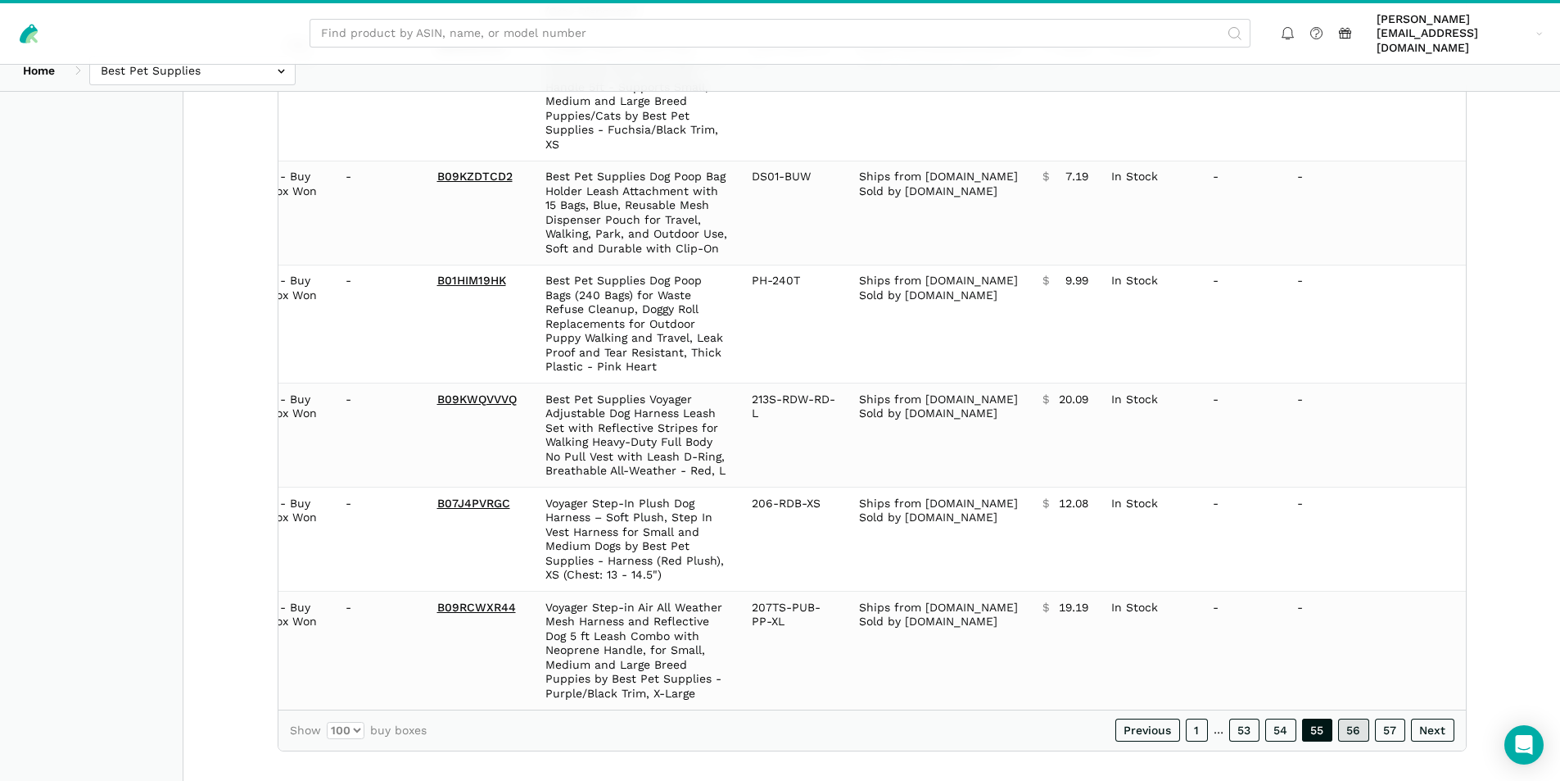
click at [1348, 718] on link "56" at bounding box center [1353, 729] width 31 height 23
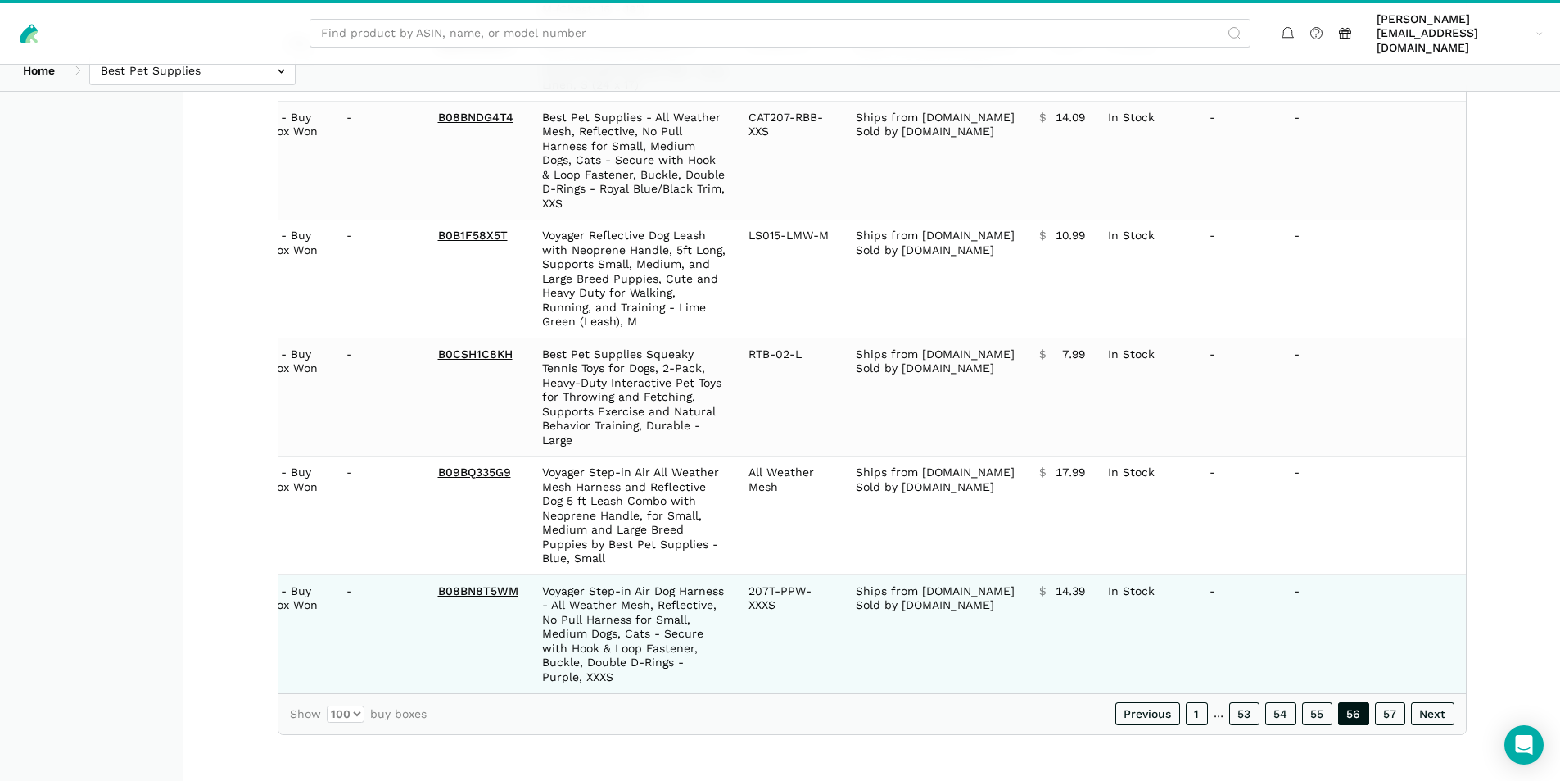
scroll to position [10749, 0]
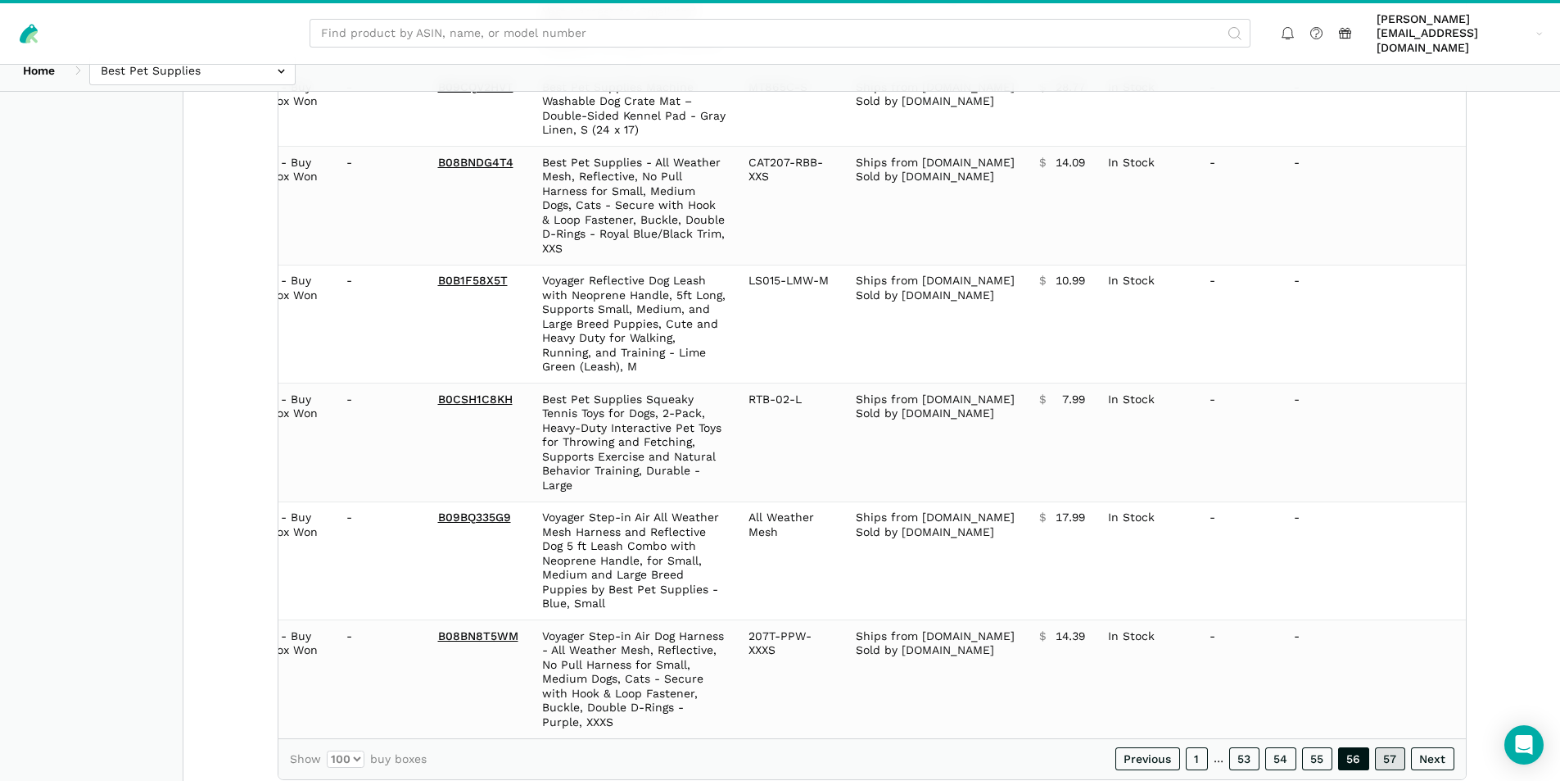
click at [1389, 747] on link "57" at bounding box center [1390, 758] width 30 height 23
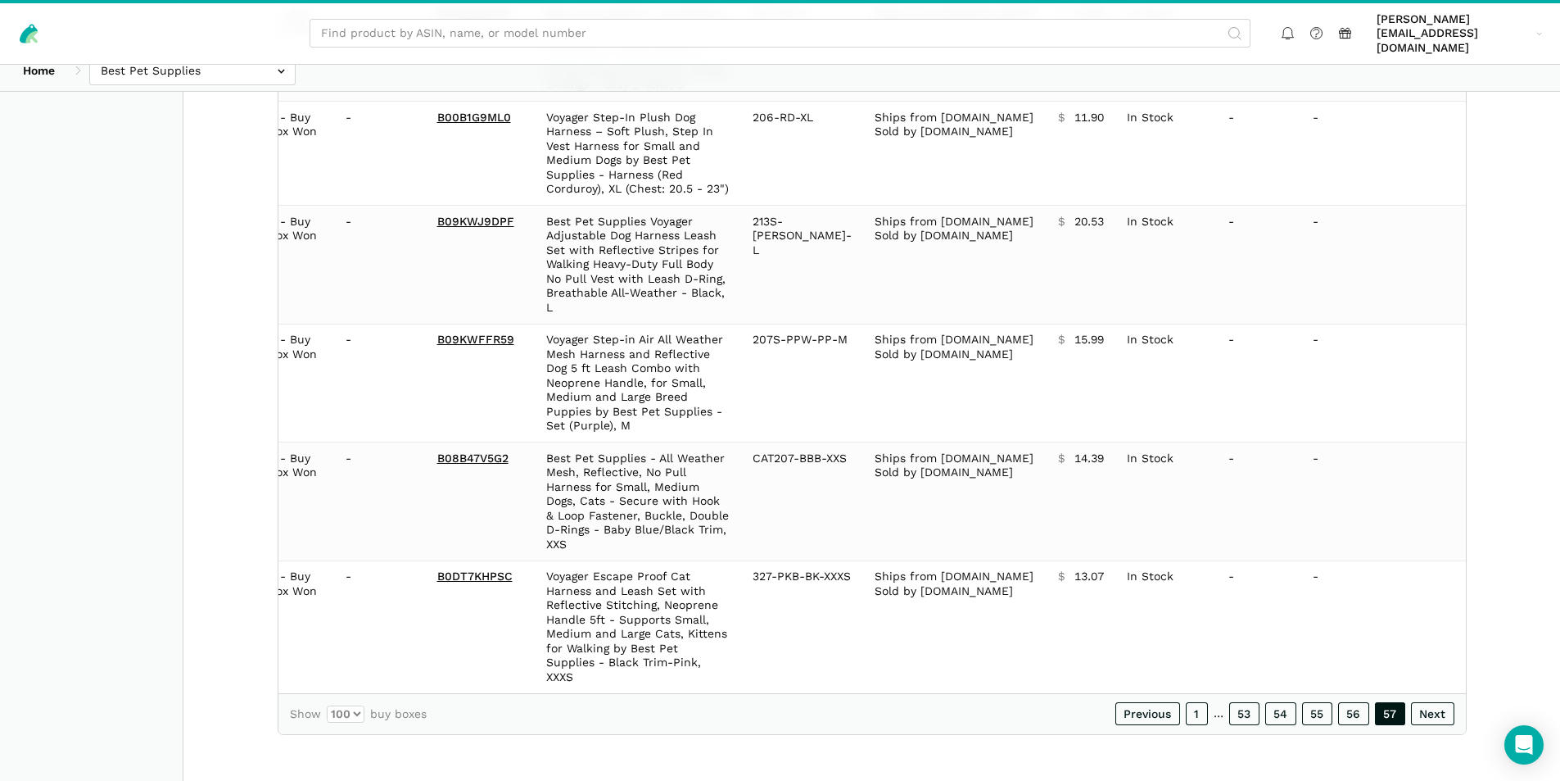
scroll to position [2546, 0]
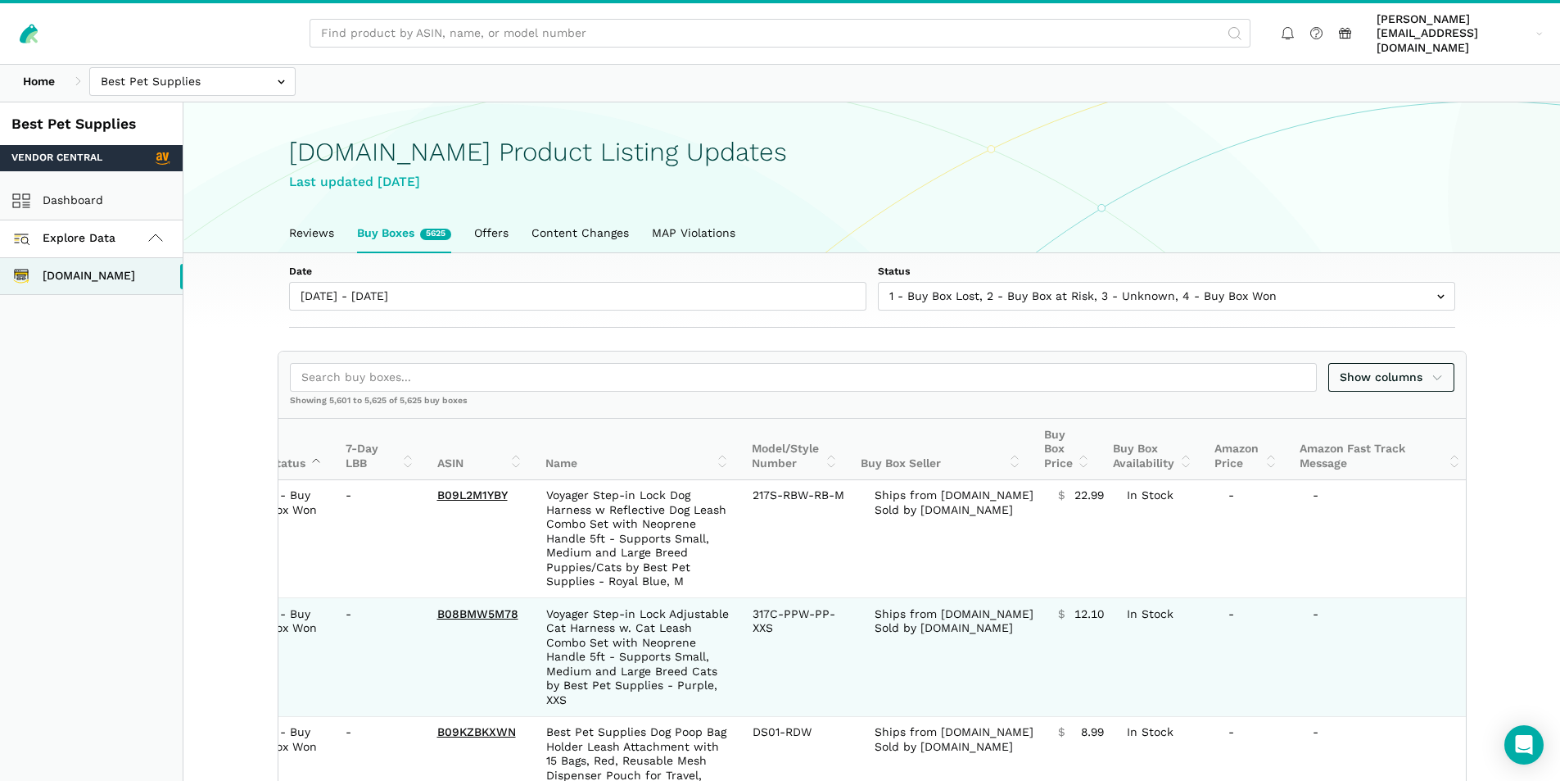
scroll to position [0, 0]
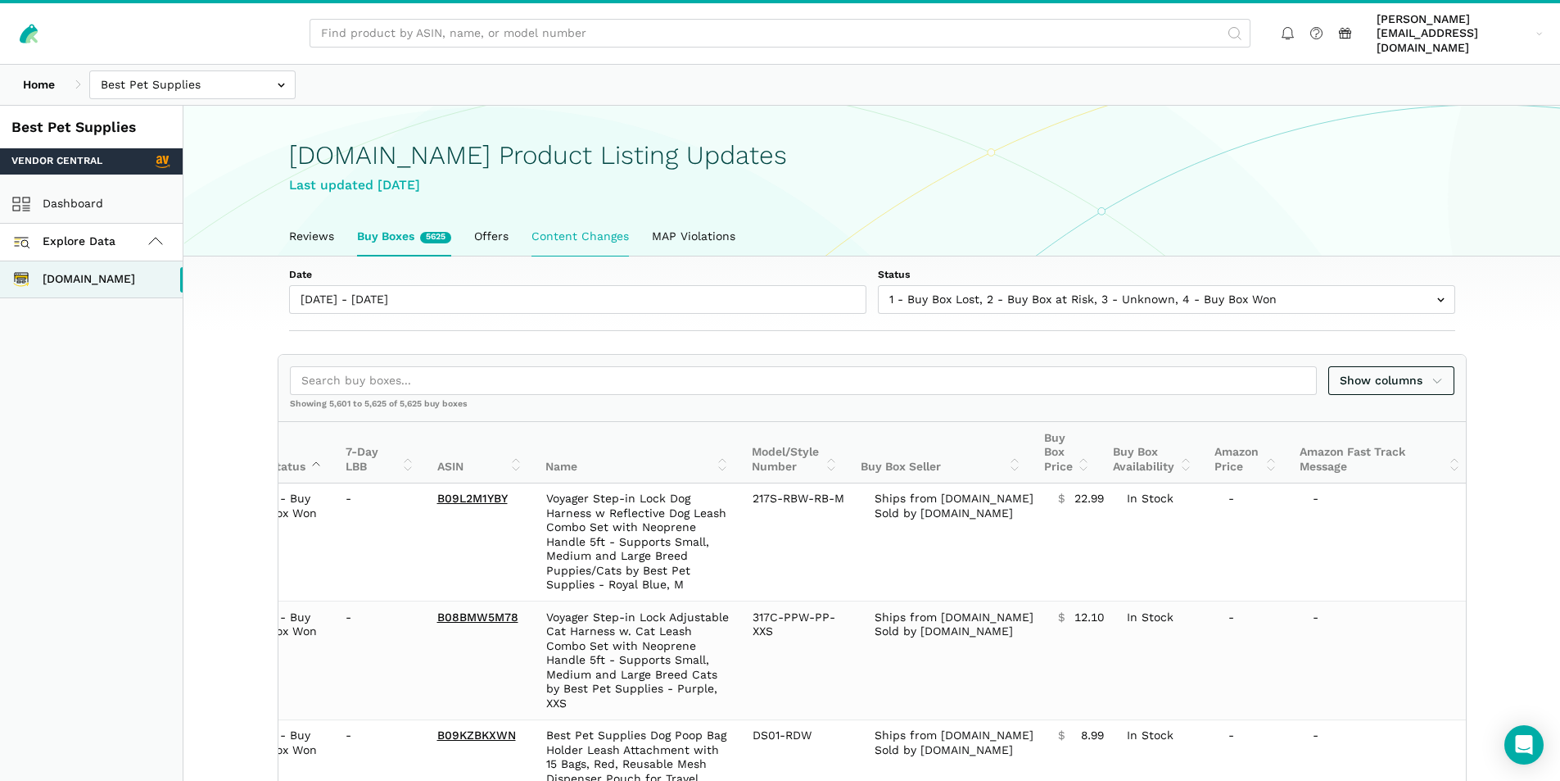
click at [602, 224] on link "Content Changes" at bounding box center [580, 237] width 120 height 38
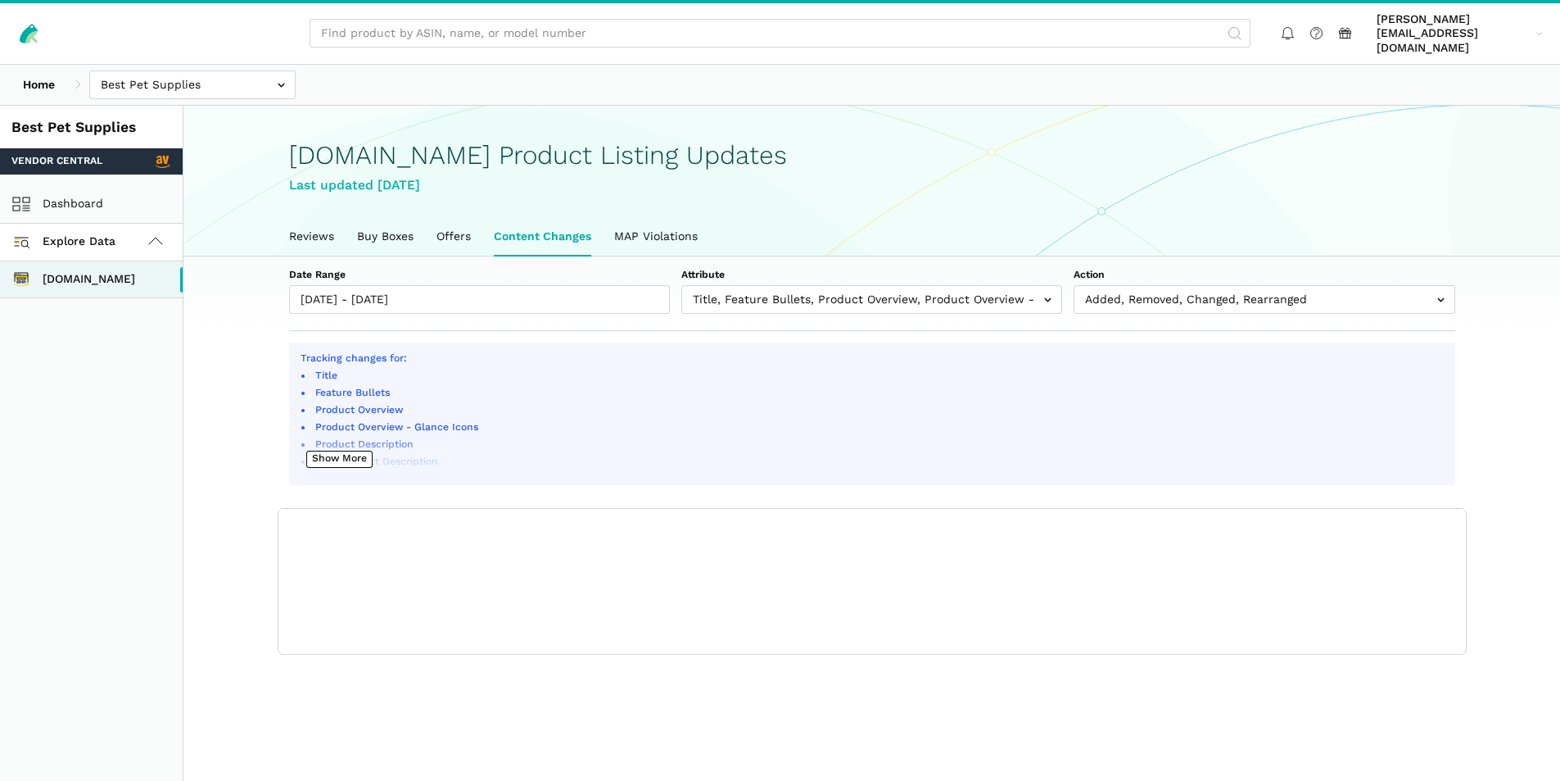
scroll to position [6, 0]
